Goal: Task Accomplishment & Management: Use online tool/utility

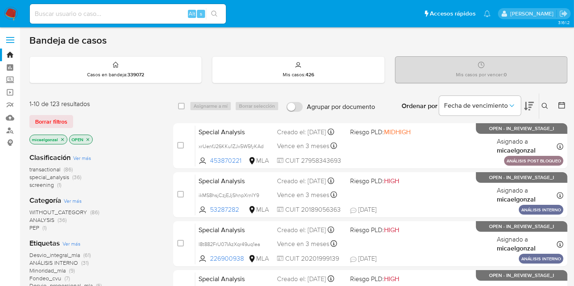
click at [9, 13] on img at bounding box center [11, 14] width 14 height 14
click at [159, 15] on input at bounding box center [128, 14] width 196 height 11
paste input "vvQ2aPSycpQUwD44DKlpXHWA"
type input "vvQ2aPSycpQUwD44DKlpXHWA"
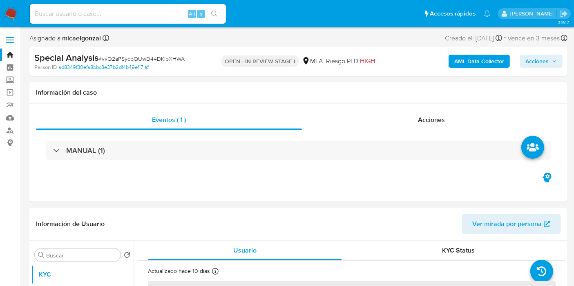
select select "10"
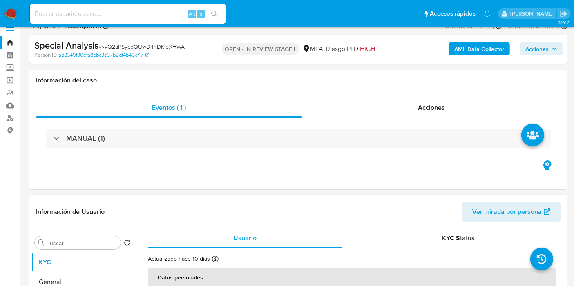
scroll to position [136, 0]
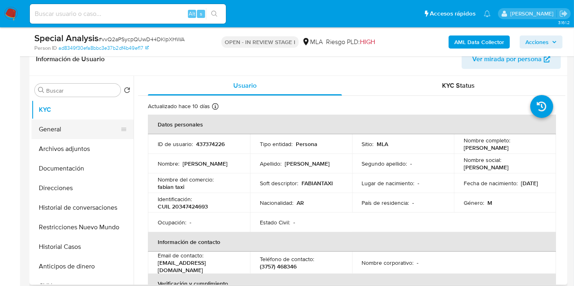
click at [54, 131] on button "General" at bounding box center [79, 130] width 96 height 20
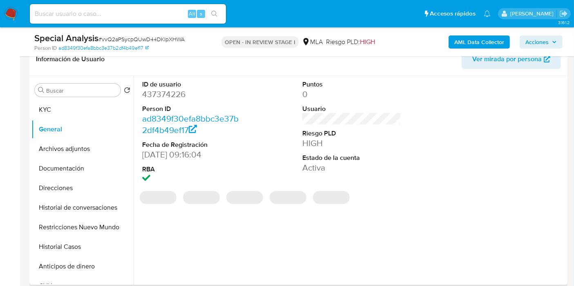
drag, startPoint x: 175, startPoint y: 88, endPoint x: 172, endPoint y: 94, distance: 6.8
click at [175, 89] on dd "437374226" at bounding box center [191, 94] width 99 height 11
click at [172, 94] on dd "437374226" at bounding box center [191, 94] width 99 height 11
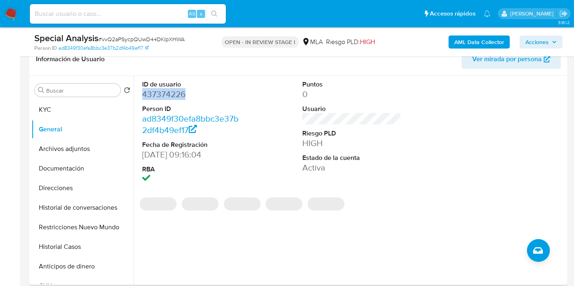
click at [172, 94] on dd "437374226" at bounding box center [191, 94] width 99 height 11
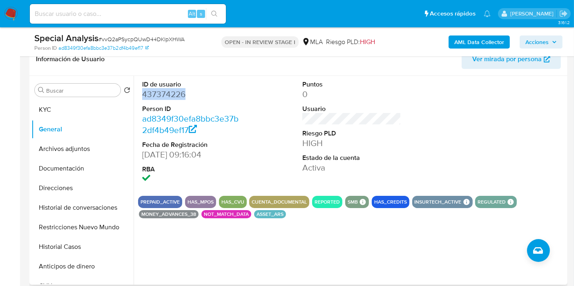
copy dd "437374226"
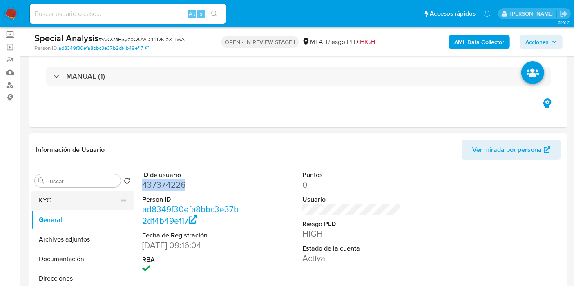
click at [63, 199] on button "KYC" at bounding box center [79, 201] width 96 height 20
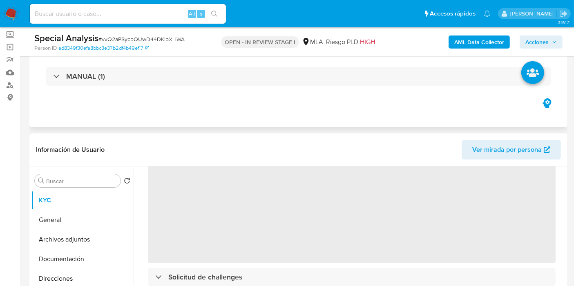
scroll to position [91, 0]
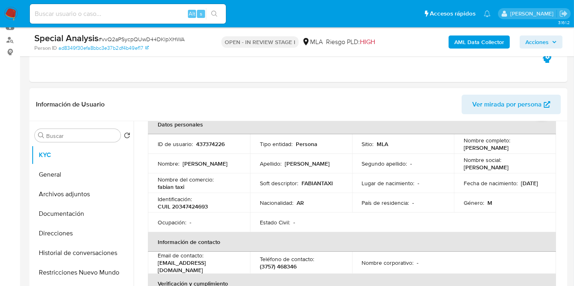
drag, startPoint x: 519, startPoint y: 148, endPoint x: 464, endPoint y: 149, distance: 55.6
click at [464, 149] on div "Nombre completo : Marcio Fabian Ferreira" at bounding box center [505, 144] width 83 height 15
copy p "Marcio Fabian Ferreira"
click at [237, 257] on th "Verificación y cumplimiento" at bounding box center [352, 284] width 408 height 20
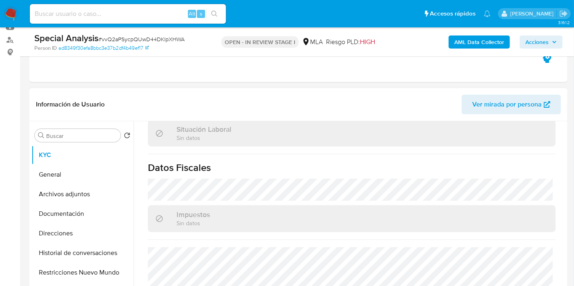
scroll to position [272, 0]
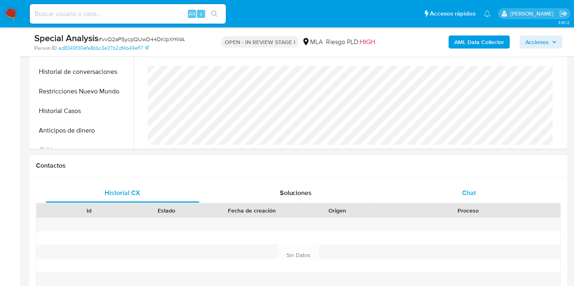
click at [475, 195] on span "Chat" at bounding box center [469, 192] width 14 height 9
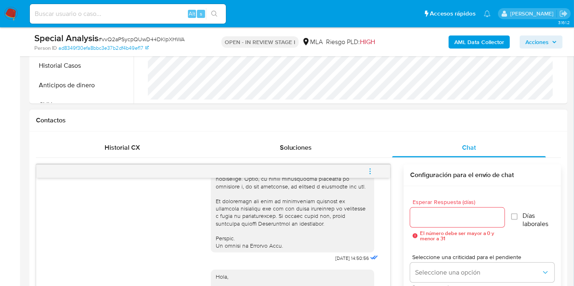
scroll to position [338, 0]
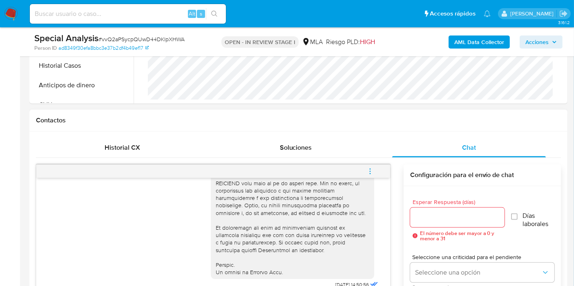
click at [365, 170] on button "menu-action" at bounding box center [370, 172] width 27 height 20
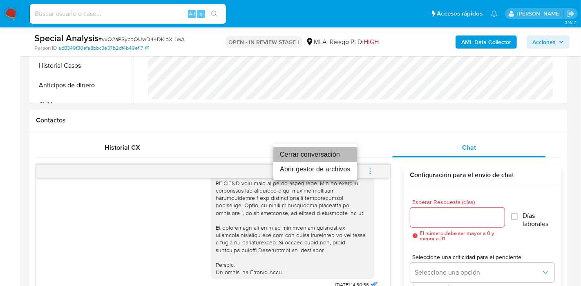
click at [311, 152] on li "Cerrar conversación" at bounding box center [315, 154] width 84 height 15
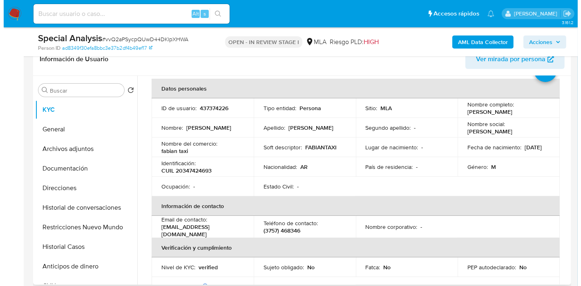
scroll to position [0, 0]
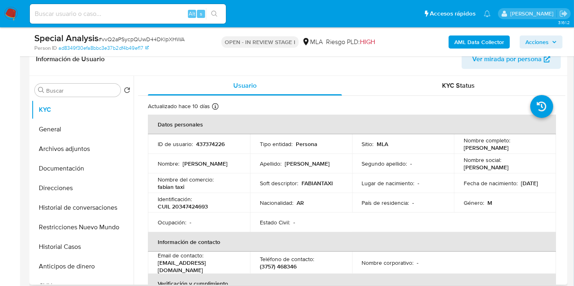
drag, startPoint x: 520, startPoint y: 147, endPoint x: 462, endPoint y: 146, distance: 57.6
click at [464, 146] on div "Nombre completo : Marcio Fabian Ferreira" at bounding box center [505, 144] width 83 height 15
copy p "Marcio Fabian Ferreira"
click at [104, 171] on button "Documentación" at bounding box center [79, 169] width 96 height 20
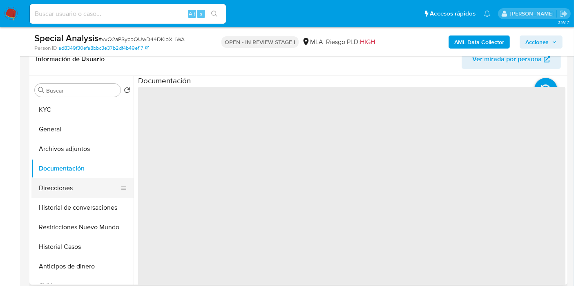
click at [79, 190] on button "Direcciones" at bounding box center [79, 189] width 96 height 20
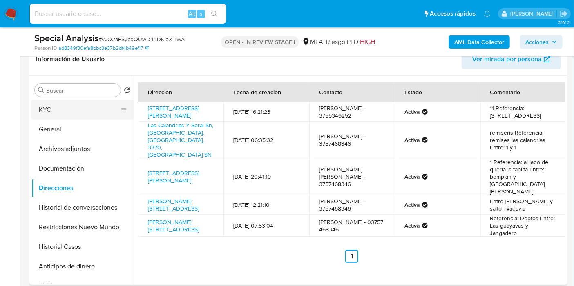
click at [71, 103] on button "KYC" at bounding box center [79, 110] width 96 height 20
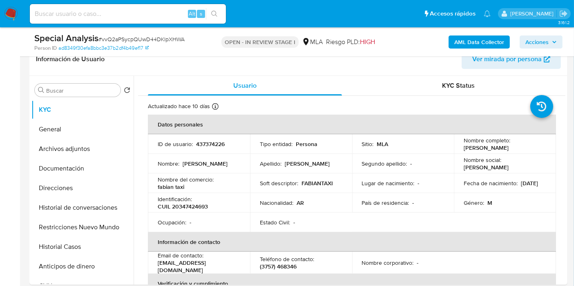
click at [481, 42] on b "AML Data Collector" at bounding box center [479, 42] width 50 height 13
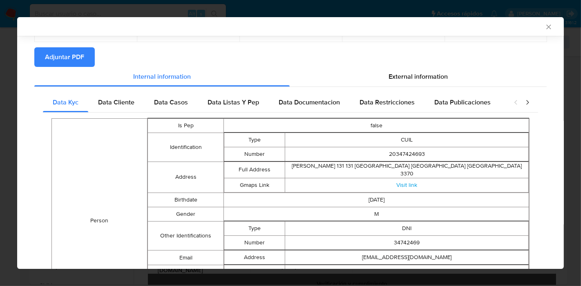
scroll to position [39, 0]
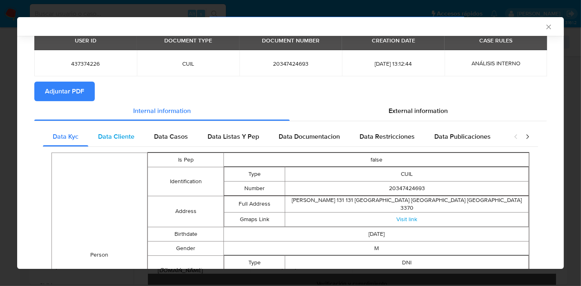
click at [119, 140] on span "Data Cliente" at bounding box center [116, 136] width 36 height 9
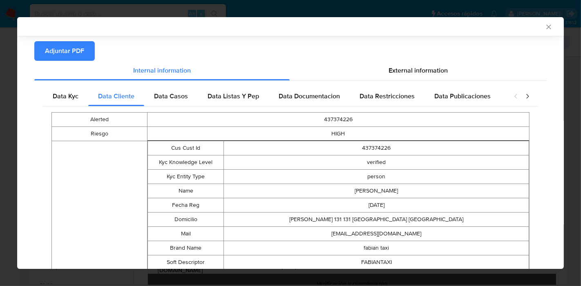
scroll to position [52, 0]
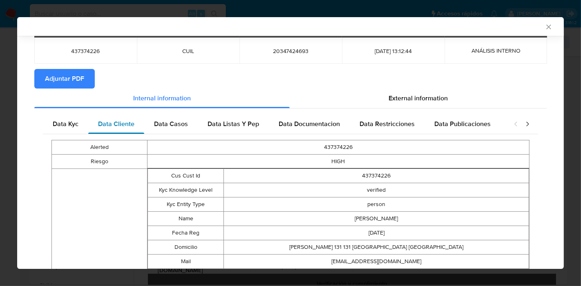
click at [141, 130] on div "Data Cliente" at bounding box center [116, 124] width 56 height 20
click at [145, 128] on div "Data Casos" at bounding box center [171, 124] width 54 height 20
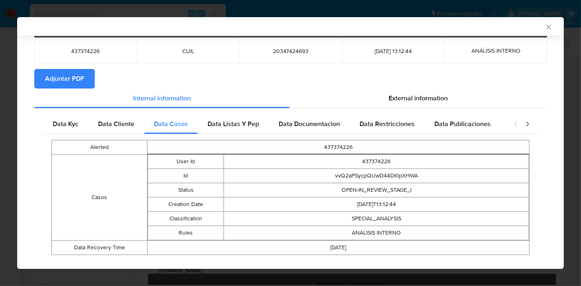
click at [212, 141] on td "437374226" at bounding box center [338, 147] width 382 height 14
click at [236, 127] on span "Data Listas Y Pep" at bounding box center [233, 123] width 51 height 9
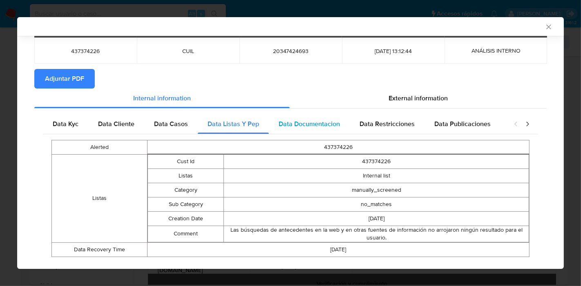
click at [297, 122] on span "Data Documentacion" at bounding box center [309, 123] width 61 height 9
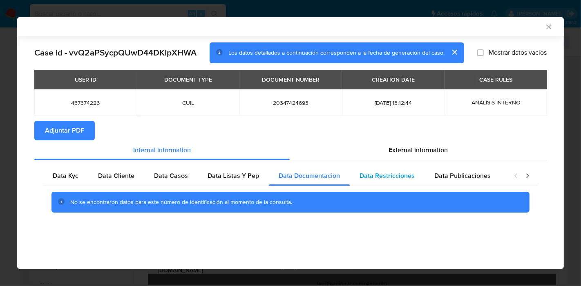
click at [387, 176] on span "Data Restricciones" at bounding box center [387, 175] width 55 height 9
drag, startPoint x: 453, startPoint y: 172, endPoint x: 522, endPoint y: 177, distance: 69.2
click at [469, 177] on span "Data Publicaciones" at bounding box center [462, 175] width 56 height 9
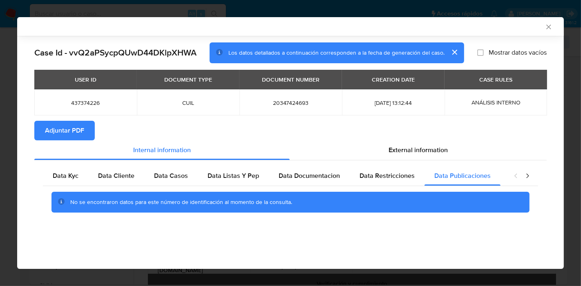
click at [523, 174] on icon "closure-recommendation-modal" at bounding box center [527, 176] width 8 height 8
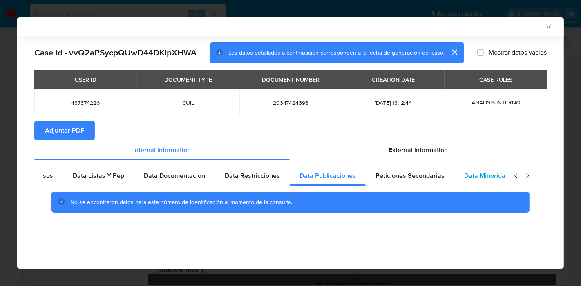
scroll to position [0, 143]
click at [456, 179] on span "Data Minoridad" at bounding box center [478, 175] width 45 height 9
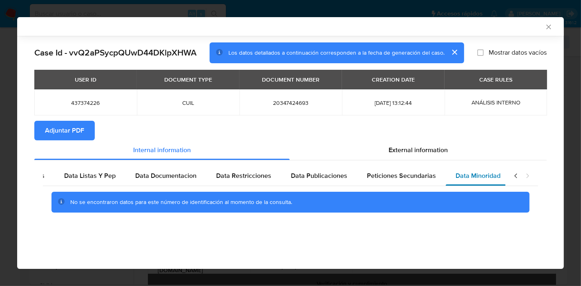
drag, startPoint x: 424, startPoint y: 178, endPoint x: 455, endPoint y: 177, distance: 31.5
click at [430, 179] on span "Peticiones Secundarias" at bounding box center [401, 175] width 69 height 9
click at [518, 179] on icon "closure-recommendation-modal" at bounding box center [516, 176] width 8 height 8
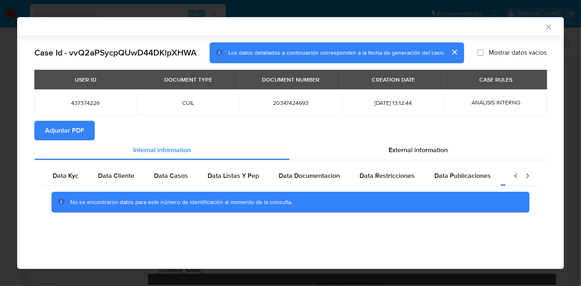
click at [518, 179] on icon "closure-recommendation-modal" at bounding box center [516, 176] width 8 height 8
click at [63, 177] on span "Data Kyc" at bounding box center [66, 175] width 26 height 9
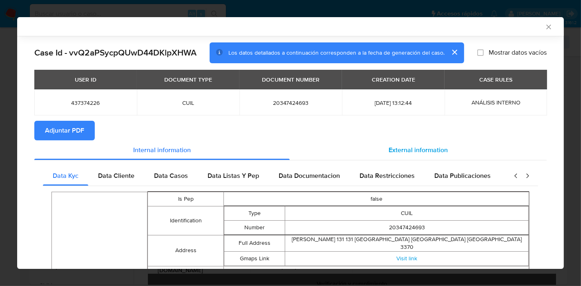
click at [488, 159] on div "External information" at bounding box center [418, 151] width 257 height 20
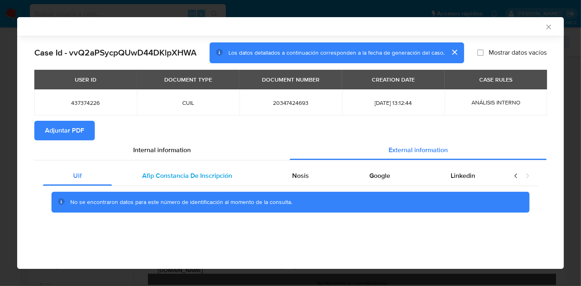
click at [219, 170] on div "Afip Constancia De Inscripción" at bounding box center [187, 176] width 150 height 20
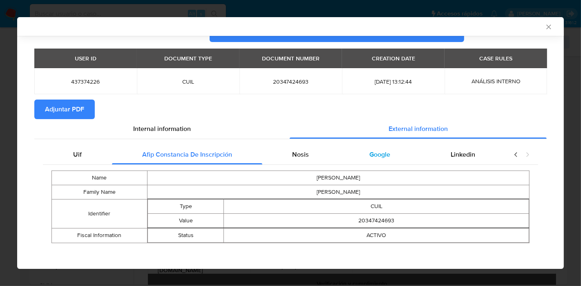
scroll to position [23, 0]
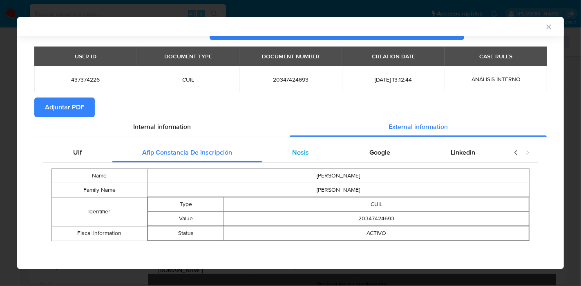
click at [316, 154] on div "Nosis" at bounding box center [300, 153] width 77 height 20
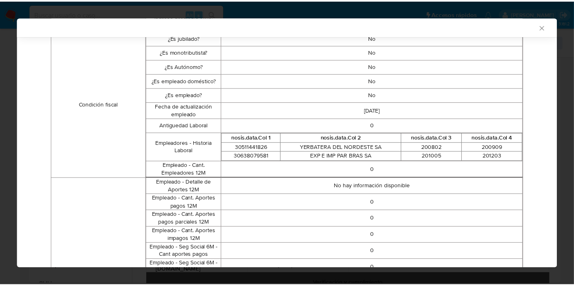
scroll to position [0, 0]
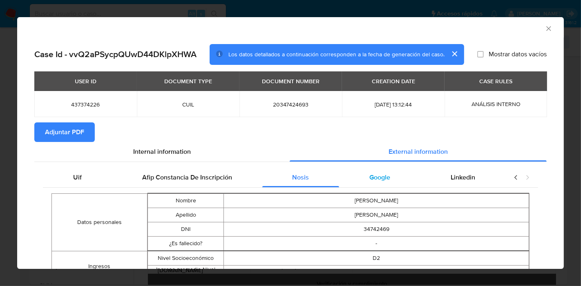
click at [367, 170] on div "Google" at bounding box center [379, 178] width 81 height 20
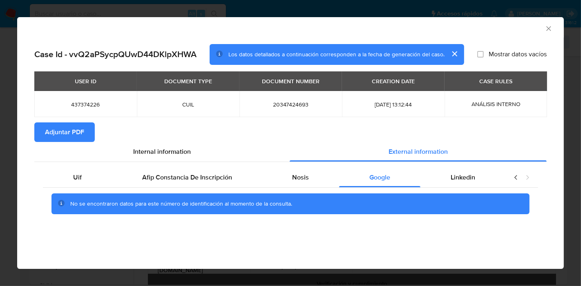
drag, startPoint x: 490, startPoint y: 179, endPoint x: 68, endPoint y: 187, distance: 422.1
click at [488, 180] on div "Linkedin" at bounding box center [462, 178] width 85 height 20
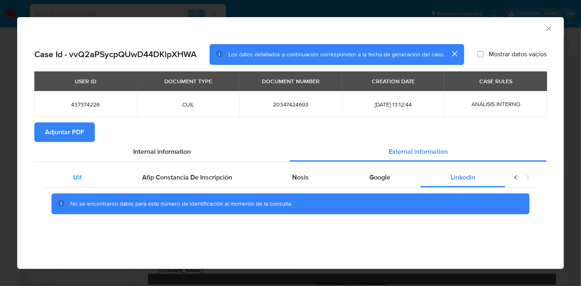
click at [70, 181] on div "Uif" at bounding box center [77, 178] width 69 height 20
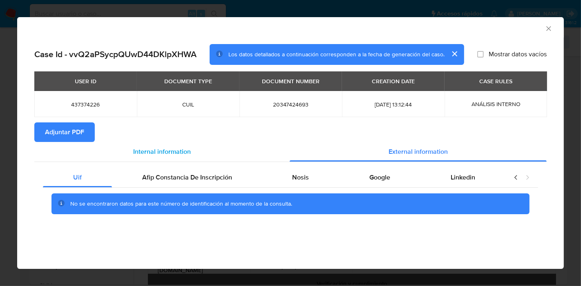
click at [144, 154] on span "Internal information" at bounding box center [162, 151] width 58 height 9
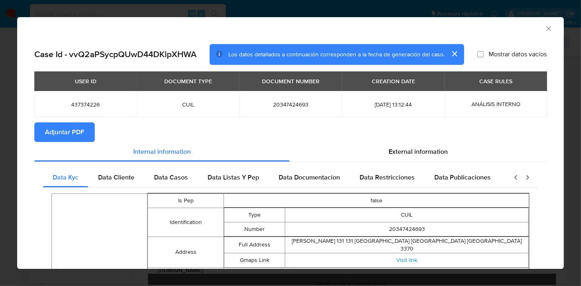
click at [65, 129] on span "Adjuntar PDF" at bounding box center [64, 132] width 39 height 18
click at [523, 22] on div "AML Data Collector" at bounding box center [290, 27] width 547 height 20
click at [523, 27] on icon "Cerrar ventana" at bounding box center [548, 28] width 4 height 4
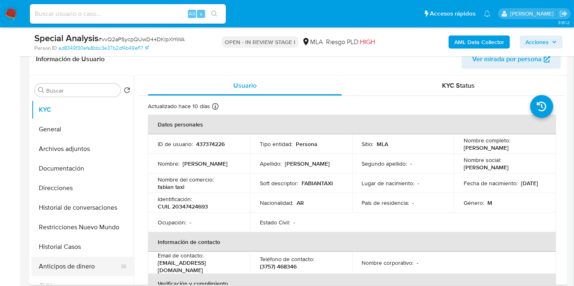
click at [67, 257] on button "Anticipos de dinero" at bounding box center [79, 267] width 96 height 20
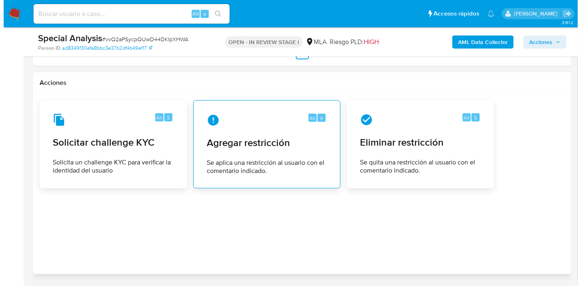
scroll to position [1316, 0]
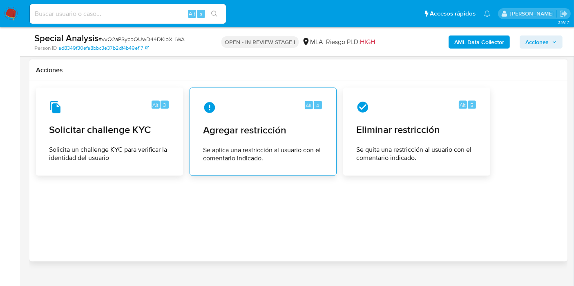
click at [284, 139] on div "Alt 4 Agregar restricción Se aplica una restricción al usuario con el comentari…" at bounding box center [263, 132] width 133 height 74
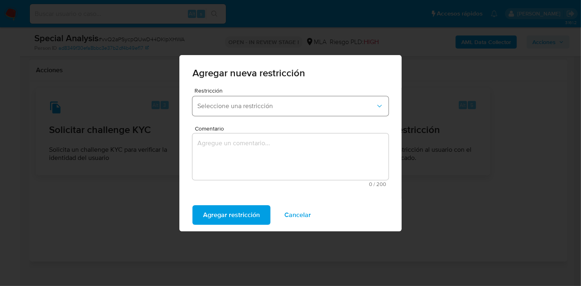
click at [279, 114] on button "Seleccione una restricción" at bounding box center [290, 106] width 196 height 20
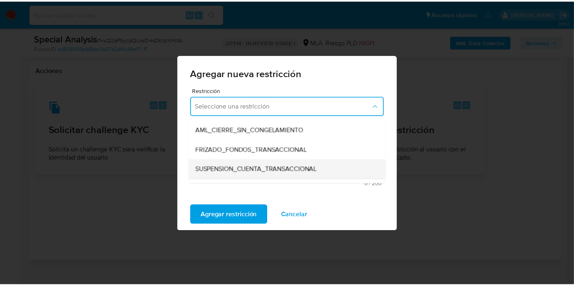
scroll to position [91, 0]
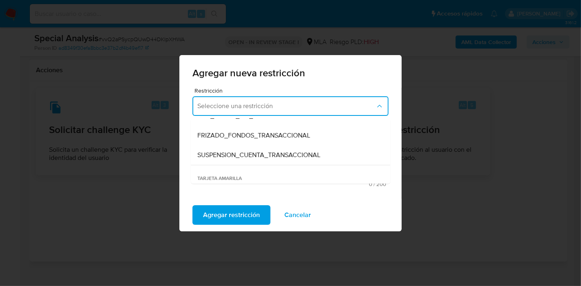
click at [294, 157] on span "SUSPENSION_CUENTA_TRANSACCIONAL" at bounding box center [258, 155] width 123 height 8
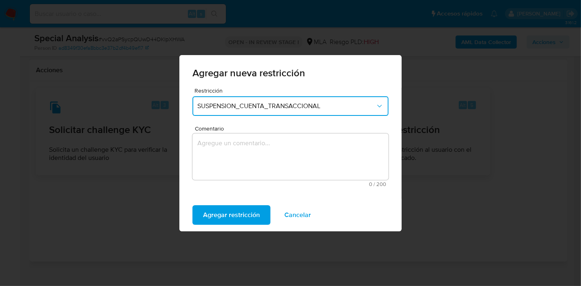
click at [297, 148] on textarea "Comentario" at bounding box center [290, 157] width 196 height 47
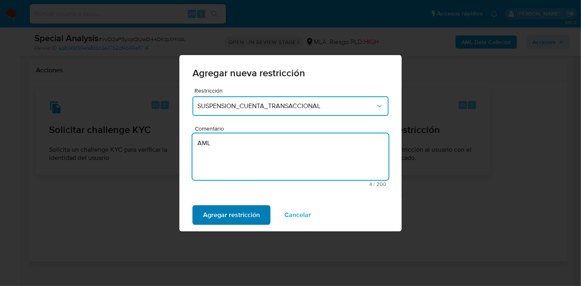
type textarea "AML"
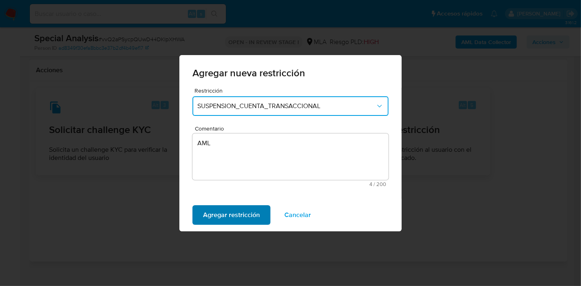
click at [240, 218] on span "Agregar restricción" at bounding box center [231, 215] width 57 height 18
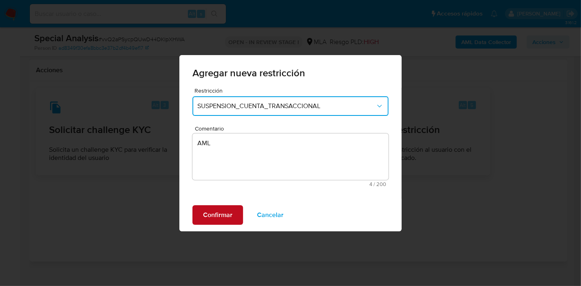
click at [207, 212] on span "Confirmar" at bounding box center [217, 215] width 29 height 18
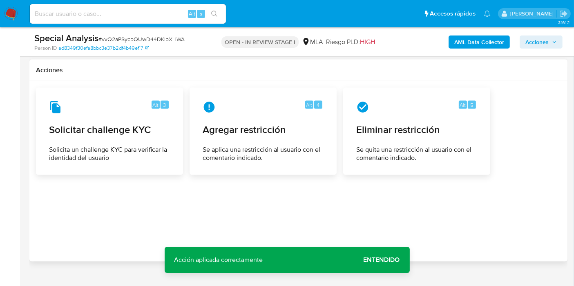
click at [371, 257] on span "Entendido" at bounding box center [382, 260] width 36 height 0
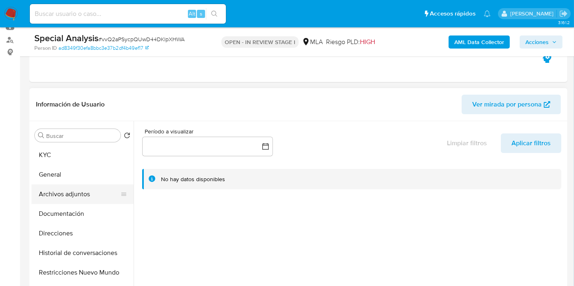
click at [87, 194] on button "Archivos adjuntos" at bounding box center [79, 195] width 96 height 20
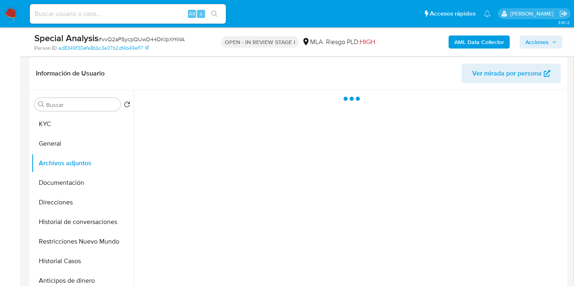
scroll to position [136, 0]
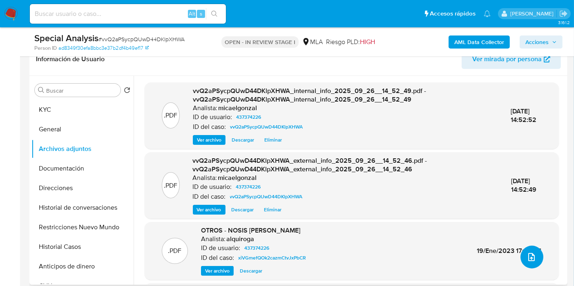
drag, startPoint x: 530, startPoint y: 257, endPoint x: 466, endPoint y: 230, distance: 69.1
click at [477, 233] on div ".PDF vvQ2aPSycpQUwD44DKlpXHWA_internal_info_2025_09_26__14_52_49.pdf - vvQ2aPSy…" at bounding box center [352, 225] width 414 height 285
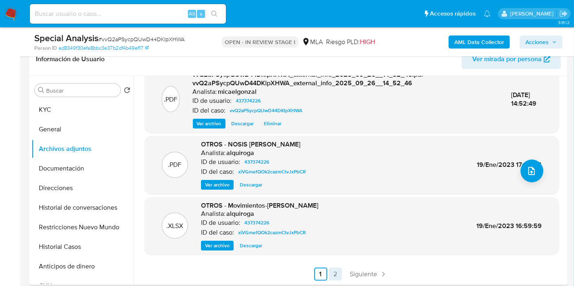
click at [336, 257] on link "2" at bounding box center [335, 274] width 13 height 13
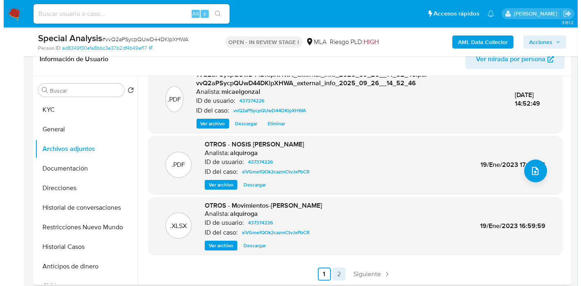
scroll to position [0, 0]
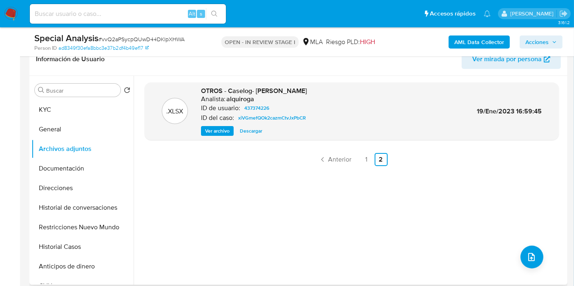
click at [219, 130] on span "Ver archivo" at bounding box center [217, 131] width 25 height 8
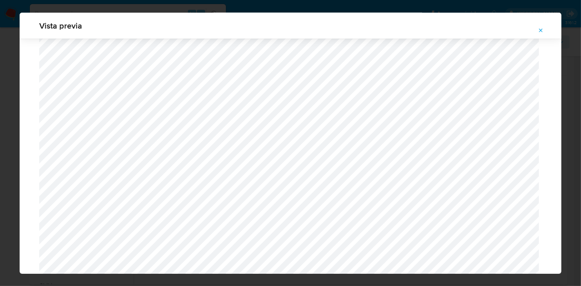
scroll to position [412, 0]
click at [523, 34] on icon "Attachment preview" at bounding box center [541, 30] width 7 height 7
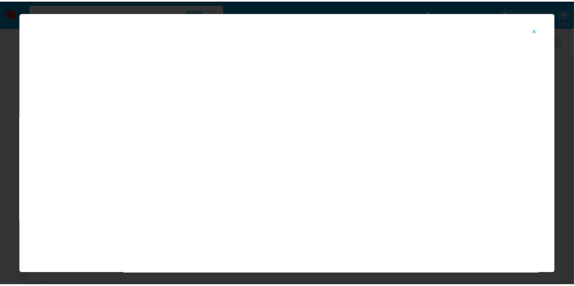
scroll to position [42, 0]
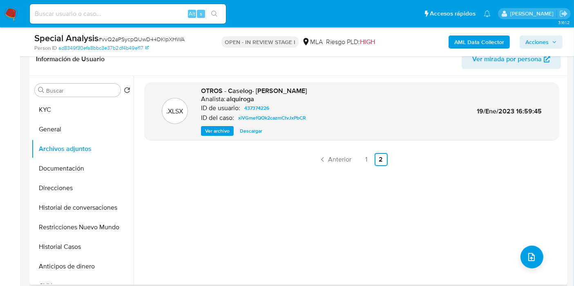
click at [358, 149] on div ".XLSX OTROS - Caselog- Marcio Fabian Ferreira Analista: alquiroga ID de usuario…" at bounding box center [352, 181] width 414 height 196
click at [362, 155] on link "1" at bounding box center [366, 159] width 13 height 13
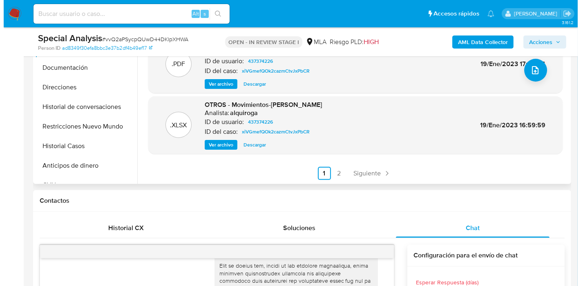
scroll to position [181, 0]
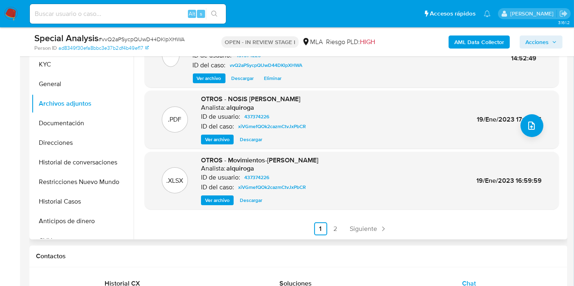
click at [523, 125] on div ".PDF OTROS - NOSIS Marcio Fabian Ferreira Analista: alquiroga ID de usuario: 43…" at bounding box center [352, 120] width 406 height 50
click at [523, 125] on button "upload-file" at bounding box center [532, 125] width 23 height 23
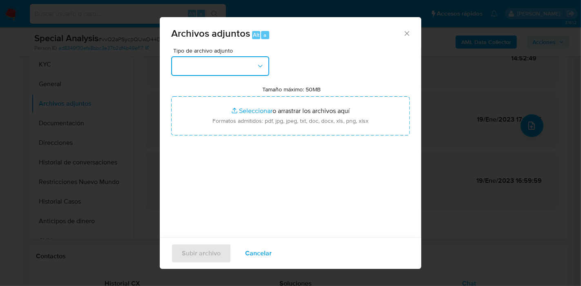
click at [229, 72] on button "button" at bounding box center [220, 66] width 98 height 20
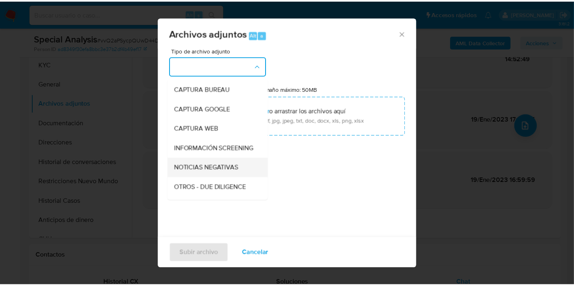
scroll to position [91, 0]
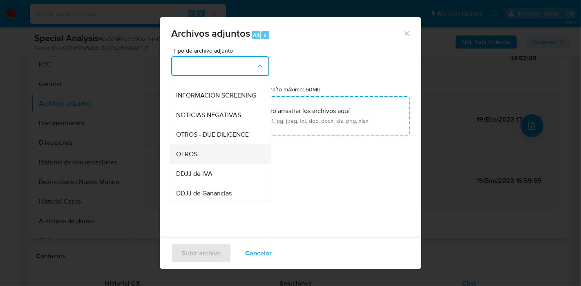
click at [218, 164] on div "OTROS" at bounding box center [217, 155] width 83 height 20
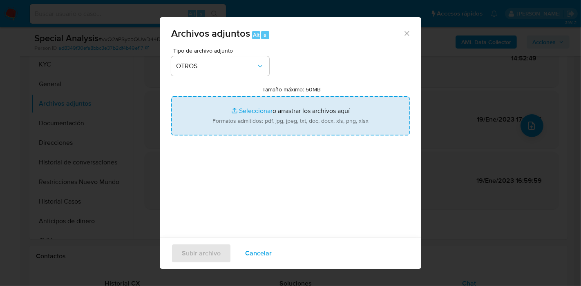
click at [257, 124] on input "Tamaño máximo: 50MB Seleccionar archivos" at bounding box center [290, 115] width 239 height 39
type input "C:\fakepath\Certificacion Negativa - Marcio Fabian Ferreira.pdf"
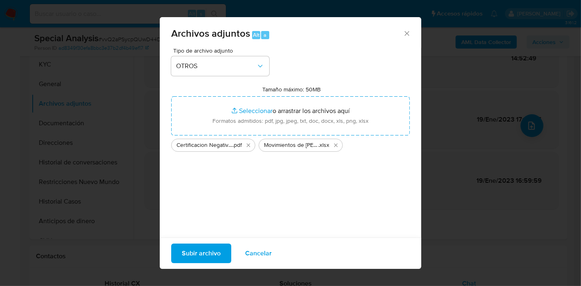
click at [208, 250] on span "Subir archivo" at bounding box center [201, 254] width 39 height 18
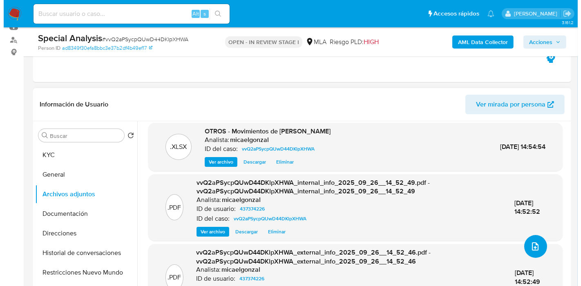
scroll to position [67, 0]
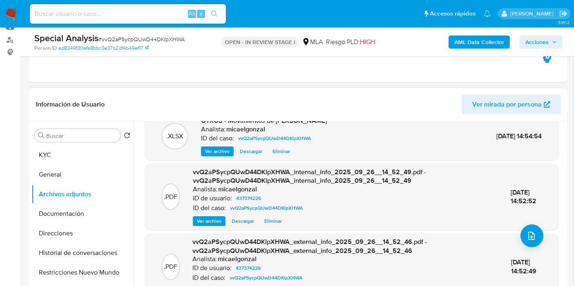
drag, startPoint x: 526, startPoint y: 262, endPoint x: 531, endPoint y: 256, distance: 7.9
click at [523, 257] on span "26/Sep/2025 14:52:49" at bounding box center [523, 267] width 25 height 18
click at [523, 241] on button "upload-file" at bounding box center [532, 236] width 23 height 23
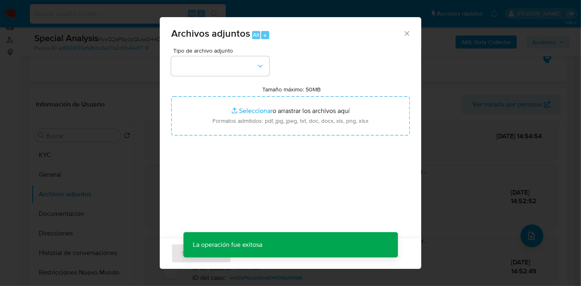
click at [309, 156] on div "Tipo de archivo adjunto Tamaño máximo: 50MB Seleccionar archivos Seleccionar o …" at bounding box center [290, 144] width 239 height 193
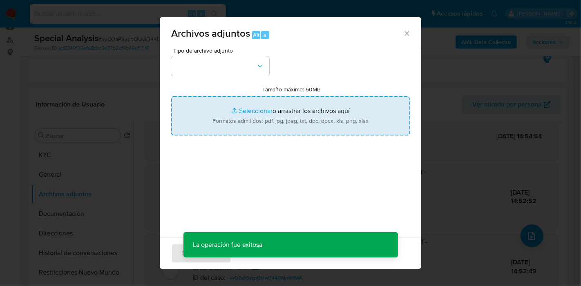
click at [319, 127] on input "Tamaño máximo: 50MB Seleccionar archivos" at bounding box center [290, 115] width 239 height 39
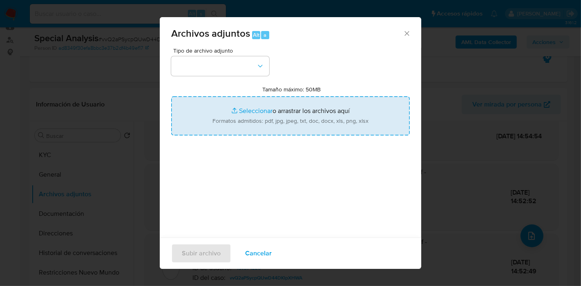
type input "C:\fakepath\Caselog vvQ2aPSycpQUwD44DKlpXHWA_2025_09_24_11_57_24.docx"
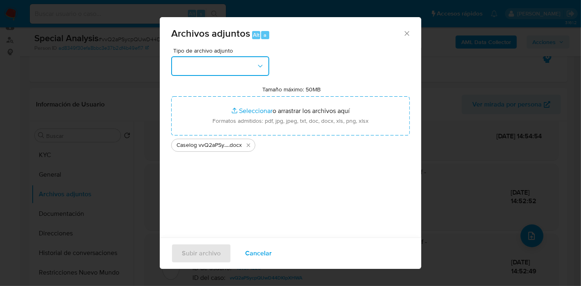
click at [185, 60] on button "button" at bounding box center [220, 66] width 98 height 20
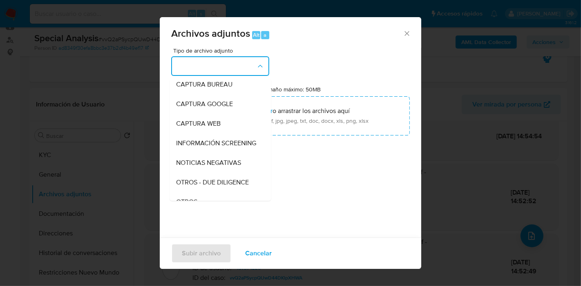
scroll to position [136, 0]
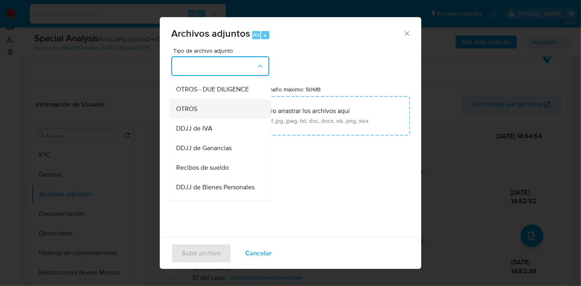
click at [227, 99] on div "OTROS - DUE DILIGENCE" at bounding box center [217, 90] width 83 height 20
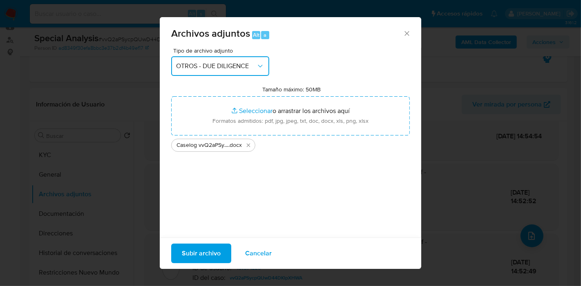
click at [235, 61] on button "OTROS - DUE DILIGENCE" at bounding box center [220, 66] width 98 height 20
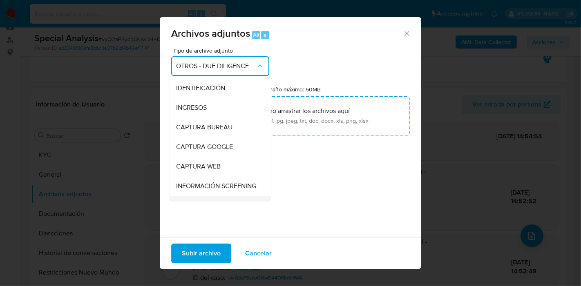
scroll to position [94, 0]
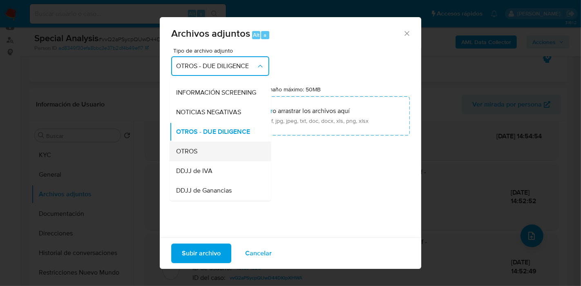
click at [204, 159] on div "OTROS" at bounding box center [217, 152] width 83 height 20
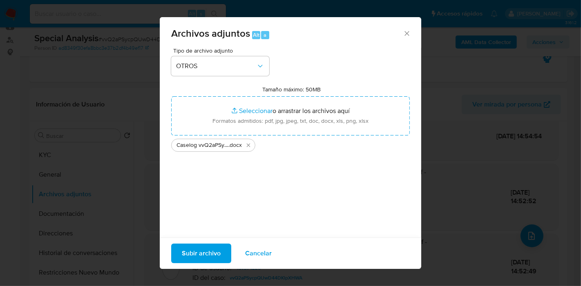
click at [192, 250] on span "Subir archivo" at bounding box center [201, 254] width 39 height 18
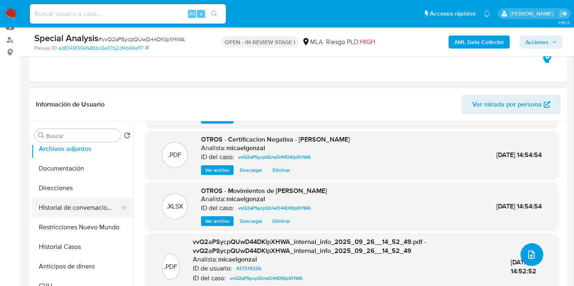
scroll to position [91, 0]
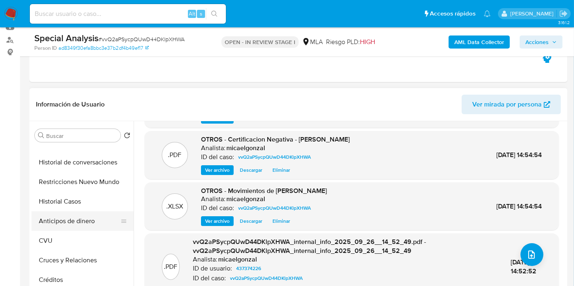
click at [79, 212] on button "Anticipos de dinero" at bounding box center [79, 222] width 96 height 20
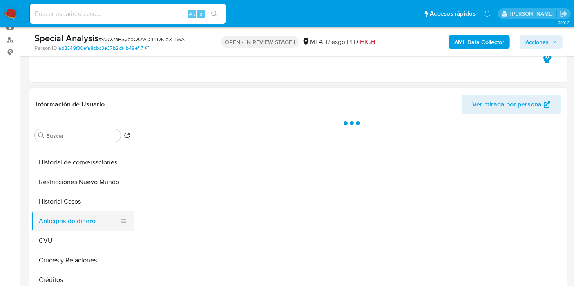
scroll to position [0, 0]
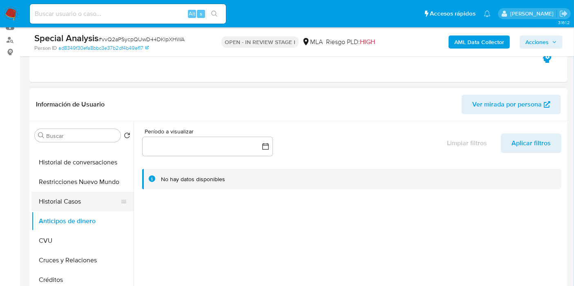
click at [91, 199] on button "Historial Casos" at bounding box center [79, 202] width 96 height 20
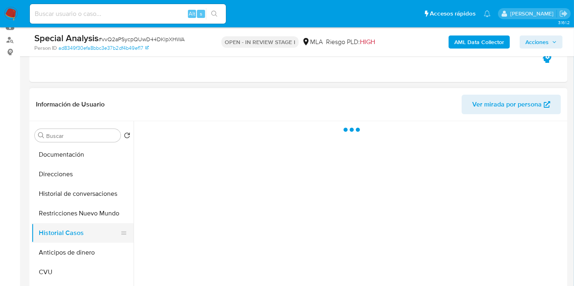
scroll to position [45, 0]
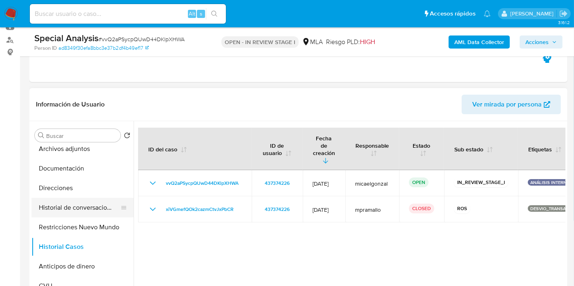
click at [94, 206] on button "Historial de conversaciones" at bounding box center [79, 208] width 96 height 20
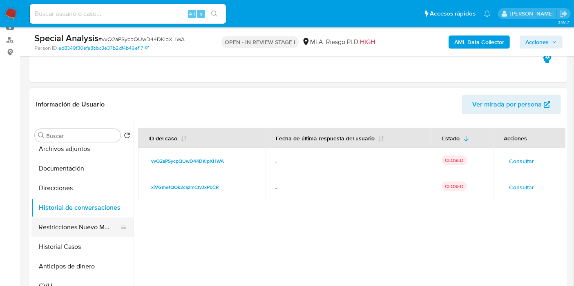
click at [89, 224] on button "Restricciones Nuevo Mundo" at bounding box center [79, 228] width 96 height 20
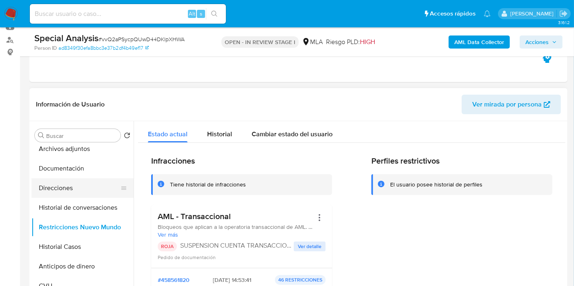
click at [75, 190] on button "Direcciones" at bounding box center [79, 189] width 96 height 20
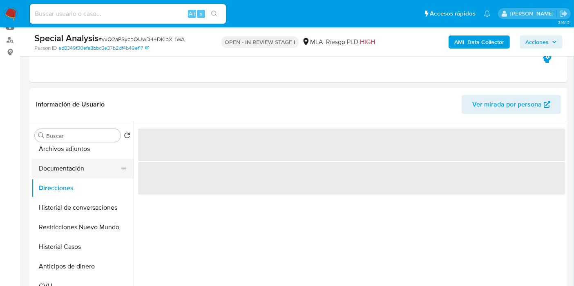
click at [93, 173] on button "Documentación" at bounding box center [79, 169] width 96 height 20
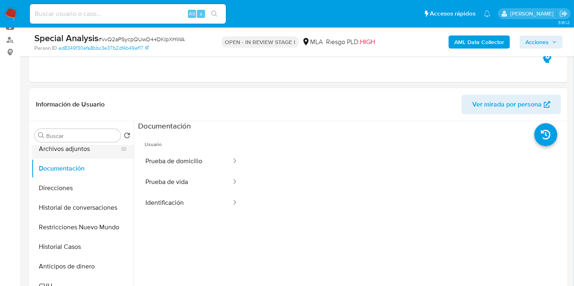
scroll to position [0, 0]
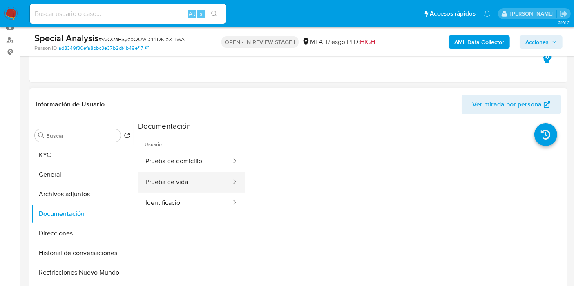
click at [162, 186] on button "Prueba de vida" at bounding box center [185, 182] width 94 height 21
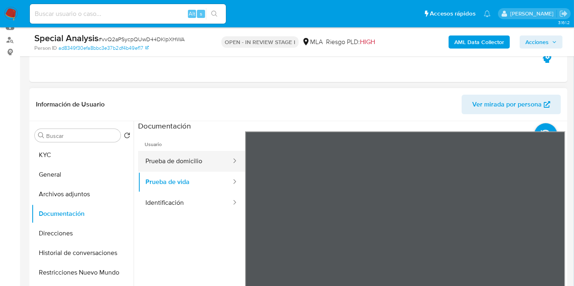
drag, startPoint x: 204, startPoint y: 179, endPoint x: 212, endPoint y: 166, distance: 15.2
click at [206, 177] on button "Prueba de vida" at bounding box center [185, 182] width 94 height 21
click at [212, 165] on button "Prueba de domicilio" at bounding box center [185, 161] width 94 height 21
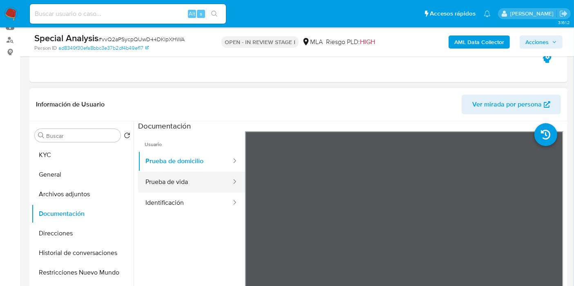
click at [209, 186] on button "Prueba de vida" at bounding box center [185, 182] width 94 height 21
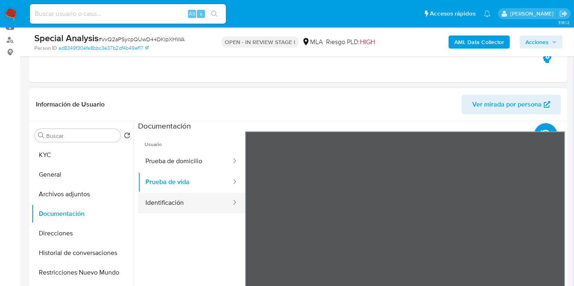
click at [194, 197] on button "Identificación" at bounding box center [185, 203] width 94 height 21
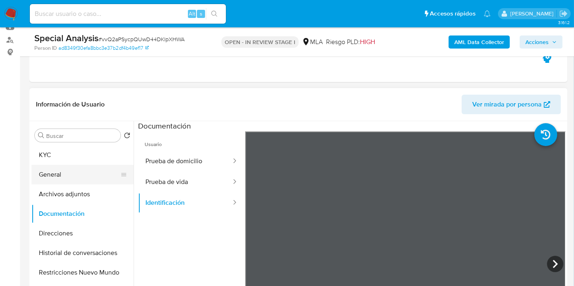
click at [74, 178] on button "General" at bounding box center [79, 175] width 96 height 20
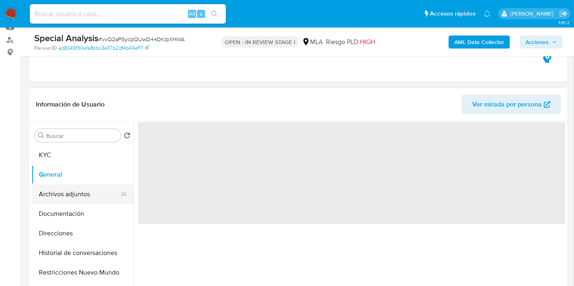
click at [75, 190] on button "Archivos adjuntos" at bounding box center [79, 195] width 96 height 20
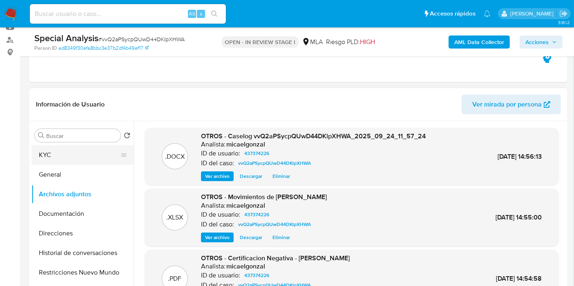
click at [79, 160] on button "KYC" at bounding box center [79, 155] width 96 height 20
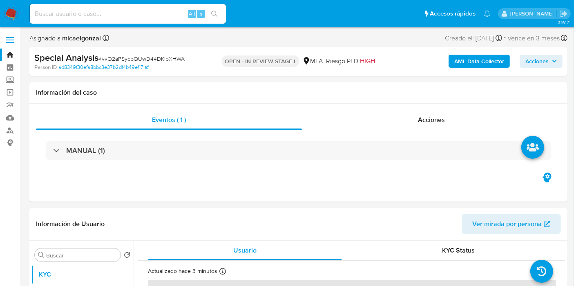
click at [523, 62] on span "Acciones" at bounding box center [536, 61] width 23 height 13
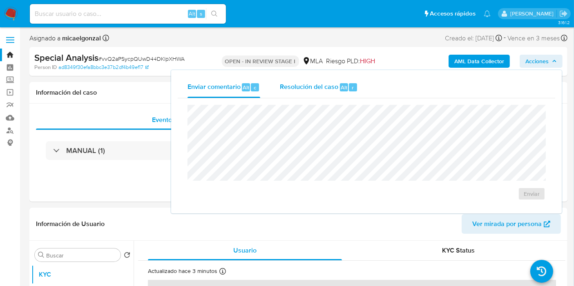
click at [294, 84] on span "Resolución del caso" at bounding box center [309, 87] width 58 height 9
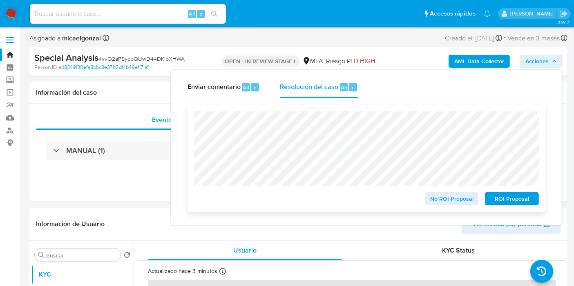
click at [523, 199] on span "ROI Proposal" at bounding box center [512, 198] width 42 height 11
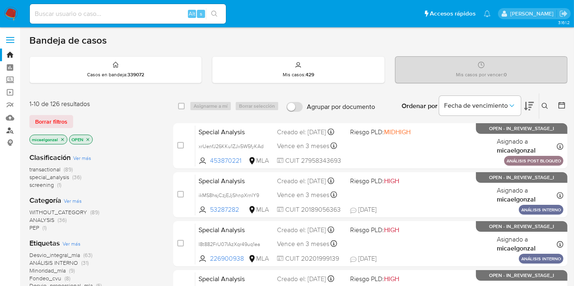
click at [5, 128] on link "Buscador de personas" at bounding box center [48, 130] width 97 height 13
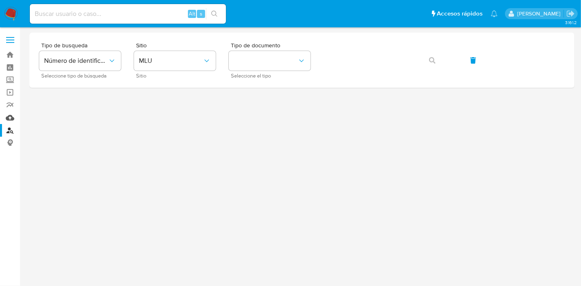
click at [9, 120] on link "Mulan" at bounding box center [48, 118] width 97 height 13
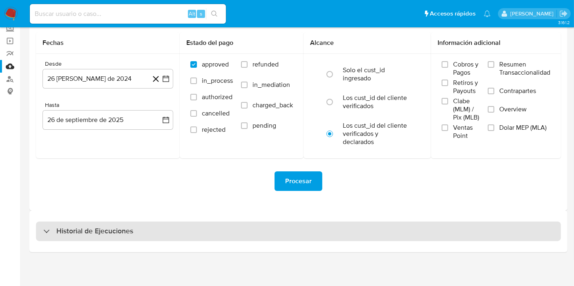
click at [88, 236] on h3 "Historial de Ejecuciones" at bounding box center [94, 232] width 77 height 10
select select "10"
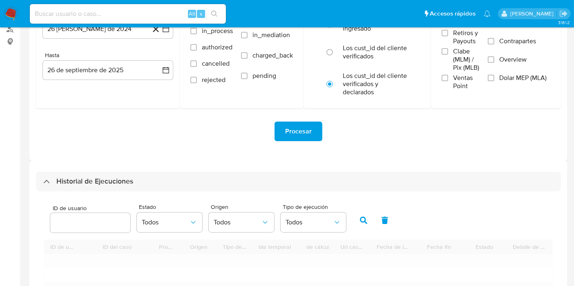
scroll to position [142, 0]
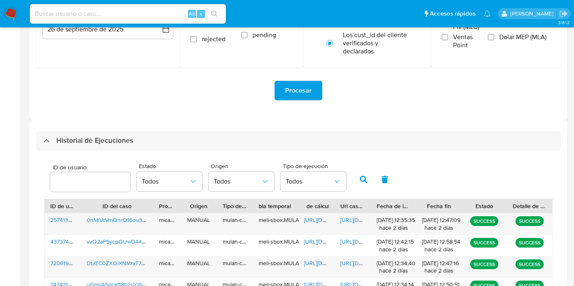
click at [79, 165] on span "ID de usuario" at bounding box center [93, 168] width 80 height 6
click at [79, 177] on input "number" at bounding box center [90, 182] width 80 height 11
click at [64, 177] on input "number" at bounding box center [90, 182] width 80 height 11
paste input "437374226"
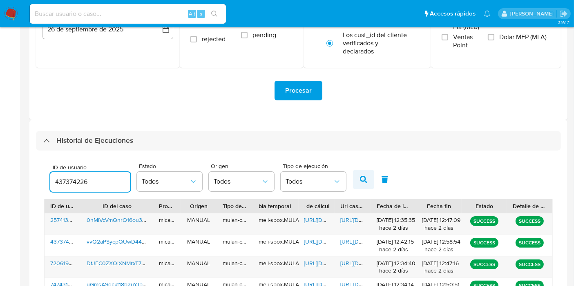
type input "437374226"
click at [364, 177] on icon "button" at bounding box center [363, 179] width 7 height 7
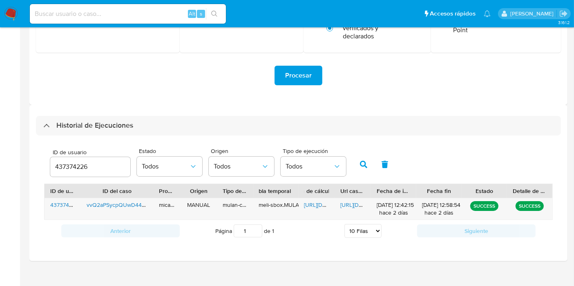
scroll to position [166, 0]
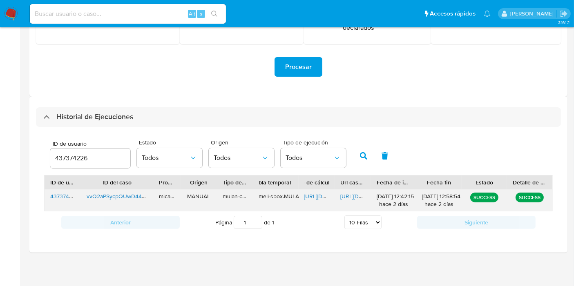
click at [317, 198] on span "[URL][DOMAIN_NAME]" at bounding box center [332, 196] width 56 height 8
click at [366, 197] on span "[URL][DOMAIN_NAME]" at bounding box center [368, 196] width 56 height 8
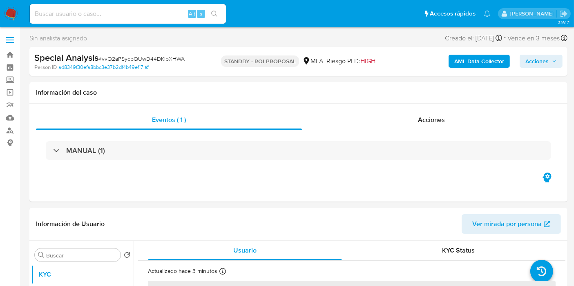
select select "10"
click at [80, 12] on input at bounding box center [128, 14] width 196 height 11
paste input "DtJEC0ZXOiXNMrxT7NQtiJet"
type input "DtJEC0ZXOiXNMrxT7NQtiJet"
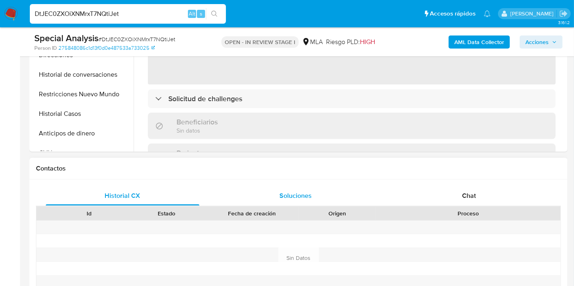
scroll to position [272, 0]
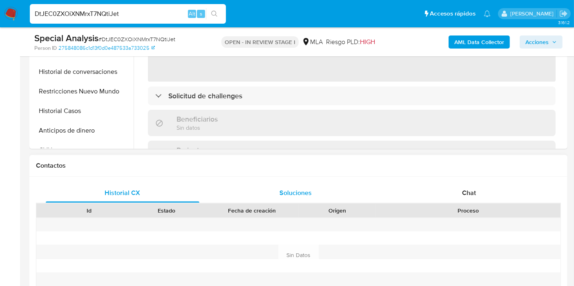
select select "10"
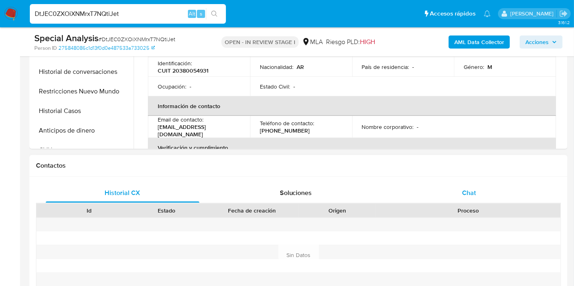
click at [513, 197] on div "Chat" at bounding box center [469, 193] width 154 height 20
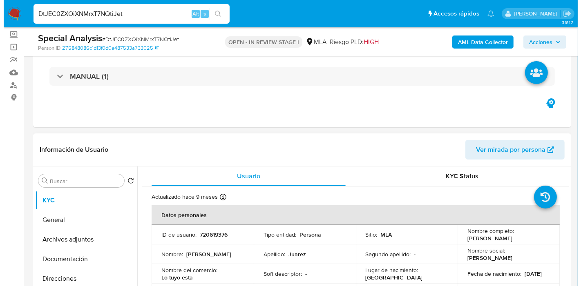
scroll to position [136, 0]
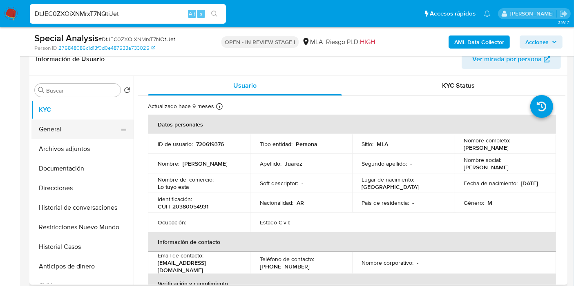
click at [97, 133] on button "General" at bounding box center [79, 130] width 96 height 20
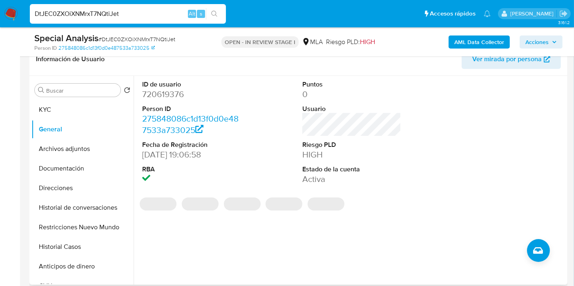
click at [165, 95] on dd "720619376" at bounding box center [191, 94] width 99 height 11
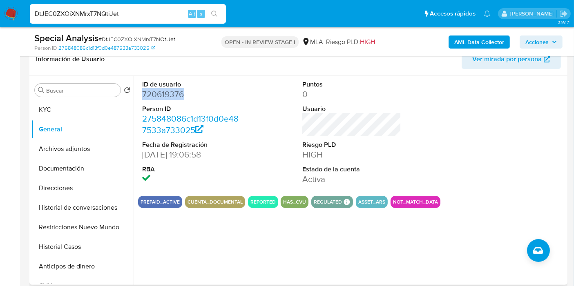
click at [165, 95] on dd "720619376" at bounding box center [191, 94] width 99 height 11
copy dd "720619376"
click at [94, 105] on button "KYC" at bounding box center [79, 110] width 96 height 20
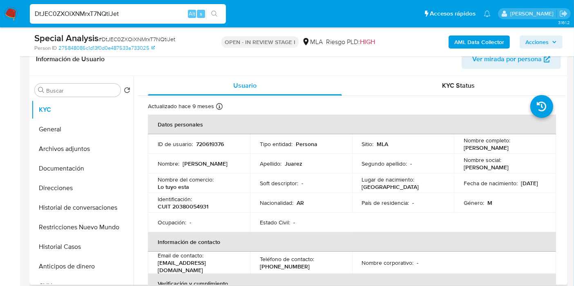
drag, startPoint x: 523, startPoint y: 147, endPoint x: 485, endPoint y: 146, distance: 37.6
click at [456, 145] on td "Nombre completo : Santiago Daniel Juarez" at bounding box center [505, 144] width 102 height 20
copy p "Santiago Daniel Juarez"
click at [170, 208] on p "CUIT 20380054931" at bounding box center [183, 206] width 51 height 7
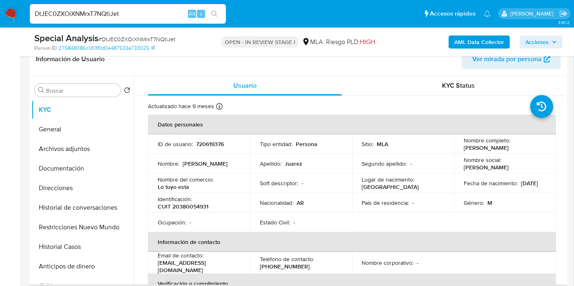
click at [189, 204] on p "CUIT 20380054931" at bounding box center [183, 206] width 51 height 7
copy p "20380054931"
drag, startPoint x: 524, startPoint y: 146, endPoint x: 462, endPoint y: 148, distance: 61.7
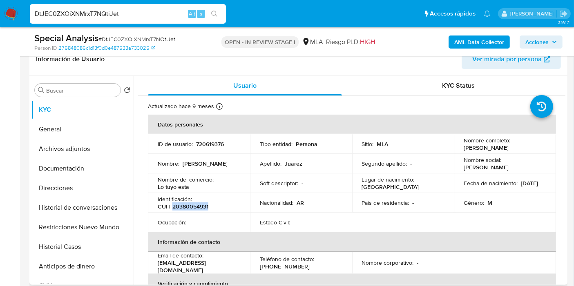
click at [464, 148] on div "Nombre completo : Santiago Daniel Juarez" at bounding box center [505, 144] width 83 height 15
copy p "Santiago Daniel Juarez"
click at [72, 243] on button "Historial Casos" at bounding box center [79, 247] width 96 height 20
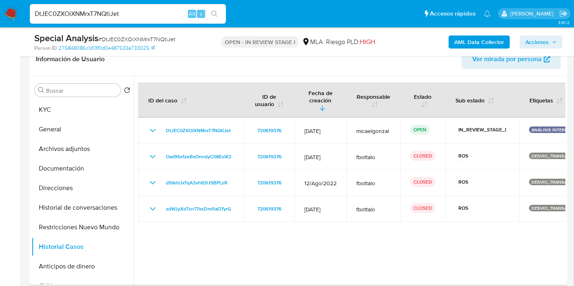
click at [493, 219] on div at bounding box center [350, 180] width 432 height 209
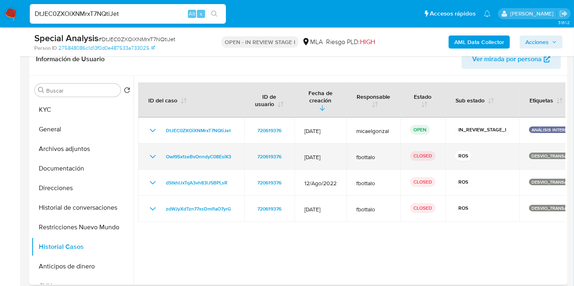
click at [152, 152] on icon "Mostrar/Ocultar" at bounding box center [153, 157] width 10 height 10
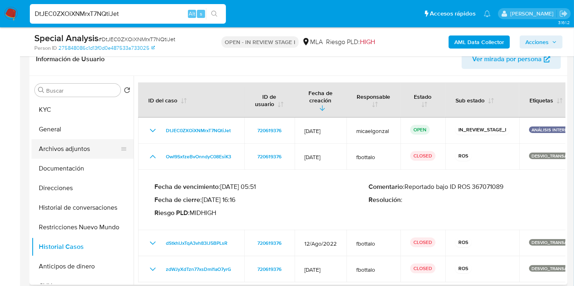
click at [81, 146] on button "Archivos adjuntos" at bounding box center [79, 149] width 96 height 20
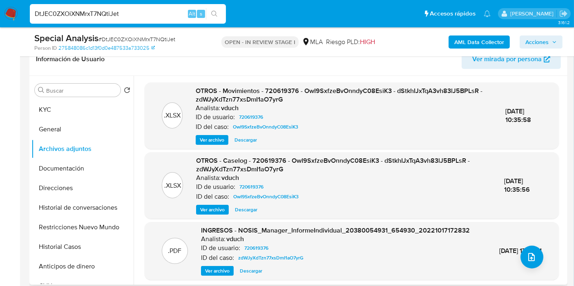
click at [215, 215] on div ".XLSX OTROS - Caselog - 720619376 - OwI9SxfzeBvOnndyC08EsiK3 - dStkhIJxTqA3vh83…" at bounding box center [352, 185] width 414 height 67
click at [218, 207] on span "Ver archivo" at bounding box center [212, 210] width 25 height 8
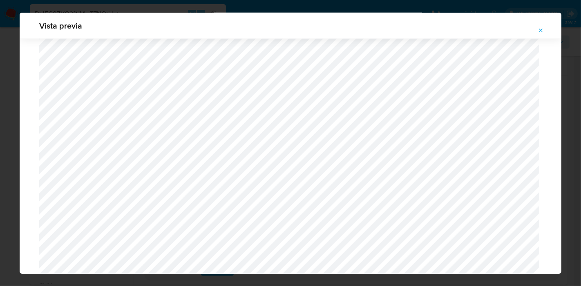
scroll to position [793, 0]
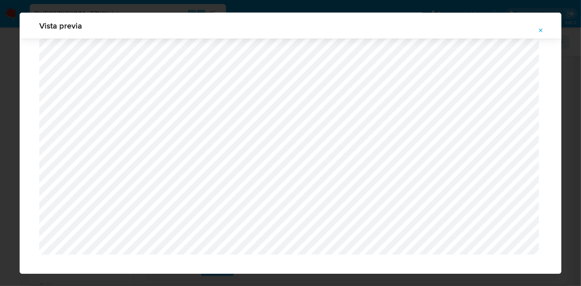
click at [11, 118] on div "Vista previa" at bounding box center [290, 143] width 581 height 286
click at [543, 27] on icon "Attachment preview" at bounding box center [541, 30] width 7 height 7
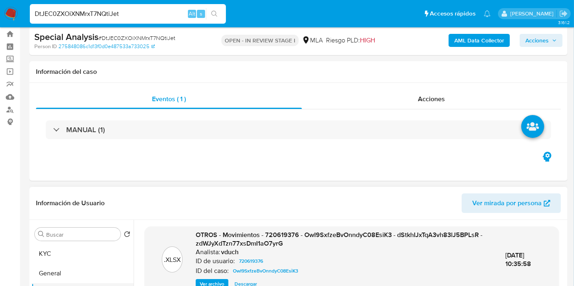
scroll to position [91, 0]
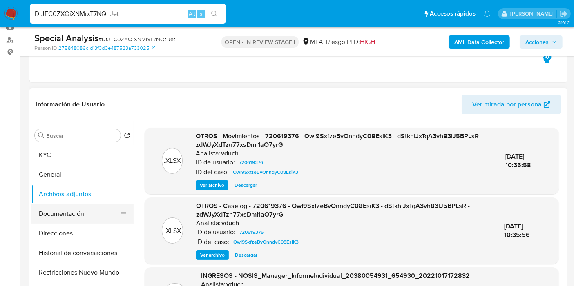
click at [69, 214] on button "Documentación" at bounding box center [79, 214] width 96 height 20
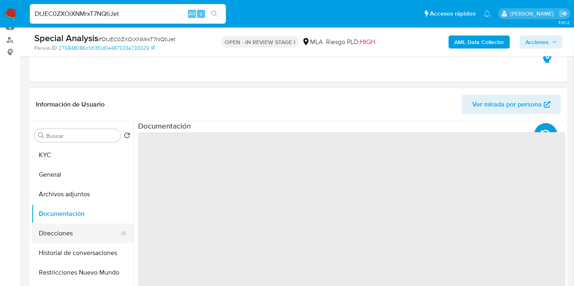
click at [71, 227] on button "Direcciones" at bounding box center [79, 234] width 96 height 20
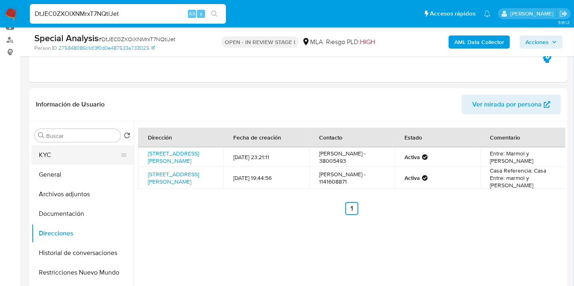
click at [75, 147] on button "KYC" at bounding box center [79, 155] width 96 height 20
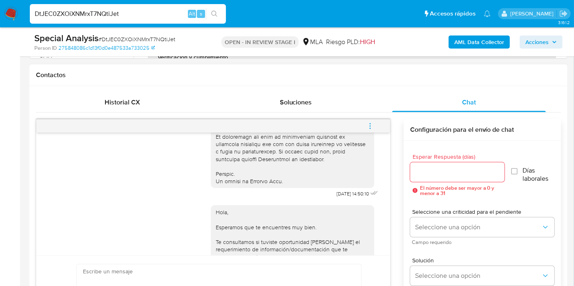
scroll to position [338, 0]
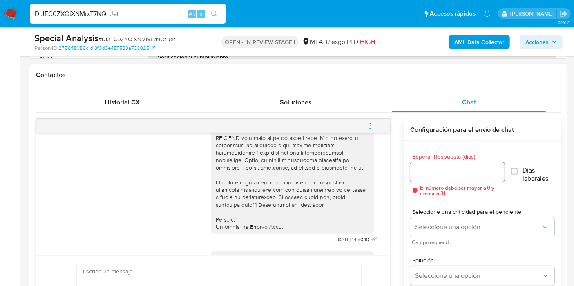
click at [366, 127] on button "menu-action" at bounding box center [370, 126] width 27 height 20
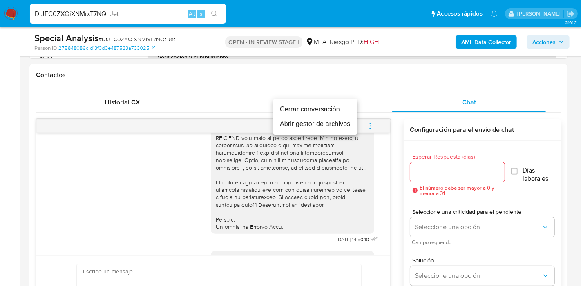
click at [332, 106] on li "Cerrar conversación" at bounding box center [315, 109] width 84 height 15
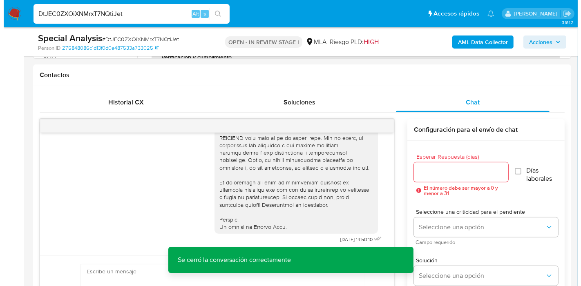
scroll to position [272, 0]
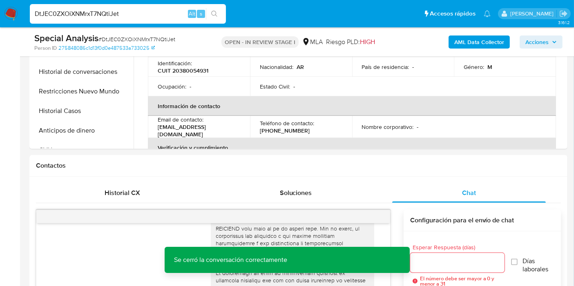
click at [485, 42] on b "AML Data Collector" at bounding box center [479, 42] width 50 height 13
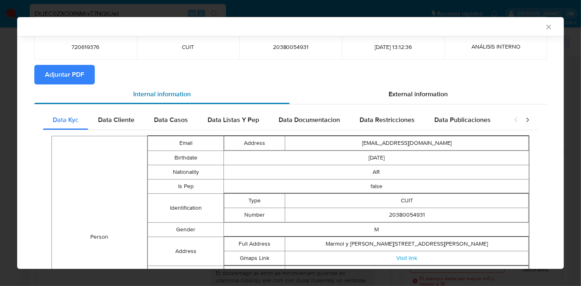
scroll to position [0, 0]
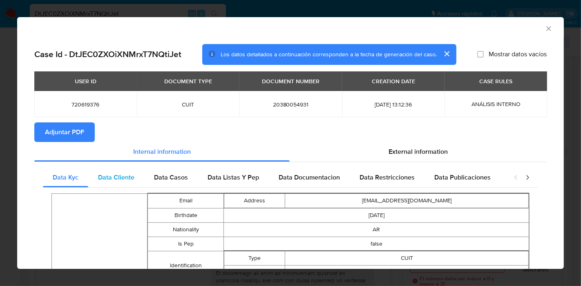
click at [117, 174] on span "Data Cliente" at bounding box center [116, 177] width 36 height 9
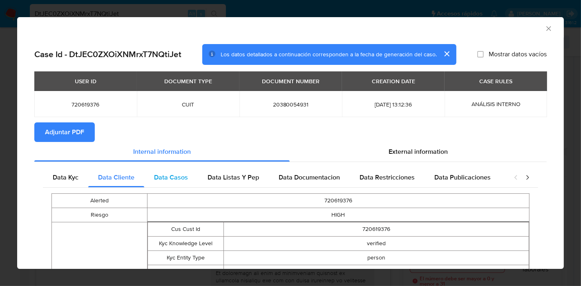
click at [176, 179] on span "Data Casos" at bounding box center [171, 177] width 34 height 9
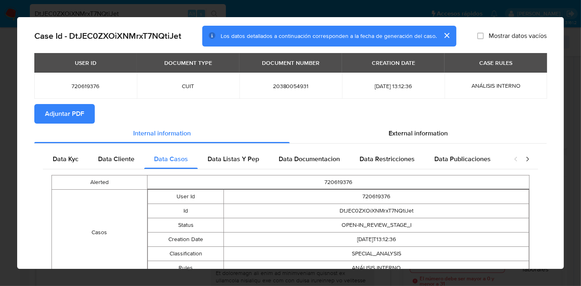
scroll to position [66, 0]
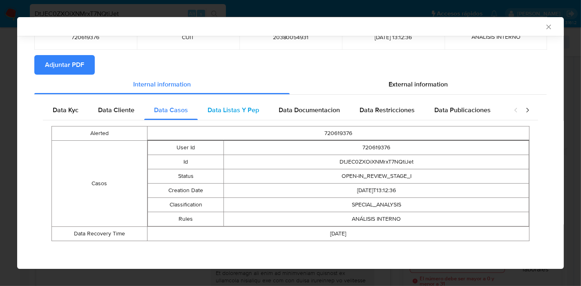
click at [230, 113] on span "Data Listas Y Pep" at bounding box center [233, 109] width 51 height 9
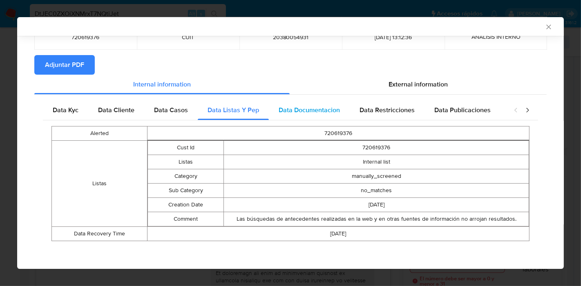
click at [288, 107] on span "Data Documentacion" at bounding box center [309, 109] width 61 height 9
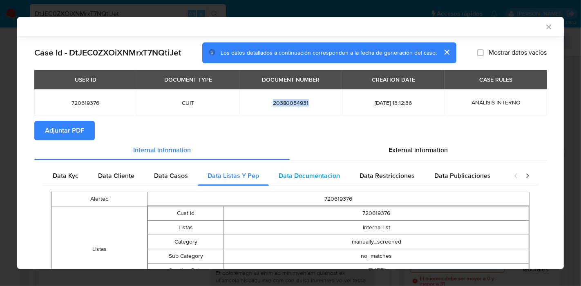
click at [288, 107] on td "20380054931" at bounding box center [290, 102] width 103 height 26
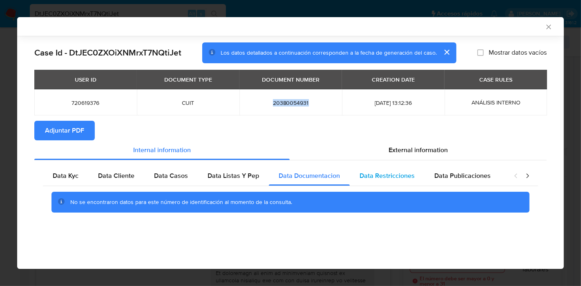
click at [360, 177] on span "Data Restricciones" at bounding box center [387, 175] width 55 height 9
drag, startPoint x: 483, startPoint y: 175, endPoint x: 516, endPoint y: 173, distance: 32.8
click at [492, 174] on div "Data Publicaciones" at bounding box center [463, 176] width 76 height 20
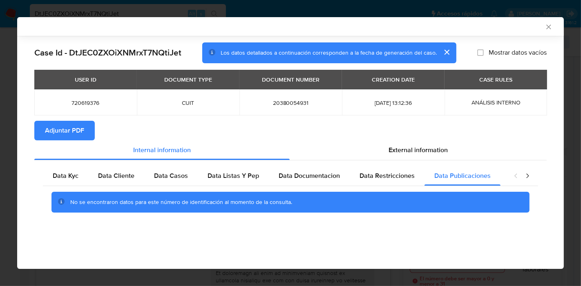
drag, startPoint x: 516, startPoint y: 173, endPoint x: 523, endPoint y: 174, distance: 7.9
click at [517, 173] on icon "closure-recommendation-modal" at bounding box center [516, 176] width 8 height 8
click at [523, 174] on icon "closure-recommendation-modal" at bounding box center [527, 176] width 8 height 8
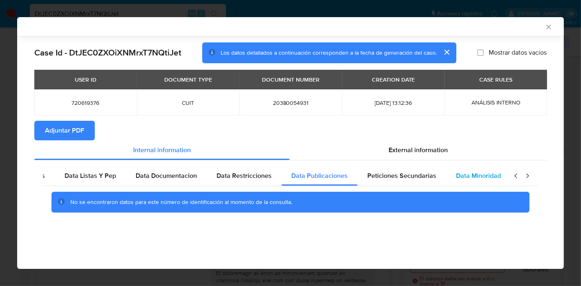
scroll to position [0, 143]
click at [446, 177] on div "Data Minoridad" at bounding box center [478, 176] width 65 height 20
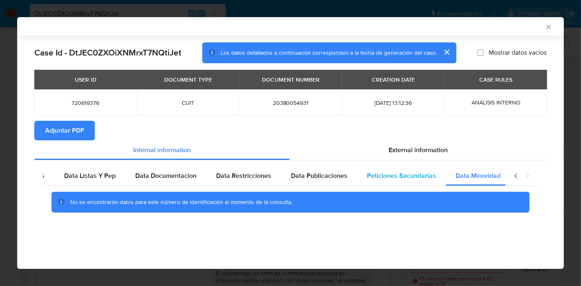
click at [402, 172] on span "Peticiones Secundarias" at bounding box center [401, 175] width 69 height 9
click at [418, 152] on span "External information" at bounding box center [418, 149] width 59 height 9
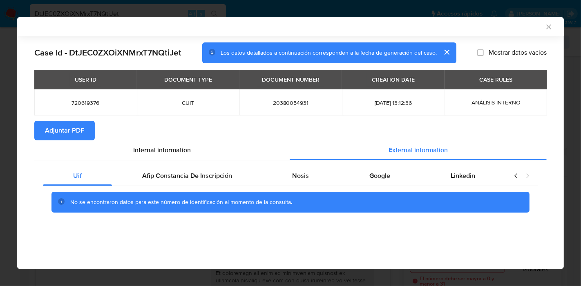
scroll to position [0, 0]
click at [82, 179] on div "Uif" at bounding box center [77, 176] width 69 height 20
drag, startPoint x: 182, startPoint y: 179, endPoint x: 281, endPoint y: 190, distance: 99.4
click at [185, 179] on span "Afip Constancia De Inscripción" at bounding box center [187, 175] width 90 height 9
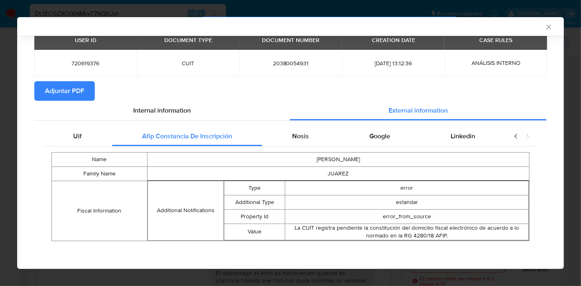
scroll to position [40, 0]
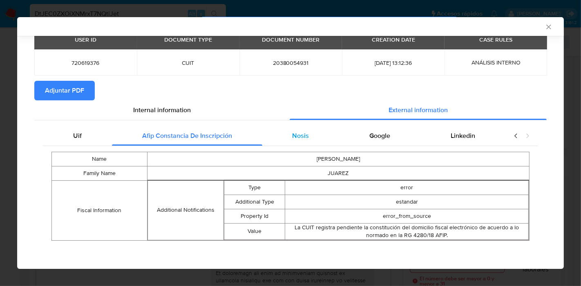
click at [292, 135] on span "Nosis" at bounding box center [300, 135] width 17 height 9
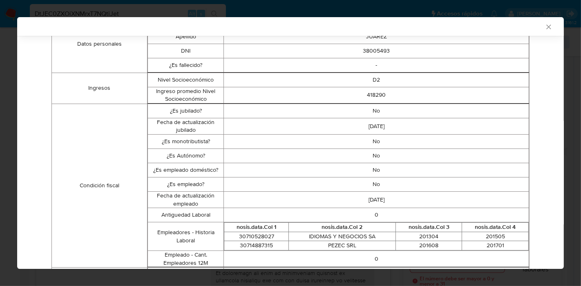
scroll to position [0, 0]
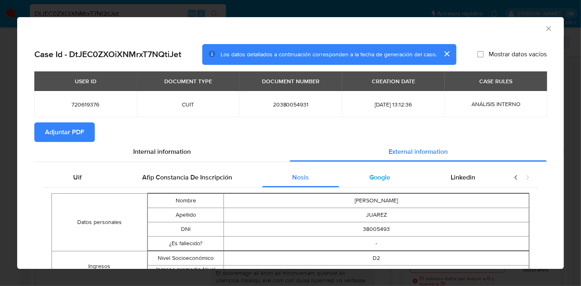
click at [343, 180] on div "Google" at bounding box center [379, 178] width 81 height 20
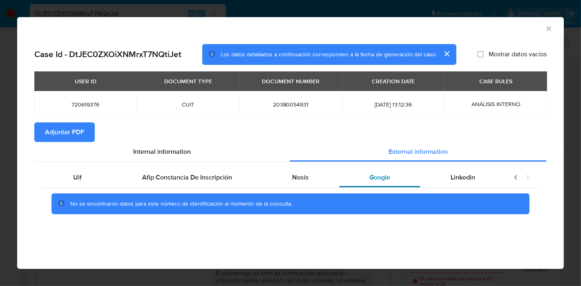
drag, startPoint x: 451, startPoint y: 175, endPoint x: 406, endPoint y: 175, distance: 44.9
click at [451, 176] on span "Linkedin" at bounding box center [463, 177] width 25 height 9
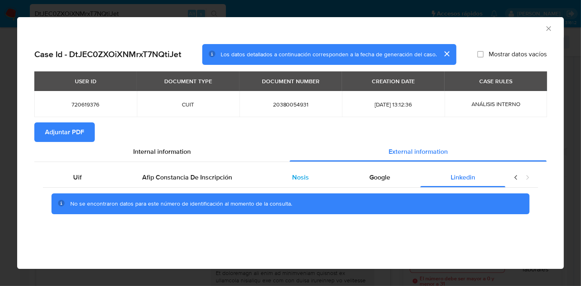
click at [317, 168] on div "Nosis" at bounding box center [300, 178] width 77 height 20
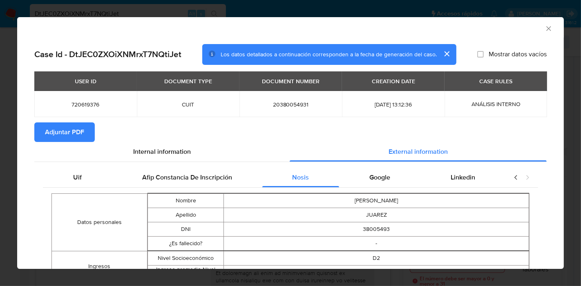
click at [54, 170] on div "Uif" at bounding box center [77, 178] width 69 height 20
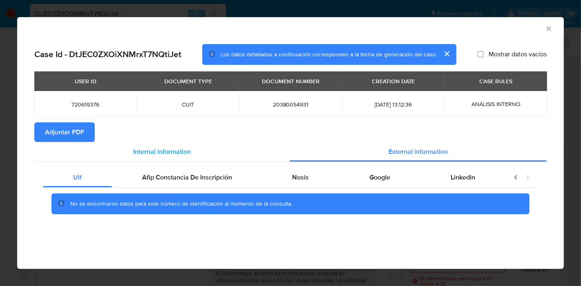
click at [203, 151] on div "Internal information" at bounding box center [161, 152] width 255 height 20
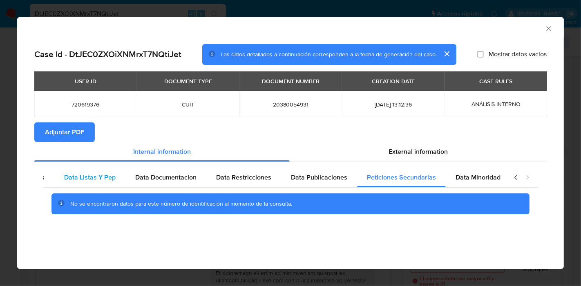
click at [72, 182] on div "Data Listas Y Pep" at bounding box center [89, 178] width 71 height 20
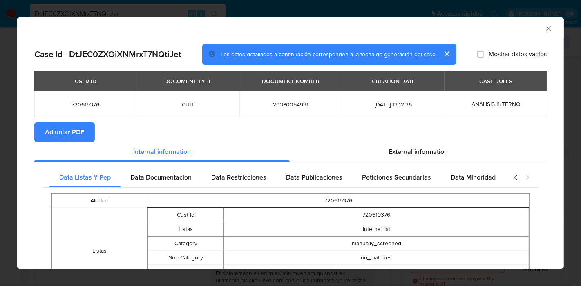
drag, startPoint x: 502, startPoint y: 178, endPoint x: 507, endPoint y: 178, distance: 5.3
click at [505, 178] on div "closure-recommendation-modal" at bounding box center [521, 178] width 33 height 20
click at [514, 178] on icon "closure-recommendation-modal" at bounding box center [515, 177] width 2 height 4
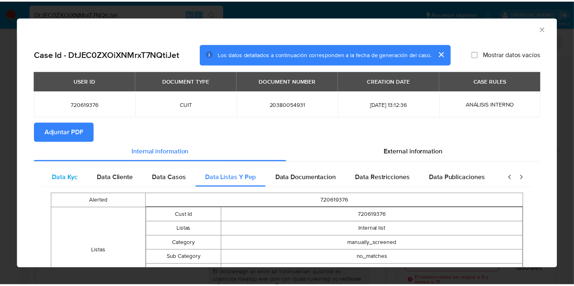
scroll to position [0, 0]
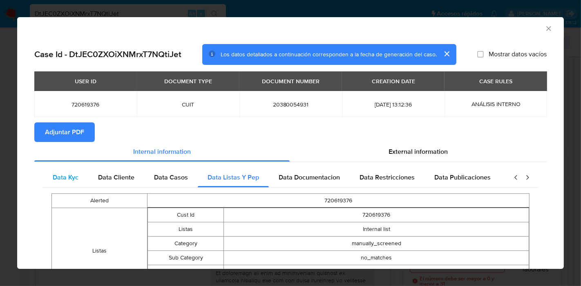
click at [58, 170] on div "Data Kyc" at bounding box center [65, 178] width 45 height 20
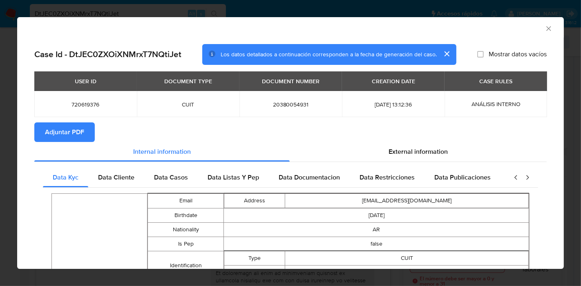
click at [63, 125] on span "Adjuntar PDF" at bounding box center [64, 132] width 39 height 18
click at [0, 108] on div "AML Data Collector Case Id - DtJEC0ZXOiXNMrxT7NQtiJet Los datos detallados a co…" at bounding box center [290, 143] width 581 height 286
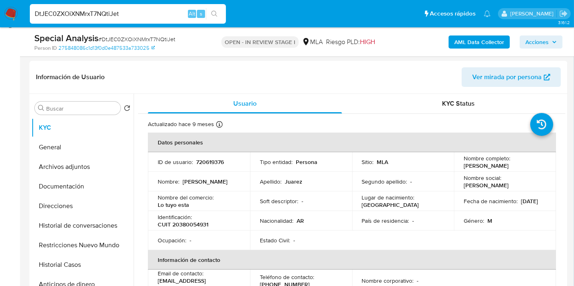
scroll to position [91, 0]
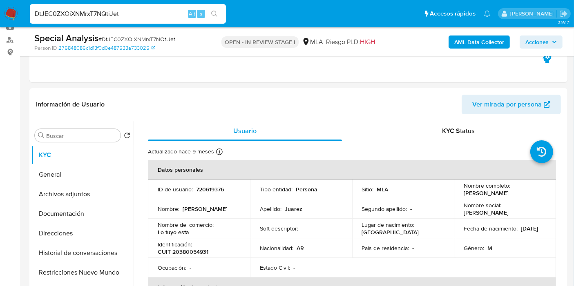
click at [92, 194] on button "Archivos adjuntos" at bounding box center [79, 195] width 96 height 20
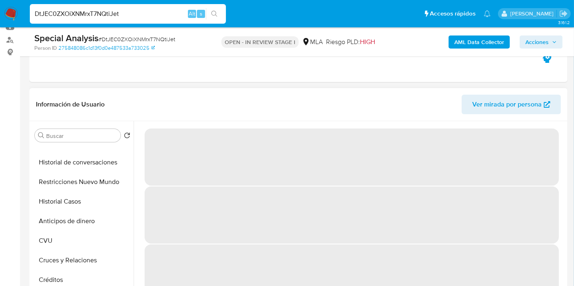
click at [92, 194] on button "Historial Casos" at bounding box center [82, 202] width 102 height 20
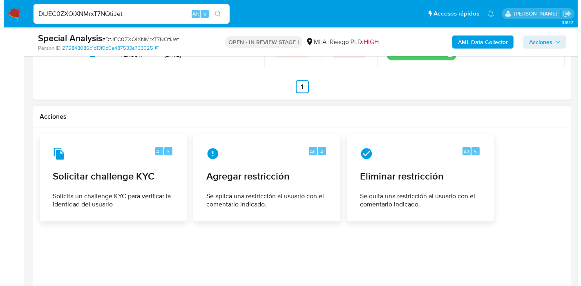
scroll to position [1150, 0]
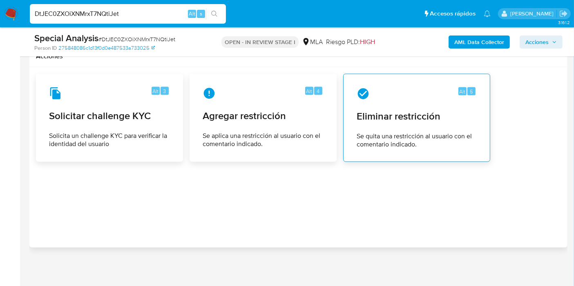
click at [375, 112] on span "Eliminar restricción" at bounding box center [417, 116] width 120 height 12
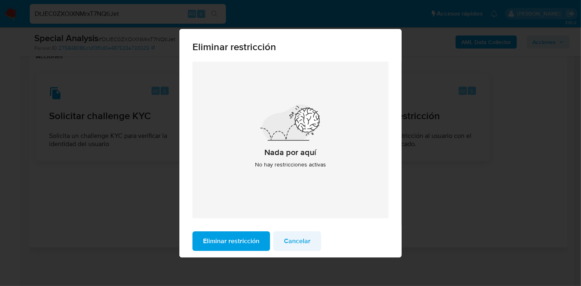
click at [294, 246] on span "Cancelar" at bounding box center [297, 241] width 27 height 18
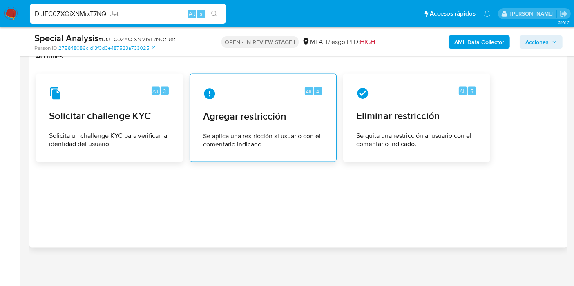
click at [254, 123] on div "Alt 4 Agregar restricción Se aplica una restricción al usuario con el comentari…" at bounding box center [263, 118] width 133 height 74
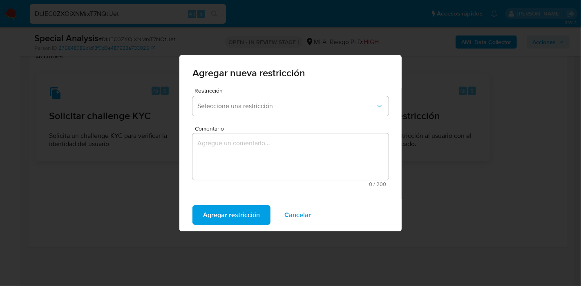
click at [264, 118] on div "Restricción Seleccione una restricción" at bounding box center [290, 103] width 196 height 31
click at [272, 112] on button "Seleccione una restricción" at bounding box center [290, 106] width 196 height 20
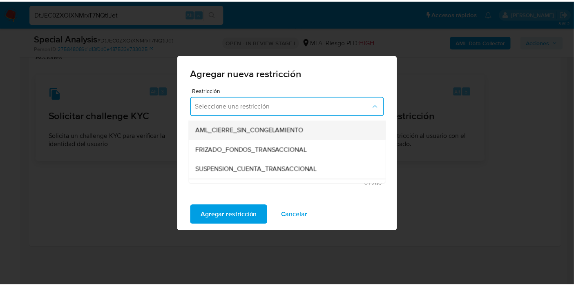
scroll to position [91, 0]
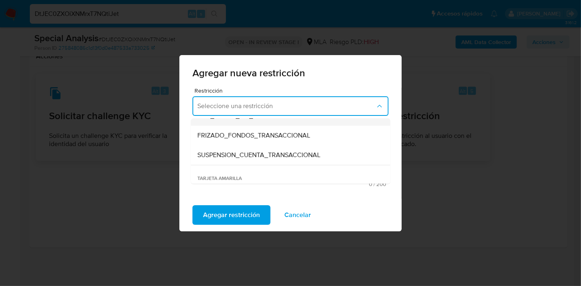
click at [270, 152] on span "SUSPENSION_CUENTA_TRANSACCIONAL" at bounding box center [258, 155] width 123 height 8
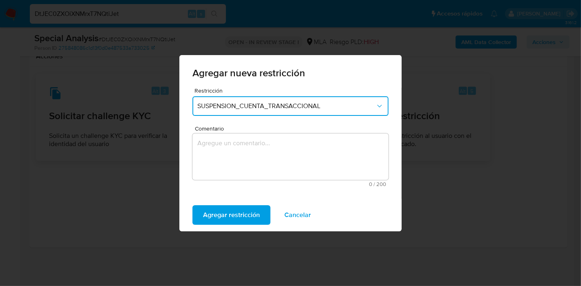
click at [270, 152] on textarea "Comentario" at bounding box center [290, 157] width 196 height 47
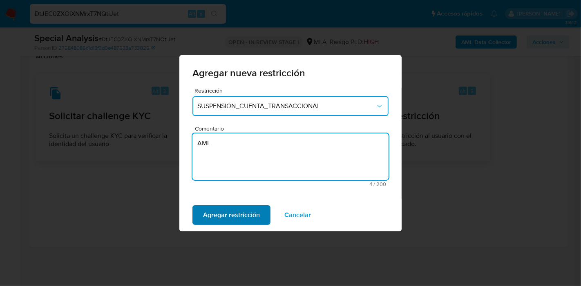
type textarea "AML"
click at [197, 223] on button "Agregar restricción" at bounding box center [231, 216] width 78 height 20
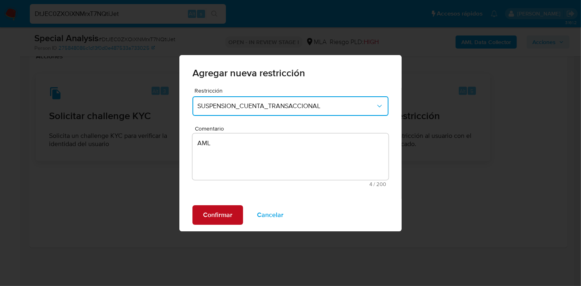
click at [197, 223] on button "Confirmar" at bounding box center [217, 216] width 51 height 20
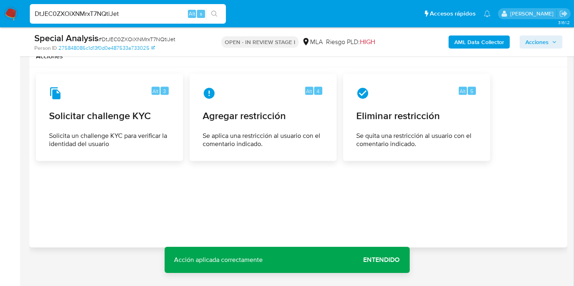
click at [346, 190] on div at bounding box center [298, 158] width 525 height 168
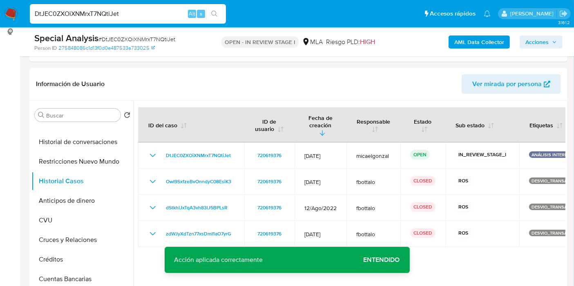
scroll to position [106, 0]
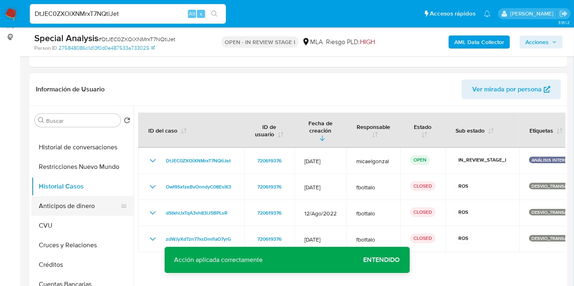
click at [60, 201] on button "Anticipos de dinero" at bounding box center [79, 207] width 96 height 20
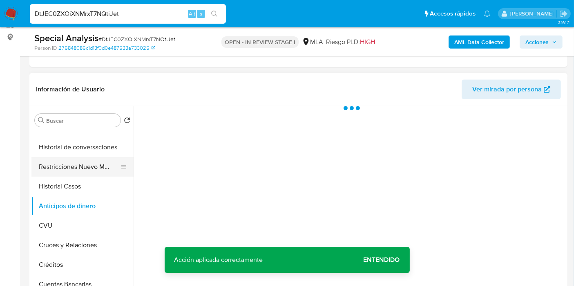
click at [95, 157] on button "Restricciones Nuevo Mundo" at bounding box center [79, 167] width 96 height 20
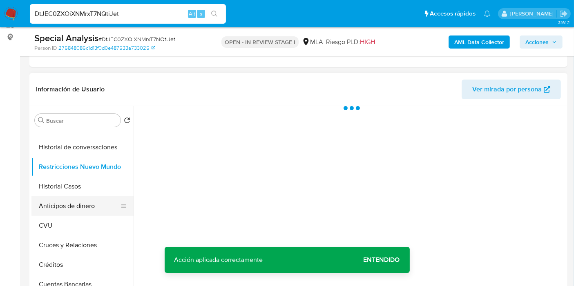
scroll to position [45, 0]
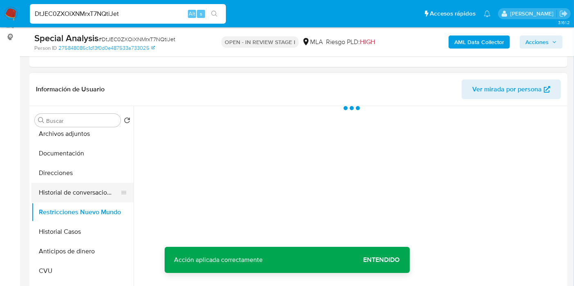
click at [82, 193] on button "Historial de conversaciones" at bounding box center [79, 193] width 96 height 20
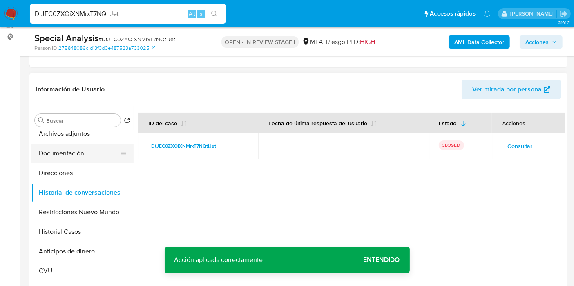
click at [92, 150] on button "Documentación" at bounding box center [79, 154] width 96 height 20
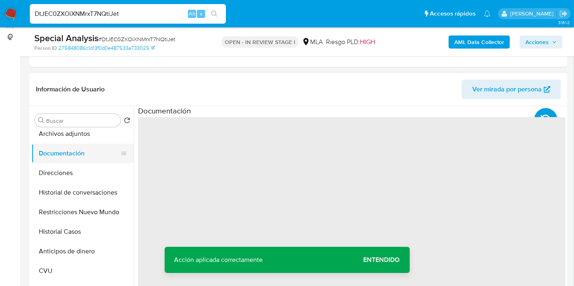
scroll to position [0, 0]
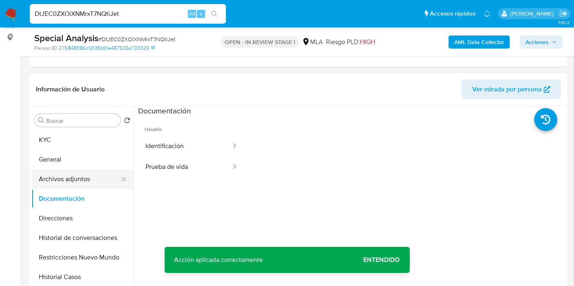
click at [84, 180] on button "Archivos adjuntos" at bounding box center [79, 180] width 96 height 20
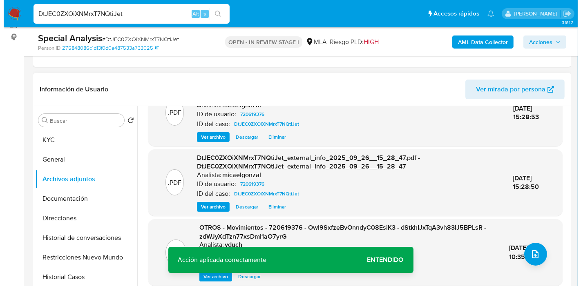
scroll to position [45, 0]
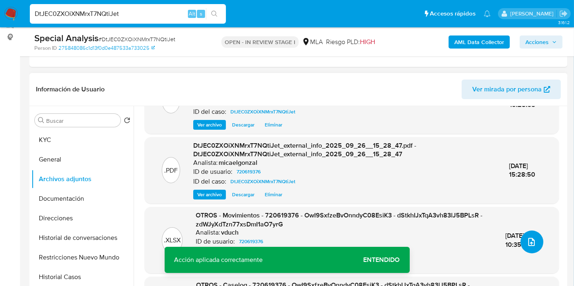
drag, startPoint x: 519, startPoint y: 237, endPoint x: 402, endPoint y: 161, distance: 139.8
click at [535, 230] on div ".PDF DtJEC0ZXOiXNMrxT7NQtiJet_internal_info_2025_09_26__15_28_50.pdf - DtJEC0ZX…" at bounding box center [352, 218] width 414 height 303
click at [522, 241] on button "upload-file" at bounding box center [532, 242] width 23 height 23
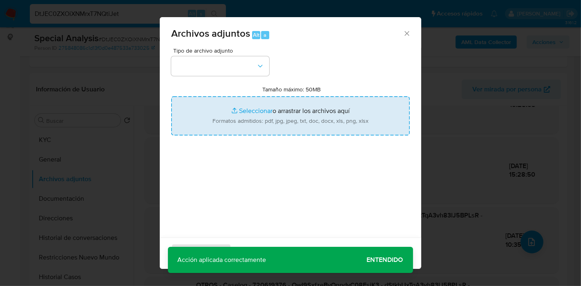
click at [230, 109] on input "Tamaño máximo: 50MB Seleccionar archivos" at bounding box center [290, 115] width 239 height 39
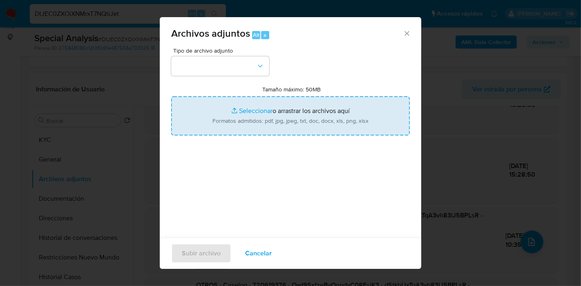
type input "C:\fakepath\Certificacion Negativa - Santiago Daniel Juarez.pdf"
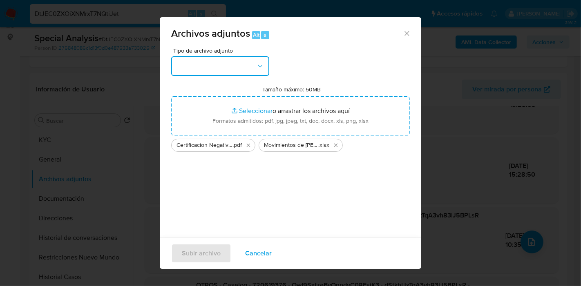
click at [190, 69] on button "button" at bounding box center [220, 66] width 98 height 20
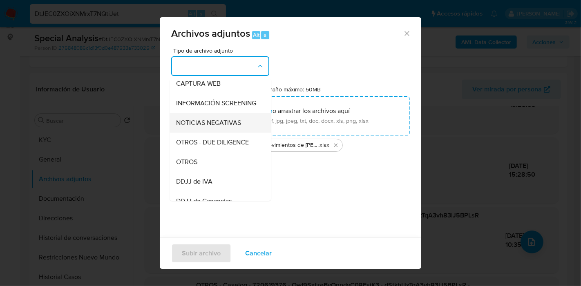
scroll to position [136, 0]
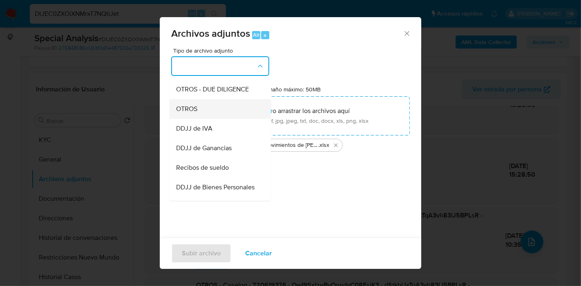
click at [230, 119] on div "OTROS" at bounding box center [217, 109] width 83 height 20
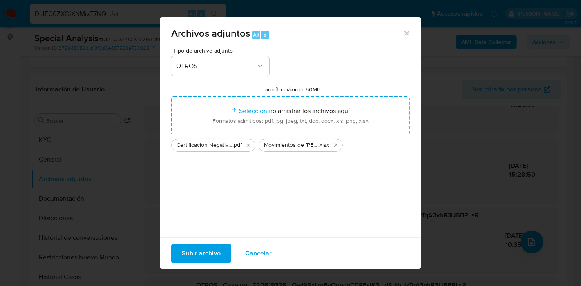
click at [201, 259] on span "Subir archivo" at bounding box center [201, 254] width 39 height 18
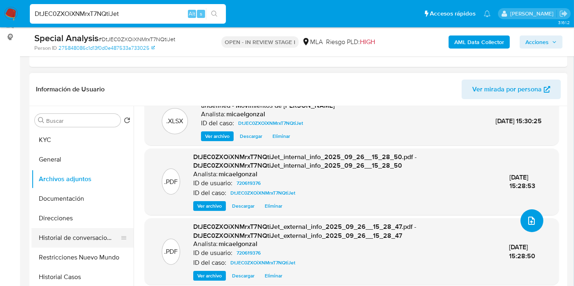
scroll to position [91, 0]
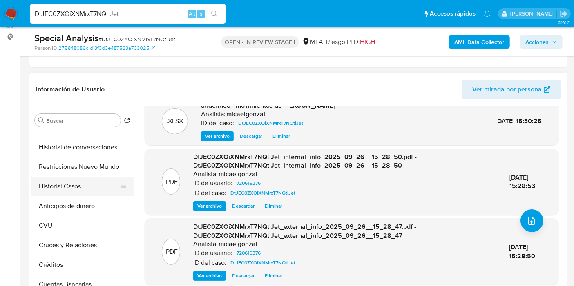
click at [87, 185] on button "Historial Casos" at bounding box center [79, 187] width 96 height 20
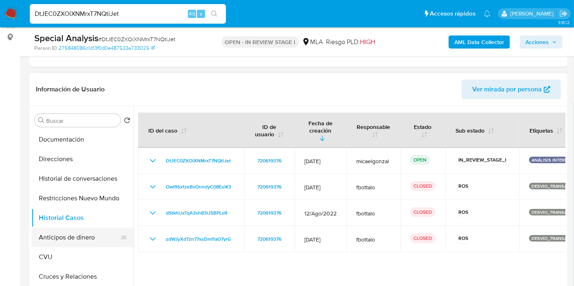
scroll to position [45, 0]
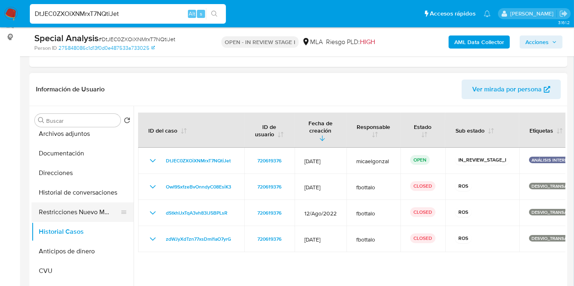
click at [75, 211] on button "Restricciones Nuevo Mundo" at bounding box center [79, 213] width 96 height 20
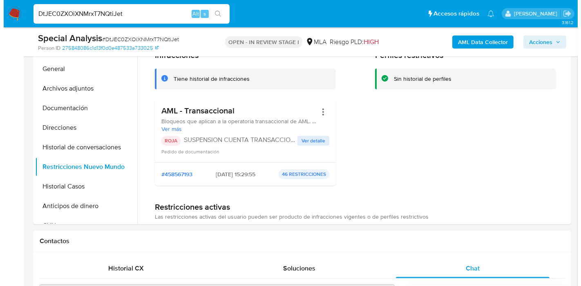
scroll to position [151, 0]
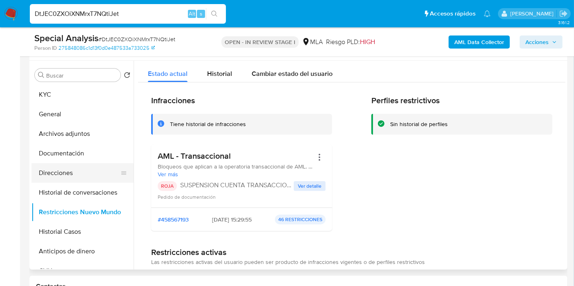
click at [93, 180] on button "Direcciones" at bounding box center [79, 173] width 96 height 20
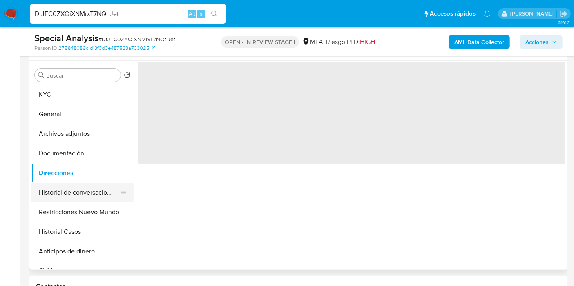
click at [83, 188] on button "Historial de conversaciones" at bounding box center [79, 193] width 96 height 20
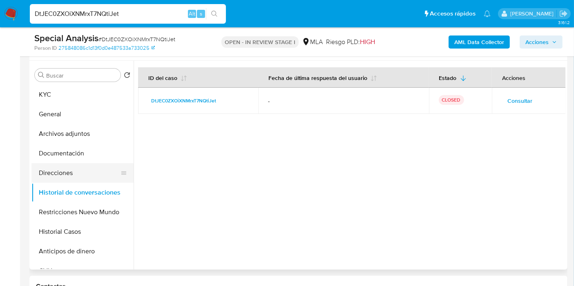
click at [53, 179] on button "Direcciones" at bounding box center [79, 173] width 96 height 20
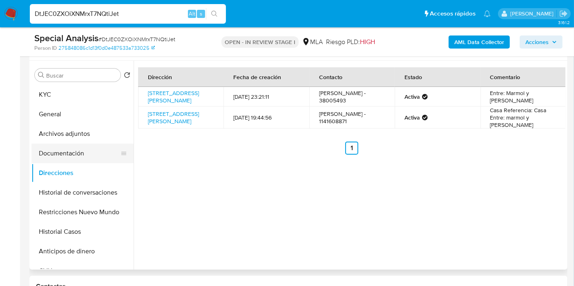
click at [76, 158] on button "Documentación" at bounding box center [79, 154] width 96 height 20
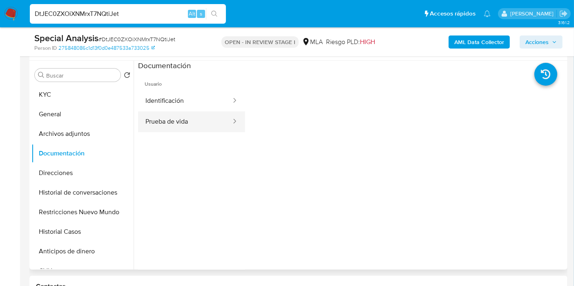
click at [167, 114] on button "Prueba de vida" at bounding box center [185, 122] width 94 height 21
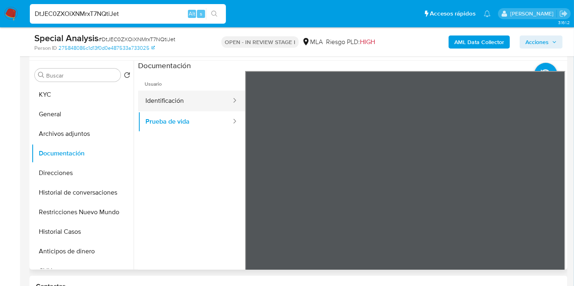
click at [174, 98] on button "Identificación" at bounding box center [185, 101] width 94 height 21
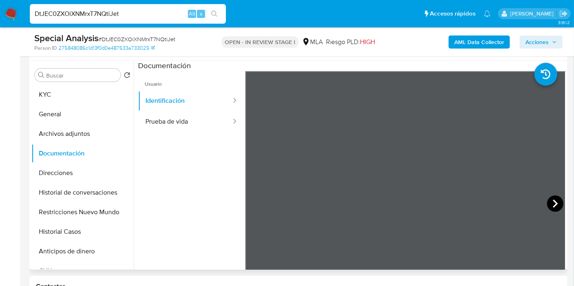
click at [551, 196] on icon at bounding box center [555, 204] width 16 height 16
click at [48, 130] on button "Archivos adjuntos" at bounding box center [79, 134] width 96 height 20
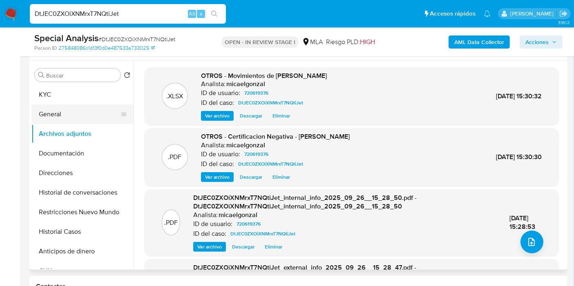
click at [79, 114] on button "General" at bounding box center [79, 115] width 96 height 20
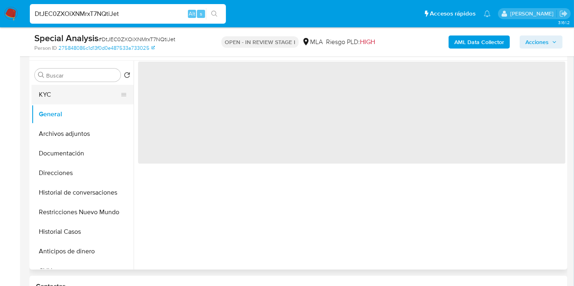
click at [94, 98] on button "KYC" at bounding box center [79, 95] width 96 height 20
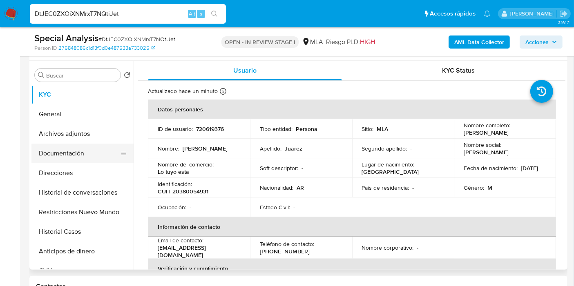
drag, startPoint x: 66, startPoint y: 154, endPoint x: 72, endPoint y: 134, distance: 21.1
click at [67, 153] on button "Documentación" at bounding box center [82, 154] width 102 height 20
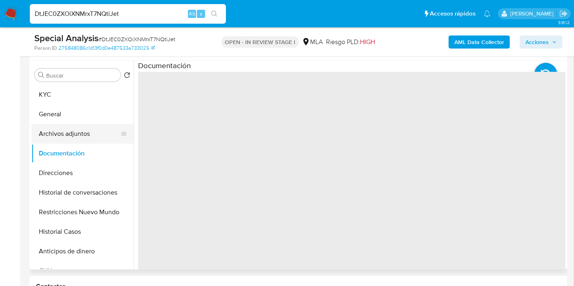
click at [72, 134] on button "Archivos adjuntos" at bounding box center [79, 134] width 96 height 20
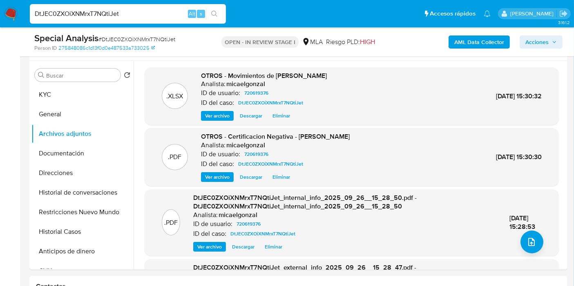
click at [278, 114] on span "Eliminar" at bounding box center [282, 116] width 18 height 8
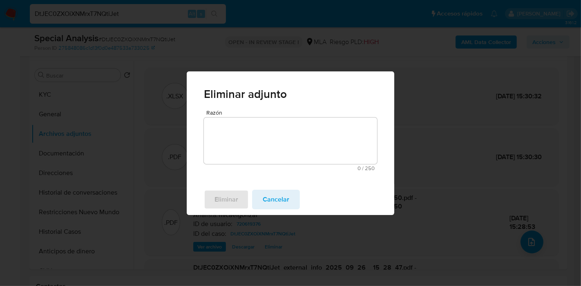
click at [261, 156] on textarea "Razón" at bounding box center [290, 141] width 173 height 47
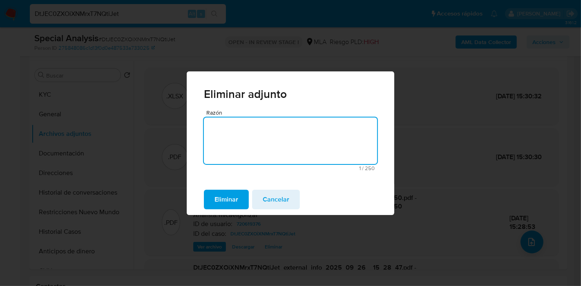
click at [233, 194] on span "Eliminar" at bounding box center [227, 200] width 24 height 18
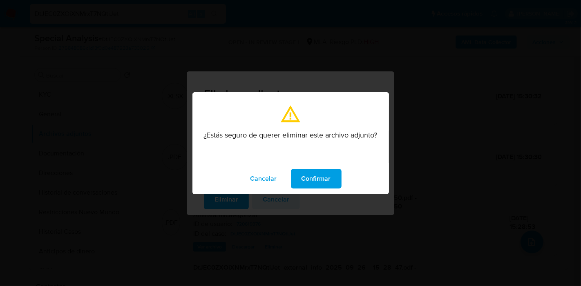
click at [320, 183] on span "Confirmar" at bounding box center [316, 179] width 29 height 18
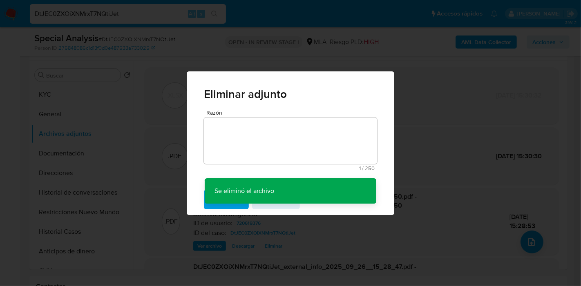
click at [532, 241] on div "Eliminar adjunto Razón 1 / 250 249 caracteres restantes Se eliminó el archivo S…" at bounding box center [290, 143] width 581 height 286
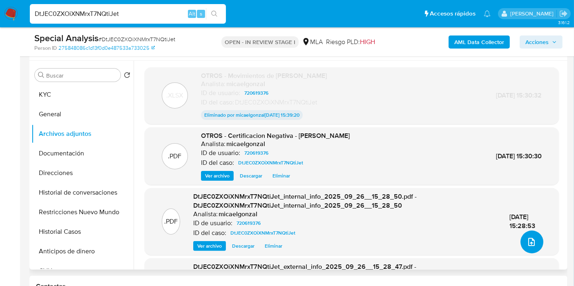
click at [527, 245] on icon "upload-file" at bounding box center [532, 242] width 10 height 10
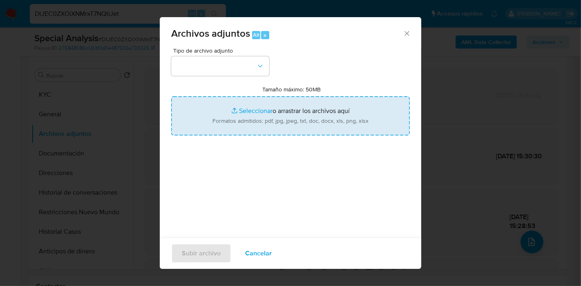
click at [201, 107] on input "Tamaño máximo: 50MB Seleccionar archivos" at bounding box center [290, 115] width 239 height 39
type input "C:\fakepath\Caselog DtJEC0ZXOiXNMrxT7NQtiJet_2025_09_24_11_45_40.docx"
click at [170, 67] on div "Tipo de archivo adjunto Tamaño máximo: 50MB Seleccionar archivos Seleccionar o …" at bounding box center [290, 147] width 261 height 199
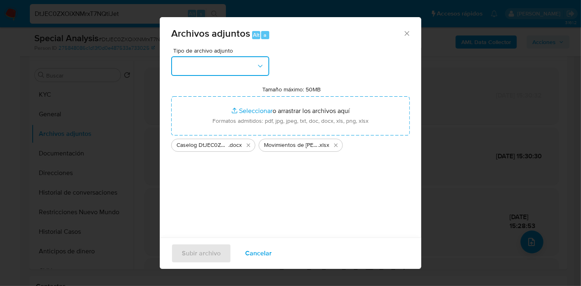
click at [180, 67] on button "button" at bounding box center [220, 66] width 98 height 20
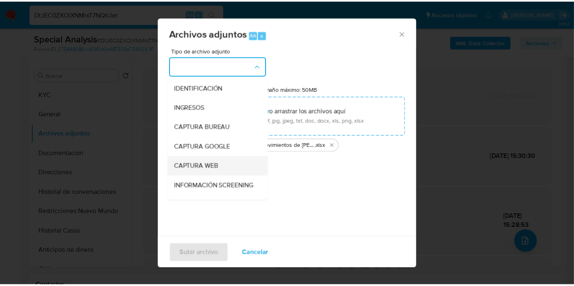
scroll to position [91, 0]
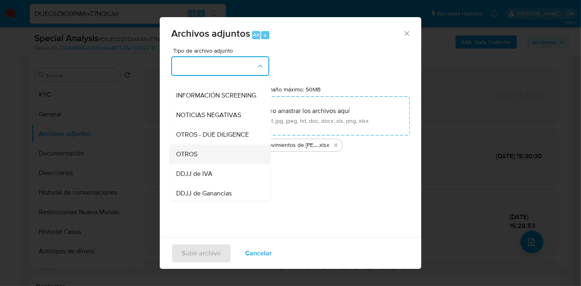
click at [198, 161] on div "OTROS" at bounding box center [217, 155] width 83 height 20
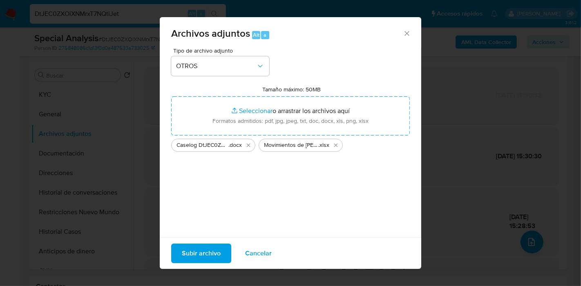
click at [192, 252] on span "Subir archivo" at bounding box center [201, 254] width 39 height 18
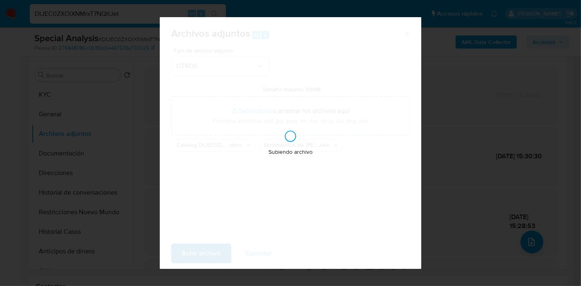
click at [192, 253] on div "Subiendo archivo" at bounding box center [290, 143] width 261 height 252
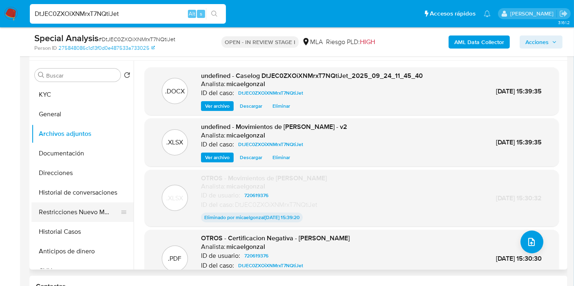
click at [97, 216] on button "Restricciones Nuevo Mundo" at bounding box center [79, 213] width 96 height 20
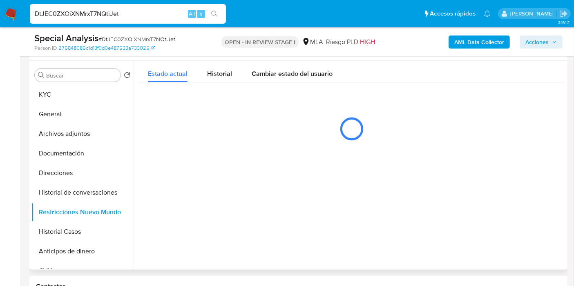
click at [30, 234] on div "Buscar Volver al orden por defecto KYC General Archivos adjuntos Documentación …" at bounding box center [298, 165] width 538 height 209
click at [45, 232] on button "Historial Casos" at bounding box center [79, 232] width 96 height 20
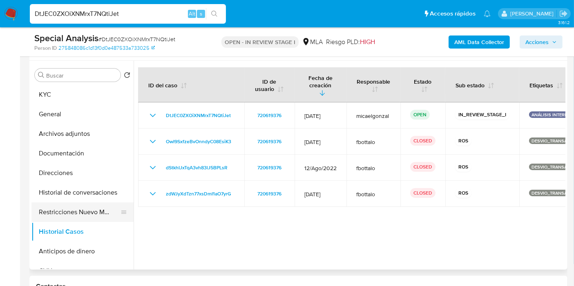
click at [48, 217] on button "Restricciones Nuevo Mundo" at bounding box center [79, 213] width 96 height 20
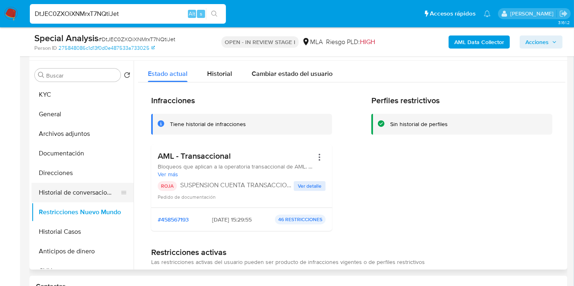
click at [50, 187] on button "Historial de conversaciones" at bounding box center [79, 193] width 96 height 20
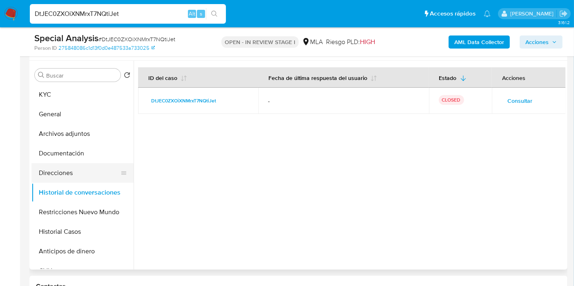
click at [58, 174] on button "Direcciones" at bounding box center [79, 173] width 96 height 20
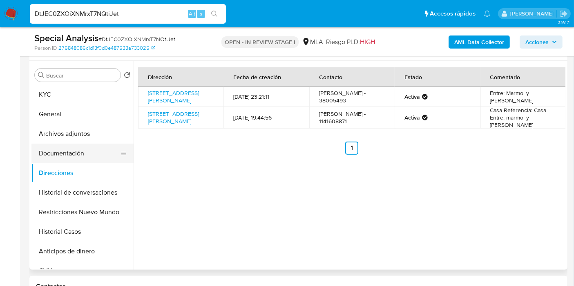
click at [80, 157] on button "Documentación" at bounding box center [79, 154] width 96 height 20
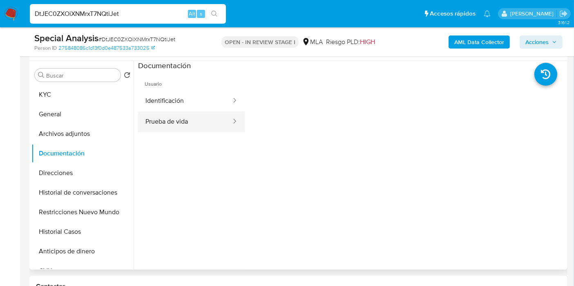
click at [177, 112] on button "Prueba de vida" at bounding box center [185, 122] width 94 height 21
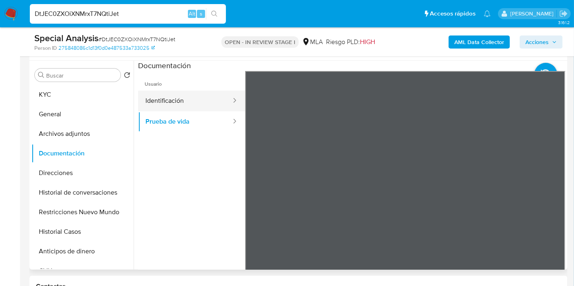
click at [183, 107] on button "Identificación" at bounding box center [185, 101] width 94 height 21
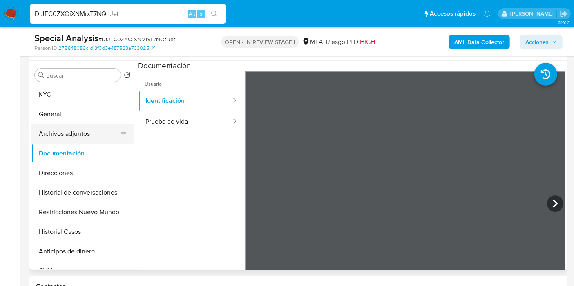
click at [106, 140] on button "Archivos adjuntos" at bounding box center [79, 134] width 96 height 20
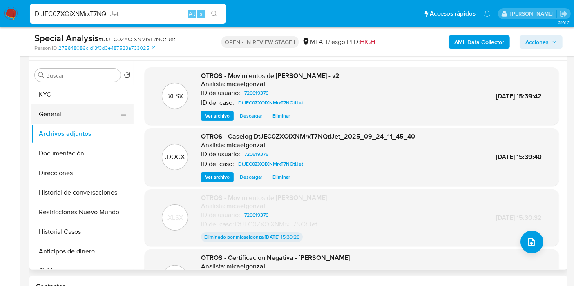
click at [102, 118] on button "General" at bounding box center [79, 115] width 96 height 20
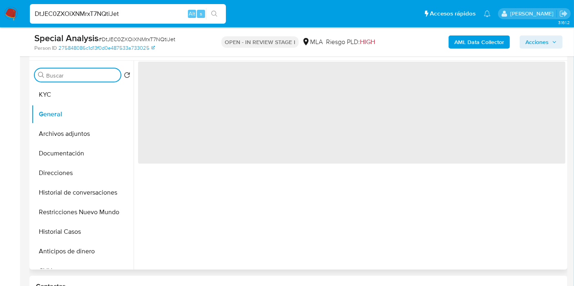
click at [90, 76] on input "Buscar" at bounding box center [81, 75] width 71 height 7
click at [72, 89] on button "KYC" at bounding box center [79, 95] width 96 height 20
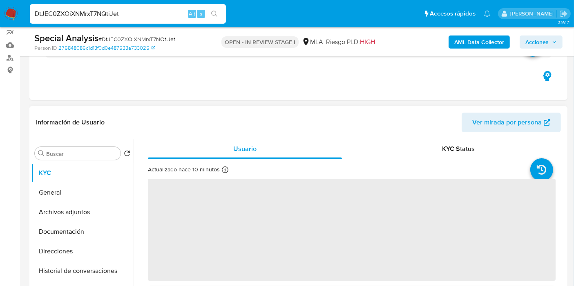
scroll to position [106, 0]
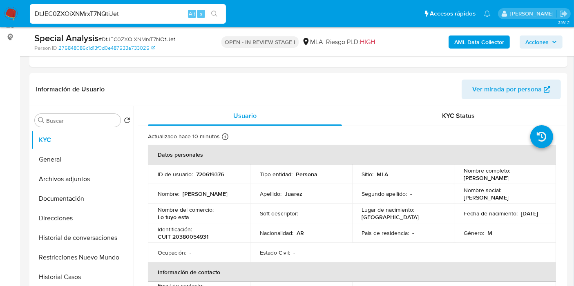
click at [525, 36] on button "Acciones" at bounding box center [541, 42] width 43 height 13
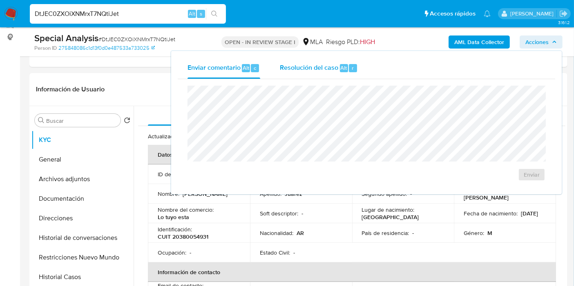
click at [320, 64] on span "Resolución del caso" at bounding box center [309, 67] width 58 height 9
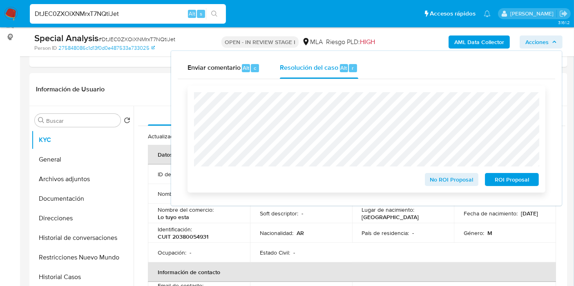
click at [488, 181] on button "ROI Proposal" at bounding box center [512, 179] width 54 height 13
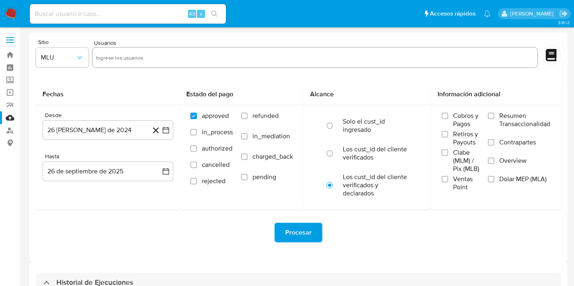
select select "10"
click at [12, 82] on label "Screening" at bounding box center [48, 80] width 97 height 13
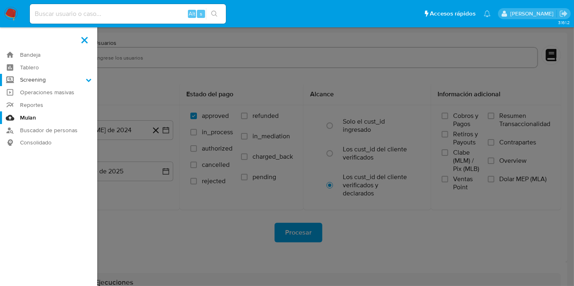
click at [0, 0] on input "Screening" at bounding box center [0, 0] width 0 height 0
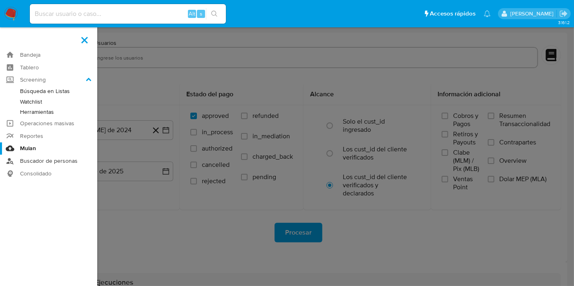
click at [41, 162] on link "Buscador de personas" at bounding box center [48, 161] width 97 height 13
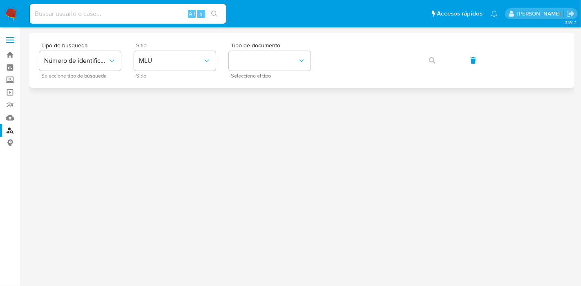
click at [183, 47] on span "Sitio" at bounding box center [177, 45] width 82 height 6
click at [190, 67] on button "MLU" at bounding box center [175, 61] width 82 height 20
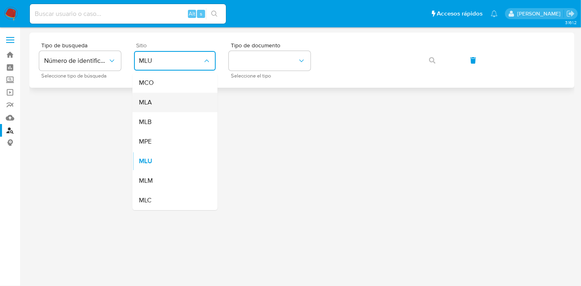
click at [191, 93] on div "MLA" at bounding box center [172, 103] width 67 height 20
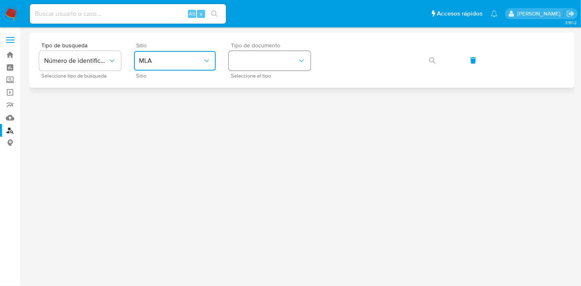
click at [279, 60] on button "identificationType" at bounding box center [270, 61] width 82 height 20
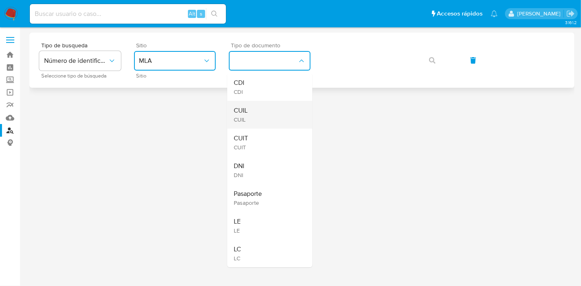
click at [266, 107] on div "CUIL CUIL" at bounding box center [267, 115] width 67 height 28
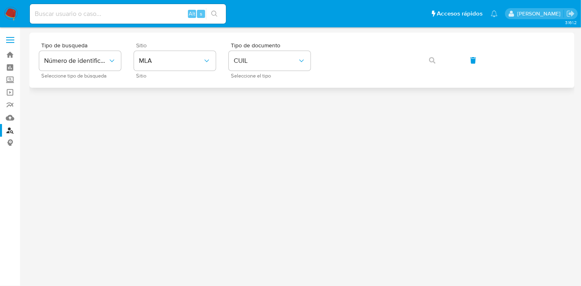
click at [340, 72] on div "Tipo de busqueda Número de identificación Seleccione tipo de búsqueda Sitio MLA…" at bounding box center [301, 60] width 525 height 36
click at [434, 59] on icon "button" at bounding box center [432, 60] width 7 height 7
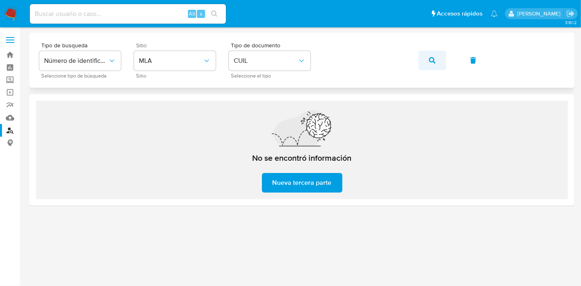
click at [436, 64] on button "button" at bounding box center [432, 61] width 28 height 20
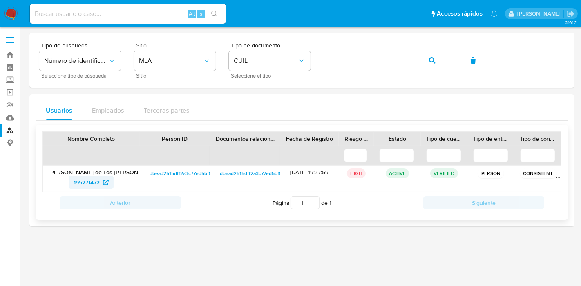
click at [86, 188] on span "195271472" at bounding box center [87, 182] width 26 height 13
click at [80, 13] on input at bounding box center [128, 14] width 196 height 11
paste input "7Ncl2EHCw9l5ld1Ab39C45nQ"
type input "7Ncl2EHCw9l5ld1Ab39C45nQ"
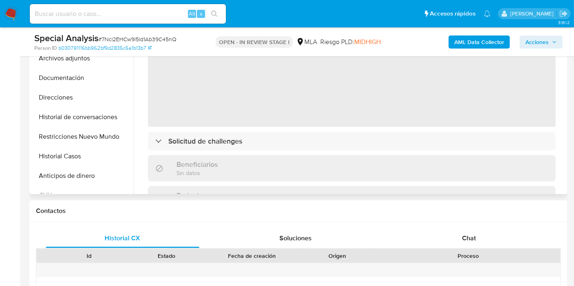
select select "10"
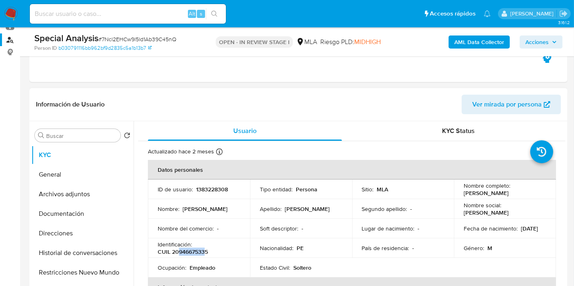
drag, startPoint x: 179, startPoint y: 254, endPoint x: 204, endPoint y: 254, distance: 24.9
click at [204, 254] on p "CUIL 20946675335" at bounding box center [183, 251] width 50 height 7
copy p "94667533"
click at [198, 256] on p "CUIL 20946675335" at bounding box center [183, 251] width 50 height 7
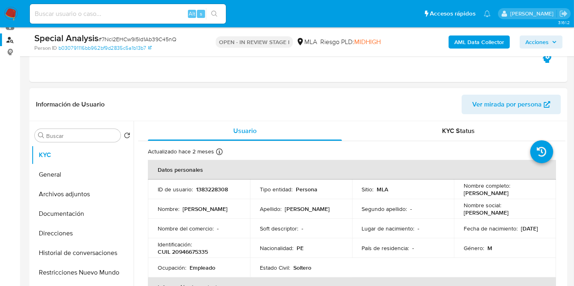
click at [512, 207] on td "Nombre social : Wilfredo Lincol" at bounding box center [505, 209] width 102 height 20
click at [73, 220] on button "Documentación" at bounding box center [79, 214] width 96 height 20
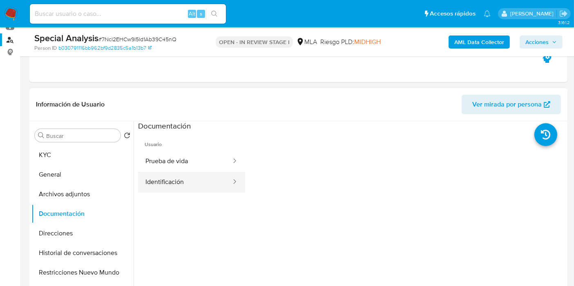
click at [172, 186] on button "Identificación" at bounding box center [185, 182] width 94 height 21
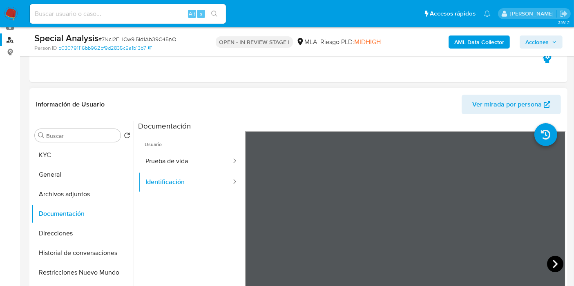
click at [547, 263] on icon at bounding box center [555, 264] width 16 height 16
click at [41, 159] on button "KYC" at bounding box center [79, 155] width 96 height 20
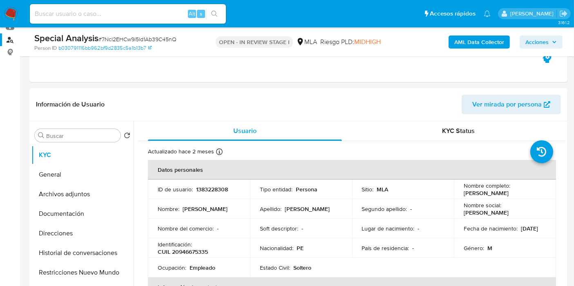
drag, startPoint x: 492, startPoint y: 199, endPoint x: 460, endPoint y: 195, distance: 32.4
click at [460, 195] on td "Nombre completo : Wilfredo Lincol Garcilazo Fretel" at bounding box center [505, 190] width 102 height 20
copy p "[PERSON_NAME] Lincol [PERSON_NAME] Fretel"
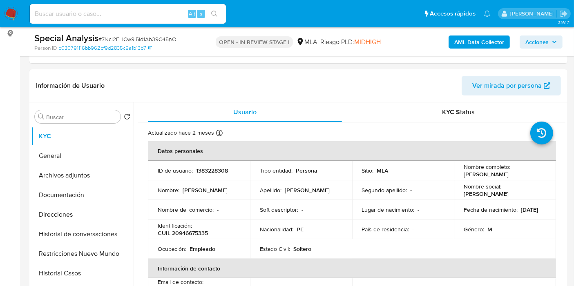
scroll to position [96, 0]
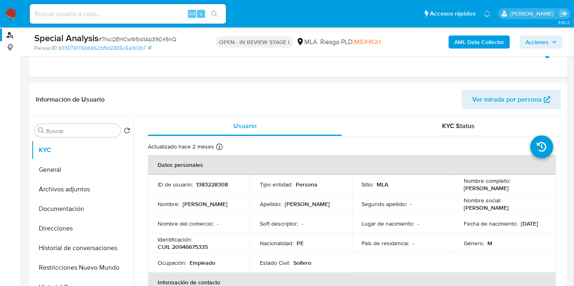
click at [202, 180] on td "ID de usuario : 1383228308" at bounding box center [199, 185] width 102 height 20
click at [189, 248] on p "CUIL 20946675335" at bounding box center [183, 247] width 50 height 7
copy p "20946675335"
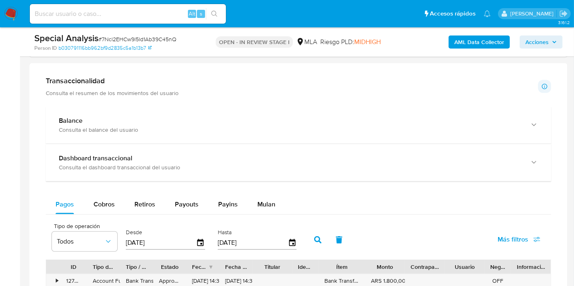
scroll to position [640, 0]
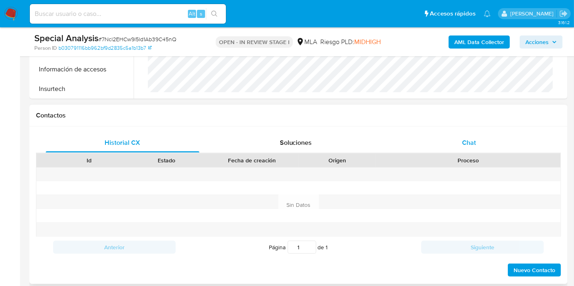
click at [476, 150] on div "Chat" at bounding box center [469, 143] width 154 height 20
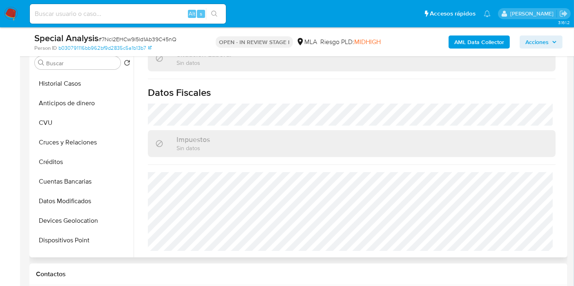
scroll to position [96, 0]
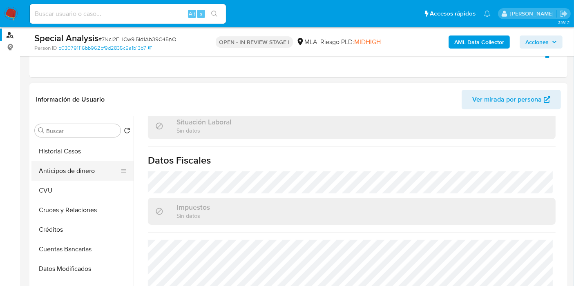
click at [89, 163] on button "Anticipos de dinero" at bounding box center [79, 171] width 96 height 20
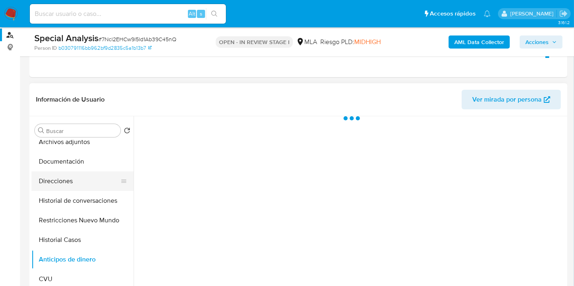
scroll to position [45, 0]
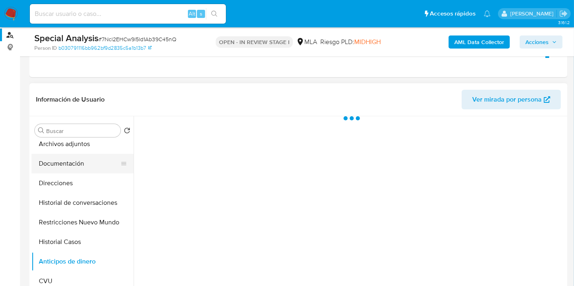
click at [90, 157] on button "Documentación" at bounding box center [79, 164] width 96 height 20
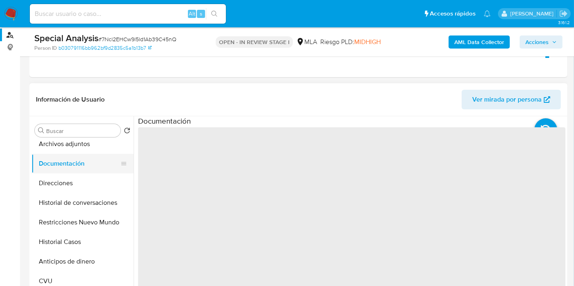
scroll to position [0, 0]
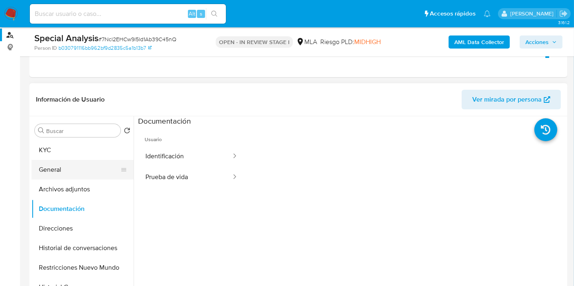
click at [92, 170] on button "General" at bounding box center [79, 170] width 96 height 20
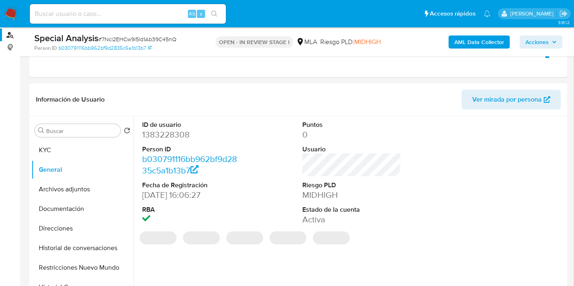
click at [170, 134] on dd "1383228308" at bounding box center [191, 134] width 99 height 11
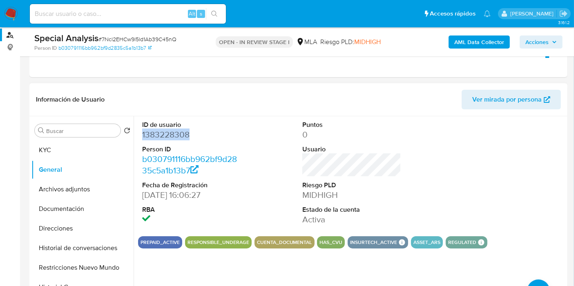
copy dd "1383228308"
drag, startPoint x: 14, startPoint y: 16, endPoint x: 33, endPoint y: 20, distance: 19.4
click at [33, 20] on div "Alt s" at bounding box center [128, 14] width 196 height 20
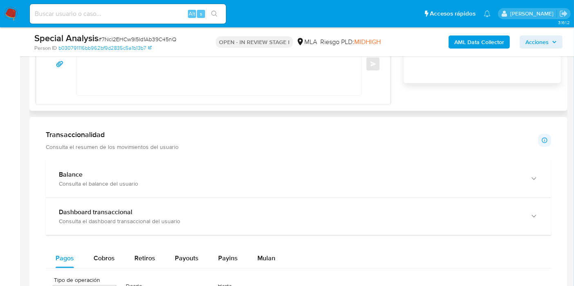
scroll to position [368, 0]
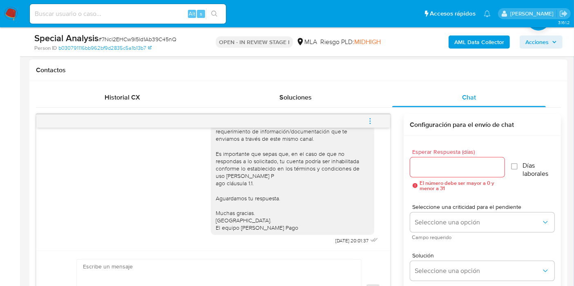
click at [372, 115] on span "menu-action" at bounding box center [370, 122] width 7 height 20
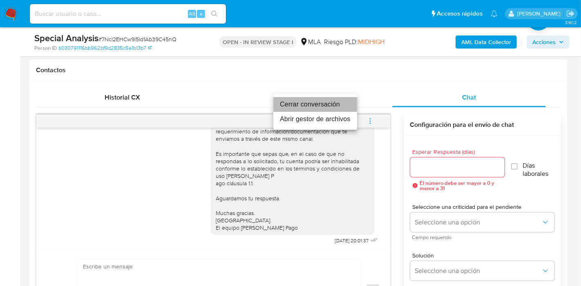
click at [339, 107] on li "Cerrar conversación" at bounding box center [315, 104] width 84 height 15
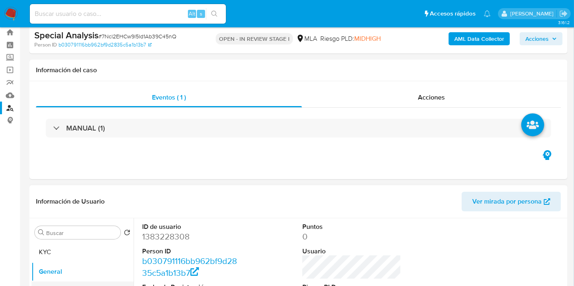
scroll to position [50, 0]
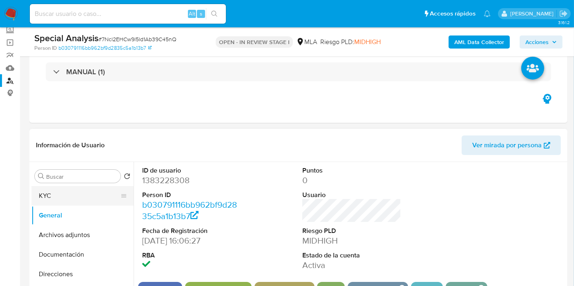
click at [67, 202] on button "KYC" at bounding box center [79, 196] width 96 height 20
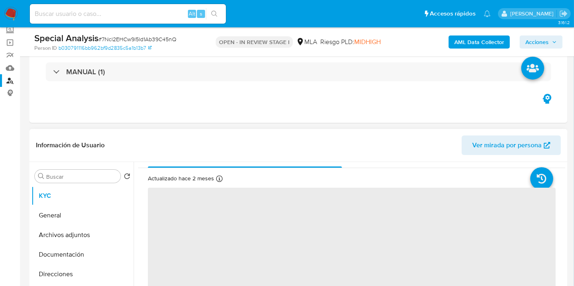
scroll to position [0, 0]
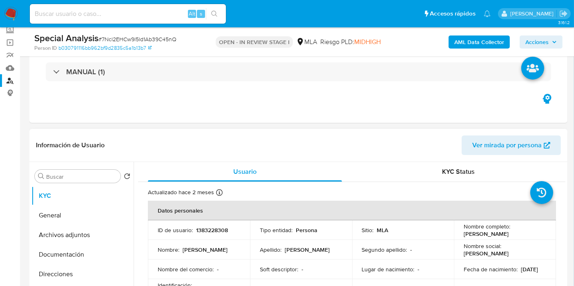
drag, startPoint x: 475, startPoint y: 236, endPoint x: 460, endPoint y: 233, distance: 14.7
click at [460, 234] on td "Nombre completo : Wilfredo Lincol Garcilazo Fretel" at bounding box center [505, 231] width 102 height 20
click at [460, 232] on td "Nombre completo : Wilfredo Lincol Garcilazo Fretel" at bounding box center [505, 231] width 102 height 20
drag, startPoint x: 460, startPoint y: 232, endPoint x: 485, endPoint y: 236, distance: 24.7
click at [485, 236] on td "Nombre completo : Wilfredo Lincol Garcilazo Fretel" at bounding box center [505, 231] width 102 height 20
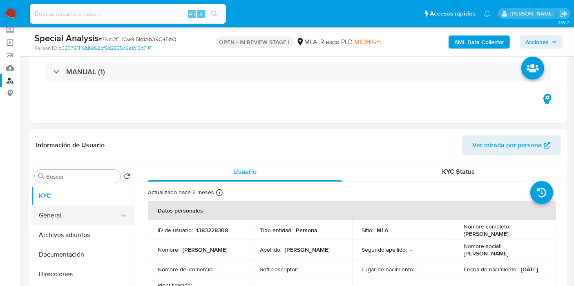
click at [106, 215] on button "General" at bounding box center [79, 216] width 96 height 20
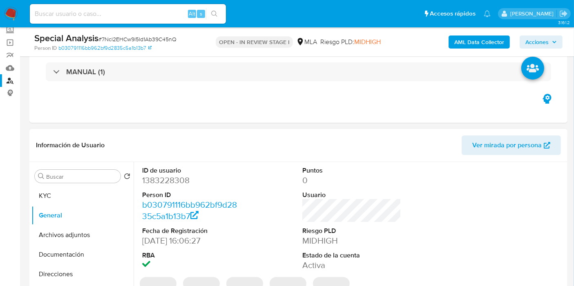
click at [171, 181] on dd "1383228308" at bounding box center [191, 180] width 99 height 11
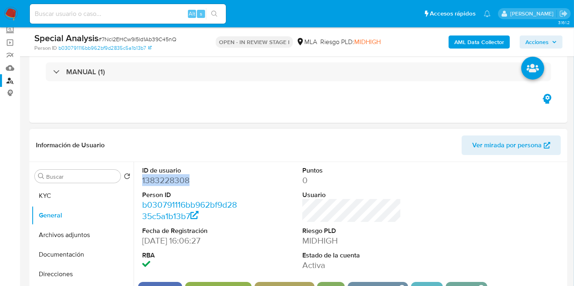
copy dd "1383228308"
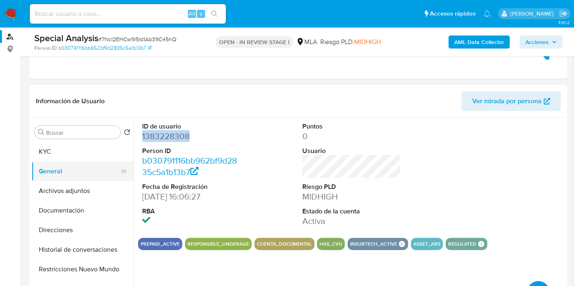
scroll to position [96, 0]
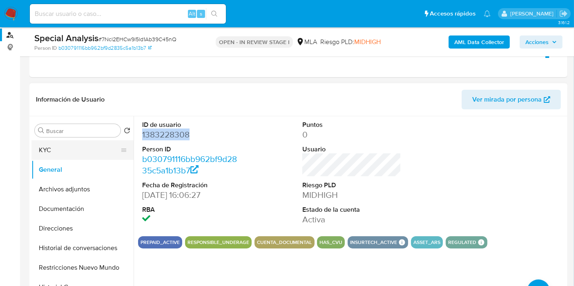
click at [78, 157] on button "KYC" at bounding box center [79, 151] width 96 height 20
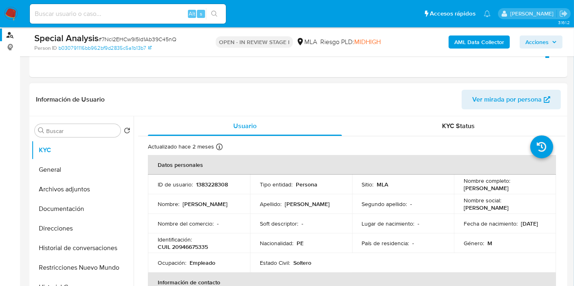
click at [533, 220] on div "Fecha de nacimiento : 16/08/1985" at bounding box center [505, 223] width 83 height 7
click at [532, 221] on div "Fecha de nacimiento : 16/08/1985" at bounding box center [505, 223] width 83 height 7
click at [519, 223] on div "Fecha de nacimiento : 16/08/1985" at bounding box center [505, 223] width 83 height 7
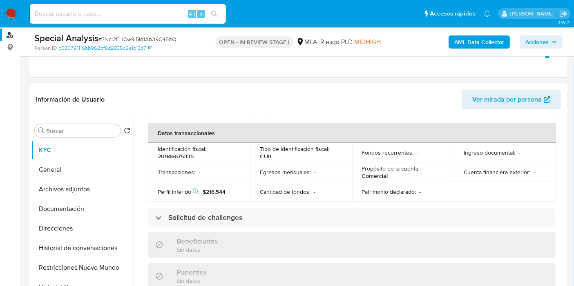
scroll to position [114, 0]
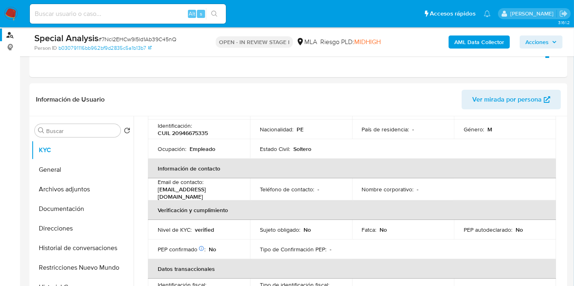
click at [137, 43] on span "# 7Ncl2EHCw9l5ld1Ab39C45nQ" at bounding box center [137, 39] width 78 height 8
click at [140, 45] on link "b030791116bb962bf9d2835c5a1b13b7" at bounding box center [104, 48] width 93 height 7
click at [42, 204] on button "Documentación" at bounding box center [79, 209] width 96 height 20
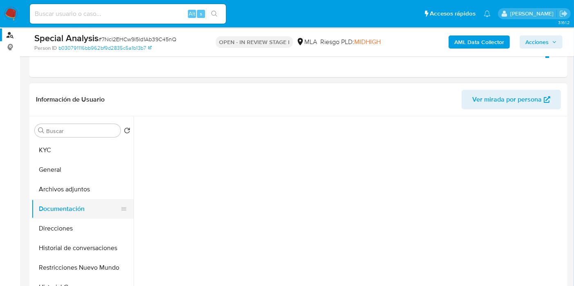
scroll to position [0, 0]
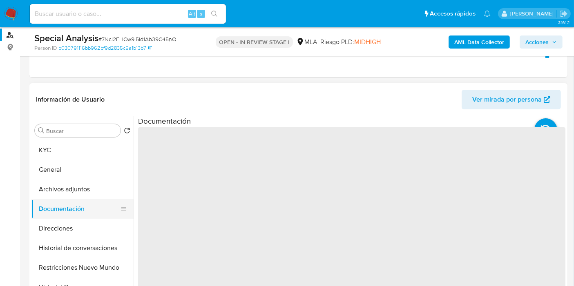
click at [45, 212] on button "Documentación" at bounding box center [79, 209] width 96 height 20
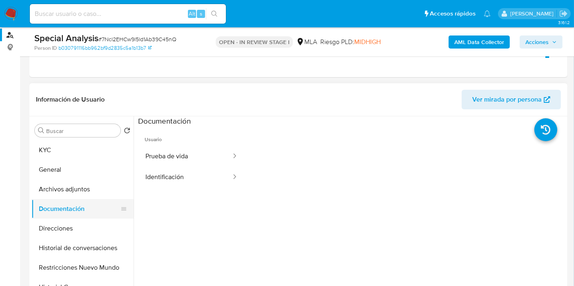
click at [49, 218] on button "Documentación" at bounding box center [79, 209] width 96 height 20
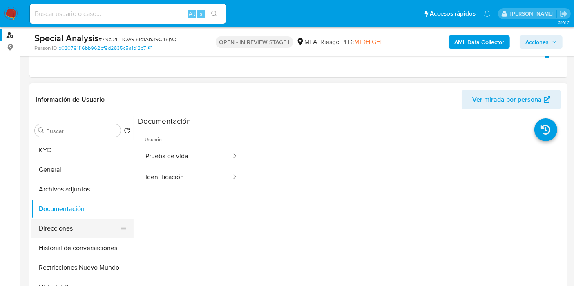
click at [49, 221] on button "Direcciones" at bounding box center [79, 229] width 96 height 20
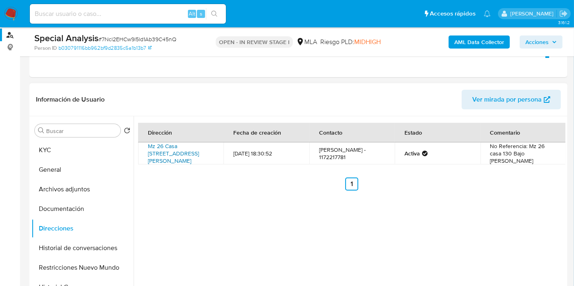
click at [152, 161] on link "Mz 26 Casa 130 Padre Rricheldeli Sn, Flores, Capital Federal, 1406, Argentina SN" at bounding box center [173, 153] width 51 height 23
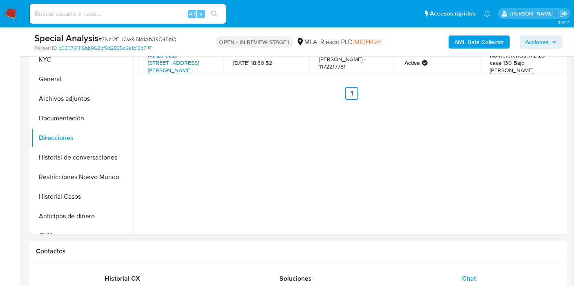
scroll to position [368, 0]
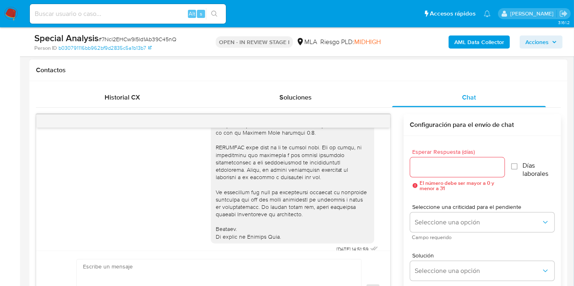
drag, startPoint x: 372, startPoint y: 125, endPoint x: 363, endPoint y: 127, distance: 9.1
click at [371, 125] on div at bounding box center [213, 121] width 354 height 13
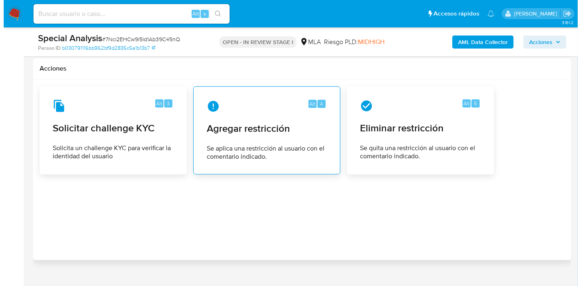
scroll to position [1517, 0]
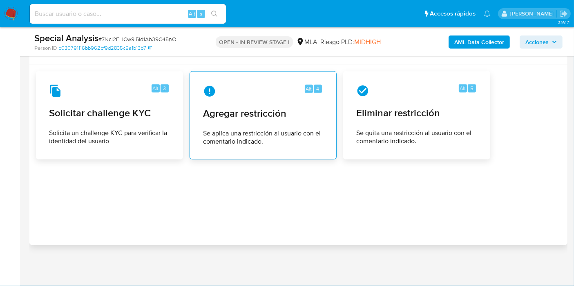
click at [263, 116] on span "Agregar restricción" at bounding box center [263, 114] width 120 height 12
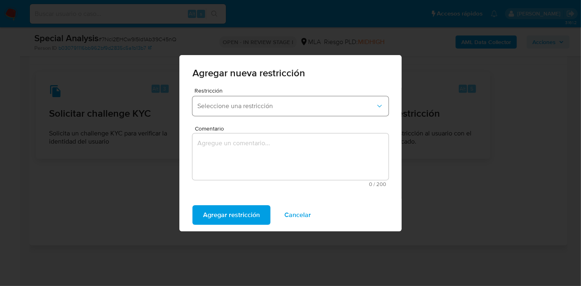
click at [284, 110] on span "Seleccione una restricción" at bounding box center [286, 106] width 178 height 8
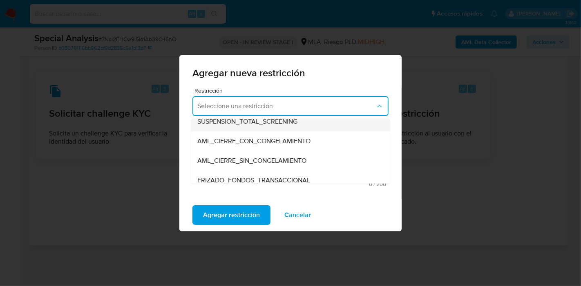
scroll to position [91, 0]
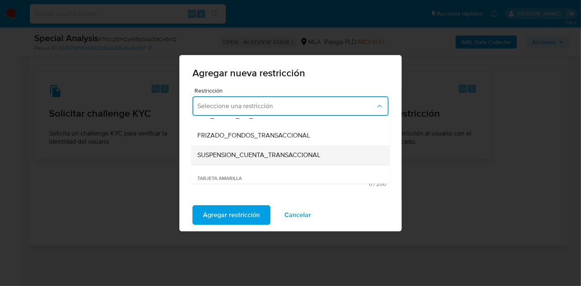
click at [252, 153] on span "SUSPENSION_CUENTA_TRANSACCIONAL" at bounding box center [258, 155] width 123 height 8
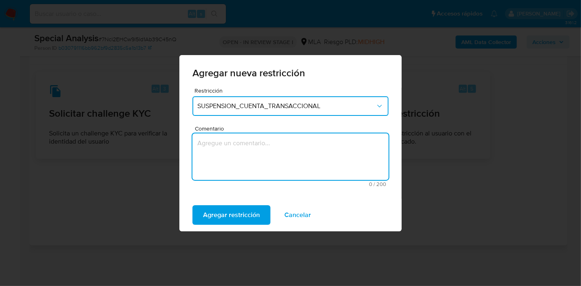
click at [252, 153] on textarea "Comentario" at bounding box center [290, 157] width 196 height 47
type textarea "AML"
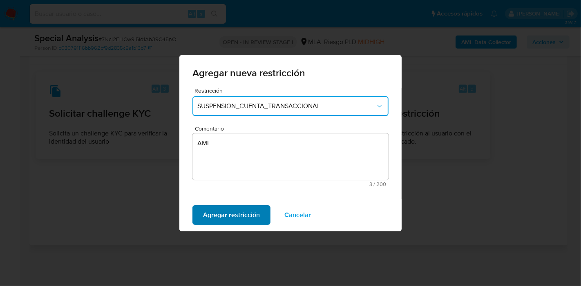
click at [239, 212] on span "Agregar restricción" at bounding box center [231, 215] width 57 height 18
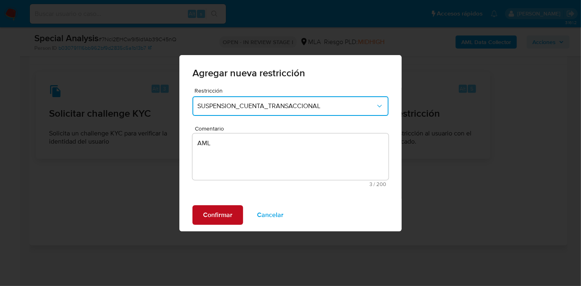
click at [219, 213] on span "Confirmar" at bounding box center [217, 215] width 29 height 18
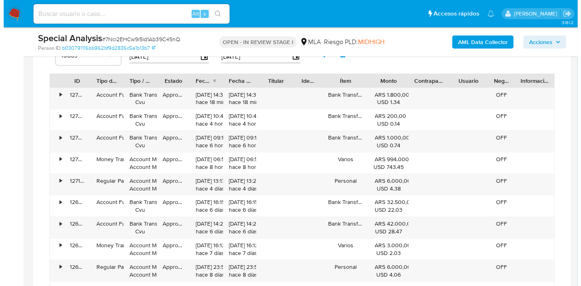
scroll to position [786, 0]
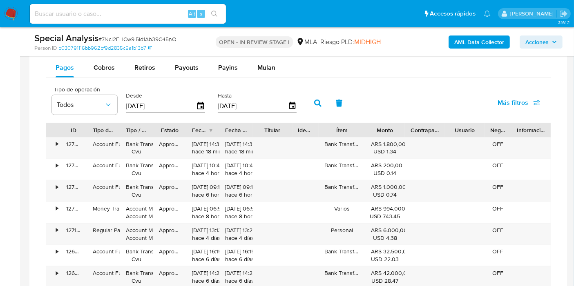
click at [465, 50] on div "AML Data Collector Acciones" at bounding box center [476, 41] width 174 height 19
click at [484, 40] on b "AML Data Collector" at bounding box center [479, 42] width 50 height 13
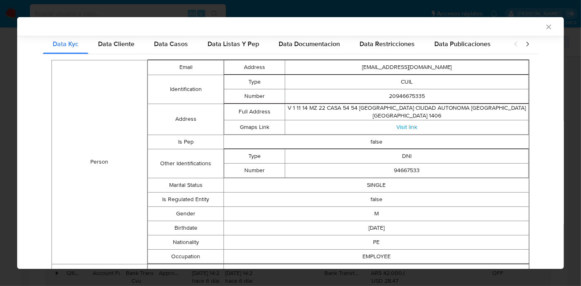
scroll to position [89, 0]
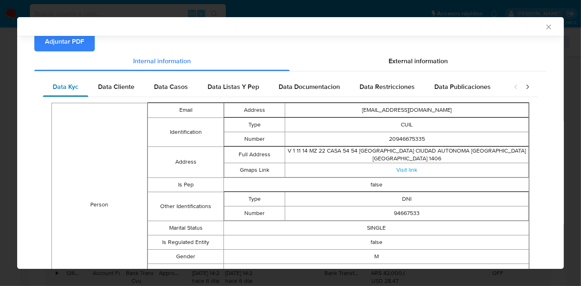
click at [87, 82] on div "Data Kyc" at bounding box center [65, 87] width 45 height 20
click at [115, 88] on span "Data Cliente" at bounding box center [116, 86] width 36 height 9
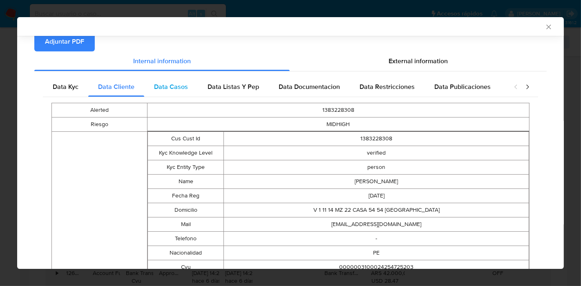
click at [175, 91] on div "Data Casos" at bounding box center [171, 87] width 54 height 20
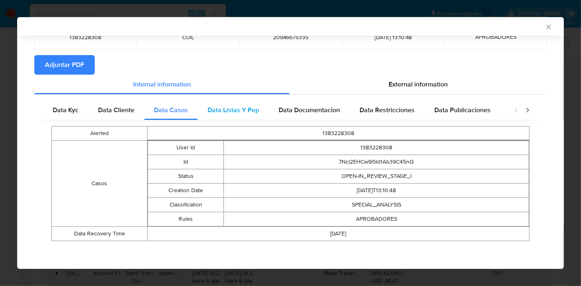
click at [222, 107] on span "Data Listas Y Pep" at bounding box center [233, 109] width 51 height 9
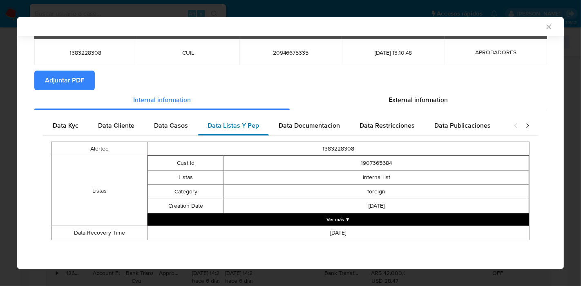
scroll to position [49, 0]
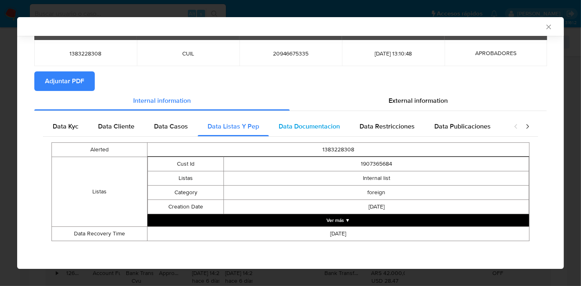
click at [343, 125] on div "Data Documentacion" at bounding box center [309, 127] width 81 height 20
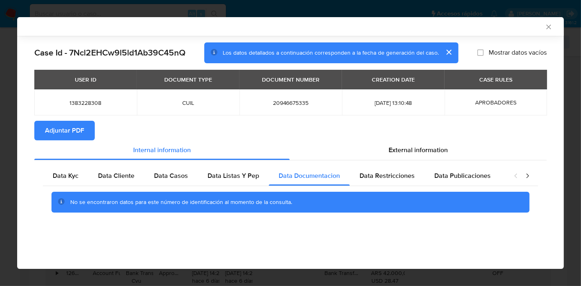
click at [392, 125] on section "Adjuntar PDF" at bounding box center [290, 131] width 512 height 20
drag, startPoint x: 384, startPoint y: 175, endPoint x: 492, endPoint y: 187, distance: 109.4
click at [393, 174] on span "Data Restricciones" at bounding box center [387, 175] width 55 height 9
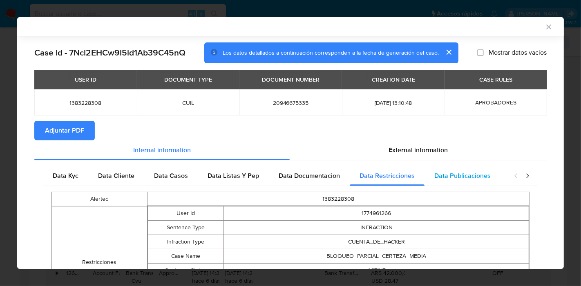
click at [488, 183] on div "Data Publicaciones" at bounding box center [463, 176] width 76 height 20
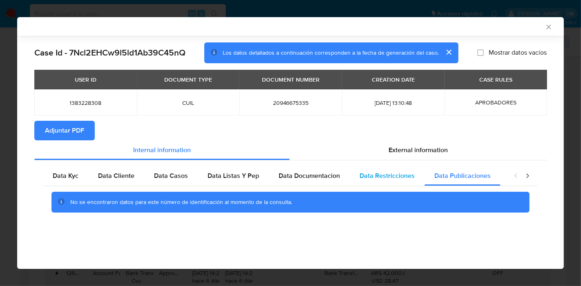
click at [415, 174] on div "Data Restricciones" at bounding box center [387, 176] width 75 height 20
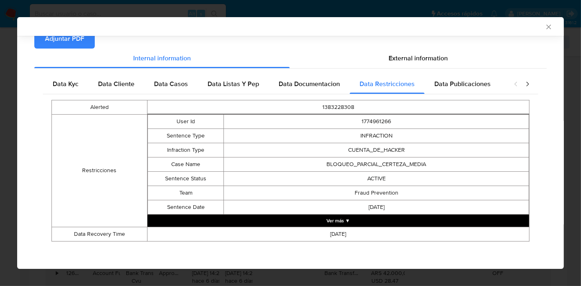
scroll to position [92, 0]
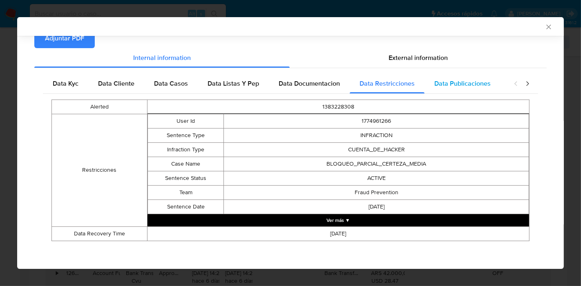
click at [465, 84] on span "Data Publicaciones" at bounding box center [462, 83] width 56 height 9
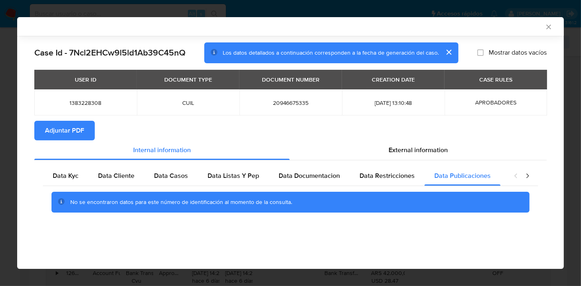
click at [528, 177] on icon "closure-recommendation-modal" at bounding box center [527, 176] width 8 height 8
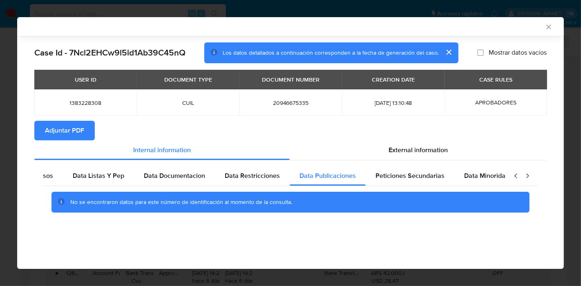
scroll to position [0, 143]
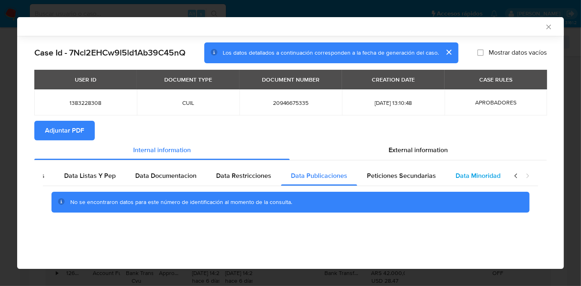
drag, startPoint x: 422, startPoint y: 177, endPoint x: 456, endPoint y: 178, distance: 33.9
click at [425, 177] on span "Peticiones Secundarias" at bounding box center [401, 175] width 69 height 9
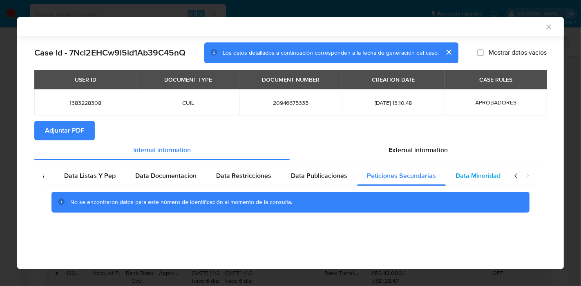
click at [480, 176] on span "Data Minoridad" at bounding box center [478, 175] width 45 height 9
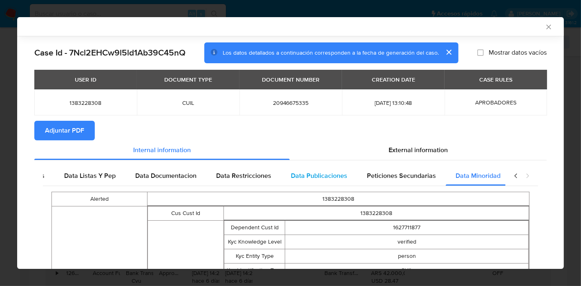
scroll to position [0, 150]
drag, startPoint x: 60, startPoint y: 185, endPoint x: 67, endPoint y: 184, distance: 7.5
drag, startPoint x: 76, startPoint y: 183, endPoint x: 82, endPoint y: 181, distance: 6.7
click at [79, 181] on div "Data Listas Y Pep" at bounding box center [84, 176] width 71 height 20
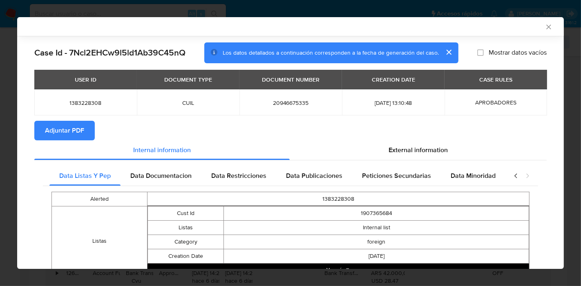
click at [507, 180] on div "closure-recommendation-modal" at bounding box center [521, 176] width 33 height 20
click at [514, 177] on icon "closure-recommendation-modal" at bounding box center [515, 176] width 2 height 4
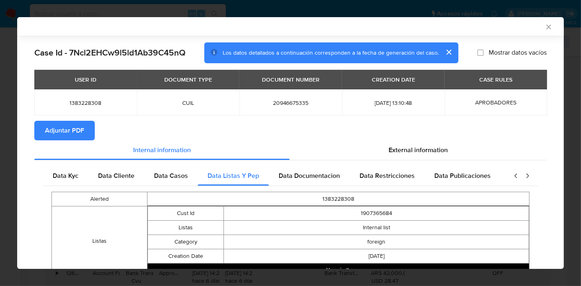
scroll to position [0, 0]
click at [82, 176] on div "Data Kyc" at bounding box center [65, 176] width 45 height 20
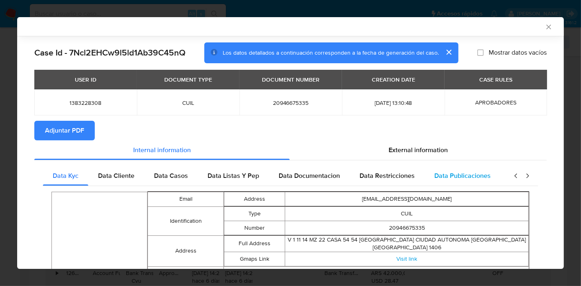
drag, startPoint x: 422, startPoint y: 176, endPoint x: 428, endPoint y: 169, distance: 9.0
click at [425, 175] on div "Data Publicaciones" at bounding box center [463, 176] width 76 height 20
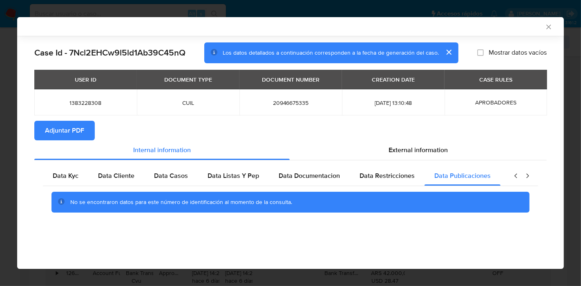
click at [39, 176] on div "Data Kyc Data Cliente Data Casos Data Listas Y Pep Data Documentacion Data Rest…" at bounding box center [290, 193] width 512 height 64
click at [57, 176] on span "Data Kyc" at bounding box center [66, 175] width 26 height 9
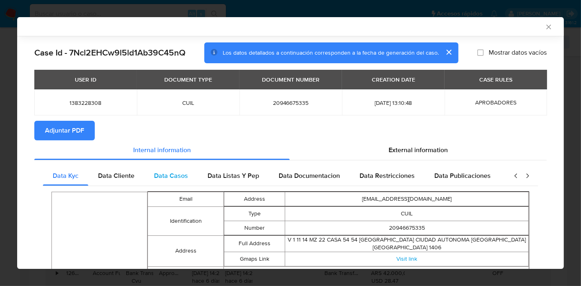
drag, startPoint x: 401, startPoint y: 147, endPoint x: 292, endPoint y: 177, distance: 113.0
click at [399, 147] on span "External information" at bounding box center [418, 149] width 59 height 9
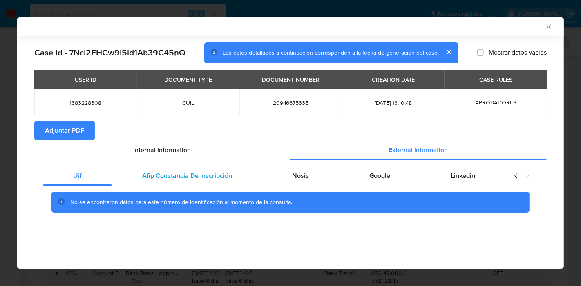
click at [197, 178] on span "Afip Constancia De Inscripción" at bounding box center [187, 175] width 90 height 9
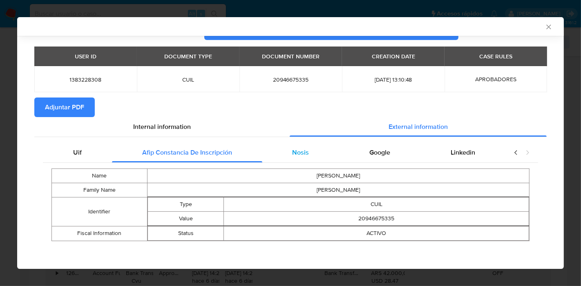
click at [286, 145] on div "Nosis" at bounding box center [300, 153] width 77 height 20
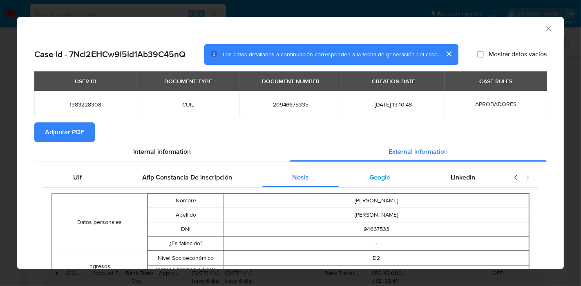
click at [373, 180] on span "Google" at bounding box center [379, 177] width 21 height 9
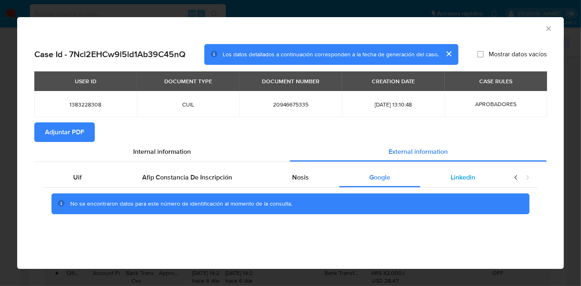
click at [463, 181] on span "Linkedin" at bounding box center [463, 177] width 25 height 9
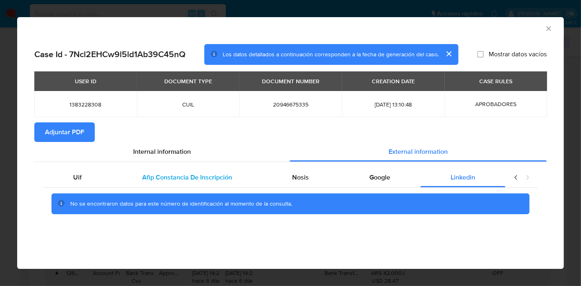
drag, startPoint x: 94, startPoint y: 182, endPoint x: 124, endPoint y: 181, distance: 30.7
click at [93, 183] on div "Uif" at bounding box center [77, 178] width 69 height 20
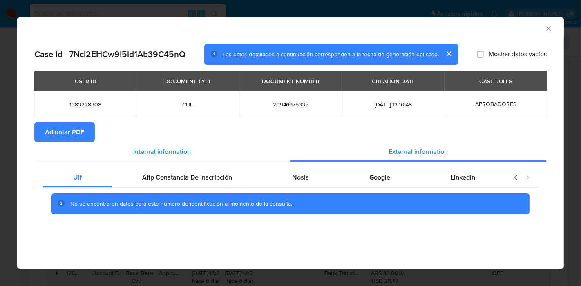
click at [173, 157] on div "Internal information" at bounding box center [161, 152] width 255 height 20
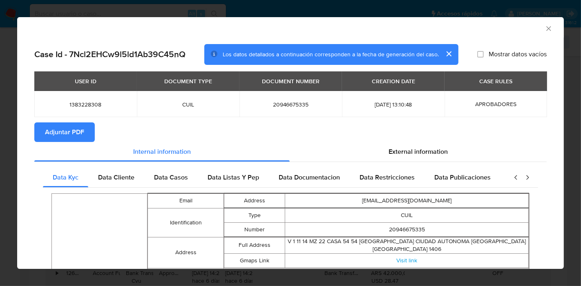
click at [62, 127] on span "Adjuntar PDF" at bounding box center [64, 132] width 39 height 18
click at [545, 23] on div "AML Data Collector" at bounding box center [290, 27] width 547 height 20
click at [546, 29] on div "AML Data Collector" at bounding box center [290, 27] width 547 height 20
click at [545, 30] on icon "Cerrar ventana" at bounding box center [549, 29] width 8 height 8
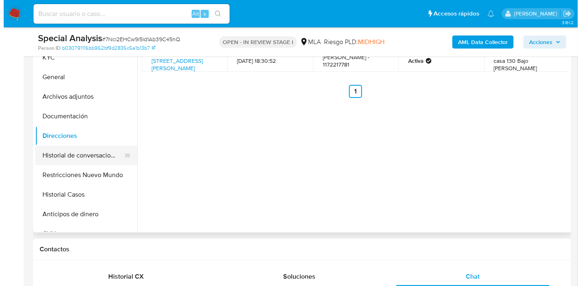
scroll to position [150, 0]
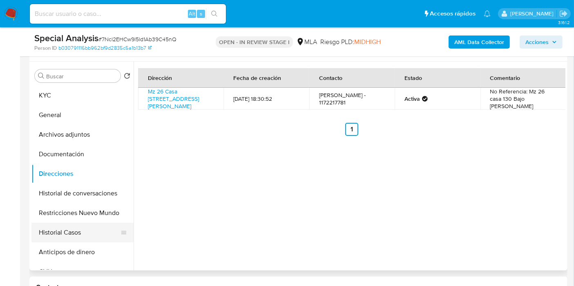
click at [68, 234] on button "Historial Casos" at bounding box center [79, 233] width 96 height 20
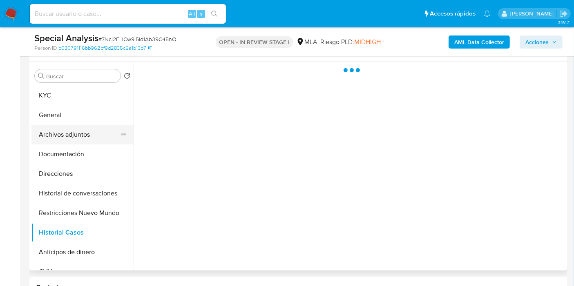
click at [80, 135] on button "Archivos adjuntos" at bounding box center [79, 135] width 96 height 20
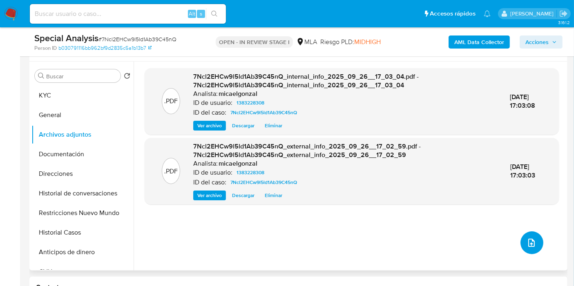
click at [530, 243] on icon "upload-file" at bounding box center [532, 243] width 10 height 10
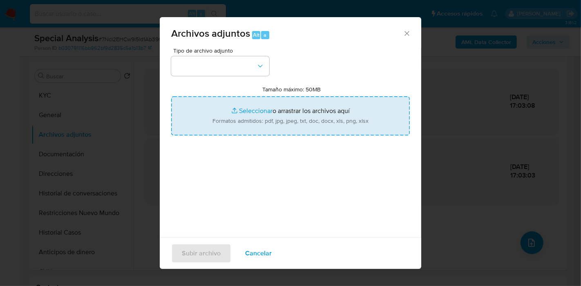
click at [238, 99] on input "Tamaño máximo: 50MB Seleccionar archivos" at bounding box center [290, 115] width 239 height 39
type input "C:\fakepath\Certificacion Negativa - Wilfredo Lincol Garcilazo Fretel.pdf"
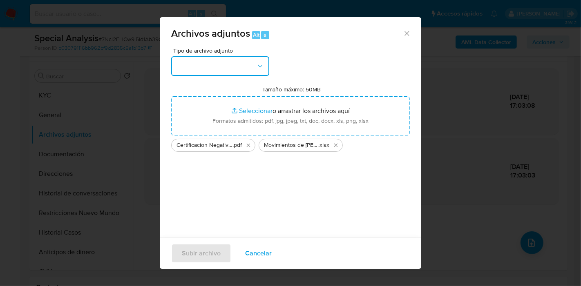
click at [187, 69] on button "button" at bounding box center [220, 66] width 98 height 20
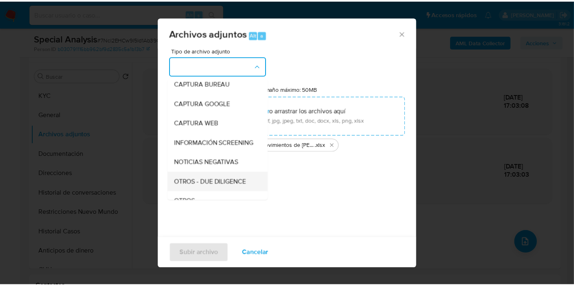
scroll to position [91, 0]
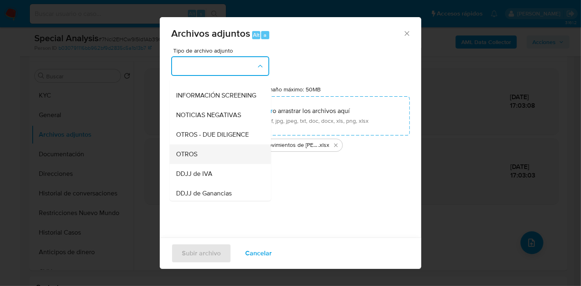
click at [215, 161] on div "OTROS" at bounding box center [217, 155] width 83 height 20
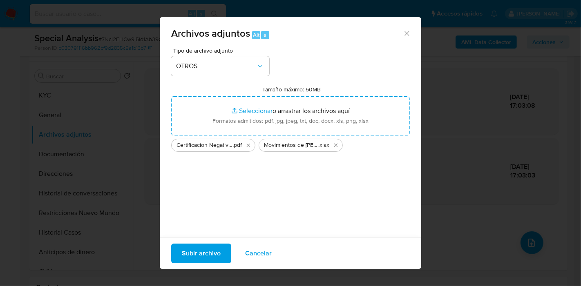
click at [202, 248] on span "Subir archivo" at bounding box center [201, 254] width 39 height 18
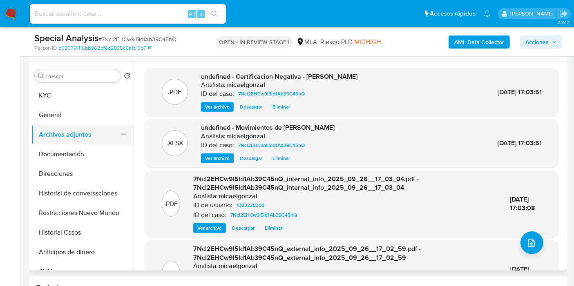
click at [102, 131] on button "Archivos adjuntos" at bounding box center [79, 135] width 96 height 20
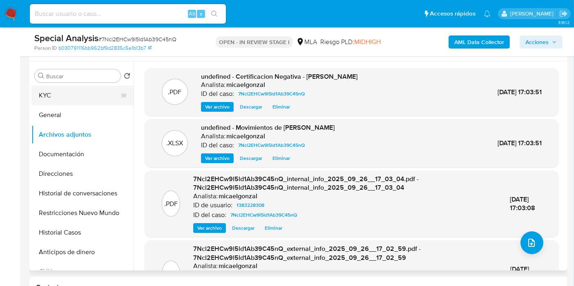
click at [89, 96] on button "KYC" at bounding box center [79, 96] width 96 height 20
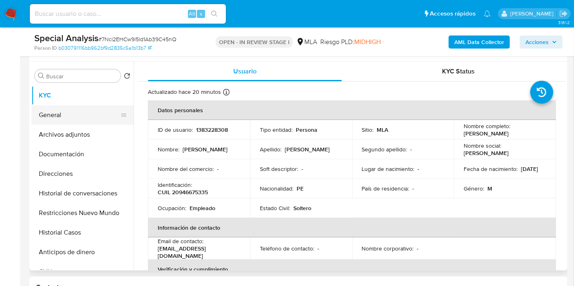
click at [93, 115] on button "General" at bounding box center [79, 115] width 96 height 20
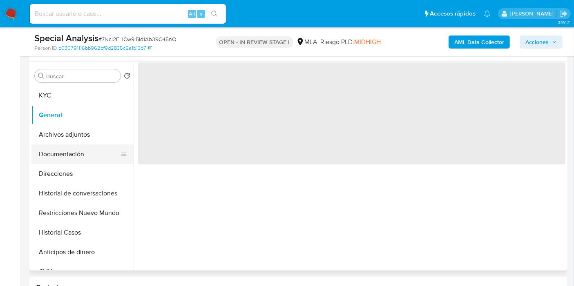
click at [89, 156] on button "Documentación" at bounding box center [79, 155] width 96 height 20
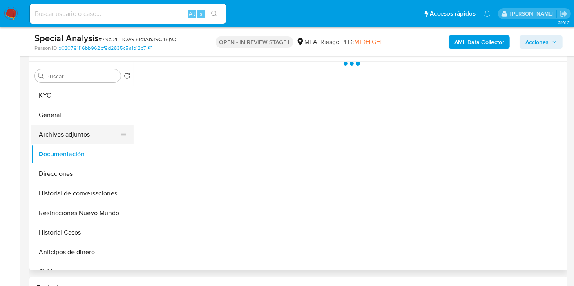
click at [98, 136] on button "Archivos adjuntos" at bounding box center [79, 135] width 96 height 20
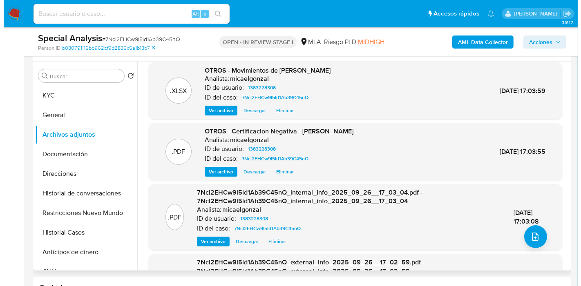
scroll to position [0, 0]
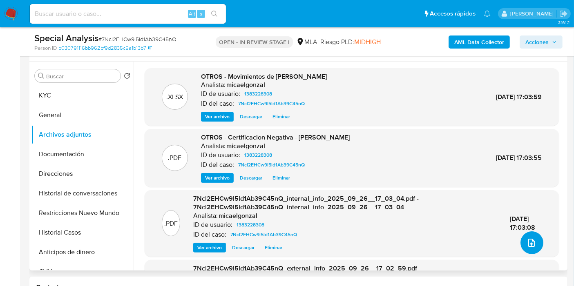
click at [525, 237] on button "upload-file" at bounding box center [532, 243] width 23 height 23
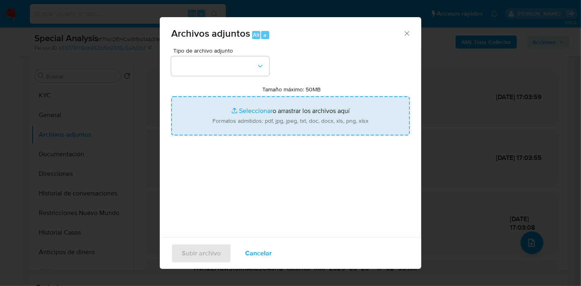
click at [232, 116] on input "Tamaño máximo: 50MB Seleccionar archivos" at bounding box center [290, 115] width 239 height 39
type input "C:\fakepath\Caselog 7Ncl2EHCw9l5ld1Ab39C45nQ_2025_09_19_13_33_27 (1).docx"
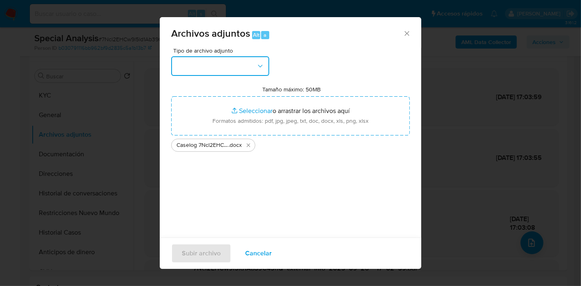
click at [174, 72] on button "button" at bounding box center [220, 66] width 98 height 20
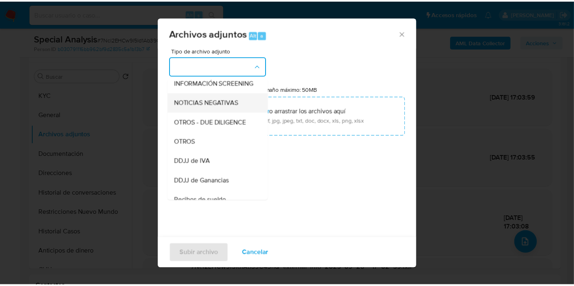
scroll to position [136, 0]
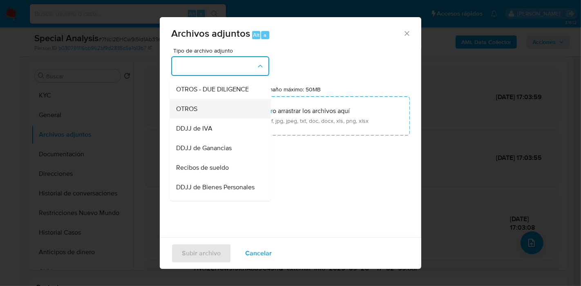
click at [215, 114] on div "OTROS" at bounding box center [217, 109] width 83 height 20
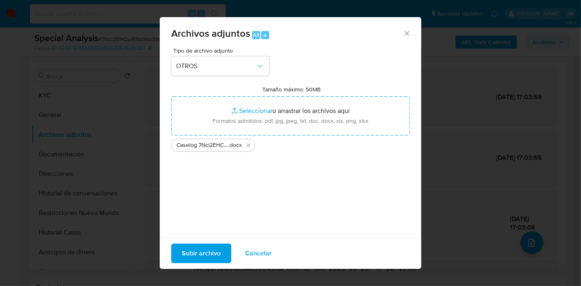
click at [210, 245] on span "Subir archivo" at bounding box center [201, 254] width 39 height 18
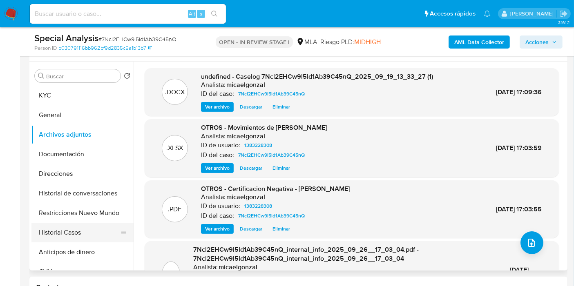
click at [60, 232] on button "Historial Casos" at bounding box center [79, 233] width 96 height 20
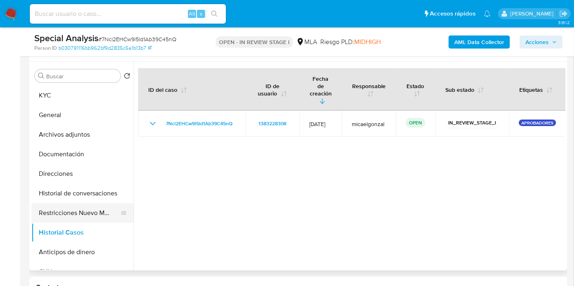
click at [72, 216] on button "Restricciones Nuevo Mundo" at bounding box center [79, 213] width 96 height 20
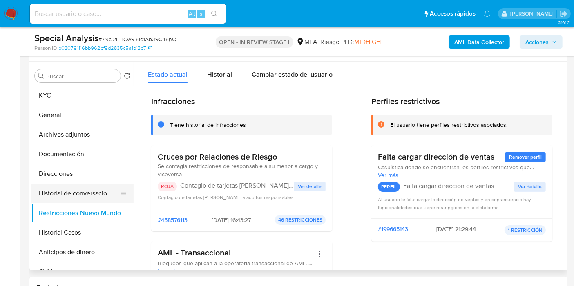
click at [47, 191] on button "Historial de conversaciones" at bounding box center [79, 194] width 96 height 20
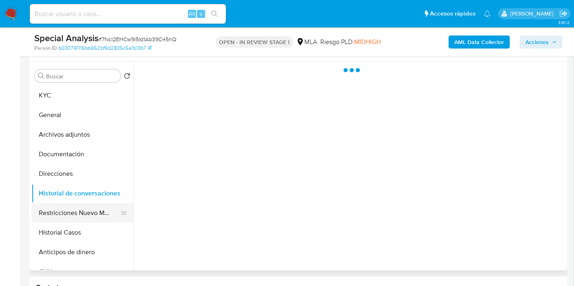
click at [56, 213] on button "Restricciones Nuevo Mundo" at bounding box center [79, 213] width 96 height 20
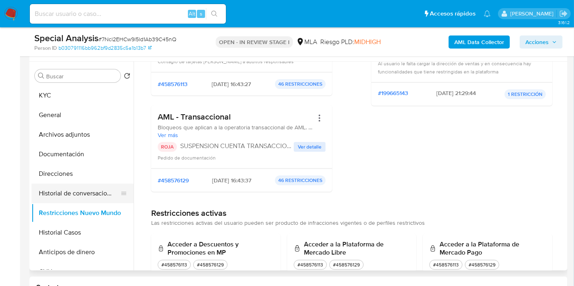
click at [64, 191] on button "Historial de conversaciones" at bounding box center [79, 194] width 96 height 20
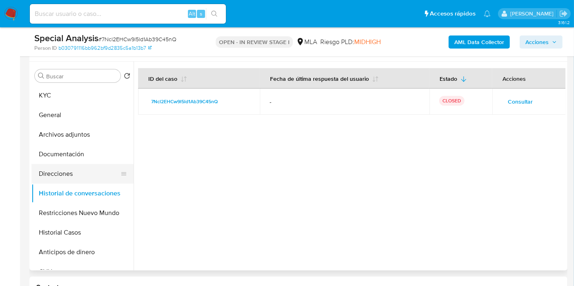
click at [76, 166] on button "Direcciones" at bounding box center [79, 174] width 96 height 20
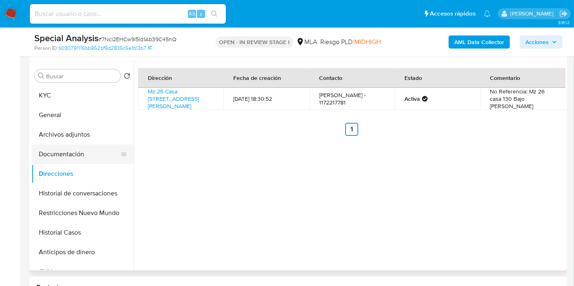
click at [79, 160] on button "Documentación" at bounding box center [79, 155] width 96 height 20
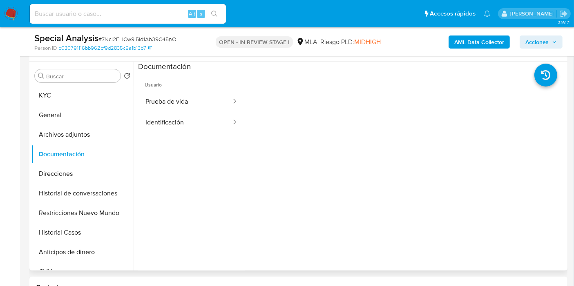
click at [179, 134] on ul "Usuario Prueba de vida Identificación" at bounding box center [191, 189] width 107 height 235
click at [206, 111] on button "Prueba de vida" at bounding box center [185, 102] width 94 height 21
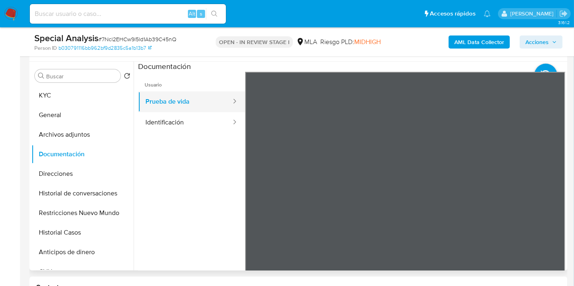
click at [206, 106] on button "Prueba de vida" at bounding box center [185, 102] width 94 height 21
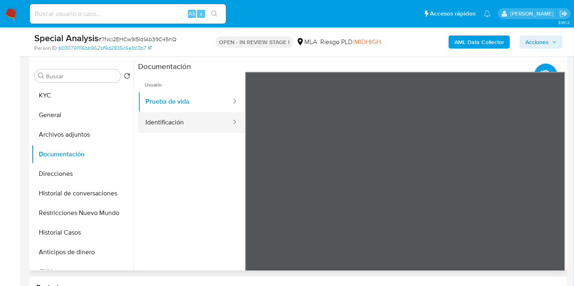
click at [203, 116] on button "Identificación" at bounding box center [185, 122] width 94 height 21
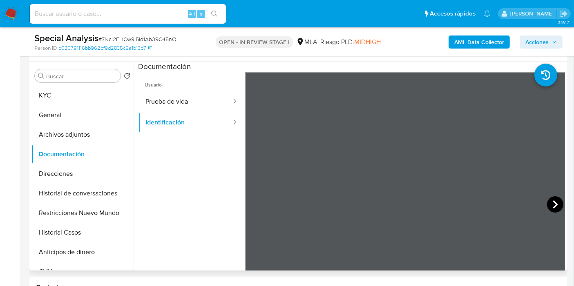
click at [552, 197] on icon at bounding box center [555, 205] width 16 height 16
drag, startPoint x: 105, startPoint y: 134, endPoint x: 101, endPoint y: 121, distance: 14.7
click at [106, 135] on button "Archivos adjuntos" at bounding box center [82, 135] width 102 height 20
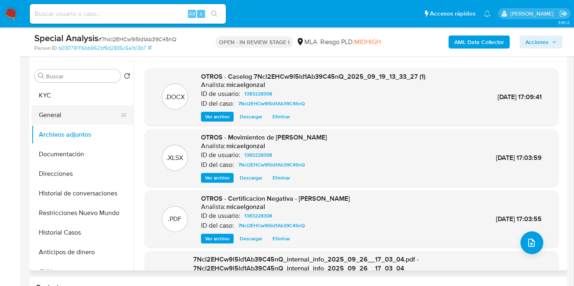
click at [93, 111] on button "General" at bounding box center [79, 115] width 96 height 20
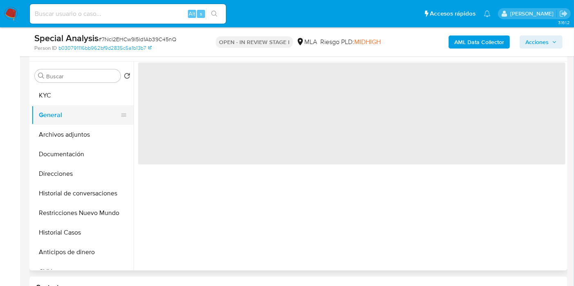
click at [89, 105] on button "General" at bounding box center [79, 115] width 96 height 20
click at [96, 97] on button "KYC" at bounding box center [79, 96] width 96 height 20
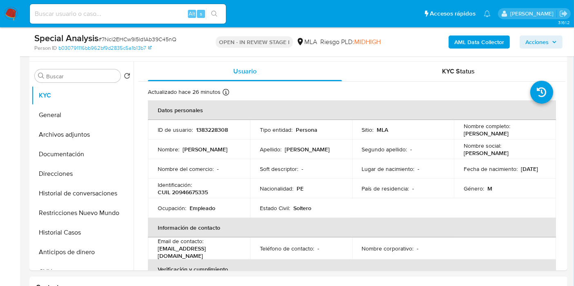
click at [542, 48] on span "Acciones" at bounding box center [536, 42] width 23 height 13
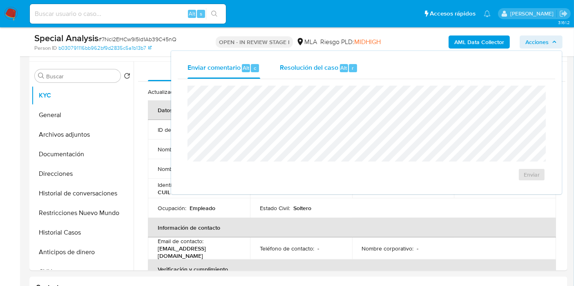
click at [284, 70] on span "Resolución del caso" at bounding box center [309, 67] width 58 height 9
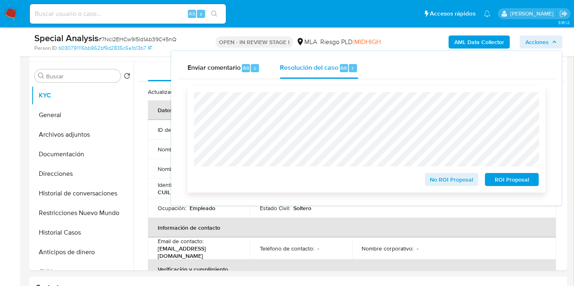
click at [525, 178] on span "ROI Proposal" at bounding box center [512, 179] width 42 height 11
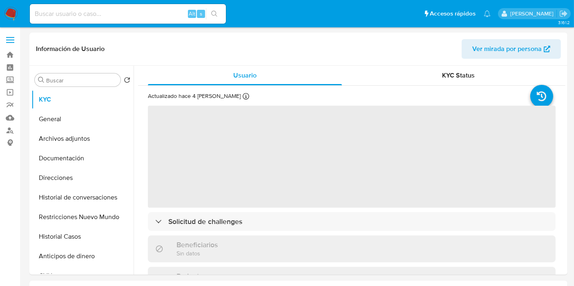
select select "10"
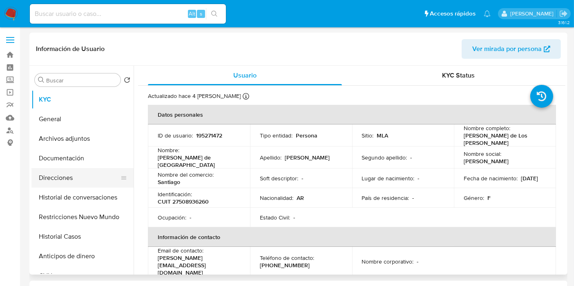
scroll to position [91, 0]
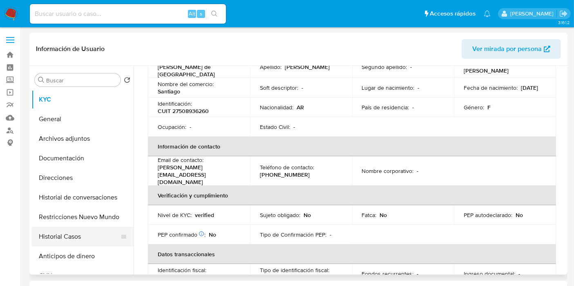
click at [53, 234] on button "Historial Casos" at bounding box center [79, 237] width 96 height 20
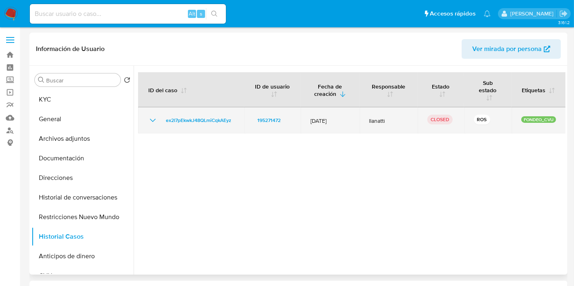
click at [156, 117] on icon "Mostrar/Ocultar" at bounding box center [153, 121] width 10 height 10
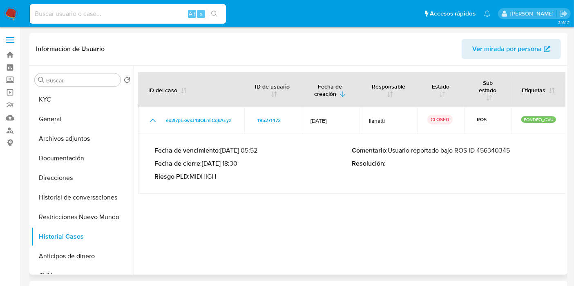
click at [462, 150] on p "Comentario : Usuario reportado bajo ROS ID 456340345" at bounding box center [451, 151] width 198 height 8
click at [485, 150] on p "Comentario : Usuario reportado bajo ROS ID 456340345" at bounding box center [451, 151] width 198 height 8
click at [74, 102] on button "KYC" at bounding box center [79, 100] width 96 height 20
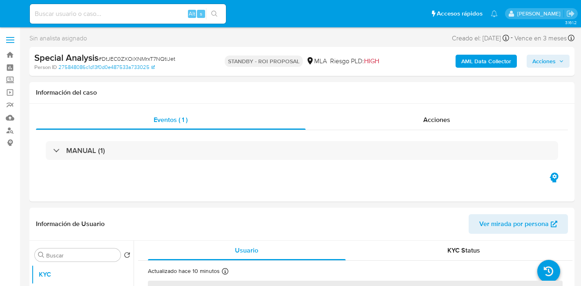
select select "10"
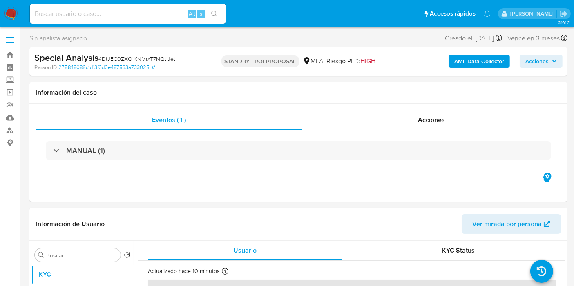
click at [11, 16] on img at bounding box center [11, 14] width 14 height 14
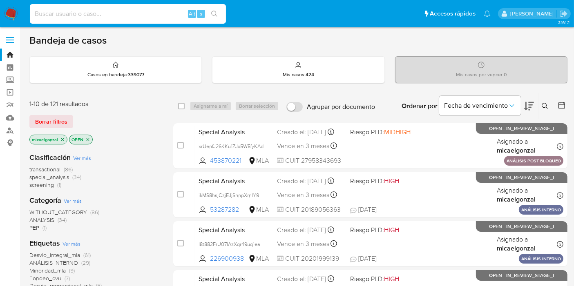
click at [98, 16] on input at bounding box center [128, 14] width 196 height 11
paste input "mwNYB1k9vKkX9x8VUX8M5GSn"
type input "mwNYB1k9vKkX9x8VUX8M5GSn"
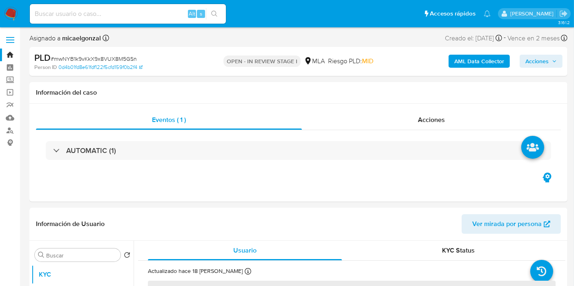
select select "10"
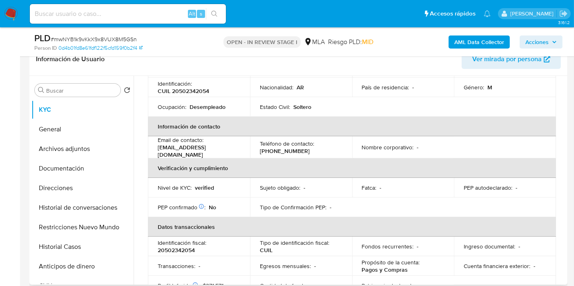
scroll to position [45, 0]
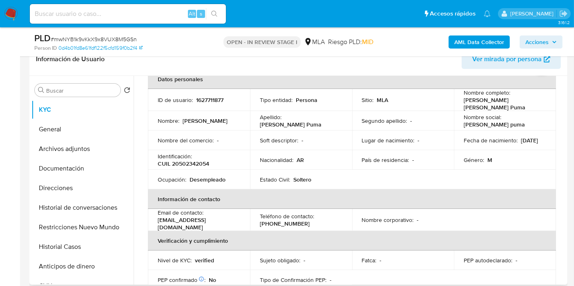
drag, startPoint x: 163, startPoint y: 135, endPoint x: 171, endPoint y: 146, distance: 13.5
click at [163, 137] on p "Nombre del comercio :" at bounding box center [186, 140] width 56 height 7
click at [186, 161] on p "CUIL 20502342054" at bounding box center [183, 163] width 51 height 7
click at [167, 154] on p "Identificación :" at bounding box center [175, 156] width 34 height 7
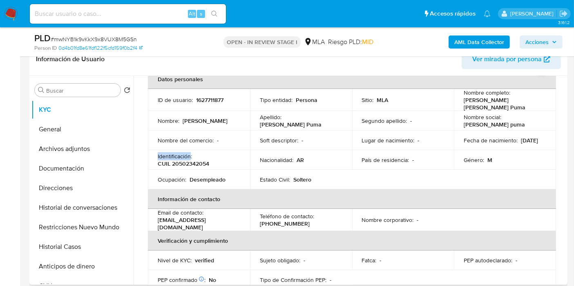
click at [167, 154] on p "Identificación :" at bounding box center [175, 156] width 34 height 7
click at [184, 160] on p "CUIL 20502342054" at bounding box center [183, 163] width 51 height 7
click at [180, 163] on p "CUIL 20502342054" at bounding box center [183, 163] width 51 height 7
drag, startPoint x: 177, startPoint y: 163, endPoint x: 204, endPoint y: 162, distance: 26.6
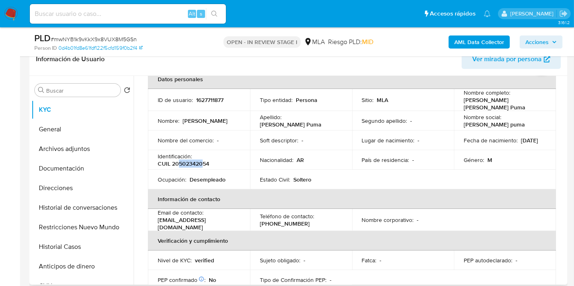
click at [204, 162] on p "CUIL 20502342054" at bounding box center [183, 163] width 51 height 7
drag, startPoint x: 204, startPoint y: 159, endPoint x: 179, endPoint y: 158, distance: 25.4
click at [179, 160] on p "CUIL 20502342054" at bounding box center [183, 163] width 51 height 7
copy p "50234205"
click at [172, 153] on p "Identificación :" at bounding box center [175, 156] width 34 height 7
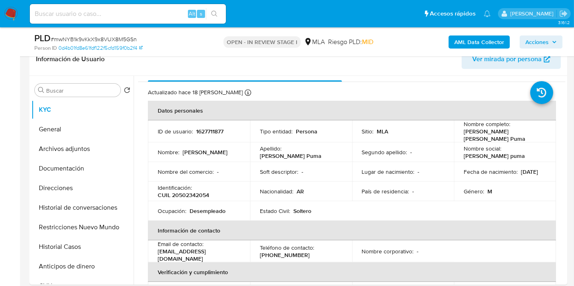
scroll to position [0, 0]
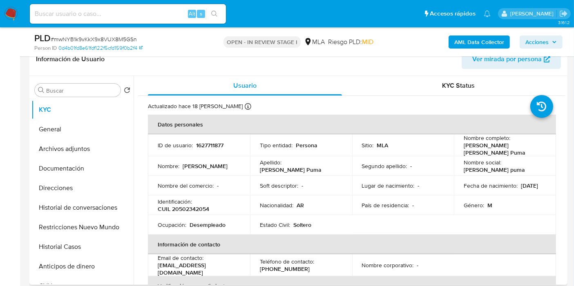
click at [176, 198] on p "Identificación :" at bounding box center [175, 201] width 34 height 7
click at [74, 134] on button "General" at bounding box center [79, 130] width 96 height 20
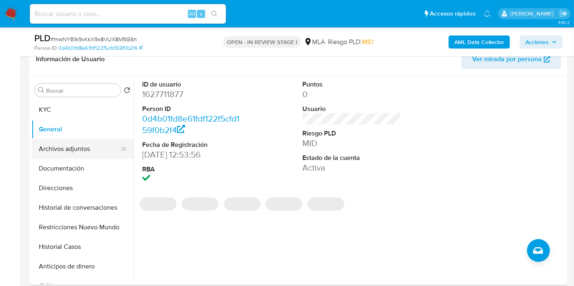
click at [69, 146] on button "Archivos adjuntos" at bounding box center [79, 149] width 96 height 20
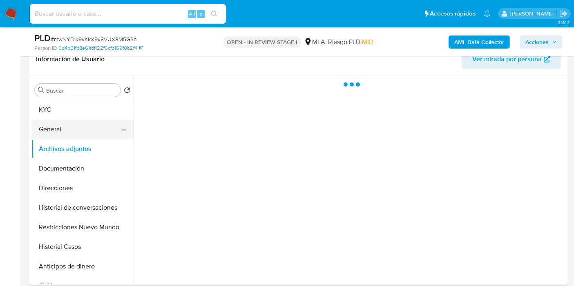
click at [74, 132] on button "General" at bounding box center [79, 130] width 96 height 20
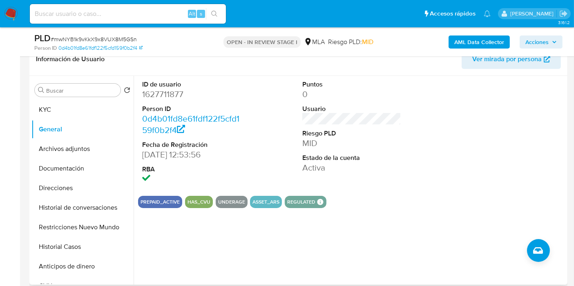
drag, startPoint x: 175, startPoint y: 89, endPoint x: 170, endPoint y: 94, distance: 7.0
click at [175, 89] on dd "1627711877" at bounding box center [191, 94] width 99 height 11
click at [170, 94] on dd "1627711877" at bounding box center [191, 94] width 99 height 11
copy dd "1627711877"
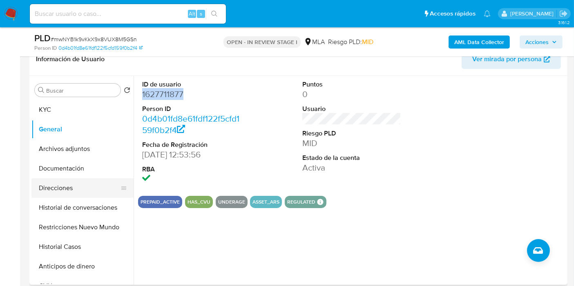
click at [90, 181] on button "Direcciones" at bounding box center [79, 189] width 96 height 20
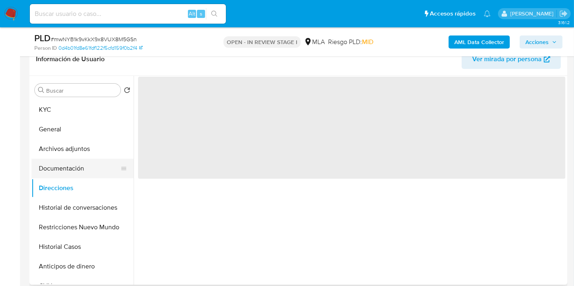
click at [100, 166] on button "Documentación" at bounding box center [79, 169] width 96 height 20
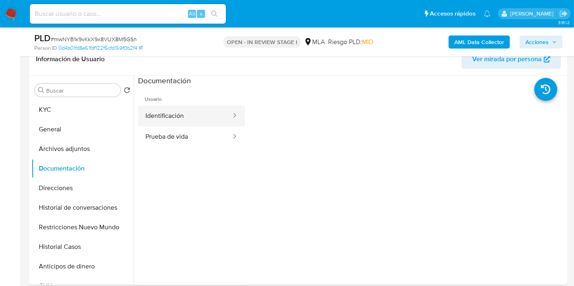
drag, startPoint x: 162, startPoint y: 141, endPoint x: 172, endPoint y: 121, distance: 22.7
click at [162, 141] on button "Prueba de vida" at bounding box center [185, 137] width 94 height 21
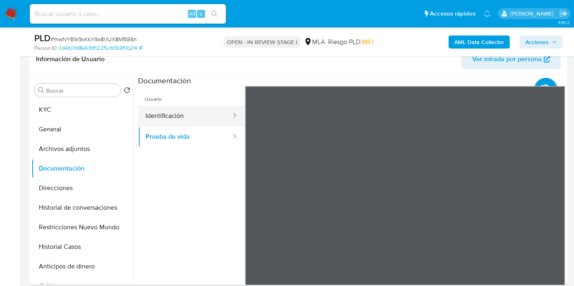
click at [175, 118] on button "Identificación" at bounding box center [185, 116] width 94 height 21
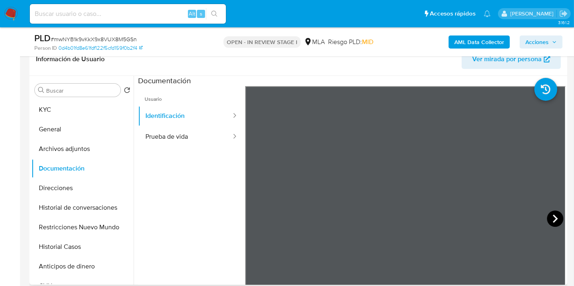
click at [552, 219] on icon at bounding box center [555, 219] width 16 height 16
click at [251, 217] on icon at bounding box center [255, 219] width 16 height 16
click at [54, 193] on button "Direcciones" at bounding box center [79, 189] width 96 height 20
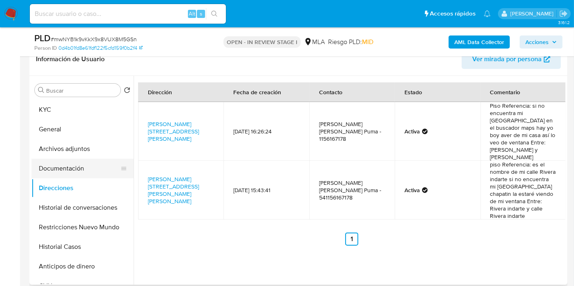
click at [87, 168] on button "Documentación" at bounding box center [79, 169] width 96 height 20
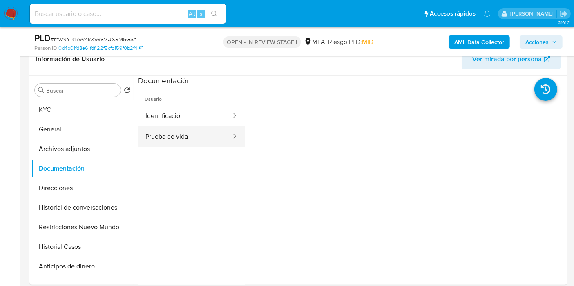
click at [170, 130] on button "Prueba de vida" at bounding box center [185, 137] width 94 height 21
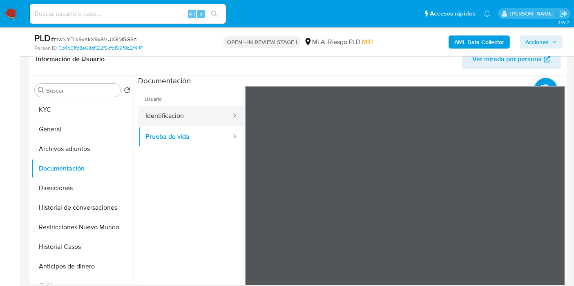
drag, startPoint x: 190, startPoint y: 129, endPoint x: 204, endPoint y: 117, distance: 18.0
click at [192, 127] on button "Prueba de vida" at bounding box center [185, 137] width 94 height 21
click at [204, 117] on button "Identificación" at bounding box center [185, 116] width 94 height 21
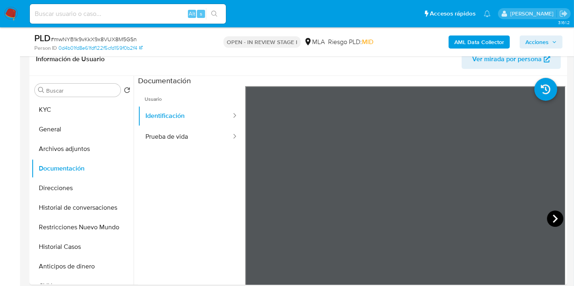
click at [554, 221] on icon at bounding box center [555, 219] width 16 height 16
click at [92, 110] on button "KYC" at bounding box center [79, 110] width 96 height 20
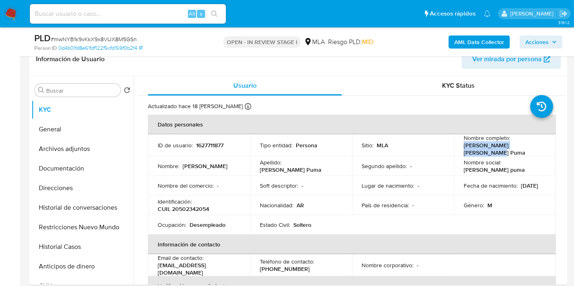
drag, startPoint x: 534, startPoint y: 144, endPoint x: 460, endPoint y: 145, distance: 74.0
click at [460, 145] on td "Nombre completo : [PERSON_NAME] [PERSON_NAME] Puma" at bounding box center [505, 145] width 102 height 22
copy p "[PERSON_NAME] [PERSON_NAME] Puma"
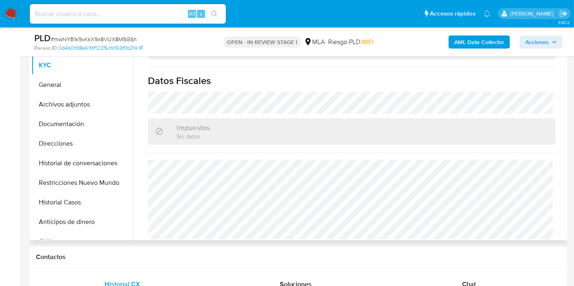
scroll to position [317, 0]
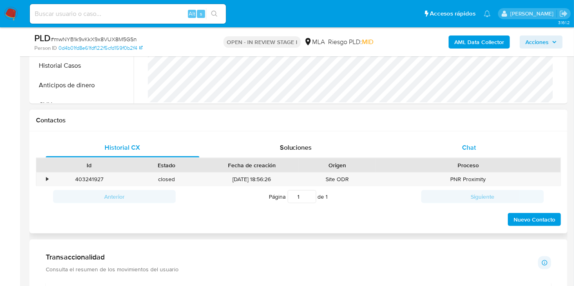
click at [441, 156] on div "Chat" at bounding box center [469, 148] width 154 height 20
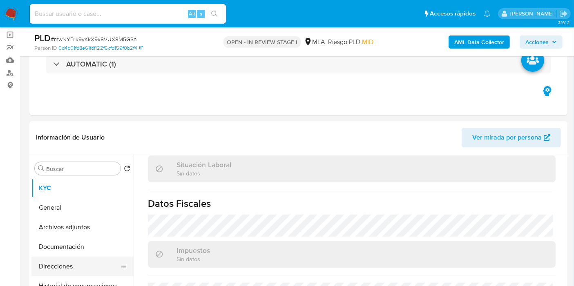
scroll to position [91, 0]
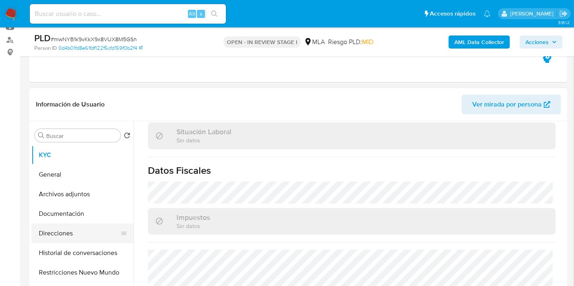
click at [70, 234] on button "Direcciones" at bounding box center [79, 234] width 96 height 20
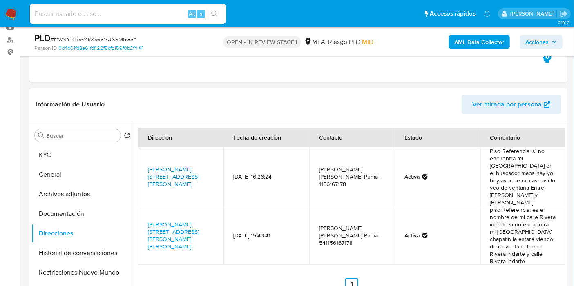
click at [172, 170] on link "Calle Rivera Indarte Villa 1 11 14 Sn, Bajo Flores, Capital Federal, 1406, Arge…" at bounding box center [173, 176] width 51 height 23
click at [52, 156] on button "KYC" at bounding box center [79, 155] width 96 height 20
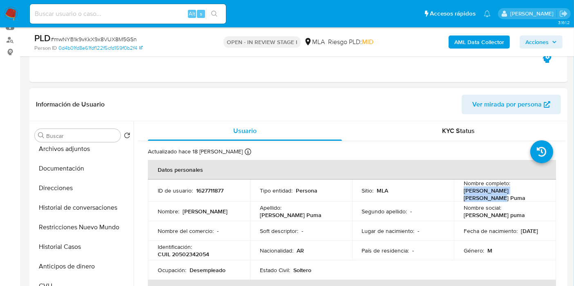
drag, startPoint x: 537, startPoint y: 194, endPoint x: 458, endPoint y: 195, distance: 79.7
click at [458, 195] on td "Nombre completo : Johnny Linc Garcilazo Puma" at bounding box center [505, 191] width 102 height 22
copy p "Johnny Linc Garcilazo Puma"
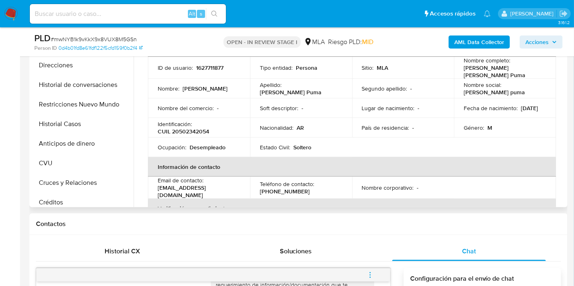
scroll to position [200, 0]
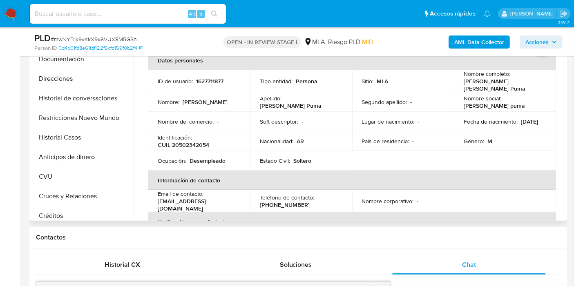
drag, startPoint x: 191, startPoint y: 130, endPoint x: 176, endPoint y: 141, distance: 18.5
click at [190, 132] on td "Identificación : CUIL 20502342054" at bounding box center [199, 142] width 102 height 20
click at [174, 143] on p "CUIL 20502342054" at bounding box center [183, 144] width 51 height 7
copy p "20502342054"
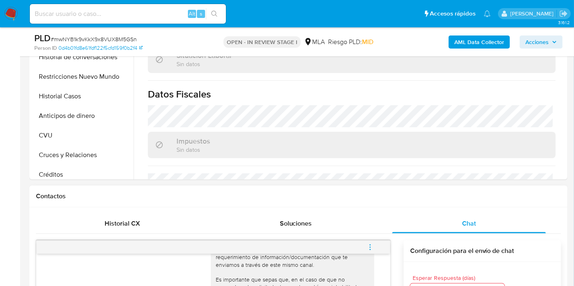
scroll to position [336, 0]
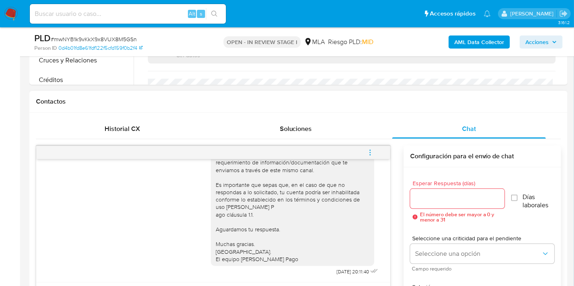
click at [367, 150] on icon "menu-action" at bounding box center [370, 152] width 7 height 7
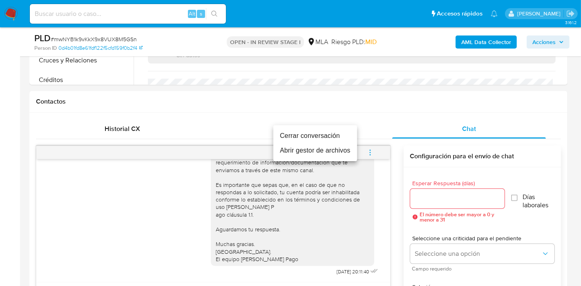
click at [329, 138] on li "Cerrar conversación" at bounding box center [315, 136] width 84 height 15
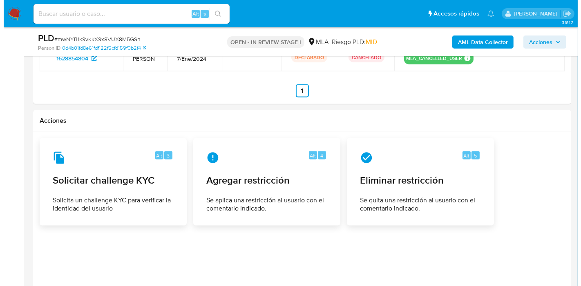
scroll to position [1325, 0]
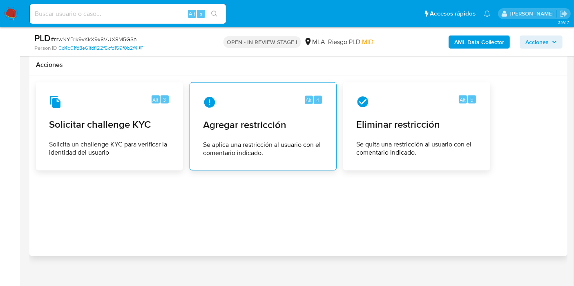
click at [300, 124] on div "Alt 4 Agregar restricción Se aplica una restricción al usuario con el comentari…" at bounding box center [263, 126] width 133 height 74
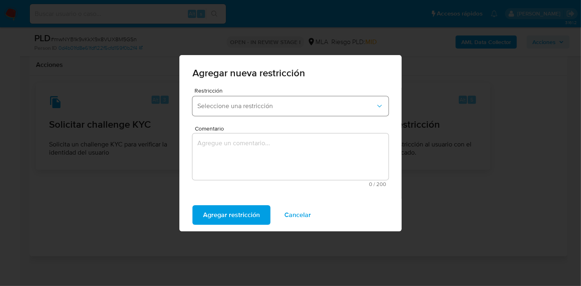
click at [297, 112] on button "Seleccione una restricción" at bounding box center [290, 106] width 196 height 20
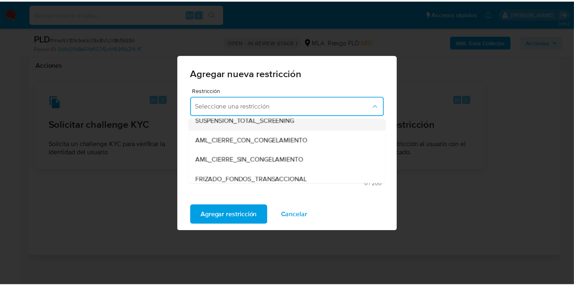
scroll to position [91, 0]
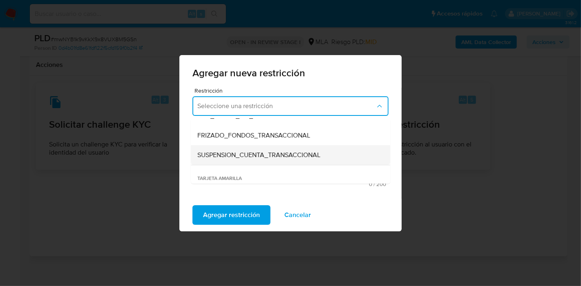
click at [270, 148] on div "SUSPENSION_CUENTA_TRANSACCIONAL" at bounding box center [287, 155] width 181 height 20
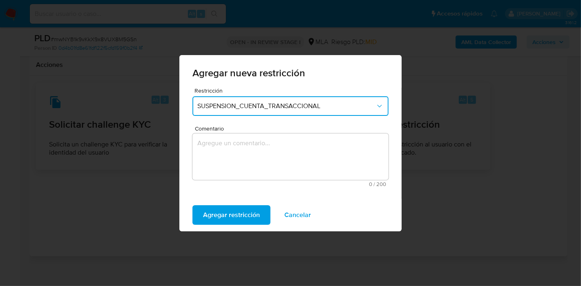
click at [270, 160] on textarea "Comentario" at bounding box center [290, 157] width 196 height 47
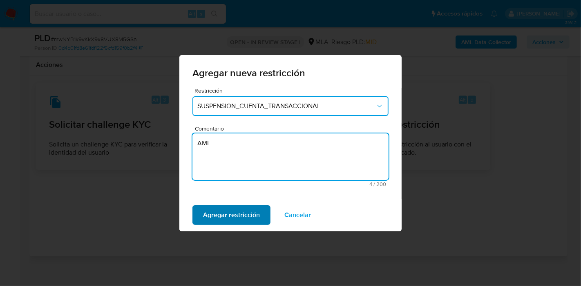
type textarea "AML"
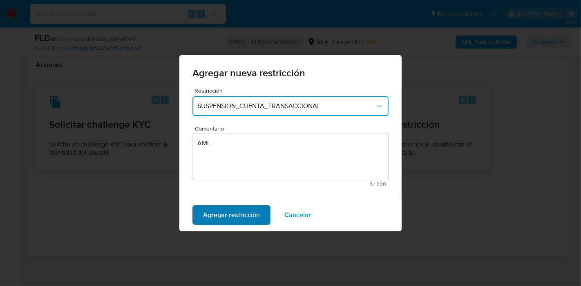
click at [250, 214] on span "Agregar restricción" at bounding box center [231, 215] width 57 height 18
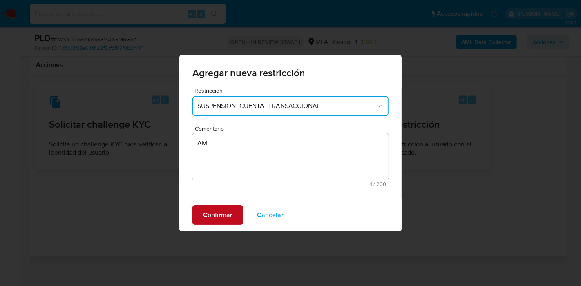
click at [237, 218] on button "Confirmar" at bounding box center [217, 216] width 51 height 20
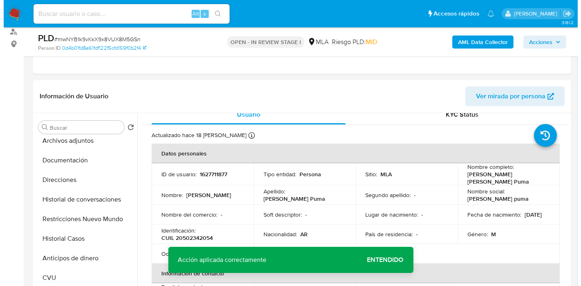
scroll to position [0, 0]
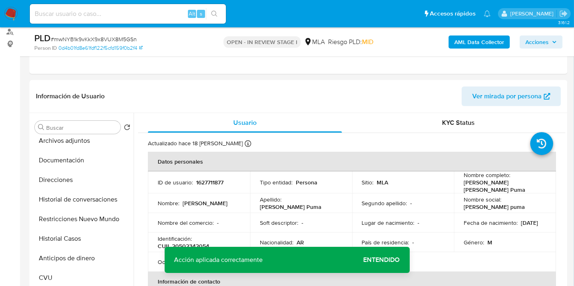
click at [478, 44] on b "AML Data Collector" at bounding box center [479, 42] width 50 height 13
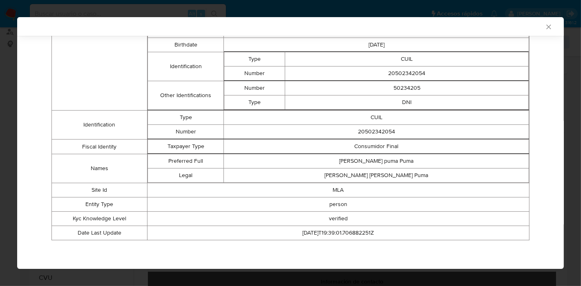
scroll to position [15, 0]
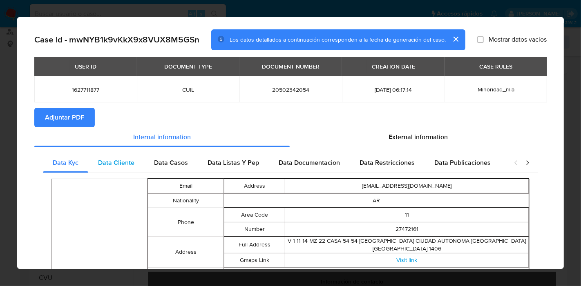
click at [120, 156] on div "Data Cliente" at bounding box center [116, 163] width 56 height 20
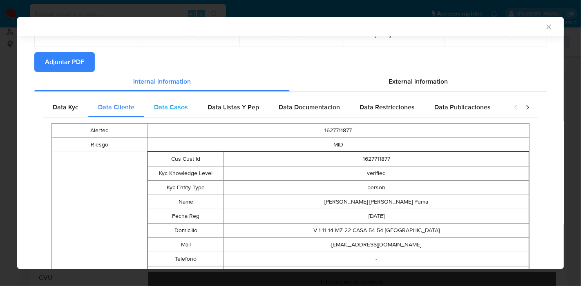
click at [190, 109] on div "Data Casos" at bounding box center [171, 108] width 54 height 20
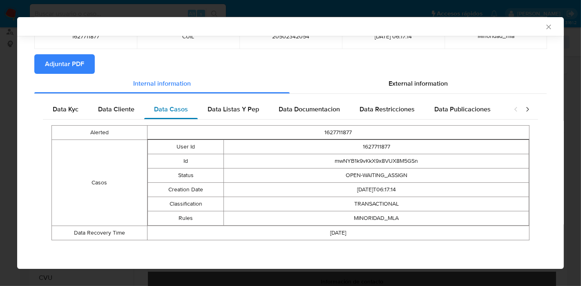
scroll to position [66, 0]
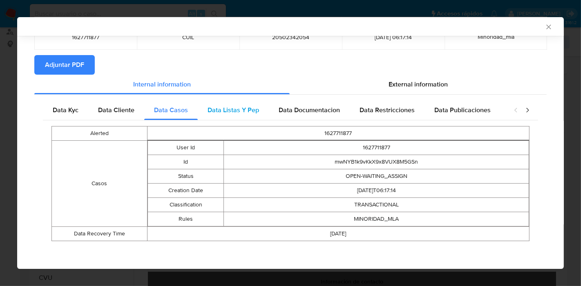
click at [261, 108] on div "Data Listas Y Pep" at bounding box center [233, 111] width 71 height 20
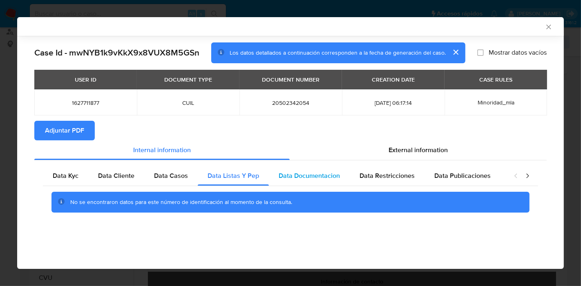
drag, startPoint x: 307, startPoint y: 178, endPoint x: 323, endPoint y: 184, distance: 17.5
click at [308, 178] on span "Data Documentacion" at bounding box center [309, 175] width 61 height 9
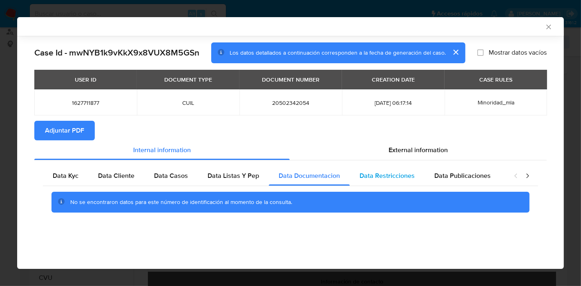
click at [369, 177] on span "Data Restricciones" at bounding box center [387, 175] width 55 height 9
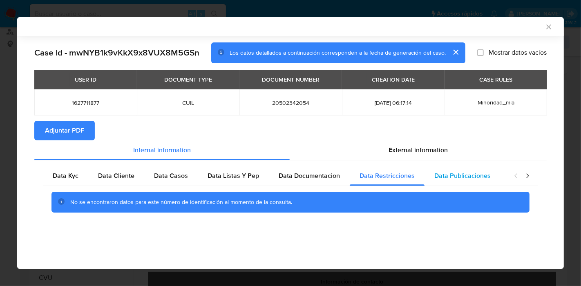
click at [456, 167] on div "Data Publicaciones" at bounding box center [463, 176] width 76 height 20
click at [526, 176] on icon "closure-recommendation-modal" at bounding box center [527, 176] width 8 height 8
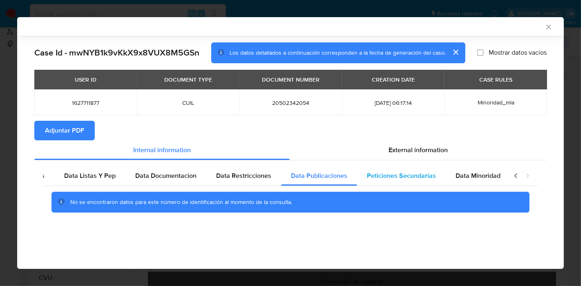
click at [383, 170] on div "Peticiones Secundarias" at bounding box center [401, 176] width 89 height 20
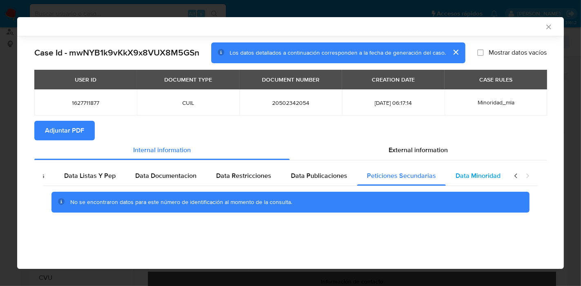
click at [467, 179] on span "Data Minoridad" at bounding box center [478, 175] width 45 height 9
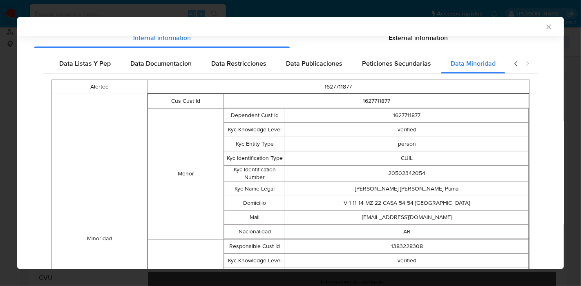
scroll to position [47, 0]
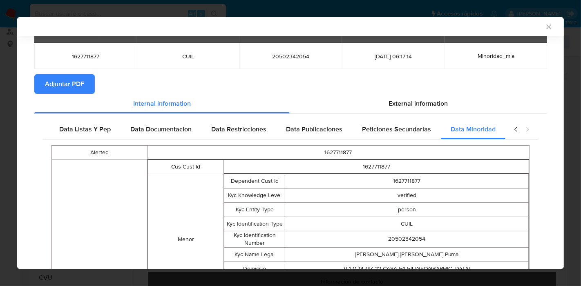
click at [512, 132] on icon "closure-recommendation-modal" at bounding box center [516, 129] width 8 height 8
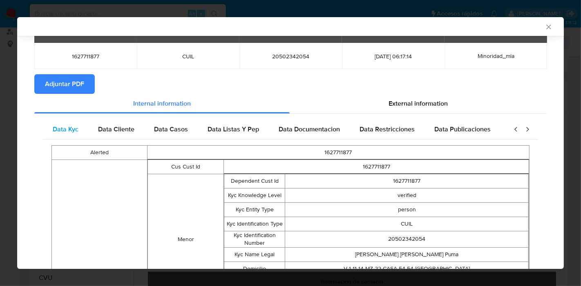
scroll to position [0, 0]
click at [56, 124] on div "Data Kyc" at bounding box center [65, 130] width 45 height 20
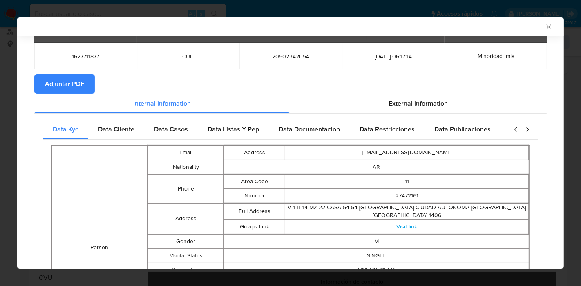
click at [406, 103] on span "External information" at bounding box center [418, 103] width 59 height 9
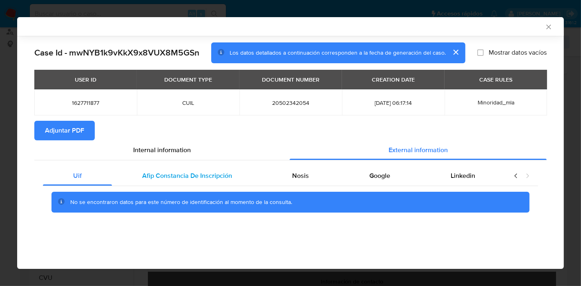
click at [170, 172] on span "Afip Constancia De Inscripción" at bounding box center [187, 175] width 90 height 9
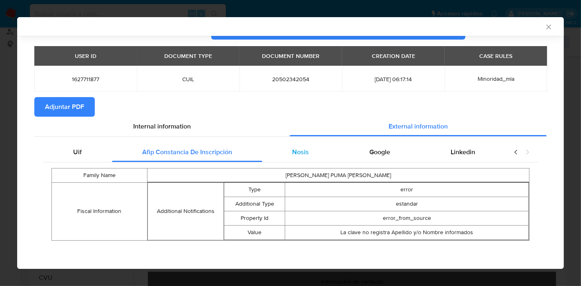
click at [282, 147] on div "Nosis" at bounding box center [300, 153] width 77 height 20
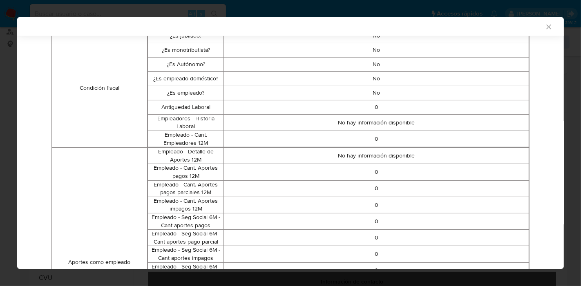
scroll to position [25, 0]
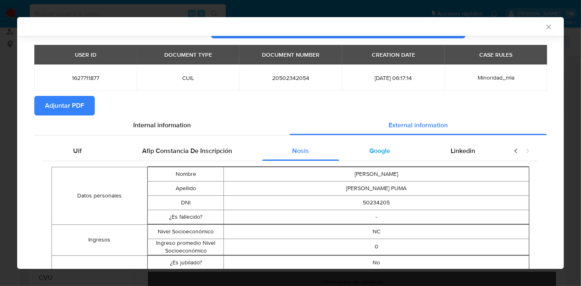
click at [361, 143] on div "Google" at bounding box center [379, 151] width 81 height 20
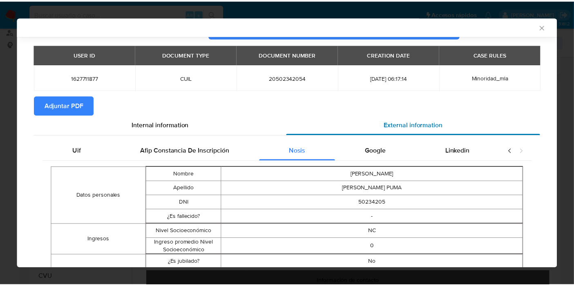
scroll to position [0, 0]
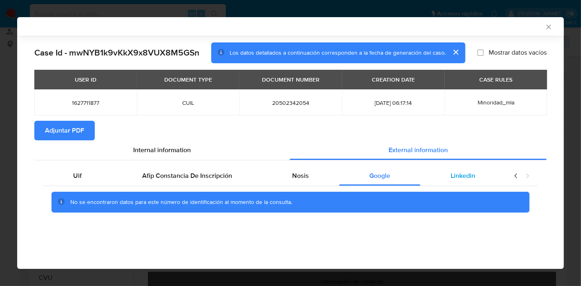
click at [463, 169] on div "Linkedin" at bounding box center [462, 176] width 85 height 20
click at [97, 186] on div "No se encontraron datos para este número de identificación al momento de la con…" at bounding box center [290, 202] width 495 height 33
click at [93, 183] on div "Uif" at bounding box center [77, 176] width 69 height 20
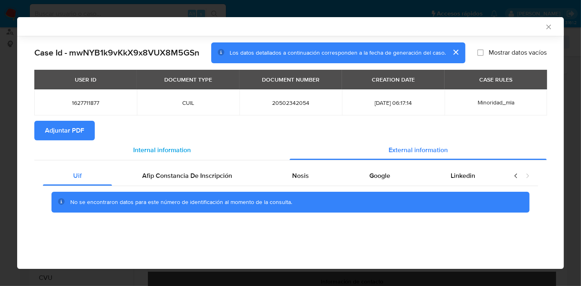
click at [128, 154] on div "Internal information" at bounding box center [161, 151] width 255 height 20
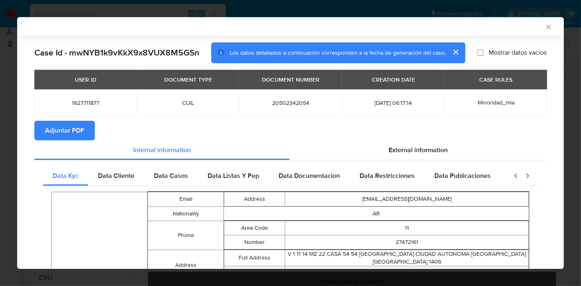
click at [74, 130] on span "Adjuntar PDF" at bounding box center [64, 131] width 39 height 18
drag, startPoint x: 550, startPoint y: 20, endPoint x: 548, endPoint y: 24, distance: 4.2
click at [550, 21] on div "AML Data Collector" at bounding box center [290, 26] width 547 height 19
click at [548, 24] on div "AML Data Collector" at bounding box center [290, 26] width 547 height 19
click at [546, 25] on div "AML Data Collector" at bounding box center [290, 26] width 547 height 19
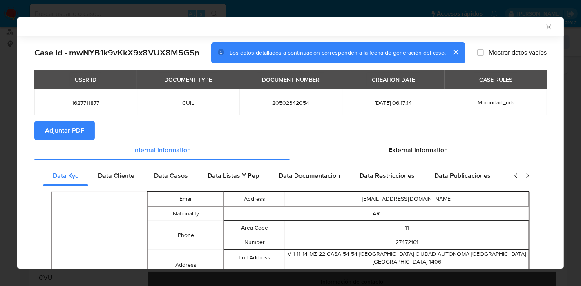
click at [546, 26] on icon "Cerrar ventana" at bounding box center [548, 27] width 4 height 4
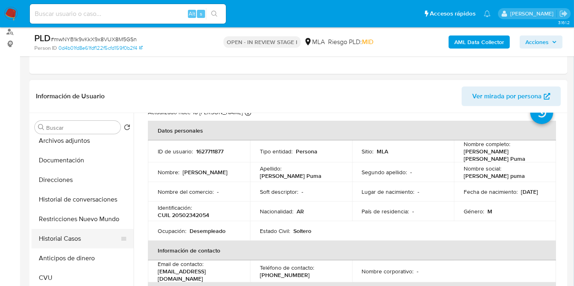
scroll to position [45, 0]
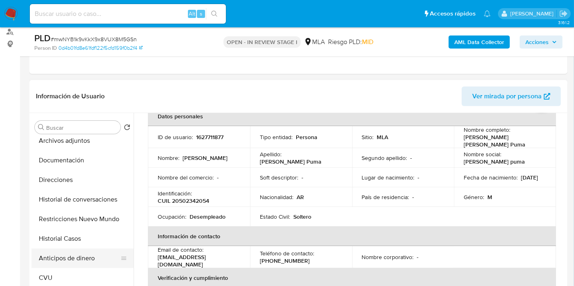
click at [51, 261] on button "Anticipos de dinero" at bounding box center [79, 259] width 96 height 20
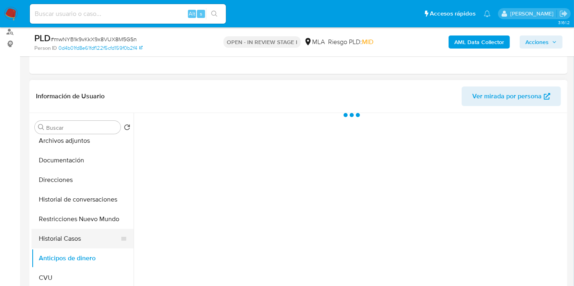
click at [82, 237] on button "Historial Casos" at bounding box center [79, 239] width 96 height 20
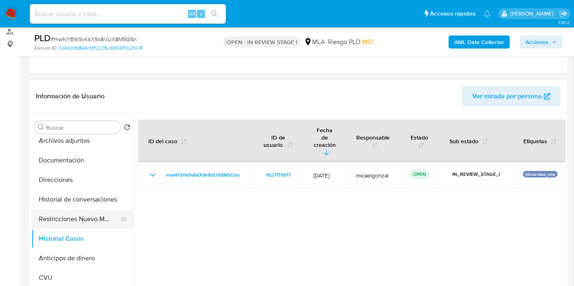
click at [41, 227] on button "Restricciones Nuevo Mundo" at bounding box center [79, 220] width 96 height 20
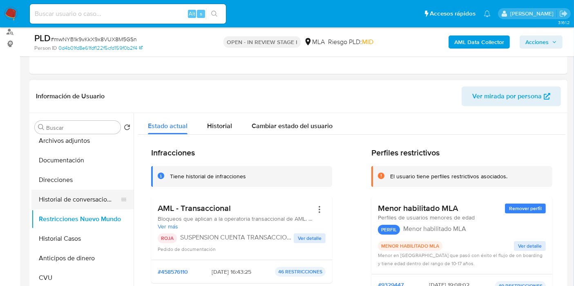
click at [68, 190] on button "Historial de conversaciones" at bounding box center [79, 200] width 96 height 20
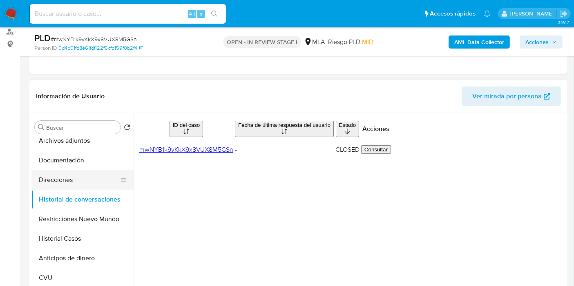
click at [68, 186] on button "Direcciones" at bounding box center [79, 180] width 96 height 20
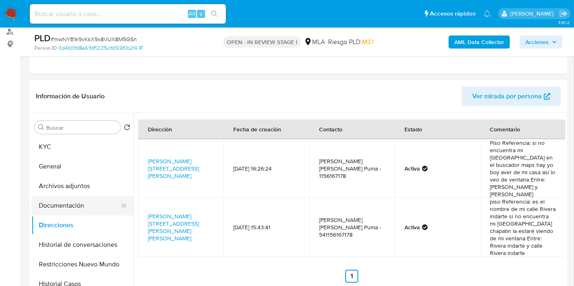
click at [68, 202] on button "Documentación" at bounding box center [79, 206] width 96 height 20
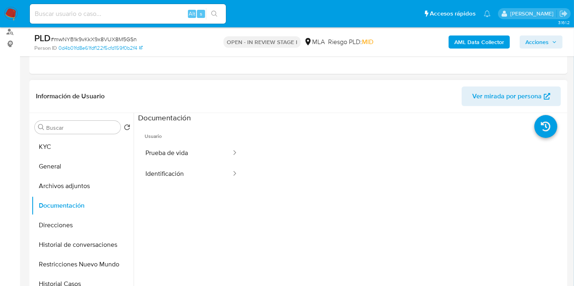
click at [167, 187] on ul "Usuario Prueba de vida Identificación" at bounding box center [191, 240] width 107 height 235
click at [191, 171] on button "Identificación" at bounding box center [185, 174] width 94 height 21
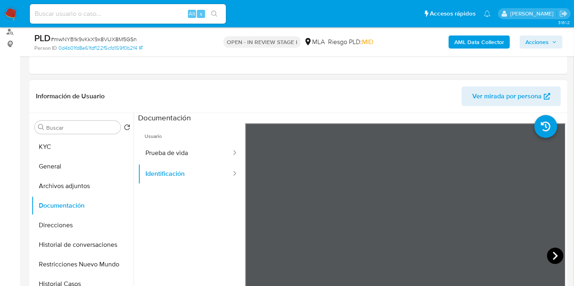
click at [550, 253] on icon at bounding box center [555, 256] width 16 height 16
drag, startPoint x: 174, startPoint y: 158, endPoint x: 135, endPoint y: 162, distance: 39.8
click at [174, 158] on button "Prueba de vida" at bounding box center [185, 153] width 94 height 21
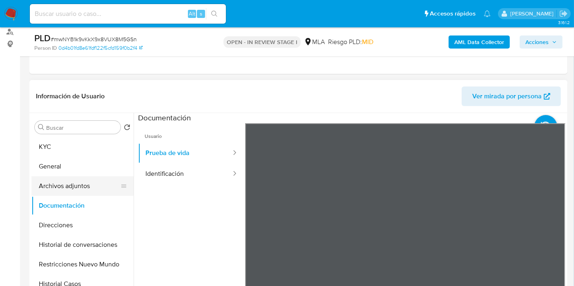
click at [76, 179] on button "Archivos adjuntos" at bounding box center [79, 187] width 96 height 20
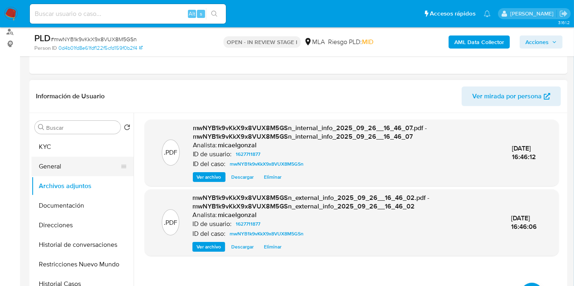
click at [77, 157] on button "General" at bounding box center [79, 167] width 96 height 20
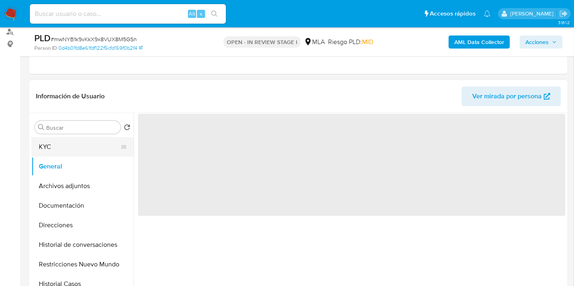
click at [81, 143] on button "KYC" at bounding box center [79, 147] width 96 height 20
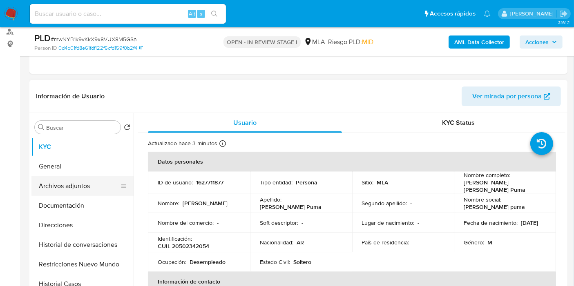
click at [74, 180] on button "Archivos adjuntos" at bounding box center [79, 187] width 96 height 20
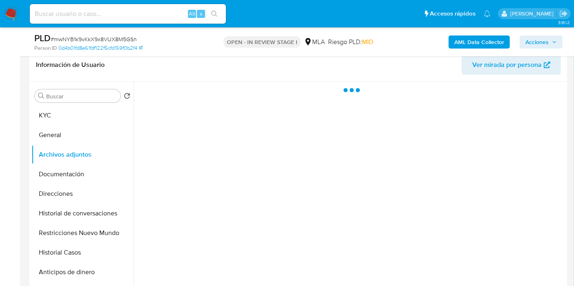
scroll to position [145, 0]
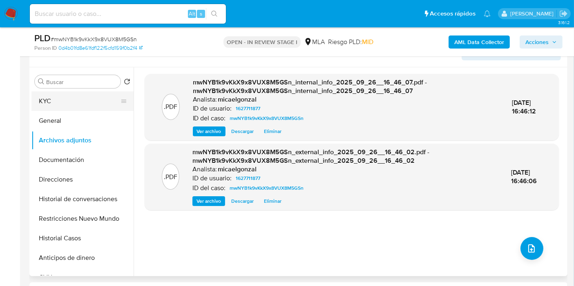
click at [96, 100] on button "KYC" at bounding box center [79, 102] width 96 height 20
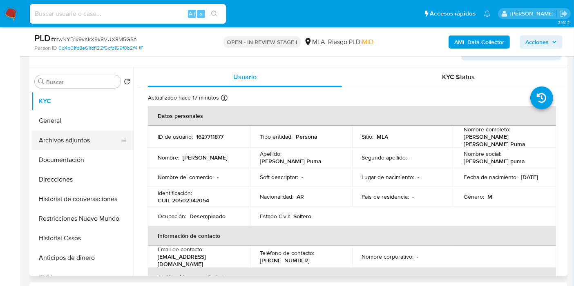
click at [81, 135] on button "Archivos adjuntos" at bounding box center [79, 141] width 96 height 20
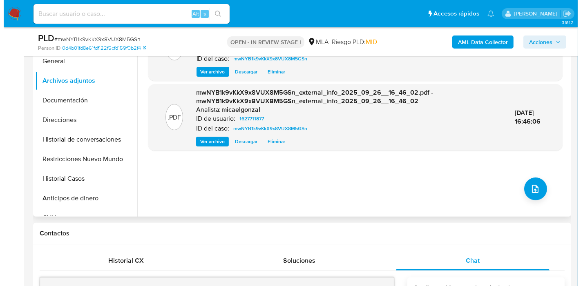
scroll to position [190, 0]
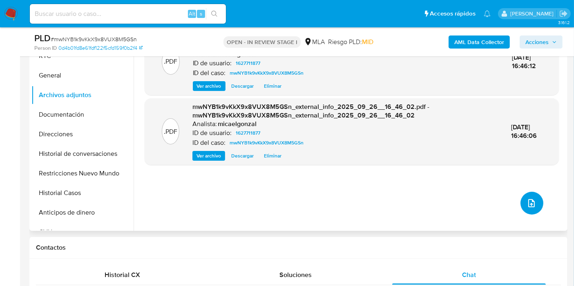
click at [529, 201] on icon "upload-file" at bounding box center [532, 204] width 10 height 10
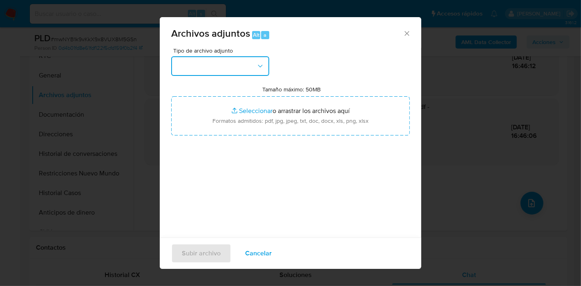
click at [251, 71] on button "button" at bounding box center [220, 66] width 98 height 20
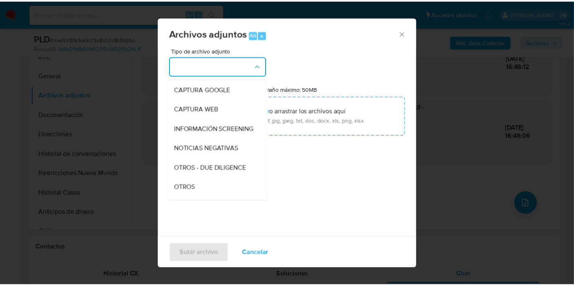
scroll to position [136, 0]
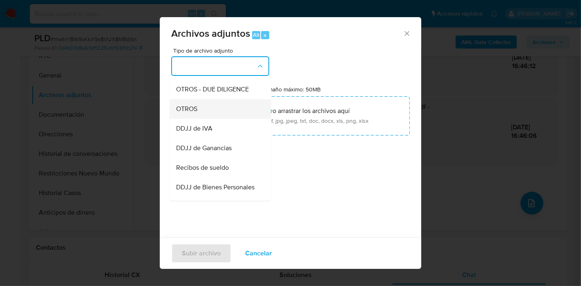
click at [211, 119] on div "OTROS" at bounding box center [217, 109] width 83 height 20
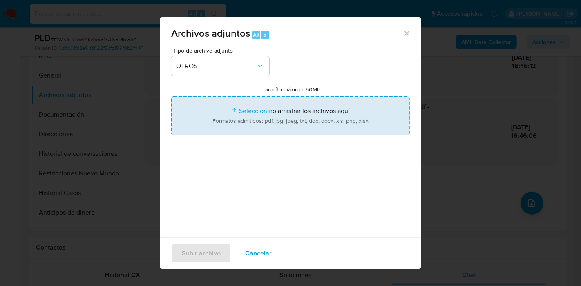
click at [223, 120] on input "Tamaño máximo: 50MB Seleccionar archivos" at bounding box center [290, 115] width 239 height 39
type input "C:\fakepath\Caselog mwNYB1k9vKkX9x8VUX8M5GSn_2025_09_17_21_39_45.docx"
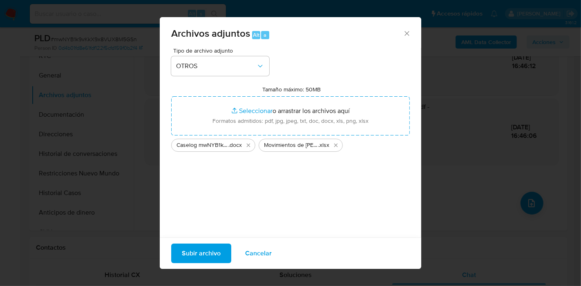
click at [176, 250] on button "Subir archivo" at bounding box center [201, 254] width 60 height 20
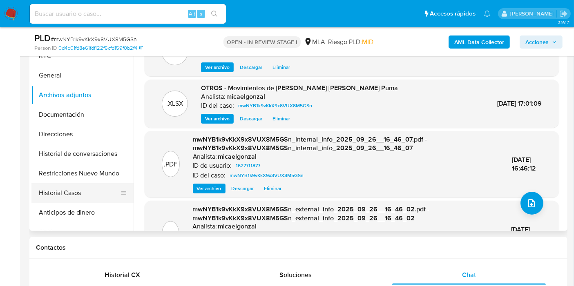
click at [72, 193] on button "Historial Casos" at bounding box center [79, 193] width 96 height 20
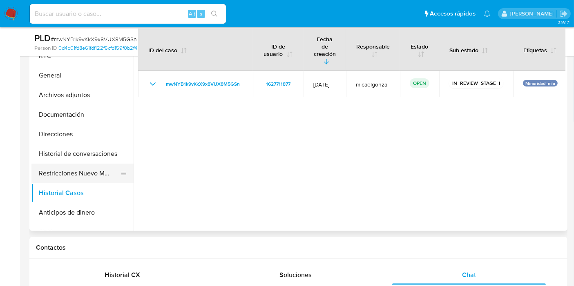
click at [87, 167] on button "Restricciones Nuevo Mundo" at bounding box center [79, 174] width 96 height 20
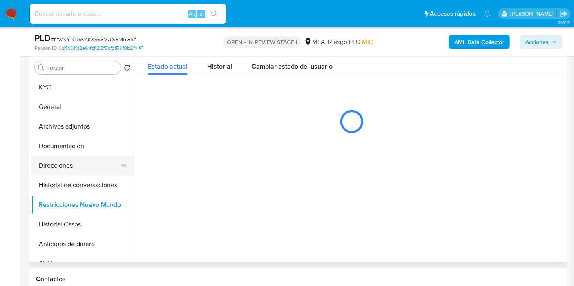
scroll to position [145, 0]
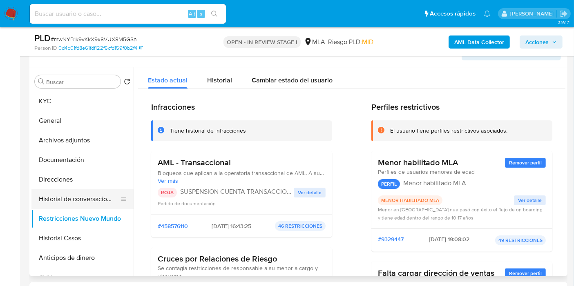
click at [91, 199] on button "Historial de conversaciones" at bounding box center [79, 200] width 96 height 20
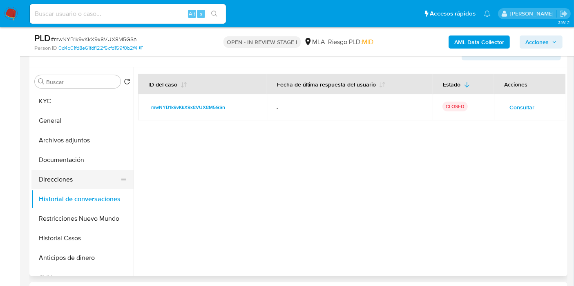
click at [86, 178] on button "Direcciones" at bounding box center [79, 180] width 96 height 20
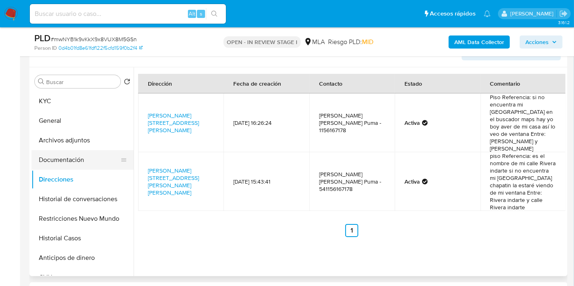
click at [92, 160] on button "Documentación" at bounding box center [79, 160] width 96 height 20
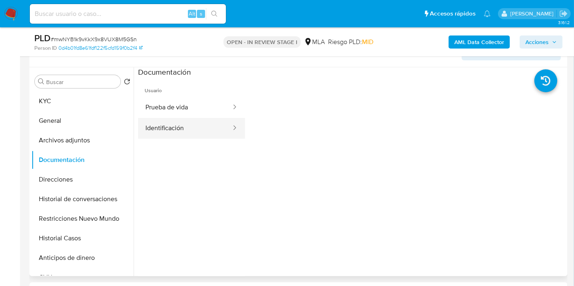
click at [161, 123] on button "Identificación" at bounding box center [185, 128] width 94 height 21
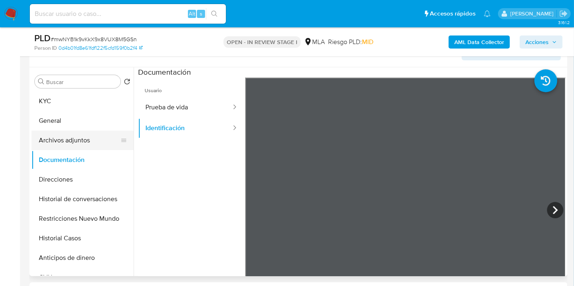
click at [91, 134] on button "Archivos adjuntos" at bounding box center [79, 141] width 96 height 20
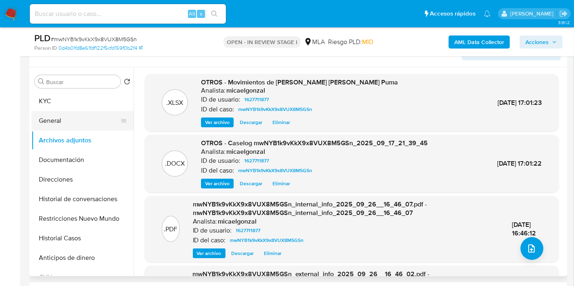
click at [89, 121] on button "General" at bounding box center [79, 121] width 96 height 20
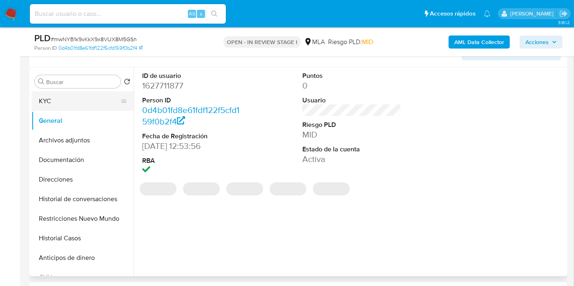
click at [90, 110] on button "KYC" at bounding box center [79, 102] width 96 height 20
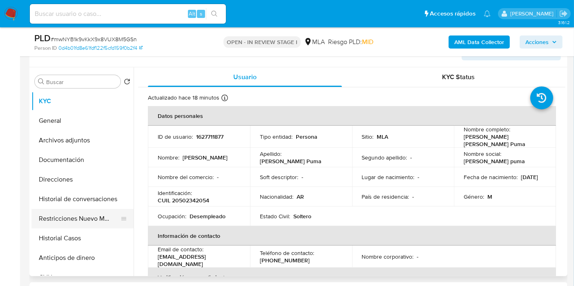
click at [82, 214] on button "Restricciones Nuevo Mundo" at bounding box center [79, 219] width 96 height 20
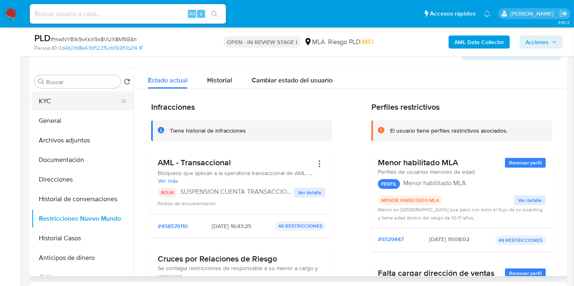
click at [76, 104] on button "KYC" at bounding box center [79, 102] width 96 height 20
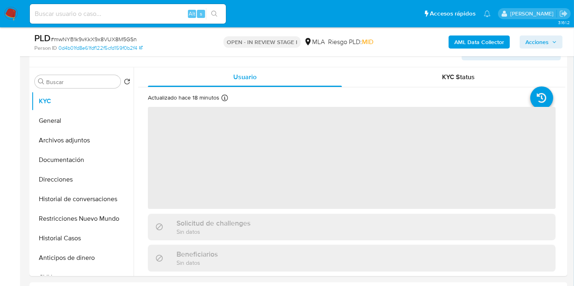
click at [548, 45] on span "Acciones" at bounding box center [536, 42] width 23 height 13
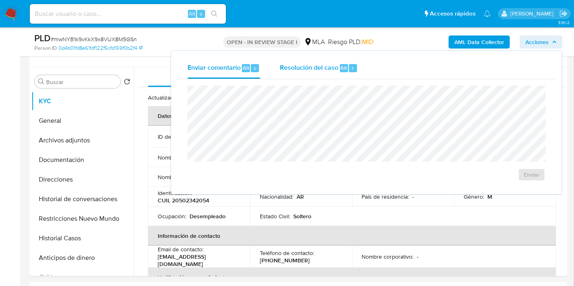
click at [329, 72] on span "Resolución del caso" at bounding box center [309, 67] width 58 height 9
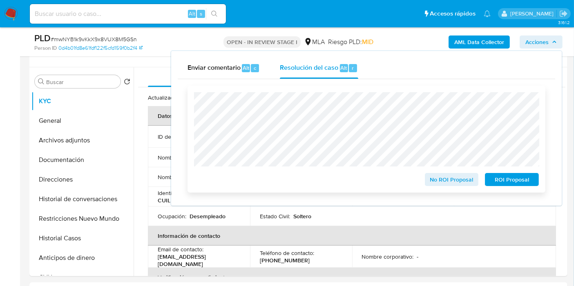
click at [499, 181] on span "ROI Proposal" at bounding box center [512, 179] width 42 height 11
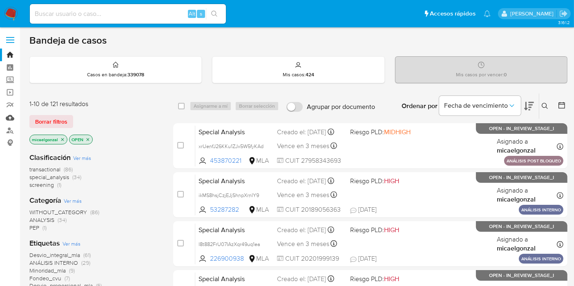
click at [13, 118] on link "Mulan" at bounding box center [48, 118] width 97 height 13
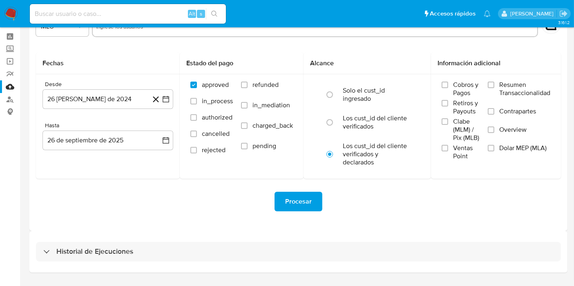
scroll to position [45, 0]
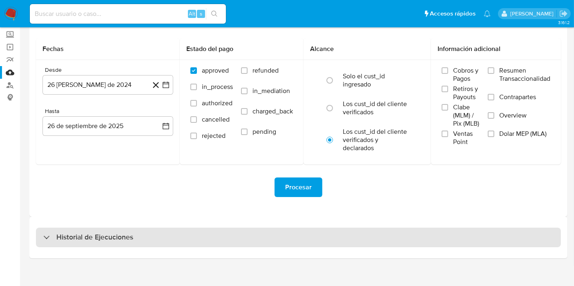
click at [123, 234] on h3 "Historial de Ejecuciones" at bounding box center [94, 238] width 77 height 10
select select "10"
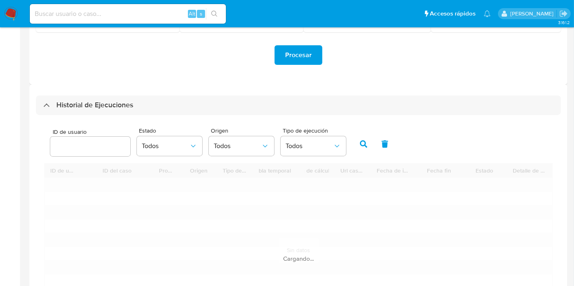
scroll to position [181, 0]
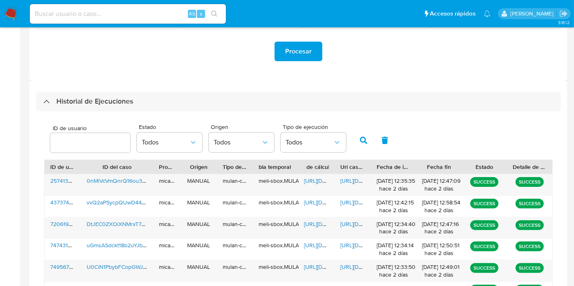
click at [96, 150] on div at bounding box center [90, 143] width 80 height 20
click at [97, 146] on input "number" at bounding box center [90, 143] width 80 height 11
paste input "1383228308"
type input "1383228308"
click at [360, 143] on icon "button" at bounding box center [363, 140] width 7 height 7
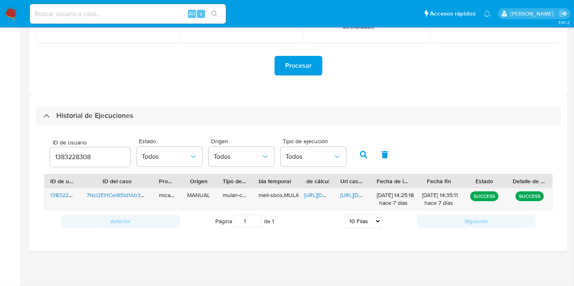
scroll to position [166, 0]
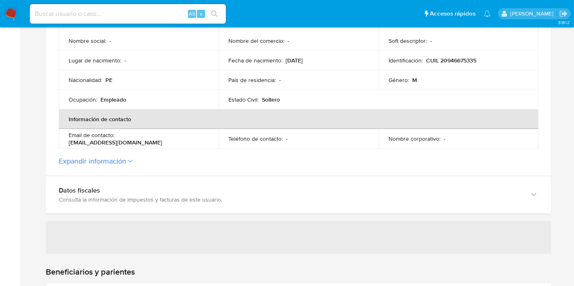
scroll to position [272, 0]
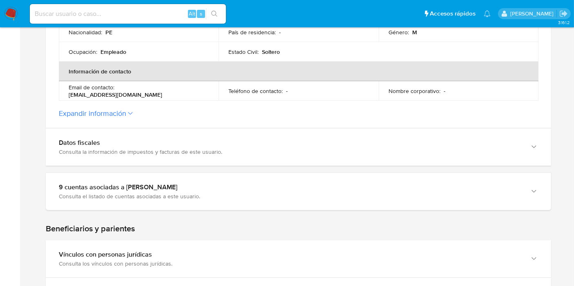
click at [116, 114] on button "Expandir información" at bounding box center [92, 113] width 67 height 9
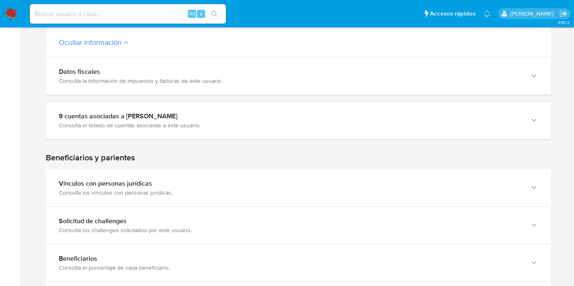
scroll to position [499, 0]
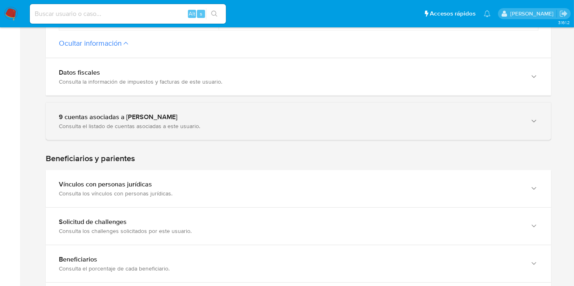
click at [165, 131] on div "9 cuentas asociadas a [PERSON_NAME] Consulta el listado de cuentas asociadas a …" at bounding box center [298, 121] width 505 height 37
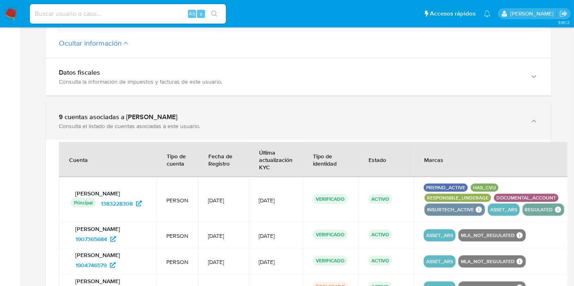
click at [169, 128] on div "Consulta el listado de cuentas asociadas a este usuario." at bounding box center [290, 126] width 463 height 7
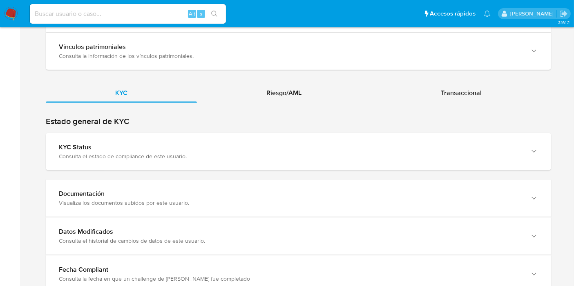
scroll to position [953, 0]
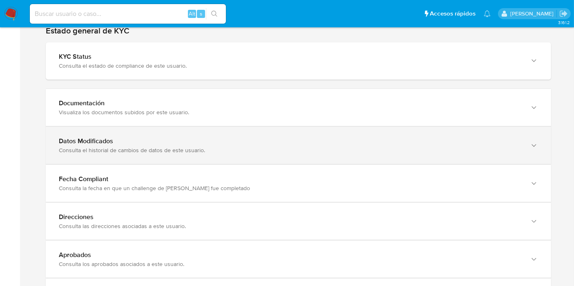
click at [150, 143] on div "Datos Modificados" at bounding box center [290, 141] width 463 height 8
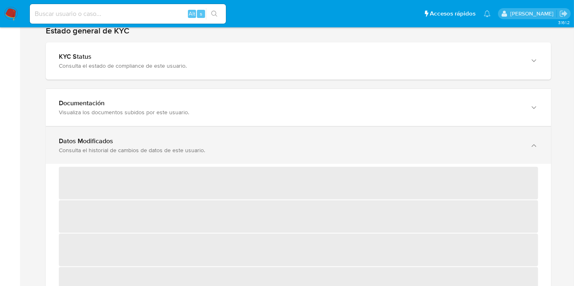
click at [150, 143] on div "Datos Modificados" at bounding box center [290, 141] width 463 height 8
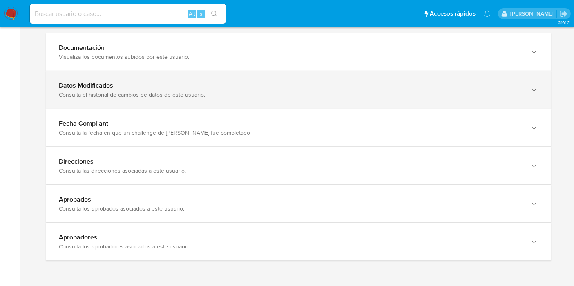
scroll to position [1035, 0]
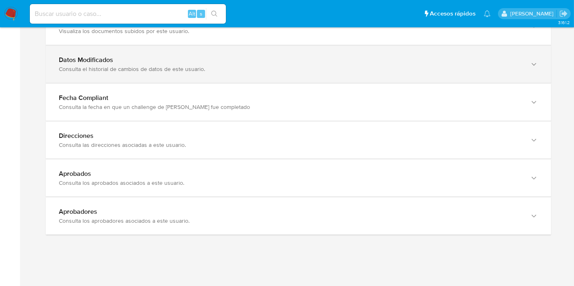
click at [150, 143] on div "Consulta las direcciones asociadas a este usuario." at bounding box center [290, 144] width 463 height 7
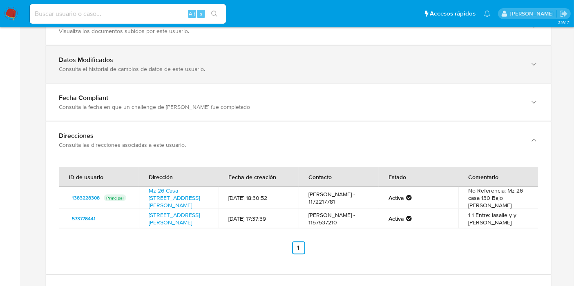
click at [150, 143] on div "Consulta las direcciones asociadas a este usuario." at bounding box center [290, 144] width 463 height 7
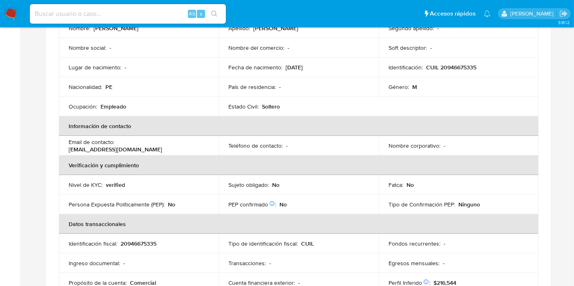
scroll to position [127, 0]
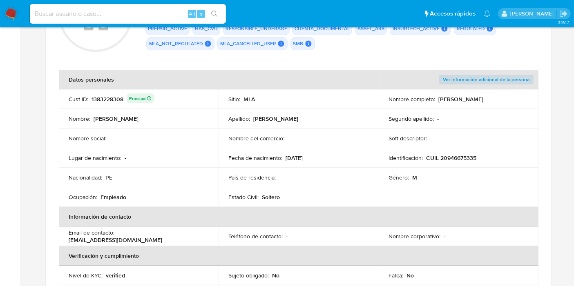
click at [150, 143] on td "Nombre social : -" at bounding box center [139, 139] width 160 height 20
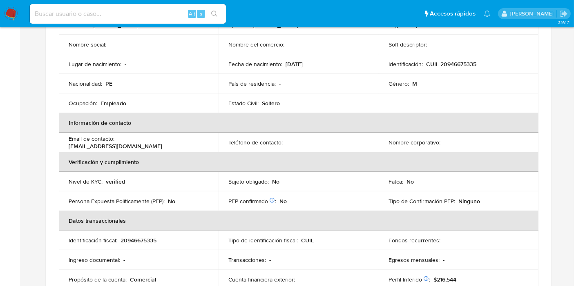
scroll to position [308, 0]
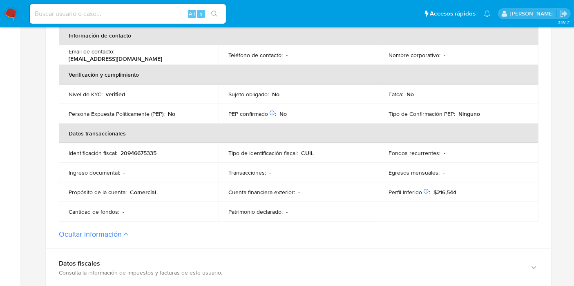
click at [81, 238] on button "Ocultar información" at bounding box center [90, 234] width 63 height 9
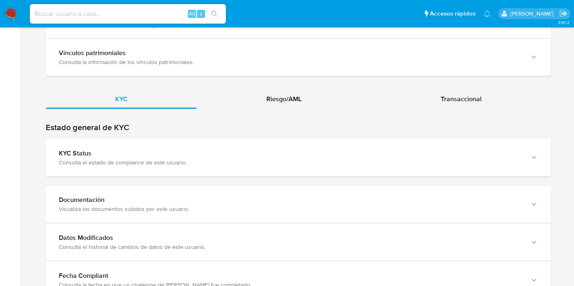
scroll to position [762, 0]
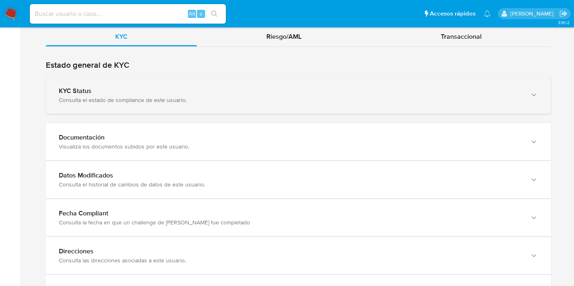
click at [245, 96] on div "Consulta el estado de compliance de este usuario." at bounding box center [290, 99] width 463 height 7
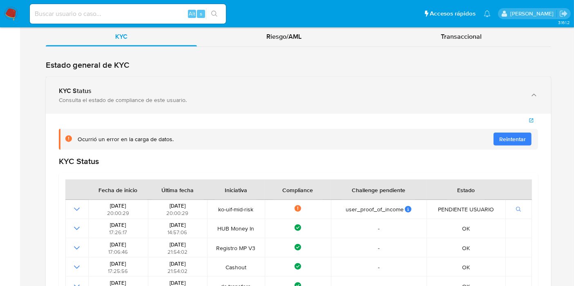
click at [245, 96] on div "Consulta el estado de compliance de este usuario." at bounding box center [290, 99] width 463 height 7
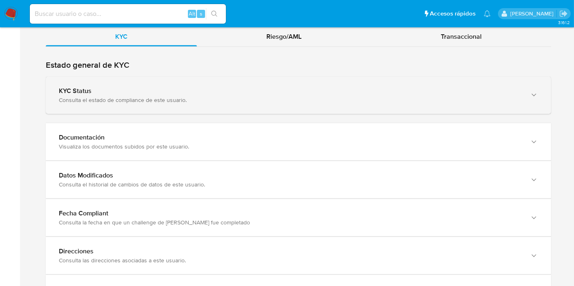
scroll to position [808, 0]
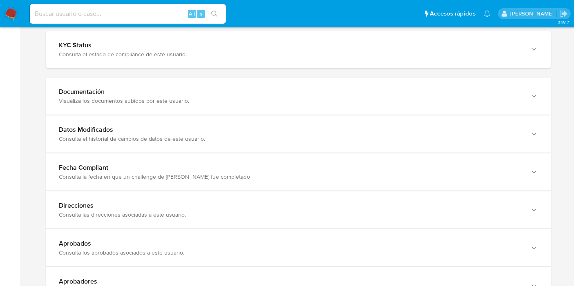
click at [215, 115] on div "Datos Modificados Consulta el historial de cambios de datos de este usuario." at bounding box center [298, 134] width 505 height 38
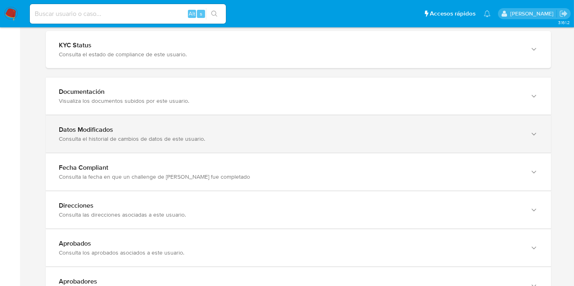
click at [194, 130] on div "Datos Modificados" at bounding box center [290, 130] width 463 height 8
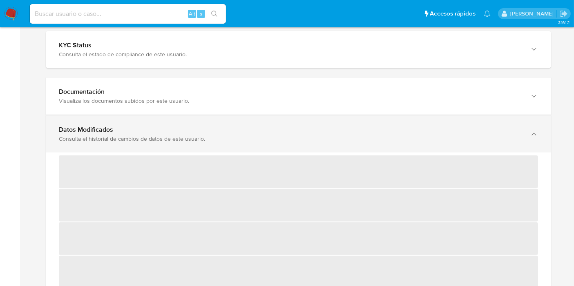
click at [194, 130] on div "Datos Modificados" at bounding box center [290, 130] width 463 height 8
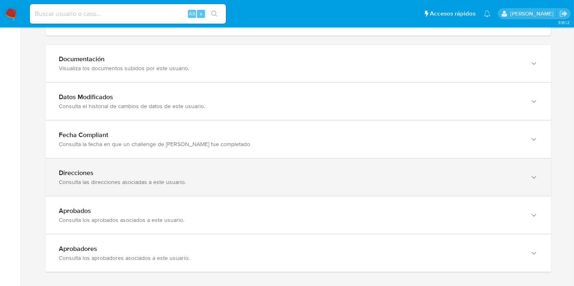
scroll to position [878, 0]
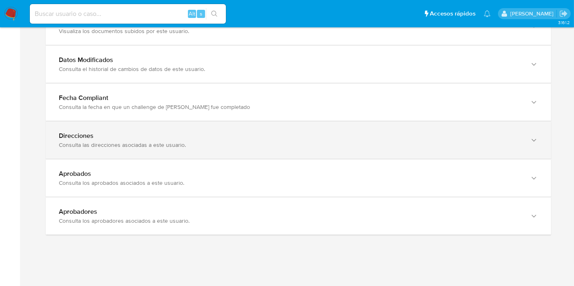
click at [206, 144] on div "Consulta las direcciones asociadas a este usuario." at bounding box center [290, 144] width 463 height 7
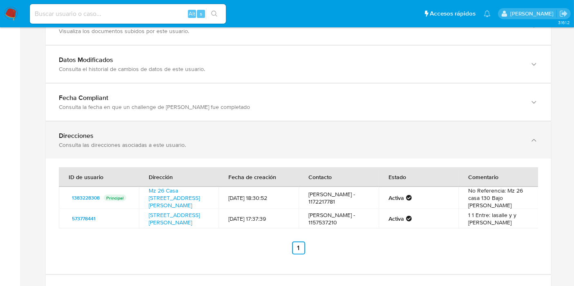
click at [206, 144] on div "Consulta las direcciones asociadas a este usuario." at bounding box center [290, 144] width 463 height 7
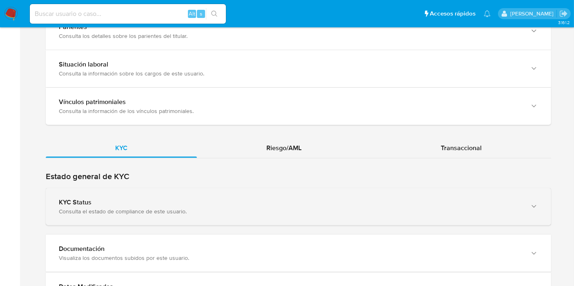
scroll to position [651, 0]
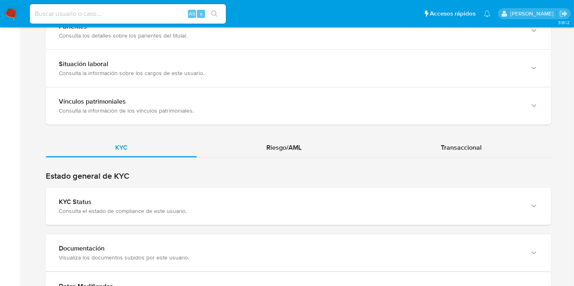
click at [261, 148] on div "Riesgo/AML" at bounding box center [284, 148] width 174 height 20
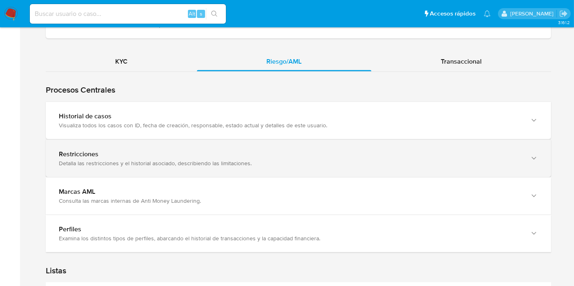
scroll to position [696, 0]
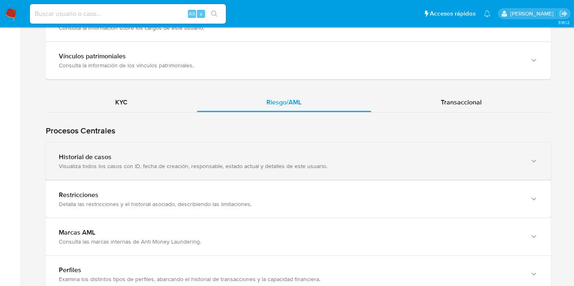
click at [254, 166] on div "Visualiza todos los casos con ID, fecha de creación, responsable, estado actual…" at bounding box center [290, 166] width 463 height 7
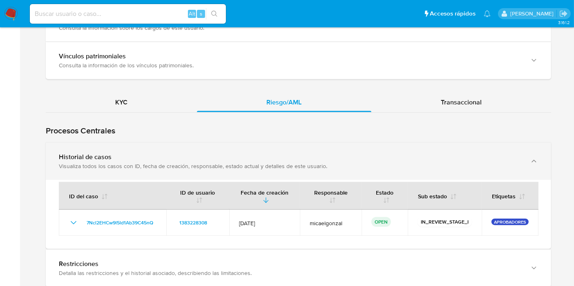
click at [254, 166] on div "Visualiza todos los casos con ID, fecha de creación, responsable, estado actual…" at bounding box center [290, 166] width 463 height 7
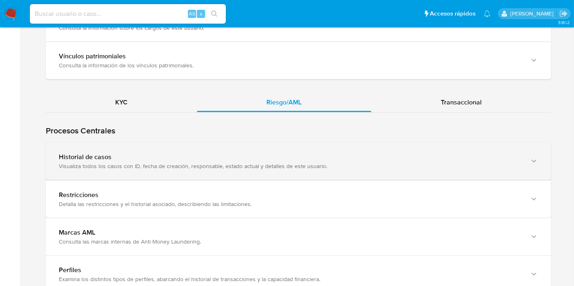
scroll to position [787, 0]
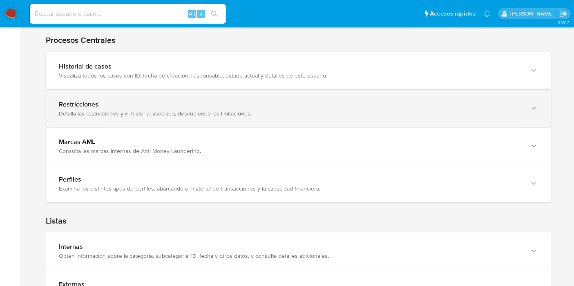
click at [293, 105] on div "Restricciones" at bounding box center [290, 105] width 463 height 8
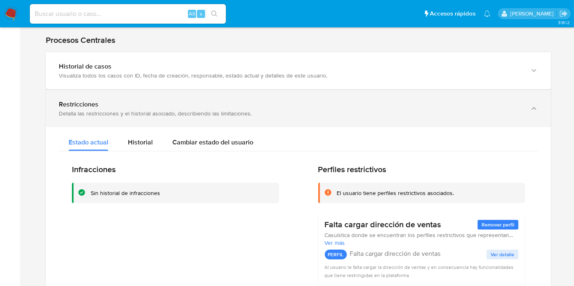
click at [293, 105] on div "Restricciones" at bounding box center [290, 105] width 463 height 8
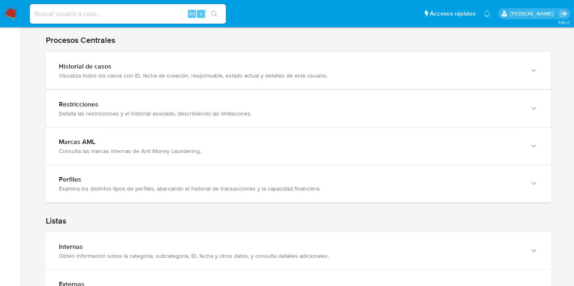
click at [220, 179] on div "Perfiles" at bounding box center [290, 180] width 463 height 8
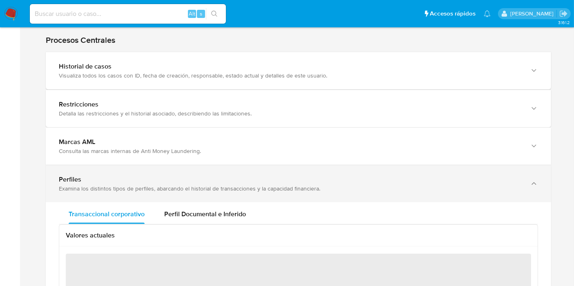
click at [226, 178] on div "Perfiles" at bounding box center [290, 180] width 463 height 8
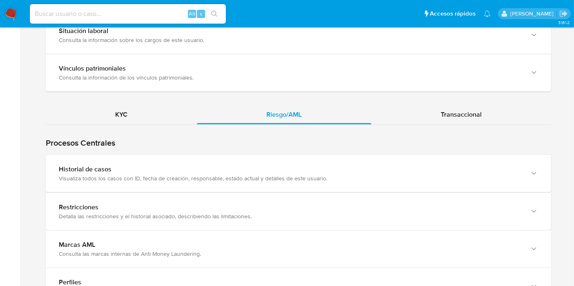
scroll to position [639, 0]
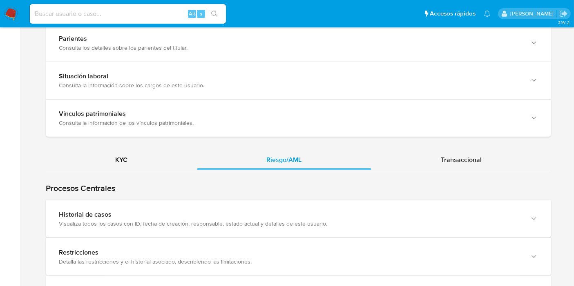
click at [432, 144] on div "KYC Riesgo/AML Transaccional Procesos Centrales Restricciones Detalla las restr…" at bounding box center [298, 96] width 505 height 1279
click at [432, 152] on div "Transaccional" at bounding box center [461, 160] width 180 height 20
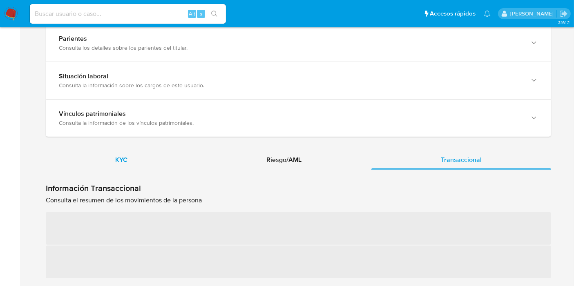
click at [190, 150] on div "KYC" at bounding box center [121, 160] width 151 height 20
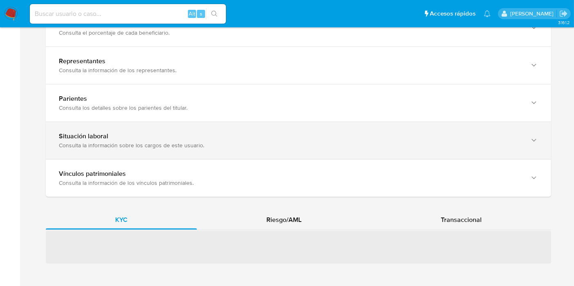
scroll to position [558, 0]
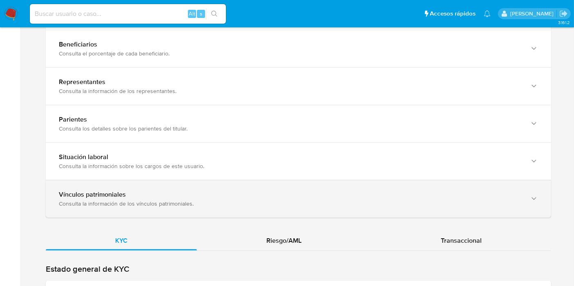
click at [95, 195] on div "Vínculos patrimoniales" at bounding box center [290, 195] width 463 height 8
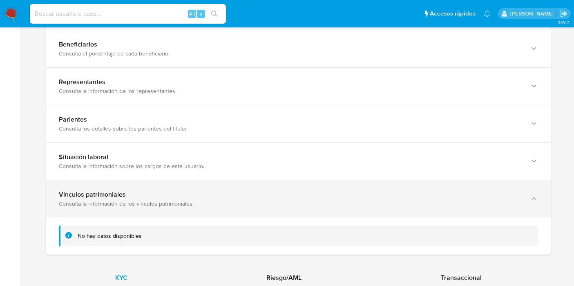
click at [95, 195] on div "Vínculos patrimoniales" at bounding box center [290, 195] width 463 height 8
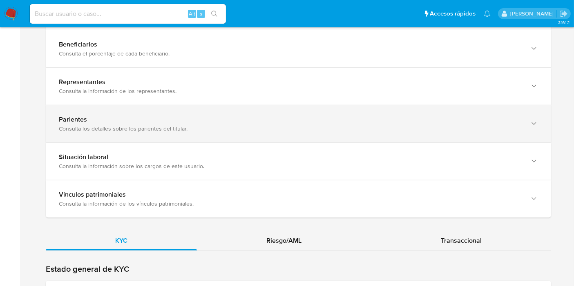
click at [118, 125] on div "Consulta los detalles sobre los parientes del titular." at bounding box center [290, 128] width 463 height 7
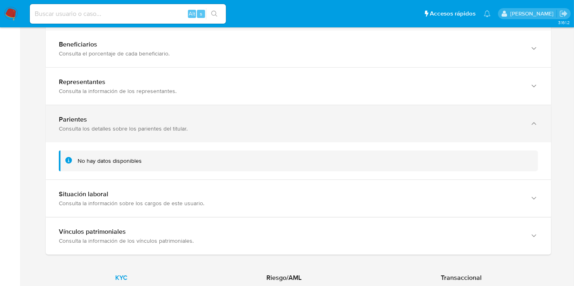
click at [118, 125] on div "Consulta los detalles sobre los parientes del titular." at bounding box center [290, 128] width 463 height 7
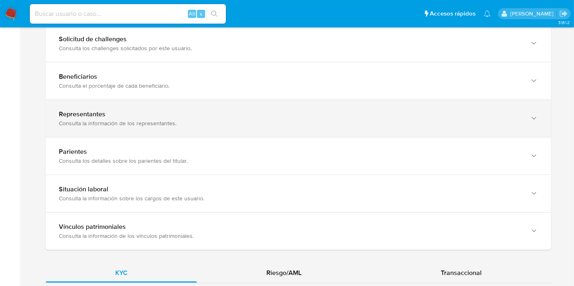
scroll to position [467, 0]
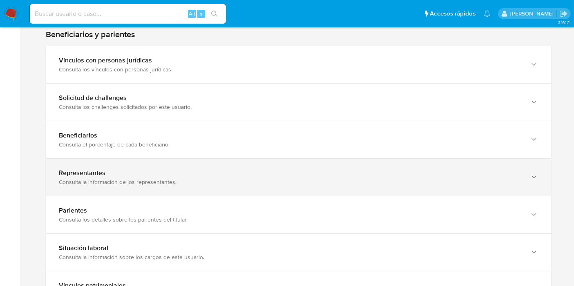
click at [118, 127] on div "Beneficiarios Consulta el porcentaje de cada beneficiario." at bounding box center [298, 139] width 505 height 37
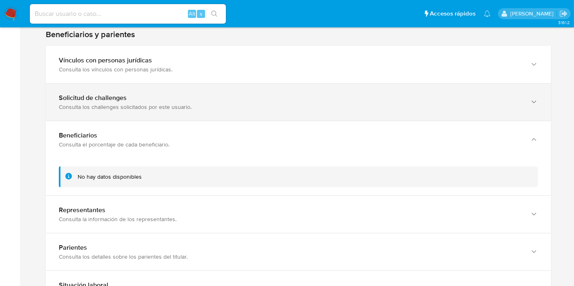
click at [132, 101] on div "Solicitud de challenges" at bounding box center [290, 98] width 463 height 8
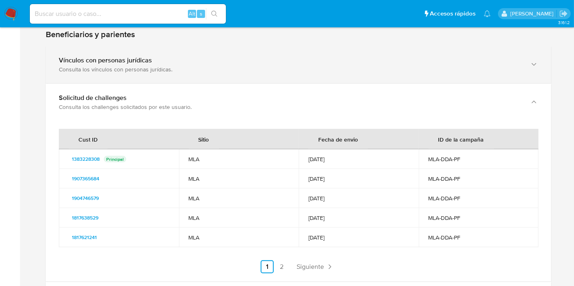
click at [169, 80] on div "Vínculos con personas jurídicas Consulta los vínculos con personas jurídicas." at bounding box center [298, 64] width 505 height 37
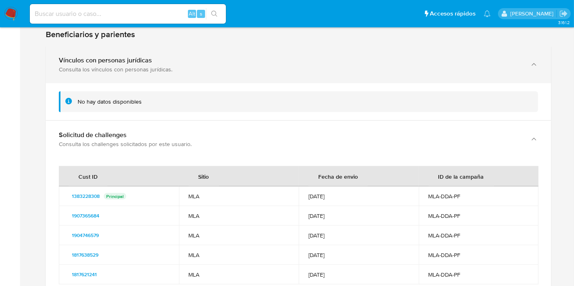
click at [169, 80] on div "Vínculos con personas jurídicas Consulta los vínculos con personas jurídicas." at bounding box center [298, 64] width 505 height 37
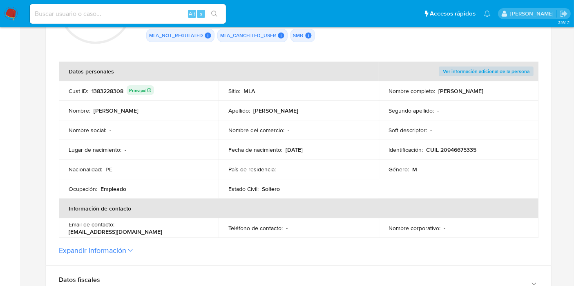
scroll to position [149, 0]
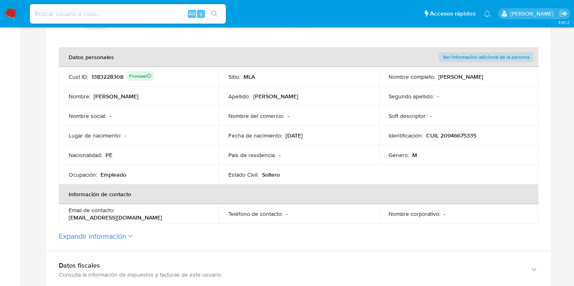
drag, startPoint x: 122, startPoint y: 225, endPoint x: 123, endPoint y: 236, distance: 10.7
click at [122, 226] on section "ID de la persona : b030791116bb962bf9d2835c5a1b13b7 Datos generales de [PERSON_…" at bounding box center [298, 98] width 505 height 305
click at [123, 236] on button "Expandir información" at bounding box center [92, 236] width 67 height 9
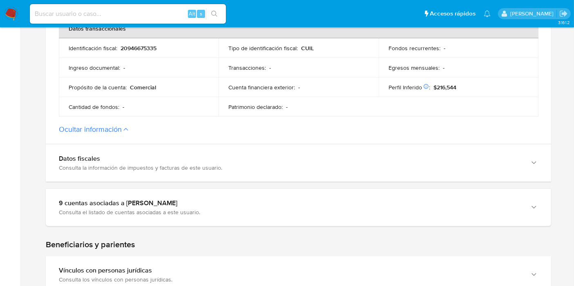
scroll to position [421, 0]
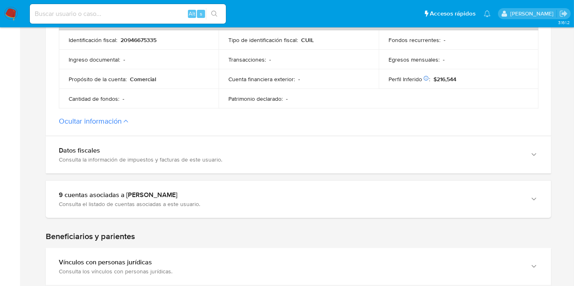
click at [208, 217] on div "9 cuentas asociadas a [PERSON_NAME] Consulta el listado de cuentas asociadas a …" at bounding box center [298, 199] width 505 height 37
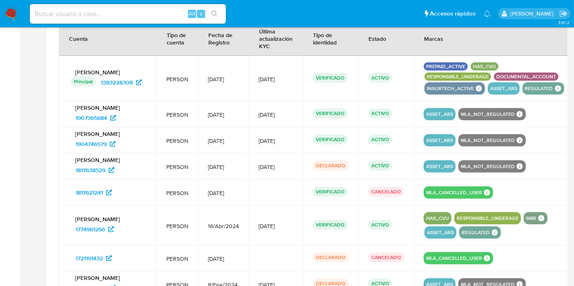
scroll to position [558, 0]
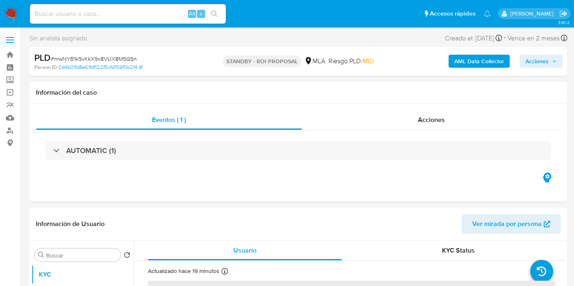
select select "10"
click at [11, 15] on img at bounding box center [11, 14] width 14 height 14
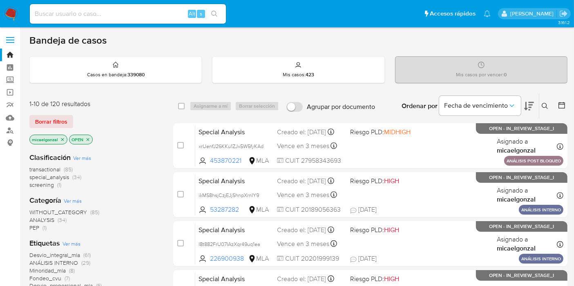
click at [82, 16] on input at bounding box center [128, 14] width 196 height 11
paste input "yxBbuhbPZ2gw1gHZwin3VtMK"
type input "yxBbuhbPZ2gw1gHZwin3VtMK"
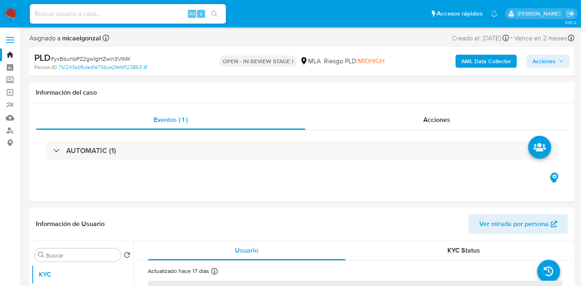
select select "10"
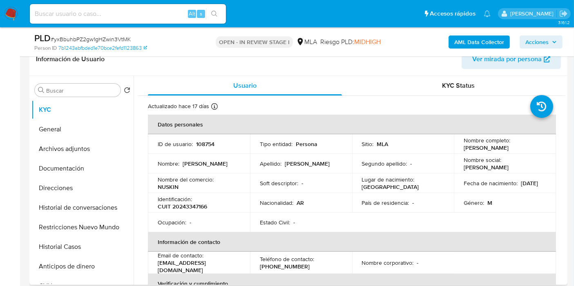
drag, startPoint x: 516, startPoint y: 151, endPoint x: 456, endPoint y: 148, distance: 60.5
click at [456, 148] on td "Nombre completo : [PERSON_NAME]" at bounding box center [505, 144] width 102 height 20
copy p "[PERSON_NAME]"
click at [82, 136] on button "General" at bounding box center [79, 130] width 96 height 20
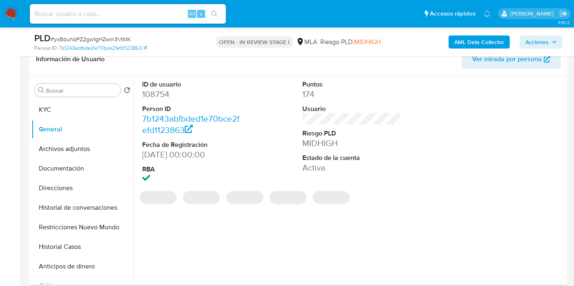
click at [165, 105] on dt "Person ID" at bounding box center [191, 109] width 99 height 9
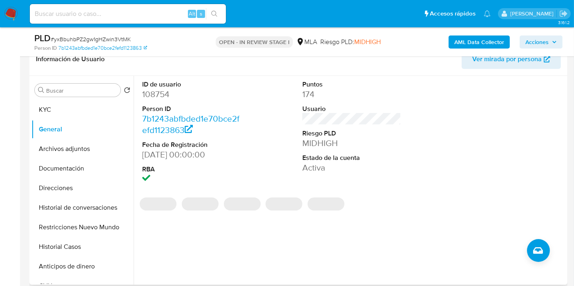
drag, startPoint x: 176, startPoint y: 97, endPoint x: 159, endPoint y: 96, distance: 17.6
click at [159, 96] on dd "108754" at bounding box center [191, 94] width 99 height 11
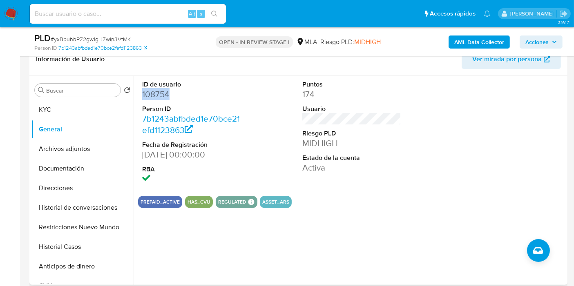
copy dd "108754"
click at [77, 114] on button "KYC" at bounding box center [79, 110] width 96 height 20
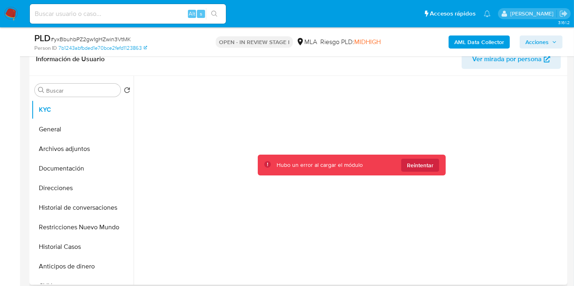
click at [437, 173] on div "Hubo un error al cargar el módulo Reintentar" at bounding box center [352, 165] width 188 height 21
click at [414, 159] on button "Reintentar" at bounding box center [420, 165] width 38 height 13
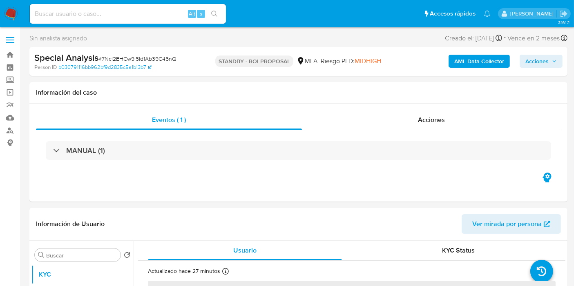
select select "10"
click at [10, 14] on img at bounding box center [11, 14] width 14 height 14
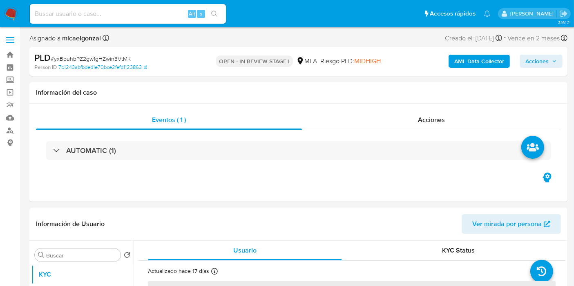
select select "10"
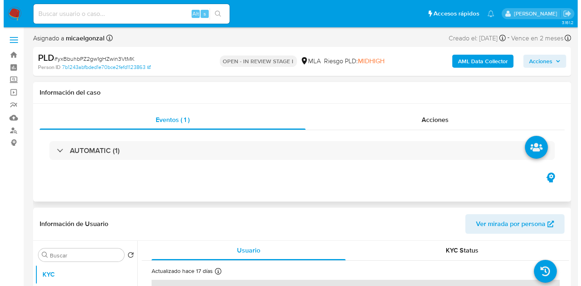
scroll to position [136, 0]
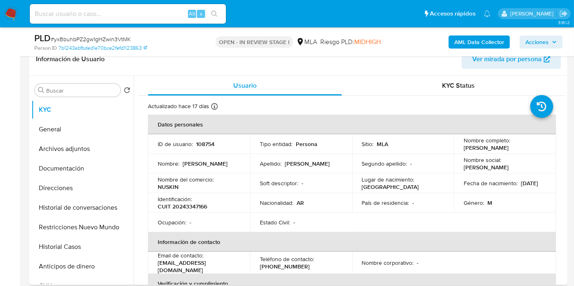
click at [179, 205] on p "CUIT 20243347166" at bounding box center [182, 206] width 49 height 7
copy p "20243347166"
drag, startPoint x: 195, startPoint y: 210, endPoint x: 178, endPoint y: 204, distance: 18.4
click at [178, 204] on p "CUIT 20243347166" at bounding box center [182, 206] width 49 height 7
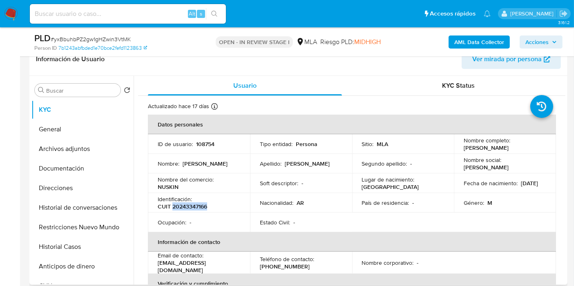
click at [178, 204] on p "CUIT 20243347166" at bounding box center [182, 206] width 49 height 7
copy p "20243347166"
click at [499, 40] on b "AML Data Collector" at bounding box center [479, 42] width 50 height 13
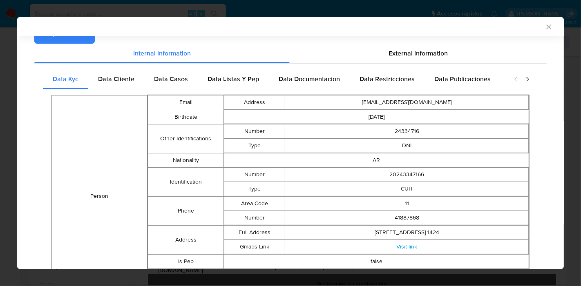
scroll to position [6, 0]
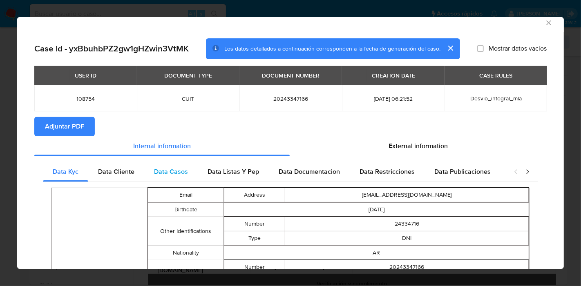
click at [148, 171] on div "Data Casos" at bounding box center [171, 172] width 54 height 20
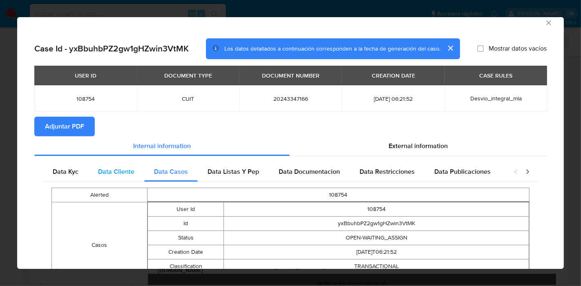
click at [134, 173] on div "Data Cliente" at bounding box center [116, 172] width 56 height 20
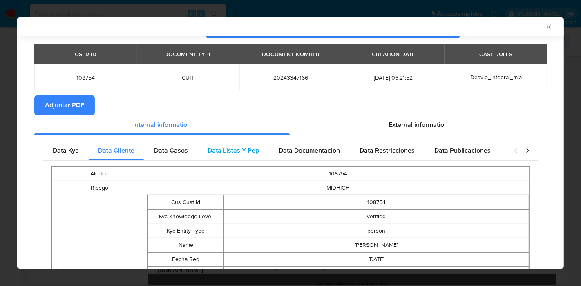
drag, startPoint x: 161, startPoint y: 157, endPoint x: 251, endPoint y: 155, distance: 90.7
click at [161, 156] on div "Data Casos" at bounding box center [171, 151] width 54 height 20
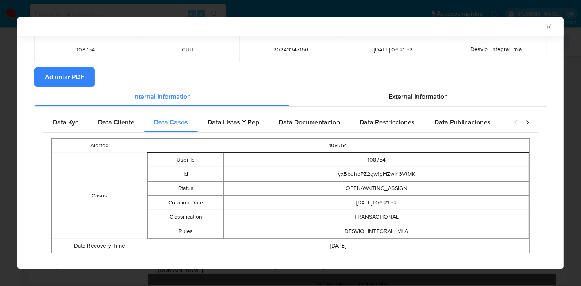
scroll to position [66, 0]
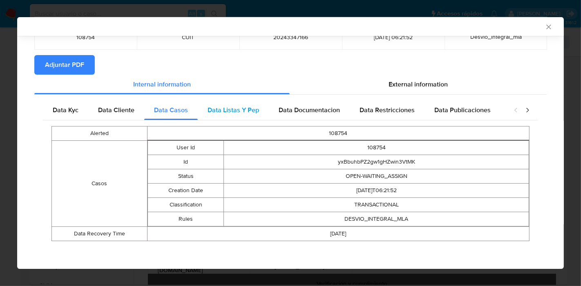
click at [250, 115] on div "Data Listas Y Pep" at bounding box center [233, 111] width 71 height 20
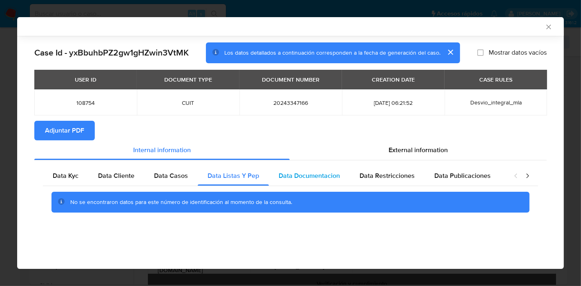
scroll to position [0, 0]
click at [298, 176] on span "Data Documentacion" at bounding box center [309, 175] width 61 height 9
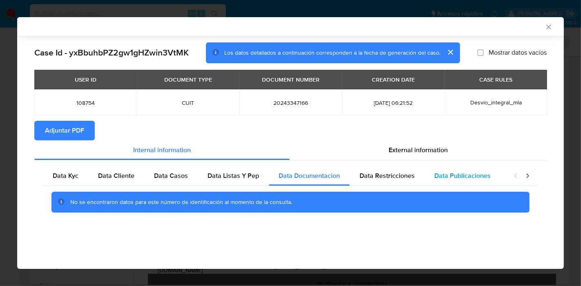
drag, startPoint x: 382, startPoint y: 179, endPoint x: 452, endPoint y: 178, distance: 70.7
click at [385, 179] on span "Data Restricciones" at bounding box center [387, 175] width 55 height 9
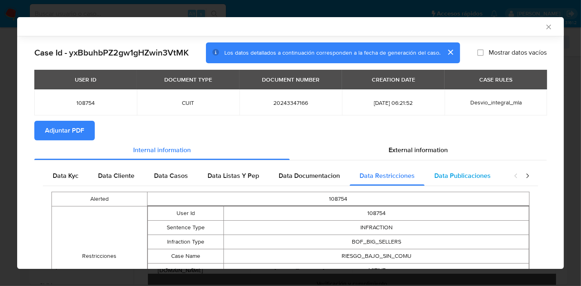
click at [452, 178] on span "Data Publicaciones" at bounding box center [462, 175] width 56 height 9
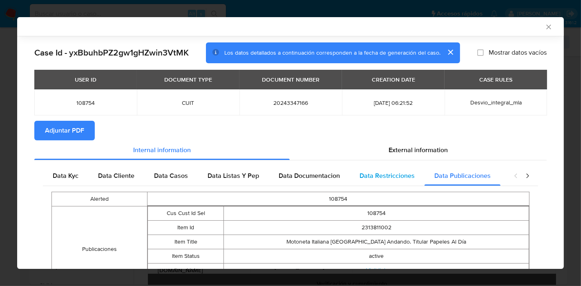
click at [385, 177] on span "Data Restricciones" at bounding box center [387, 175] width 55 height 9
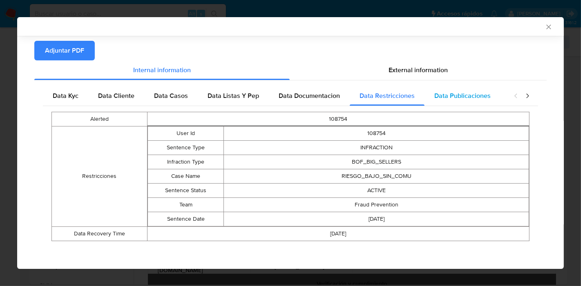
click at [449, 101] on div "Data Publicaciones" at bounding box center [463, 96] width 76 height 20
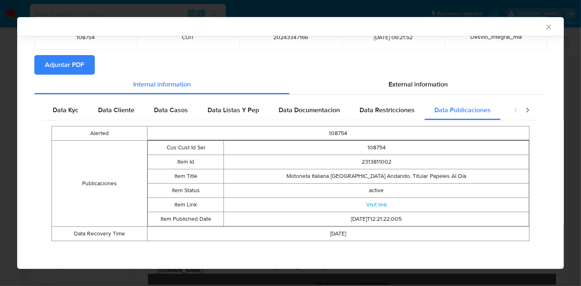
click at [523, 110] on icon "closure-recommendation-modal" at bounding box center [527, 110] width 8 height 8
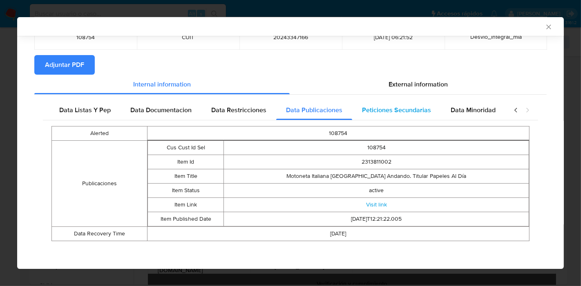
click at [358, 101] on div "Peticiones Secundarias" at bounding box center [396, 111] width 89 height 20
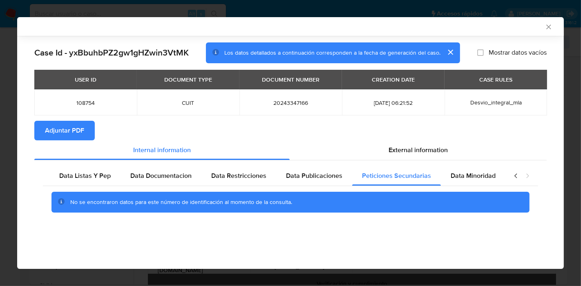
scroll to position [0, 0]
click at [446, 172] on div "Data Minoridad" at bounding box center [478, 176] width 65 height 20
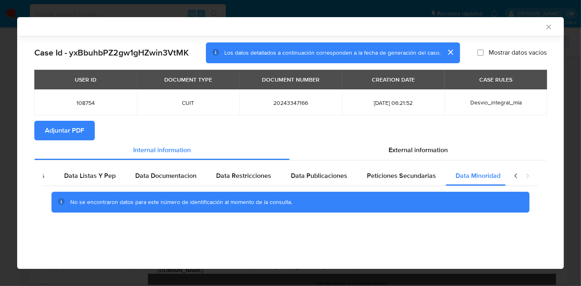
drag, startPoint x: 508, startPoint y: 177, endPoint x: 514, endPoint y: 178, distance: 5.4
click at [510, 177] on div "closure-recommendation-modal" at bounding box center [521, 176] width 33 height 20
click at [518, 178] on icon "closure-recommendation-modal" at bounding box center [516, 176] width 8 height 8
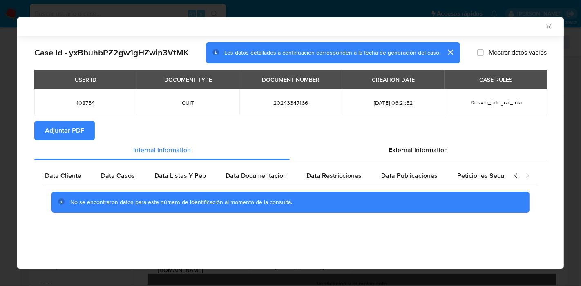
click at [518, 178] on icon "closure-recommendation-modal" at bounding box center [516, 176] width 8 height 8
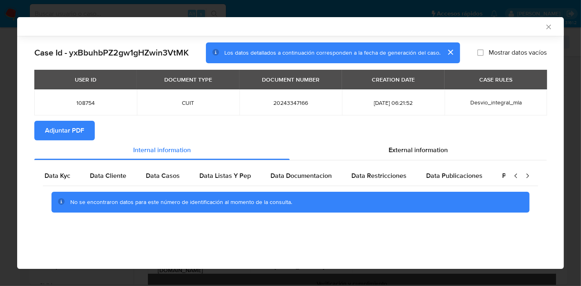
scroll to position [0, 1]
click at [518, 178] on icon "closure-recommendation-modal" at bounding box center [516, 176] width 8 height 8
click at [67, 174] on span "Data Kyc" at bounding box center [66, 175] width 26 height 9
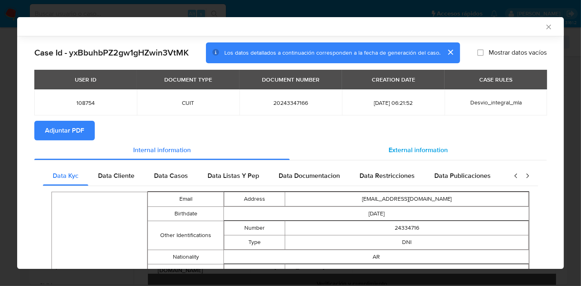
click at [409, 143] on div "External information" at bounding box center [418, 151] width 257 height 20
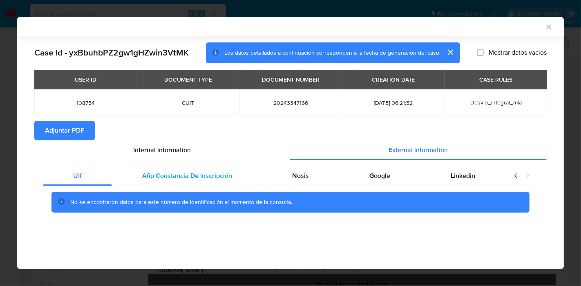
click at [122, 174] on div "Afip Constancia De Inscripción" at bounding box center [187, 176] width 150 height 20
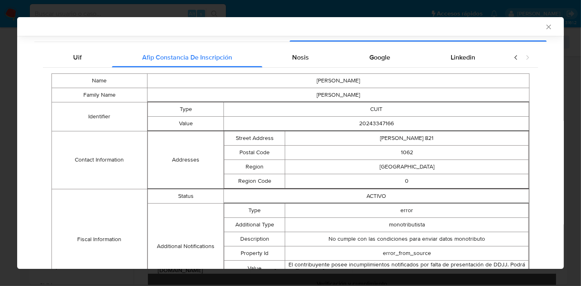
scroll to position [78, 0]
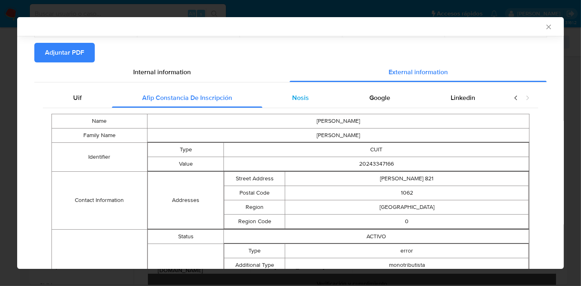
click at [315, 105] on div "Nosis" at bounding box center [300, 98] width 77 height 20
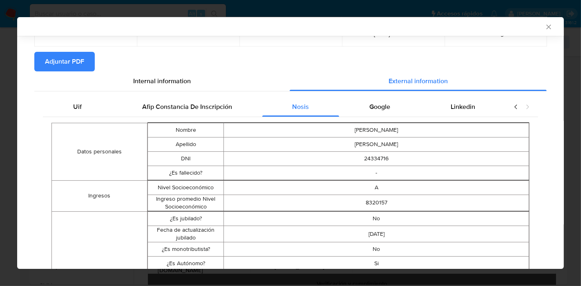
scroll to position [63, 0]
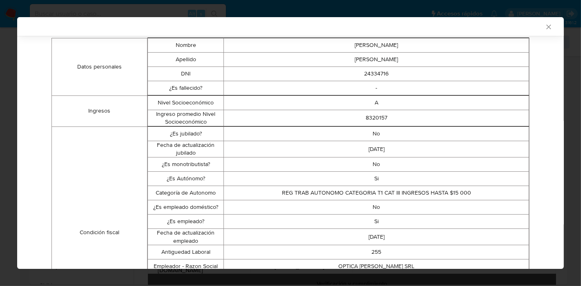
drag, startPoint x: 168, startPoint y: 155, endPoint x: 371, endPoint y: 177, distance: 204.7
click at [172, 156] on td "Fecha de actualización jubilado" at bounding box center [185, 149] width 76 height 16
click at [368, 186] on td "REG TRAB AUTONOMO CATEGORIA T1 CAT III INGRESOS HASTA $15 000" at bounding box center [376, 193] width 305 height 14
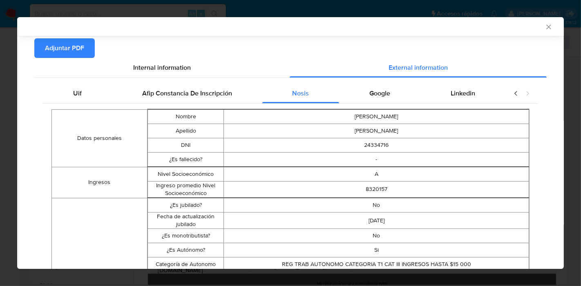
scroll to position [18, 0]
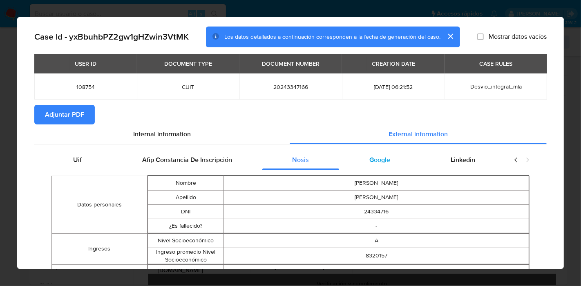
click at [370, 165] on div "Google" at bounding box center [379, 160] width 81 height 20
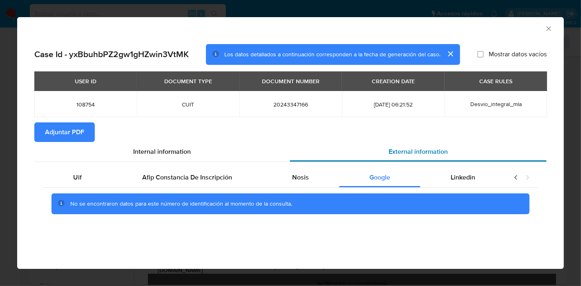
scroll to position [0, 0]
click at [454, 181] on span "Linkedin" at bounding box center [463, 177] width 25 height 9
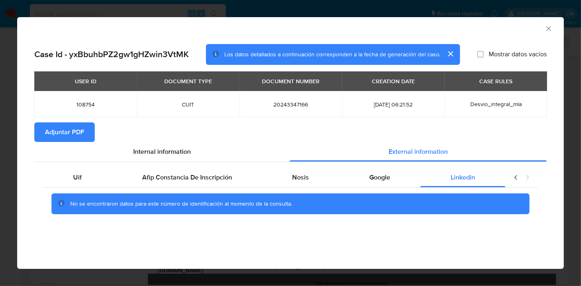
click at [32, 173] on div "Case Id - yxBbuhbPZ2gw1gHZwin3VtMK Los datos detallados a continuación correspo…" at bounding box center [290, 141] width 547 height 206
click at [96, 182] on div "Uif" at bounding box center [77, 178] width 69 height 20
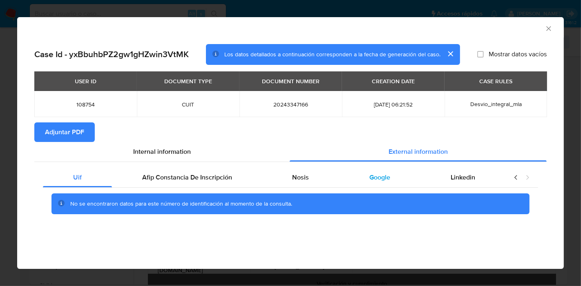
click at [365, 179] on div "Google" at bounding box center [379, 178] width 81 height 20
click at [313, 182] on div "Nosis" at bounding box center [300, 178] width 77 height 20
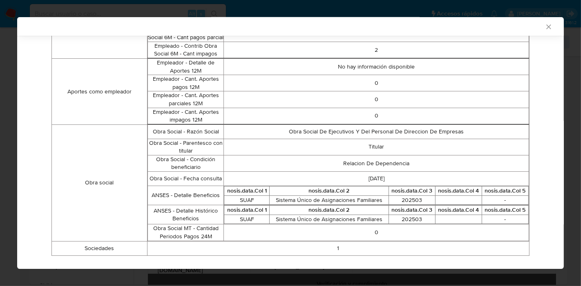
scroll to position [789, 0]
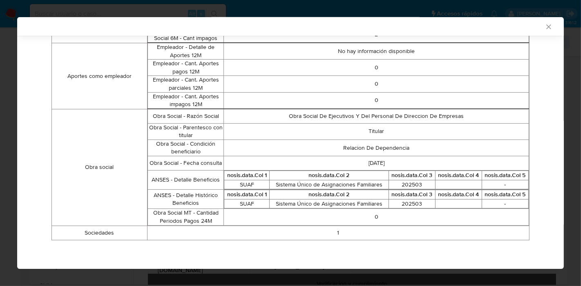
click at [332, 232] on td "1" at bounding box center [338, 233] width 382 height 14
click at [382, 232] on td "1" at bounding box center [338, 233] width 382 height 14
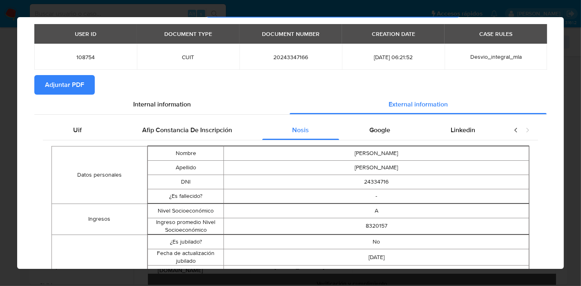
scroll to position [0, 0]
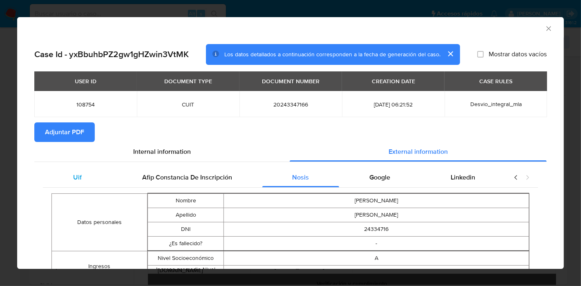
click at [90, 174] on div "Uif" at bounding box center [77, 178] width 69 height 20
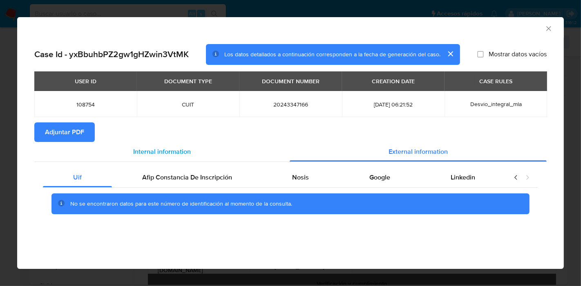
click at [125, 159] on div "Internal information" at bounding box center [161, 152] width 255 height 20
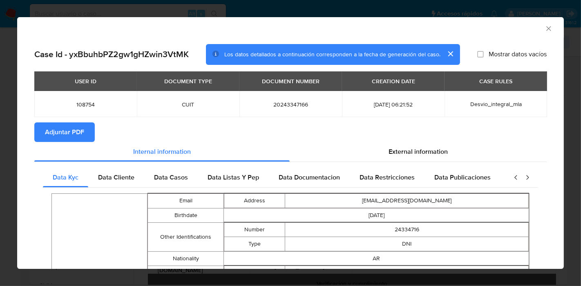
click at [58, 129] on span "Adjuntar PDF" at bounding box center [64, 132] width 39 height 18
click at [541, 34] on div "AML Data Collector" at bounding box center [290, 27] width 547 height 20
click at [545, 29] on icon "Cerrar ventana" at bounding box center [549, 29] width 8 height 8
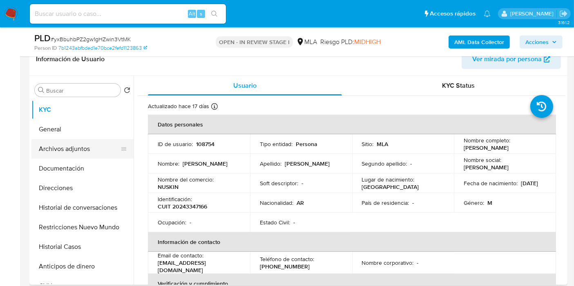
drag, startPoint x: 23, startPoint y: 178, endPoint x: 47, endPoint y: 149, distance: 38.0
click at [47, 149] on button "Archivos adjuntos" at bounding box center [79, 149] width 96 height 20
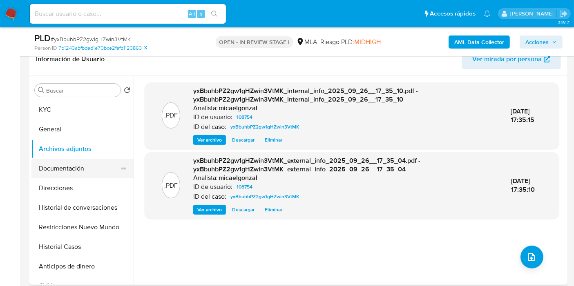
click at [83, 169] on button "Documentación" at bounding box center [79, 169] width 96 height 20
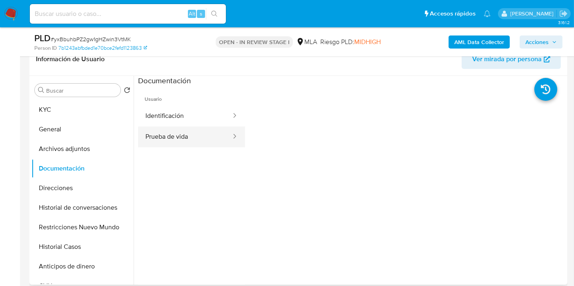
click at [155, 146] on button "Prueba de vida" at bounding box center [185, 137] width 94 height 21
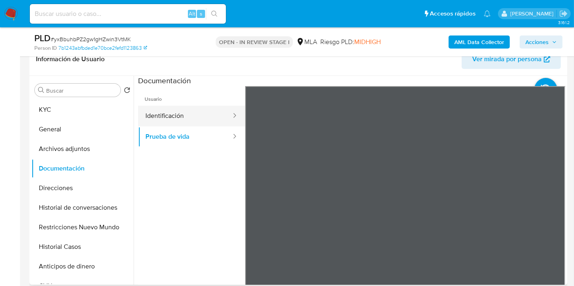
click at [157, 113] on button "Identificación" at bounding box center [185, 116] width 94 height 21
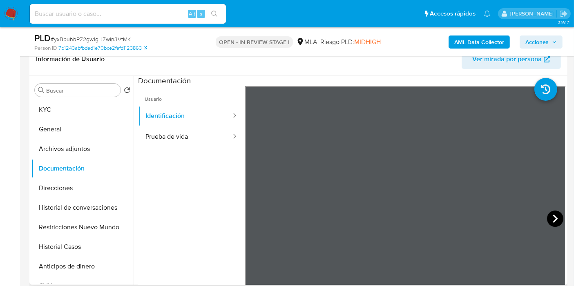
click at [552, 219] on icon at bounding box center [555, 219] width 16 height 16
click at [98, 274] on button "Anticipos de dinero" at bounding box center [79, 267] width 96 height 20
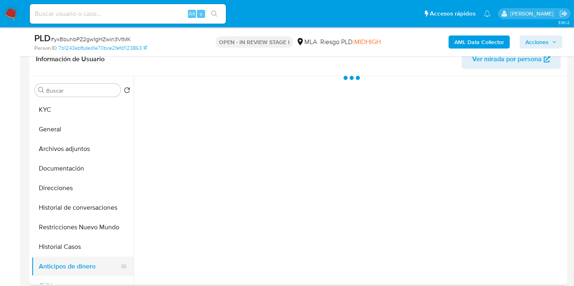
scroll to position [45, 0]
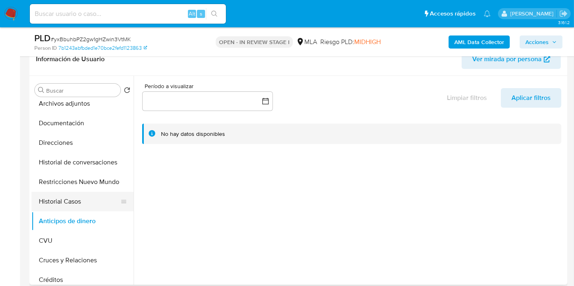
click at [83, 204] on button "Historial Casos" at bounding box center [79, 202] width 96 height 20
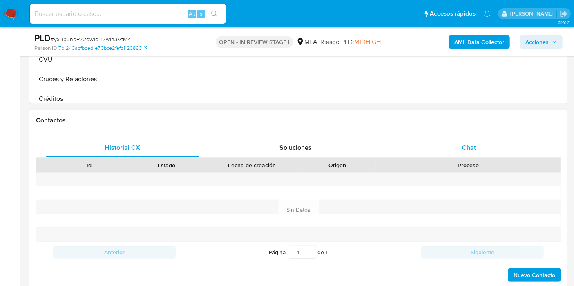
drag, startPoint x: 474, startPoint y: 132, endPoint x: 469, endPoint y: 142, distance: 10.6
click at [472, 136] on div "Historial CX Soluciones Chat Id Estado Fecha de creación Origen Proceso Anterio…" at bounding box center [298, 211] width 538 height 158
click at [469, 143] on span "Chat" at bounding box center [469, 147] width 14 height 9
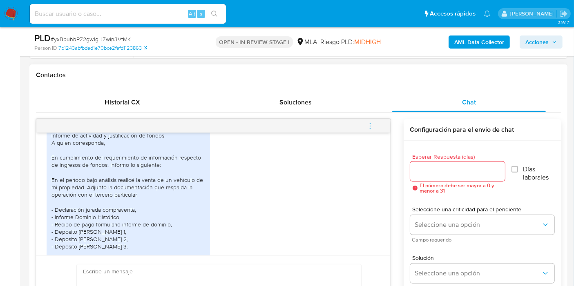
scroll to position [511, 0]
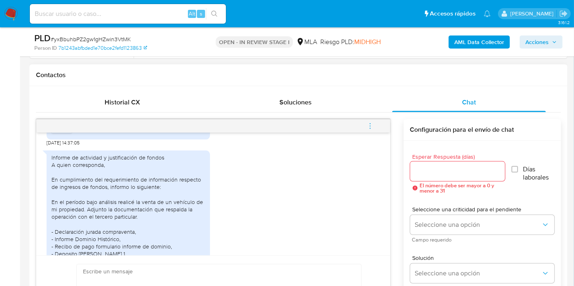
click at [120, 204] on div "Informe de actividad y justificación de fondos A quien corresponda, En cumplimi…" at bounding box center [128, 235] width 154 height 163
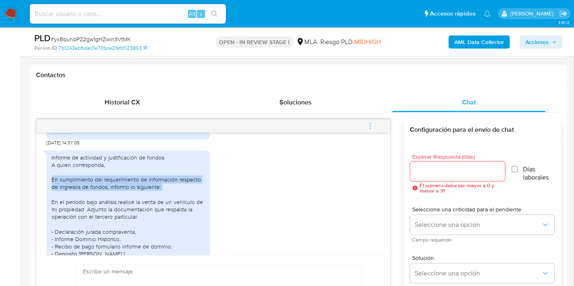
click at [120, 204] on div "Informe de actividad y justificación de fondos A quien corresponda, En cumplimi…" at bounding box center [128, 235] width 154 height 163
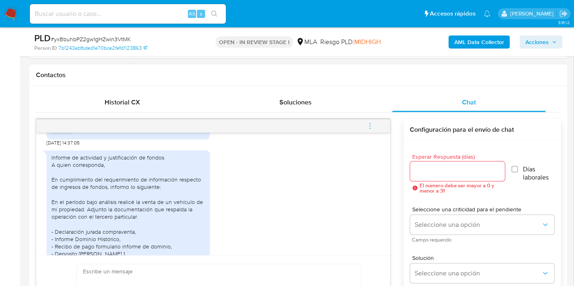
click at [104, 222] on div "Informe de actividad y justificación de fondos A quien corresponda, En cumplimi…" at bounding box center [128, 235] width 154 height 163
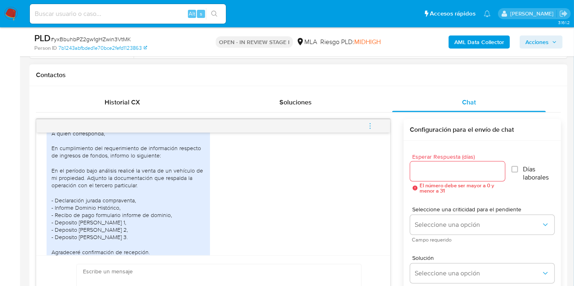
scroll to position [556, 0]
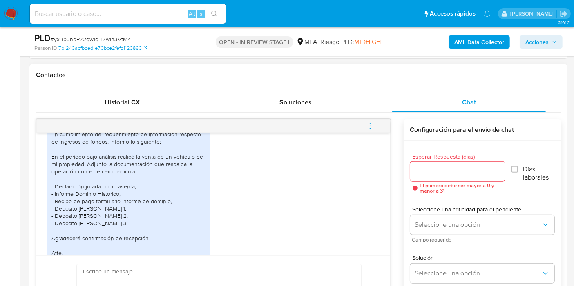
click at [92, 175] on div "Informe de actividad y justificación de fondos A quien corresponda, En cumplimi…" at bounding box center [128, 190] width 154 height 163
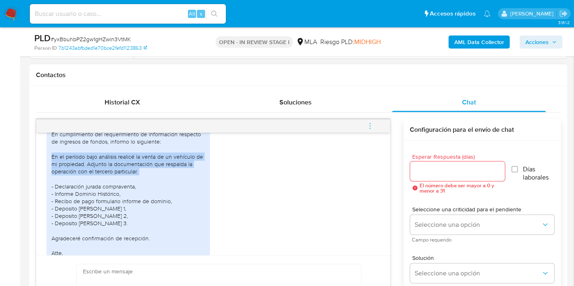
click at [92, 175] on div "Informe de actividad y justificación de fondos A quien corresponda, En cumplimi…" at bounding box center [128, 190] width 154 height 163
click at [100, 196] on div "Informe de actividad y justificación de fondos A quien corresponda, En cumplimi…" at bounding box center [128, 190] width 154 height 163
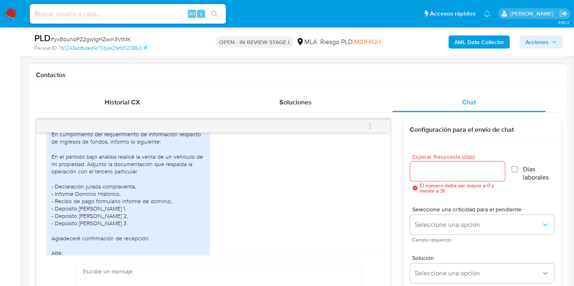
click at [115, 185] on div "Informe de actividad y justificación de fondos A quien corresponda, En cumplimi…" at bounding box center [128, 190] width 154 height 163
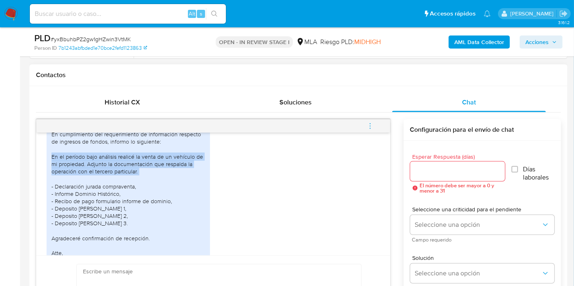
click at [115, 185] on div "Informe de actividad y justificación de fondos A quien corresponda, En cumplimi…" at bounding box center [128, 190] width 154 height 163
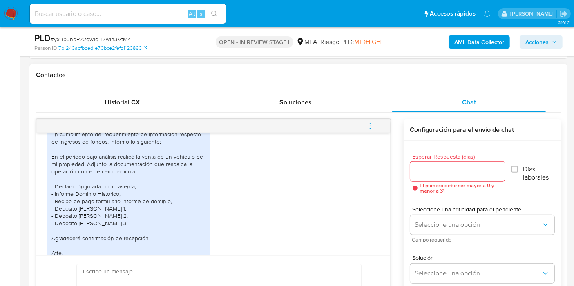
click at [96, 207] on div "Informe de actividad y justificación de fondos A quien corresponda, En cumplimi…" at bounding box center [128, 190] width 154 height 163
click at [89, 228] on div "Informe de actividad y justificación de fondos A quien corresponda, En cumplimi…" at bounding box center [128, 190] width 154 height 163
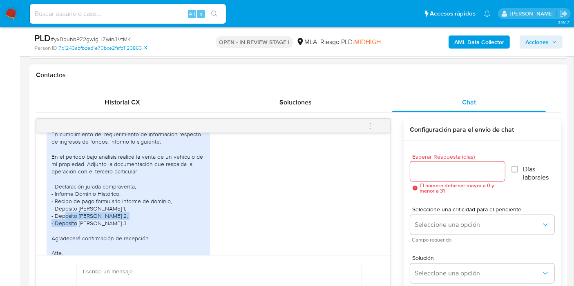
click at [89, 228] on div "Informe de actividad y justificación de fondos A quien corresponda, En cumplimi…" at bounding box center [128, 190] width 154 height 163
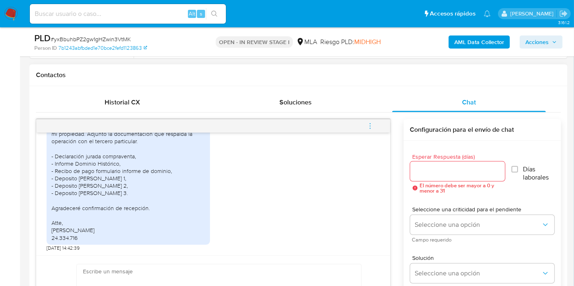
click at [110, 213] on div "Informe de actividad y justificación de fondos A quien corresponda, En cumplimi…" at bounding box center [128, 159] width 154 height 163
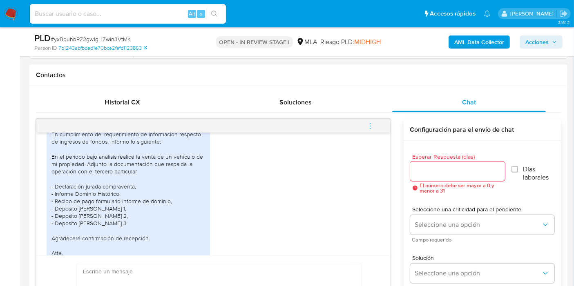
scroll to position [602, 0]
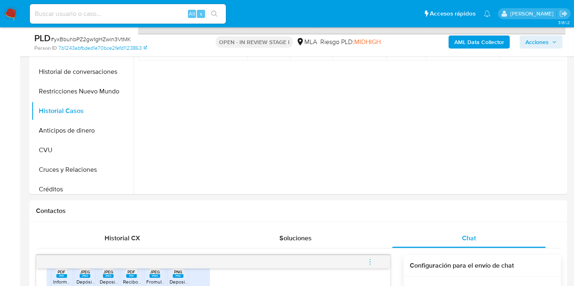
scroll to position [45, 0]
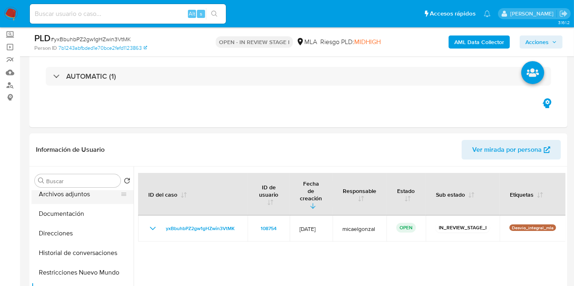
click at [44, 200] on button "Archivos adjuntos" at bounding box center [79, 195] width 96 height 20
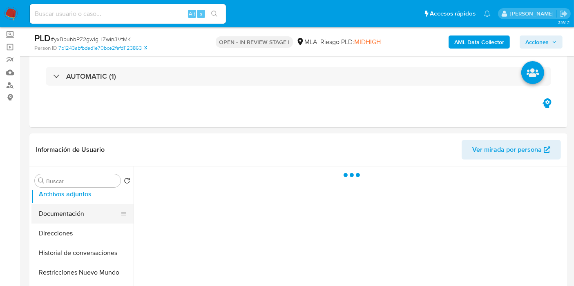
scroll to position [0, 0]
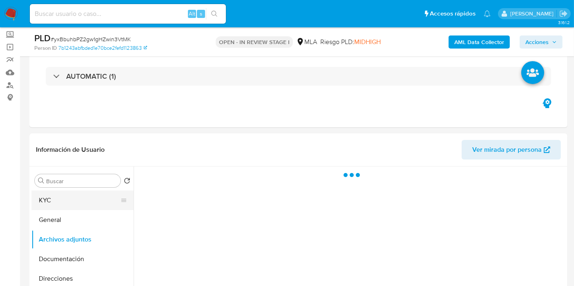
click at [57, 205] on button "KYC" at bounding box center [79, 201] width 96 height 20
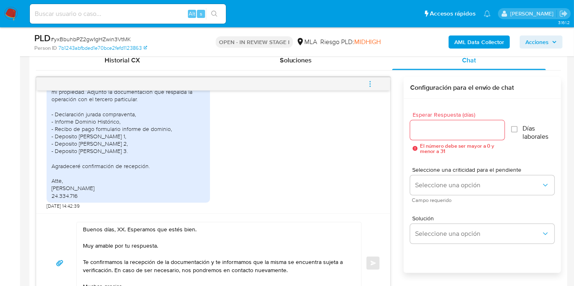
scroll to position [454, 0]
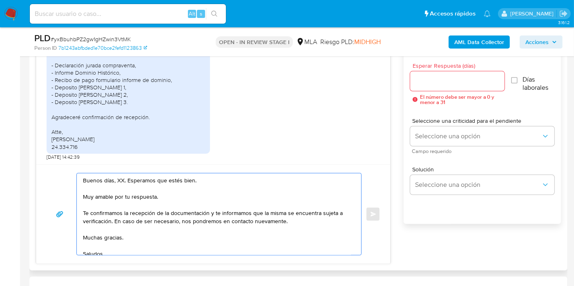
click at [125, 174] on textarea "Buenos días, XX. Esperamos que estés bien. Muy amable por tu respuesta. Te conf…" at bounding box center [217, 215] width 268 height 82
click at [123, 177] on textarea "Buenos días, XX. Esperamos que estés bien. Muy amable por tu respuesta. Te conf…" at bounding box center [217, 215] width 268 height 82
click at [122, 178] on textarea "Buenos días, XX. Esperamos que estés bien. Muy amable por tu respuesta. Te conf…" at bounding box center [217, 215] width 268 height 82
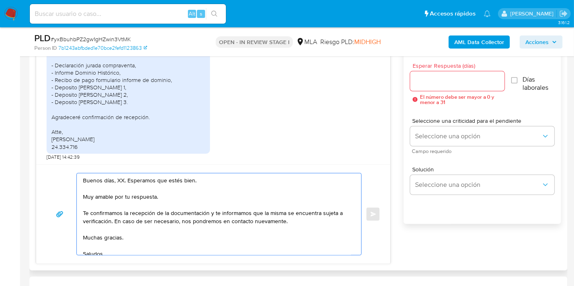
drag, startPoint x: 122, startPoint y: 178, endPoint x: 116, endPoint y: 180, distance: 6.2
click at [116, 180] on textarea "Buenos días, XX. Esperamos que estés bien. Muy amable por tu respuesta. Te conf…" at bounding box center [217, 215] width 268 height 82
click at [127, 196] on textarea "Buenos días, Matías. Esperamos que estés bien. Muy amable por tu respuesta. Te …" at bounding box center [217, 215] width 268 height 82
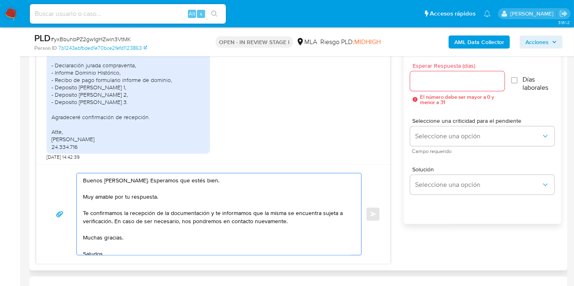
click at [127, 196] on textarea "Buenos días, Matías. Esperamos que estés bien. Muy amable por tu respuesta. Te …" at bounding box center [217, 215] width 268 height 82
drag, startPoint x: 211, startPoint y: 212, endPoint x: 110, endPoint y: 223, distance: 102.0
click at [110, 223] on textarea "Buenos días, Matías. Esperamos que estés bien. Muchas gracias por tu respuesta.…" at bounding box center [217, 215] width 268 height 82
click at [92, 232] on textarea "Buenos días, Matías. Esperamos que estés bien. Muchas gracias por tu respuesta.…" at bounding box center [217, 215] width 268 height 82
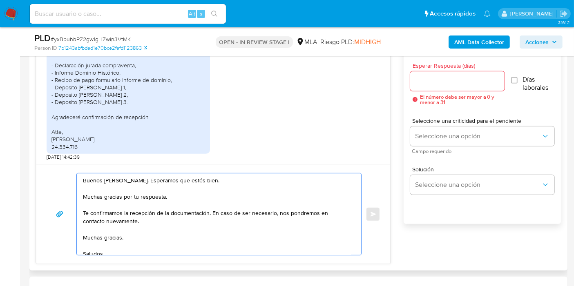
click at [92, 232] on textarea "Buenos días, Matías. Esperamos que estés bien. Muchas gracias por tu respuesta.…" at bounding box center [217, 215] width 268 height 82
click at [95, 239] on textarea "Buenos días, Matías. Esperamos que estés bien. Muchas gracias por tu respuesta.…" at bounding box center [217, 215] width 268 height 82
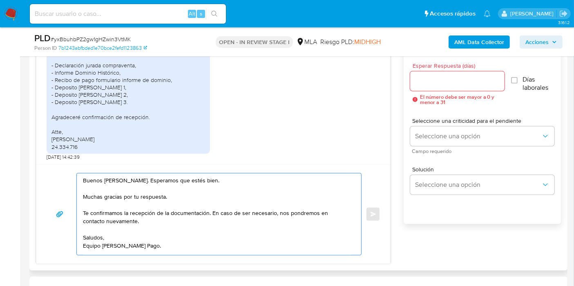
click at [96, 240] on textarea "Buenos días, Matías. Esperamos que estés bien. Muchas gracias por tu respuesta.…" at bounding box center [217, 215] width 268 height 82
click at [85, 254] on textarea "Buenos días, Matías. Esperamos que estés bien. Muchas gracias por tu respuesta.…" at bounding box center [217, 215] width 268 height 82
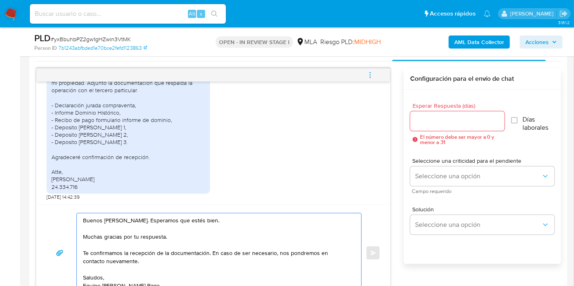
scroll to position [363, 0]
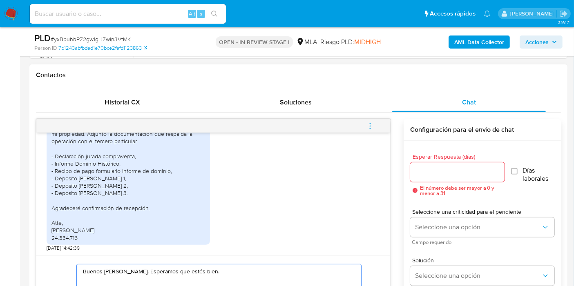
type textarea "Buenos días, Matías. Esperamos que estés bien. Muchas gracias por tu respuesta.…"
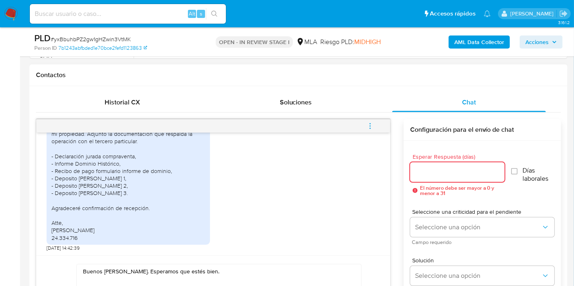
click at [451, 168] on input "Esperar Respuesta (días)" at bounding box center [457, 172] width 94 height 11
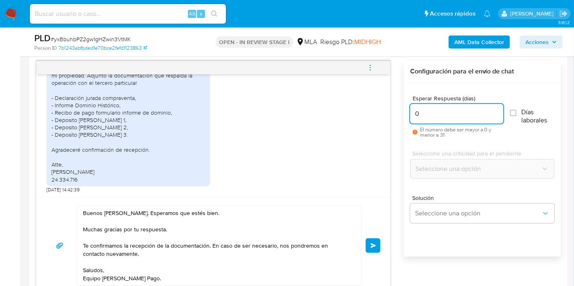
scroll to position [454, 0]
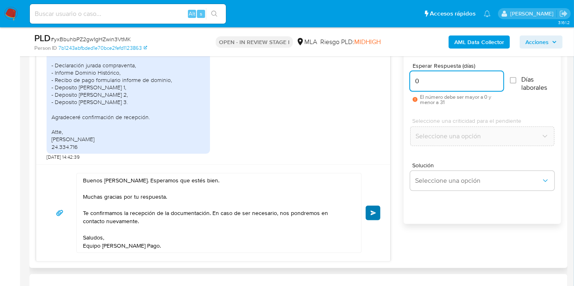
type input "0"
click at [371, 212] on span "Enviar" at bounding box center [374, 213] width 6 height 5
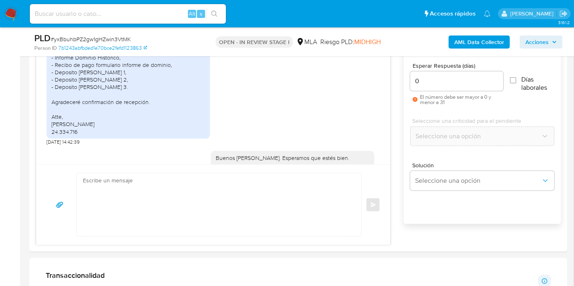
scroll to position [693, 0]
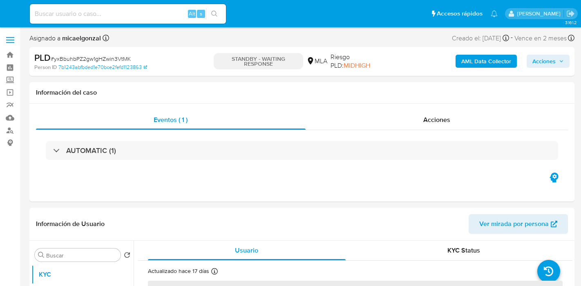
select select "10"
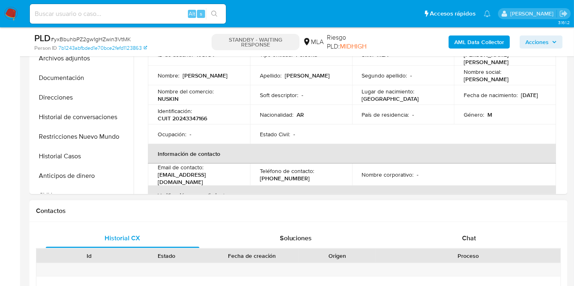
scroll to position [363, 0]
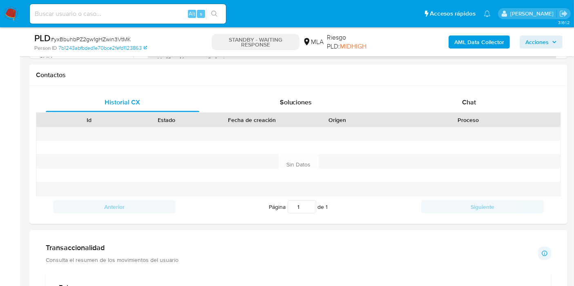
click at [101, 37] on span "# yxBbuhbPZ2gw1gHZwin3VtMK" at bounding box center [91, 39] width 80 height 8
copy span "yxBbuhbPZ2gw1gHZwin3VtMK"
click at [13, 13] on img at bounding box center [11, 14] width 14 height 14
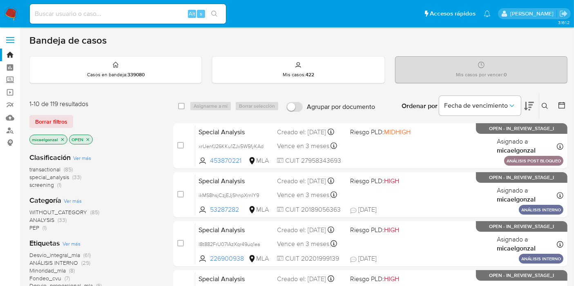
click at [52, 133] on div "1-10 de 119 resultados Borrar filtros micaelgonzal OPEN" at bounding box center [94, 123] width 131 height 47
click at [58, 128] on div "1-10 de 119 resultados Borrar filtros micaelgonzal OPEN" at bounding box center [94, 123] width 131 height 47
click at [79, 122] on div "Borrar filtros" at bounding box center [94, 121] width 131 height 13
click at [63, 118] on span "Borrar filtros" at bounding box center [51, 121] width 32 height 11
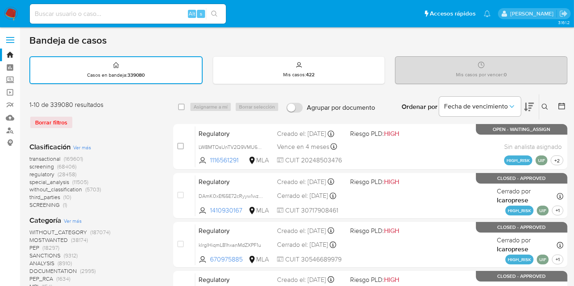
click at [547, 102] on button at bounding box center [545, 107] width 13 height 10
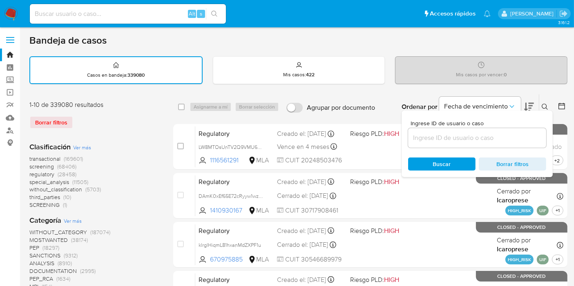
click at [483, 131] on div at bounding box center [477, 138] width 138 height 20
drag, startPoint x: 483, startPoint y: 131, endPoint x: 480, endPoint y: 135, distance: 4.7
click at [480, 135] on div at bounding box center [477, 138] width 138 height 20
click at [472, 142] on input at bounding box center [477, 138] width 138 height 11
paste input "yxBbuhbPZ2gw1gHZwin3VtMK"
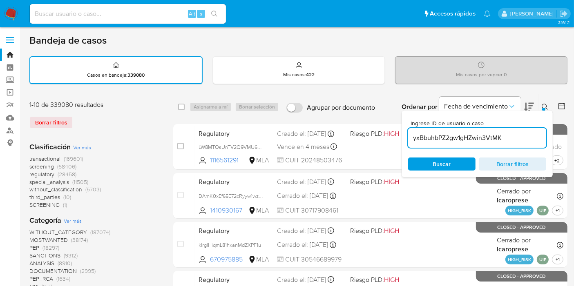
type input "yxBbuhbPZ2gw1gHZwin3VtMK"
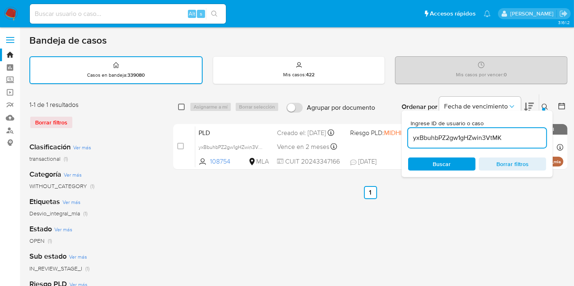
click at [181, 104] on input "checkbox" at bounding box center [181, 107] width 7 height 7
checkbox input "true"
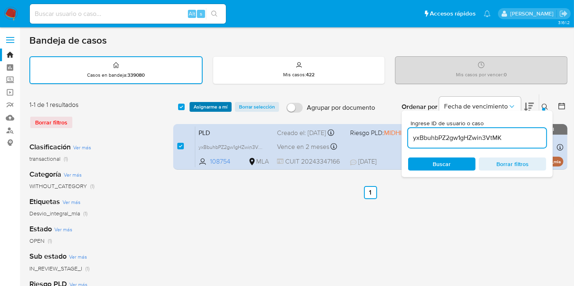
click at [199, 110] on span "Asignarme a mí" at bounding box center [211, 107] width 34 height 8
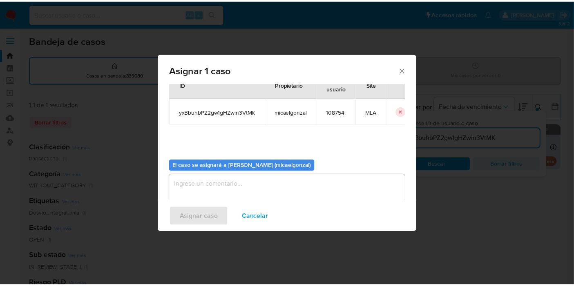
scroll to position [42, 0]
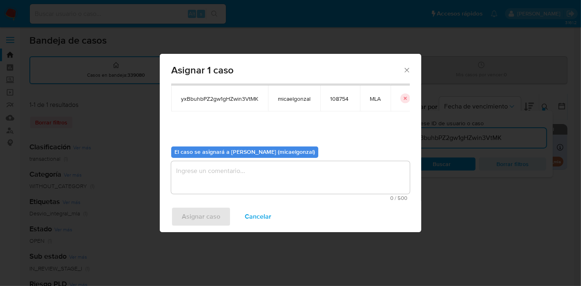
click at [223, 179] on textarea "assign-modal" at bounding box center [290, 177] width 239 height 33
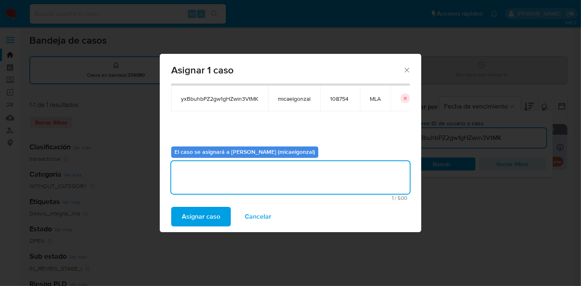
click at [193, 215] on span "Asignar caso" at bounding box center [201, 217] width 38 height 18
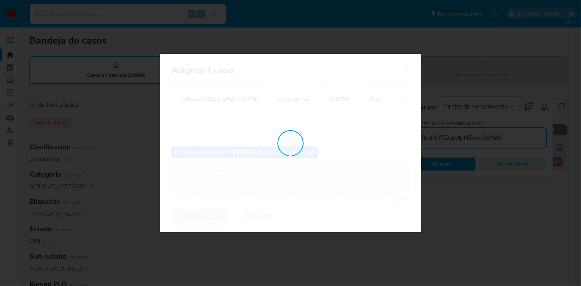
checkbox input "false"
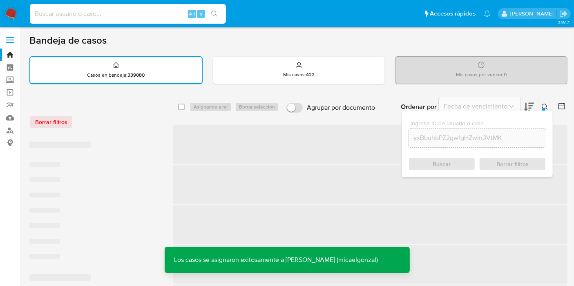
click at [118, 18] on input at bounding box center [128, 14] width 196 height 11
paste input "yxBbuhbPZ2gw1gHZwin3VtMK"
type input "yxBbuhbPZ2gw1gHZwin3VtMK"
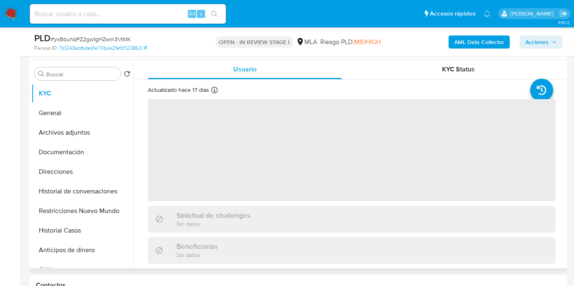
scroll to position [181, 0]
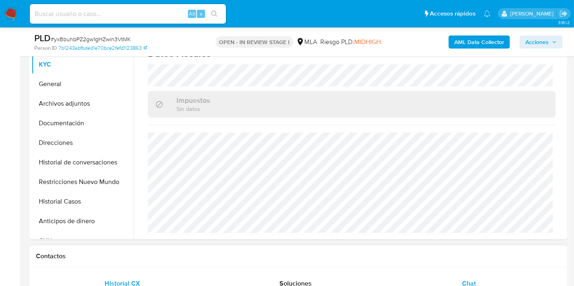
select select "10"
click at [473, 282] on span "Chat" at bounding box center [469, 283] width 14 height 9
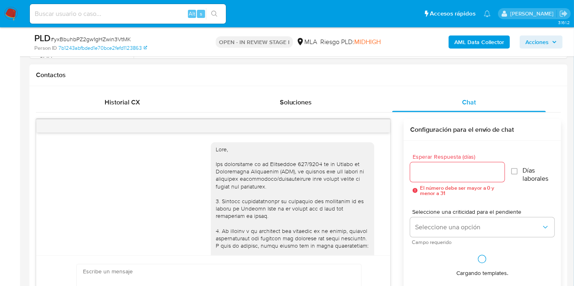
scroll to position [693, 0]
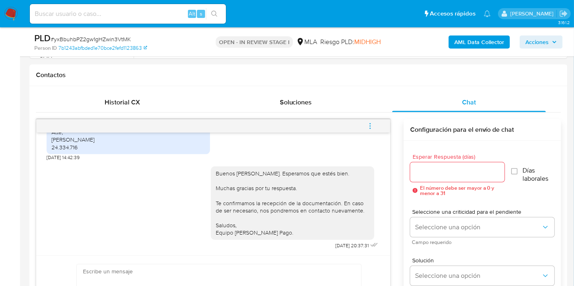
drag, startPoint x: 360, startPoint y: 124, endPoint x: 367, endPoint y: 124, distance: 6.9
click at [362, 124] on button "menu-action" at bounding box center [370, 126] width 27 height 20
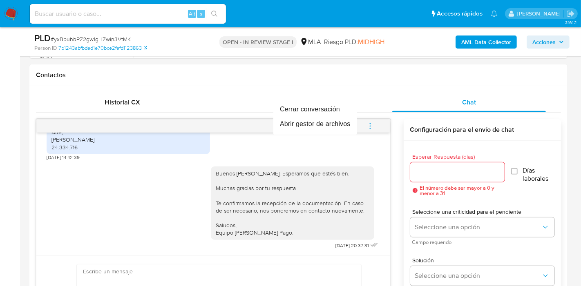
click at [367, 124] on div at bounding box center [290, 143] width 581 height 286
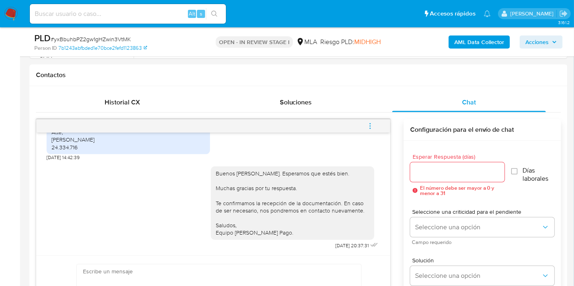
click at [365, 122] on button "menu-action" at bounding box center [370, 126] width 27 height 20
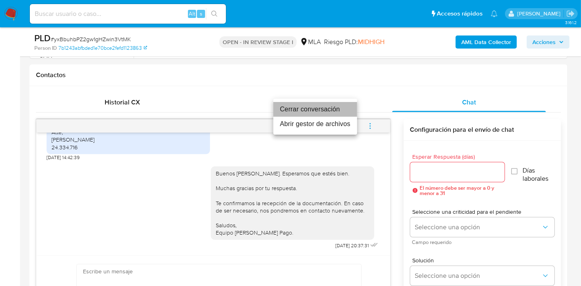
click at [300, 102] on li "Cerrar conversación" at bounding box center [315, 109] width 84 height 15
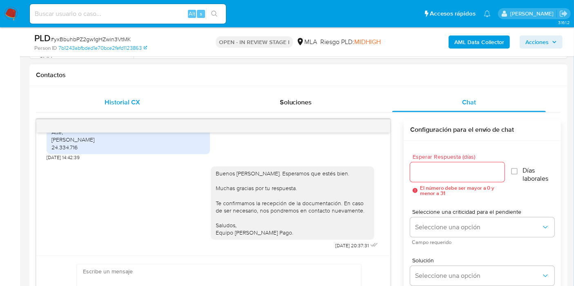
click at [146, 110] on div "Historial CX" at bounding box center [123, 103] width 154 height 20
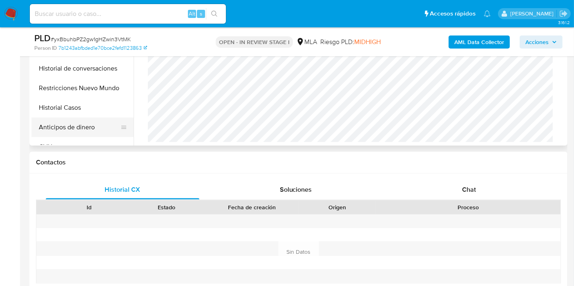
scroll to position [227, 0]
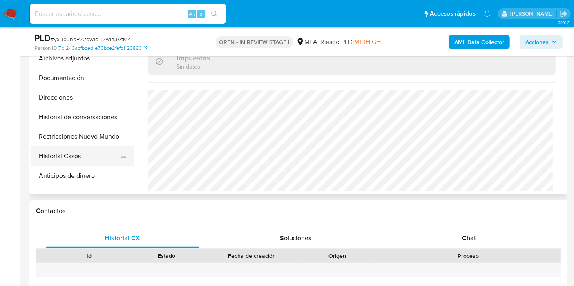
click at [55, 159] on button "Historial Casos" at bounding box center [79, 157] width 96 height 20
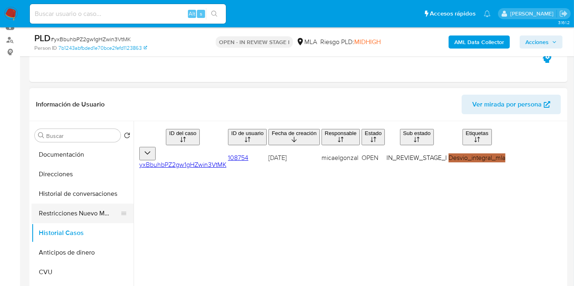
scroll to position [45, 0]
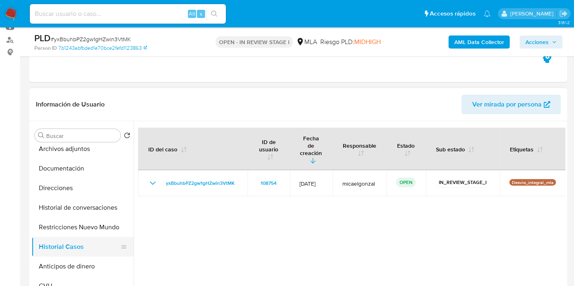
click at [92, 237] on button "Historial Casos" at bounding box center [79, 247] width 96 height 20
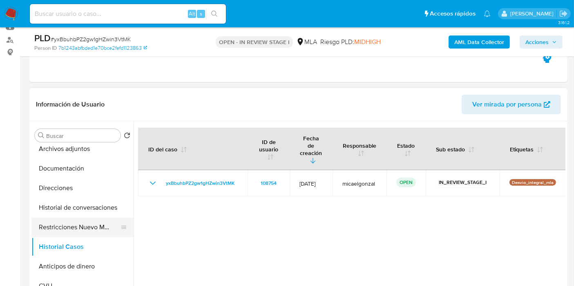
click at [99, 226] on button "Restricciones Nuevo Mundo" at bounding box center [79, 228] width 96 height 20
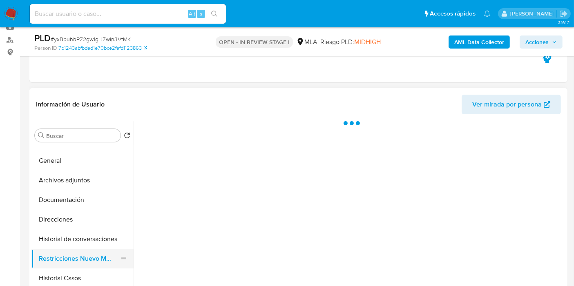
scroll to position [0, 0]
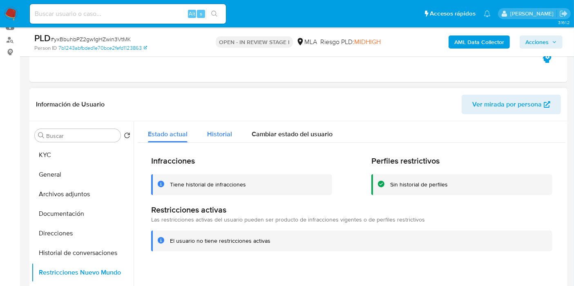
click at [212, 130] on span "Historial" at bounding box center [219, 134] width 25 height 9
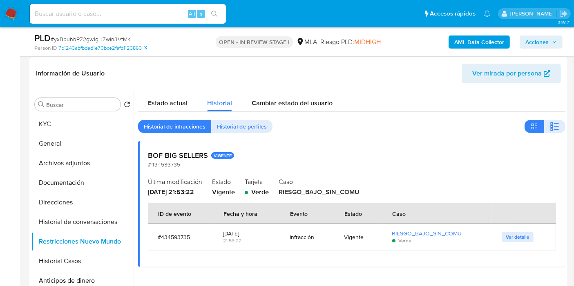
scroll to position [136, 0]
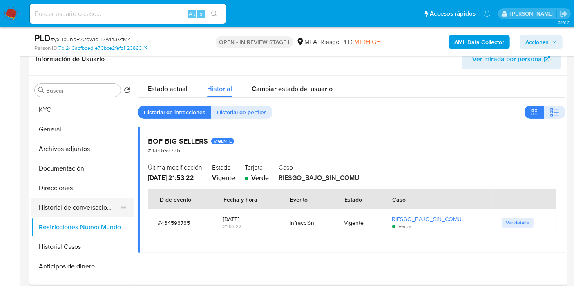
click at [101, 202] on button "Historial de conversaciones" at bounding box center [79, 208] width 96 height 20
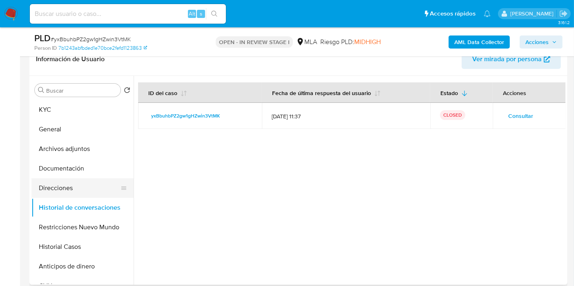
click at [48, 187] on button "Direcciones" at bounding box center [79, 189] width 96 height 20
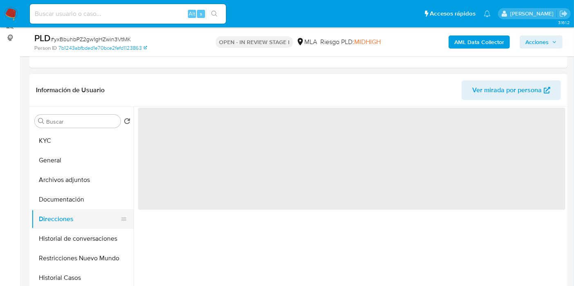
scroll to position [91, 0]
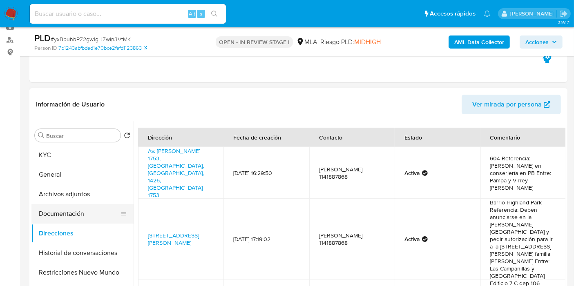
click at [59, 207] on button "Documentación" at bounding box center [79, 214] width 96 height 20
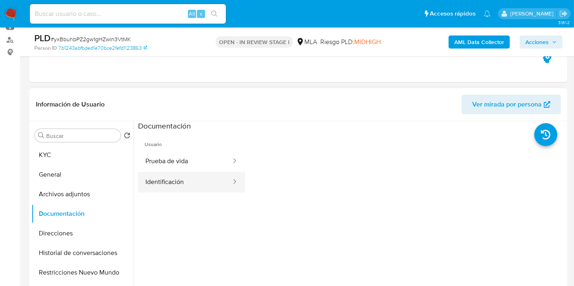
click at [175, 183] on button "Identificación" at bounding box center [185, 182] width 94 height 21
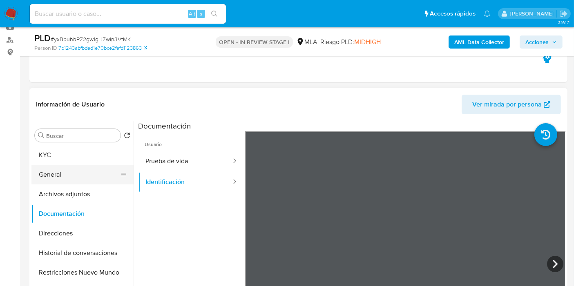
click at [101, 184] on button "General" at bounding box center [79, 175] width 96 height 20
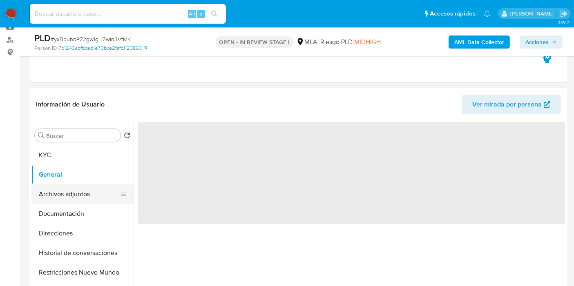
click at [92, 194] on button "Archivos adjuntos" at bounding box center [79, 195] width 96 height 20
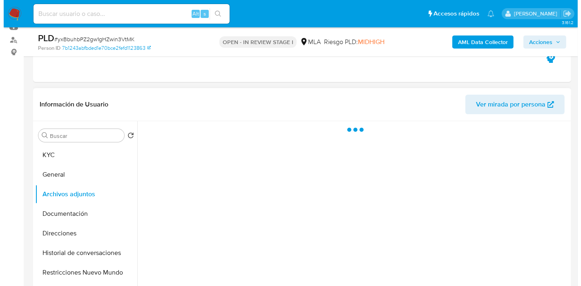
scroll to position [136, 0]
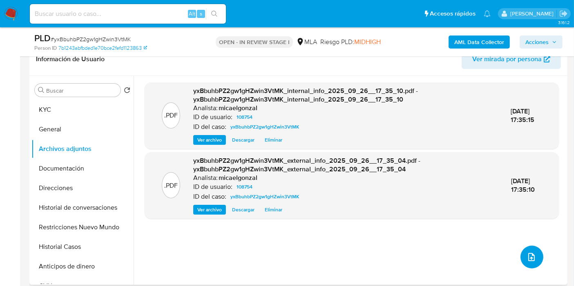
click at [527, 255] on icon "upload-file" at bounding box center [532, 258] width 10 height 10
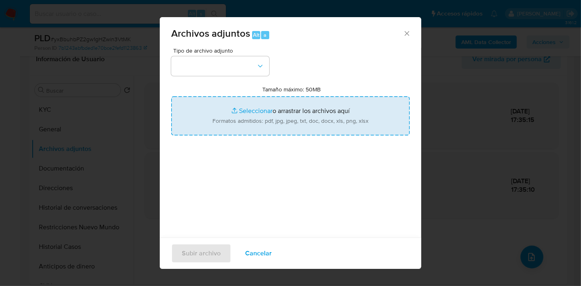
click at [302, 107] on input "Tamaño máximo: 50MB Seleccionar archivos" at bounding box center [290, 115] width 239 height 39
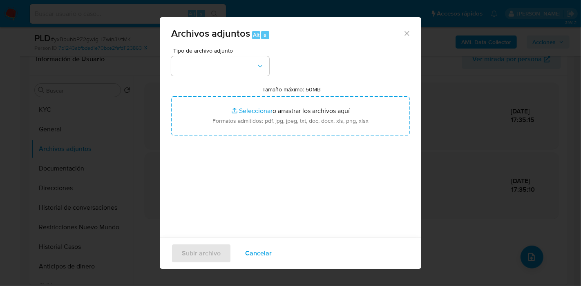
click at [270, 136] on div "Tipo de archivo adjunto Tamaño máximo: 50MB Seleccionar archivos Seleccionar o …" at bounding box center [290, 144] width 239 height 193
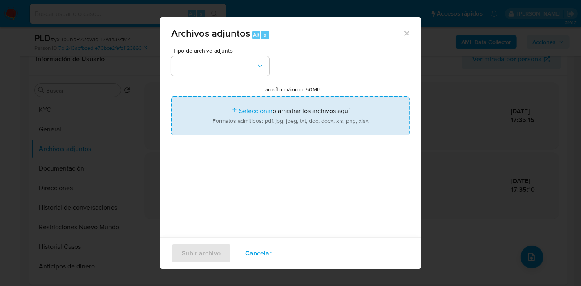
click at [278, 131] on input "Tamaño máximo: 50MB Seleccionar archivos" at bounding box center [290, 115] width 239 height 39
type input "C:\fakepath\Documentación Adicional de Venta.pdf"
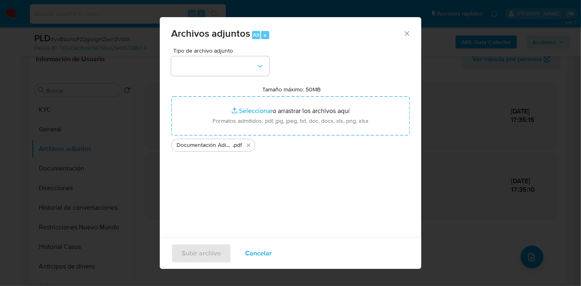
drag, startPoint x: 278, startPoint y: 131, endPoint x: 205, endPoint y: 219, distance: 113.7
click at [228, 213] on div "Tipo de archivo adjunto Tamaño máximo: 50MB Seleccionar archivos Seleccionar o …" at bounding box center [290, 144] width 239 height 193
click at [224, 58] on button "button" at bounding box center [220, 66] width 98 height 20
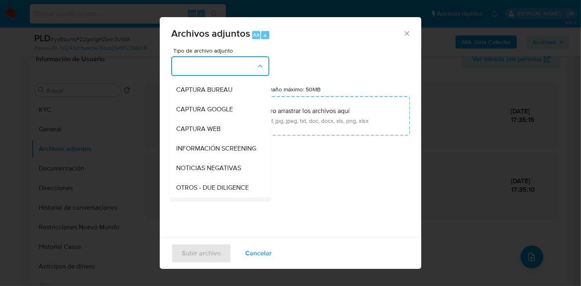
scroll to position [91, 0]
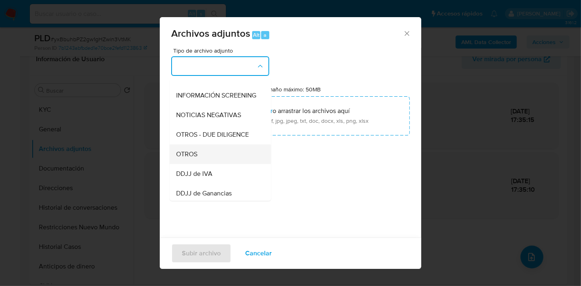
click at [216, 164] on div "OTROS" at bounding box center [217, 155] width 83 height 20
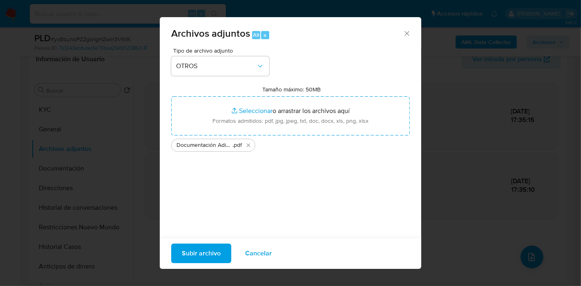
click at [190, 246] on span "Subir archivo" at bounding box center [201, 254] width 39 height 18
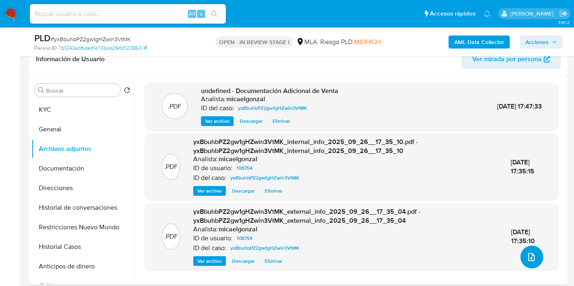
click at [525, 250] on button "upload-file" at bounding box center [532, 257] width 23 height 23
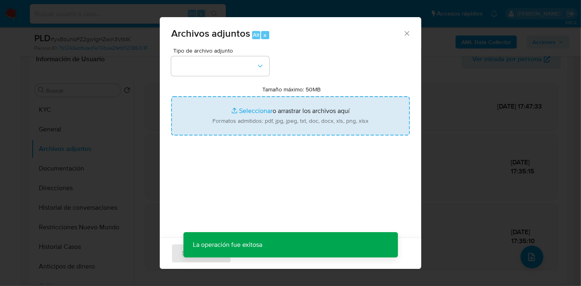
click at [250, 115] on input "Tamaño máximo: 50MB Seleccionar archivos" at bounding box center [290, 115] width 239 height 39
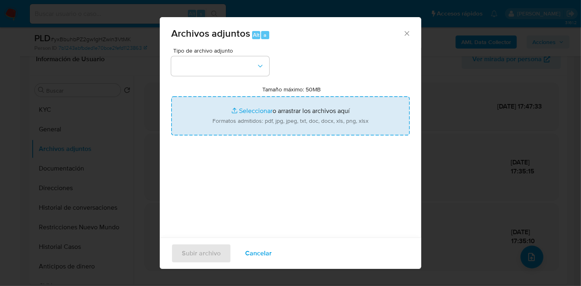
type input "C:\fakepath\NOSIS de Matias Emilio Saracco.pdf"
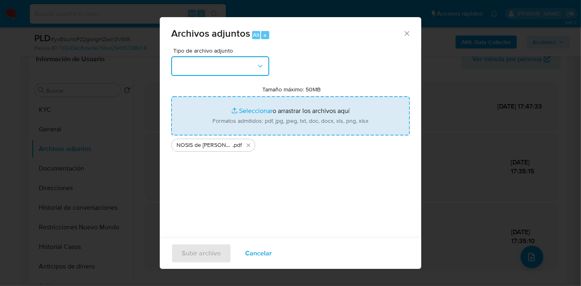
click at [181, 65] on button "button" at bounding box center [220, 66] width 98 height 20
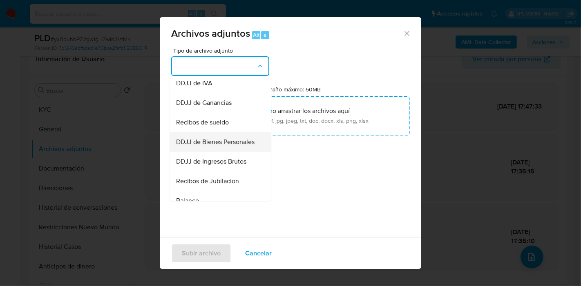
scroll to position [272, 0]
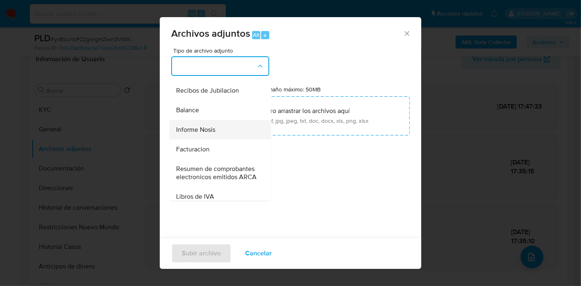
click at [226, 140] on div "Informe Nosis" at bounding box center [217, 130] width 83 height 20
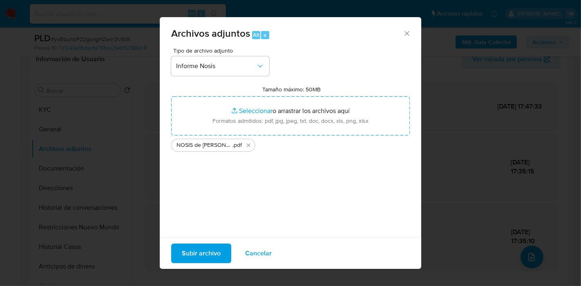
click at [193, 257] on span "Subir archivo" at bounding box center [201, 254] width 39 height 18
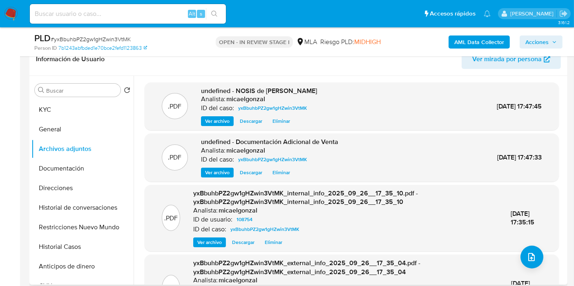
click at [529, 231] on div ".PDF yxBbuhbPZ2gw1gHZwin3VtMK_internal_info_2025_09_26__17_35_10.pdf - yxBbuhbP…" at bounding box center [352, 218] width 406 height 58
click at [527, 257] on icon "upload-file" at bounding box center [532, 258] width 10 height 10
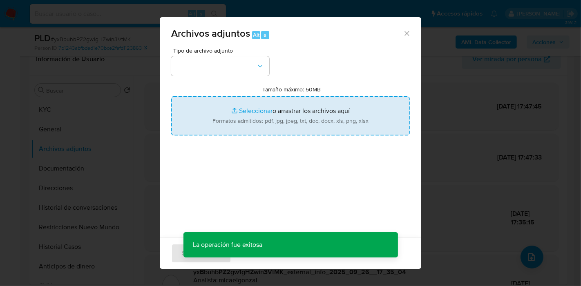
click at [256, 118] on input "Tamaño máximo: 50MB Seleccionar archivos" at bounding box center [290, 115] width 239 height 39
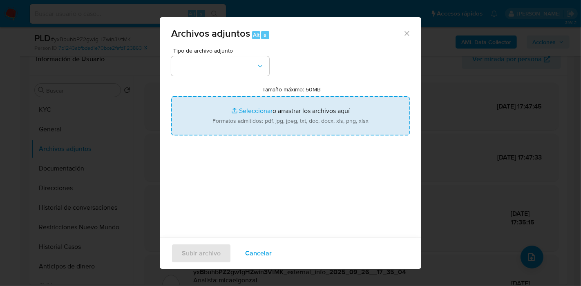
type input "C:\fakepath\Declaracion Jurada.pdf"
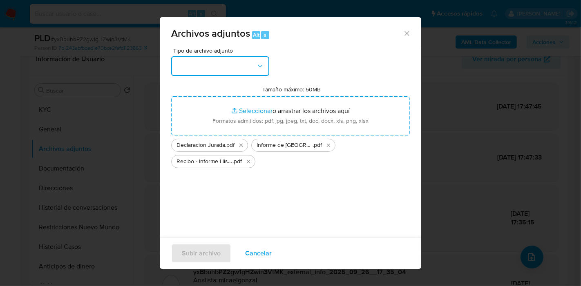
click at [183, 57] on button "button" at bounding box center [220, 66] width 98 height 20
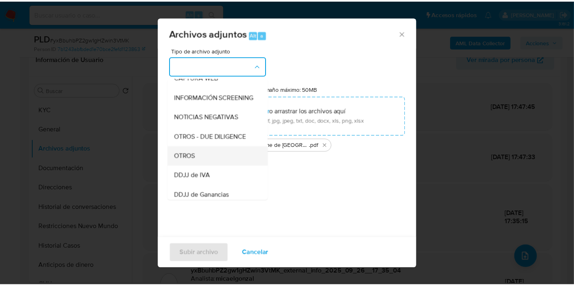
scroll to position [91, 0]
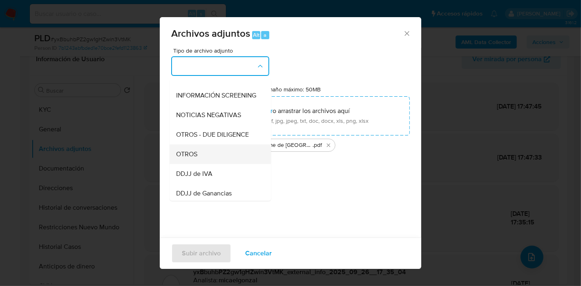
click at [212, 158] on div "OTROS" at bounding box center [217, 155] width 83 height 20
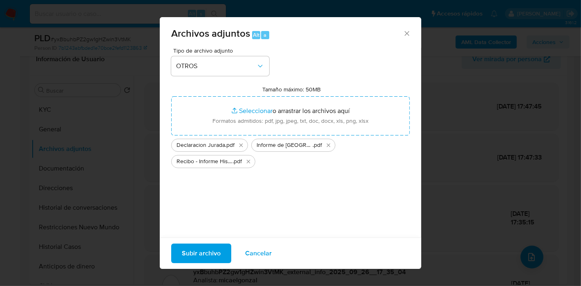
click at [210, 242] on div "Subir archivo Cancelar" at bounding box center [290, 253] width 261 height 31
click at [209, 245] on span "Subir archivo" at bounding box center [201, 254] width 39 height 18
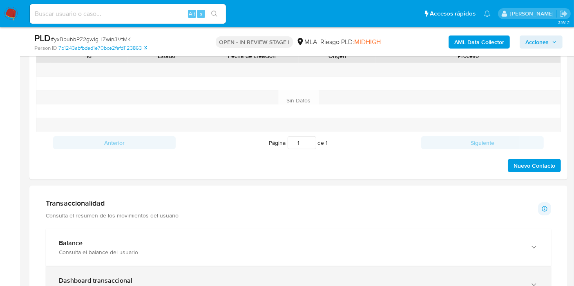
scroll to position [363, 0]
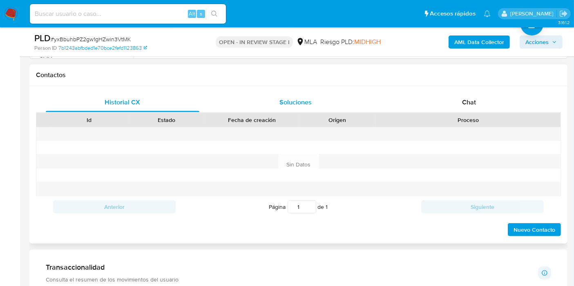
click at [279, 96] on div "Soluciones" at bounding box center [296, 103] width 154 height 20
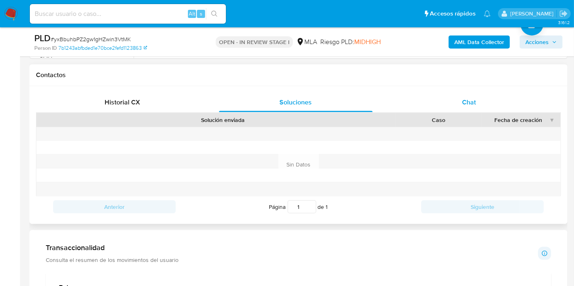
click at [435, 103] on div "Chat" at bounding box center [469, 103] width 154 height 20
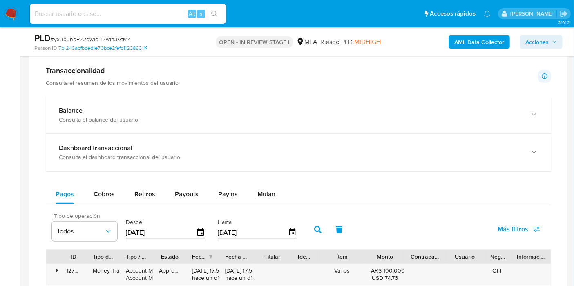
scroll to position [590, 0]
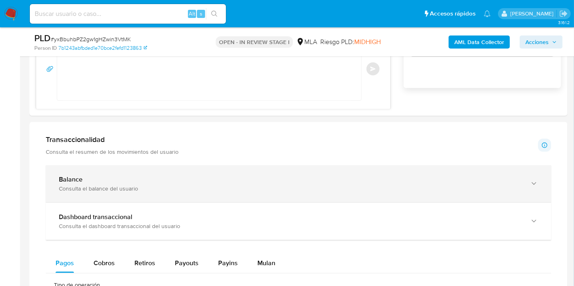
click at [114, 189] on div "Consulta el balance del usuario" at bounding box center [290, 188] width 463 height 7
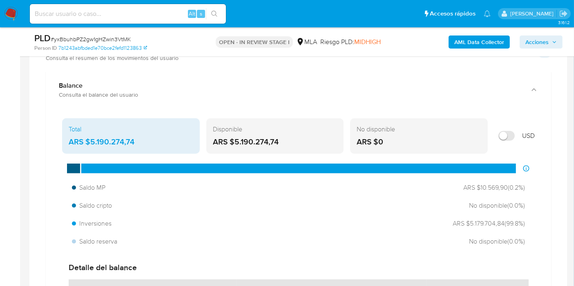
scroll to position [681, 0]
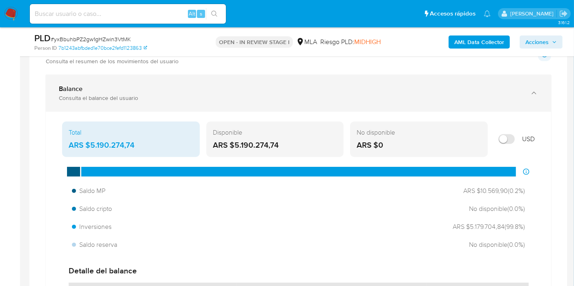
click at [503, 103] on div "Balance Consulta el balance del usuario" at bounding box center [298, 93] width 505 height 37
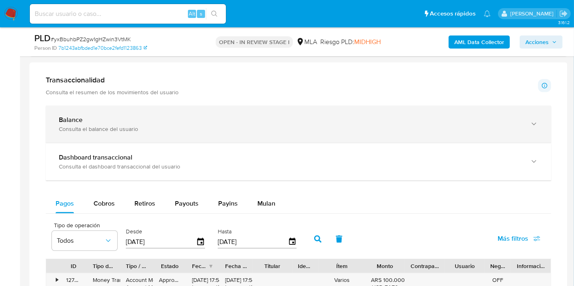
scroll to position [635, 0]
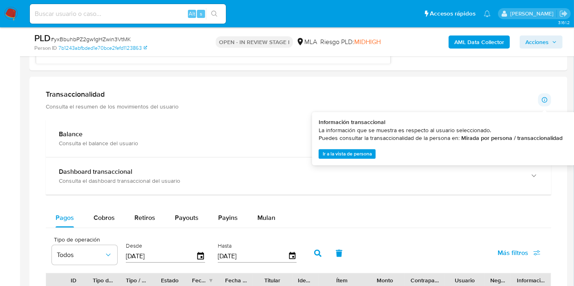
click at [18, 136] on aside "Bandeja Tablero Screening Búsqueda en Listas Watchlist Herramientas Operaciones…" at bounding box center [10, 141] width 20 height 1553
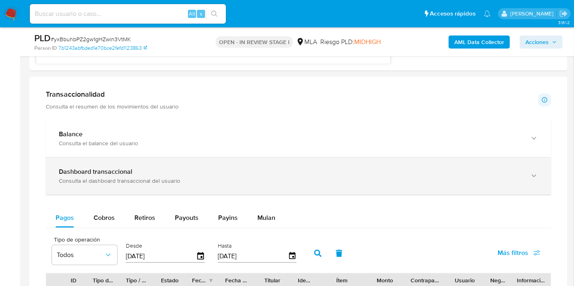
click at [139, 178] on div "Consulta el dashboard transaccional del usuario" at bounding box center [290, 180] width 463 height 7
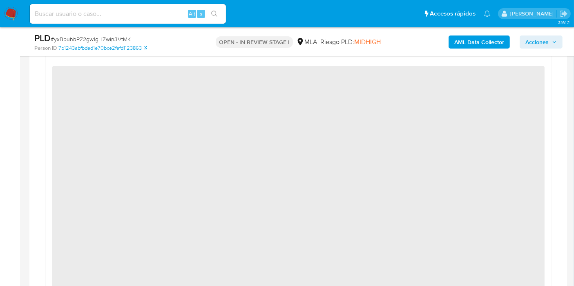
scroll to position [590, 0]
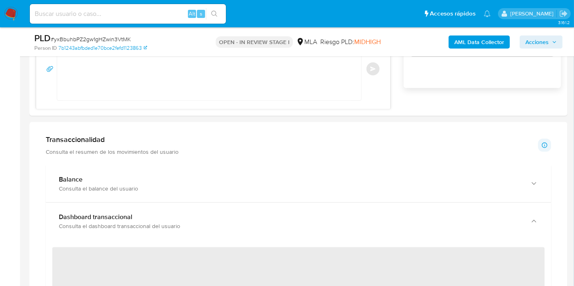
drag, startPoint x: 199, startPoint y: 121, endPoint x: 186, endPoint y: 140, distance: 23.2
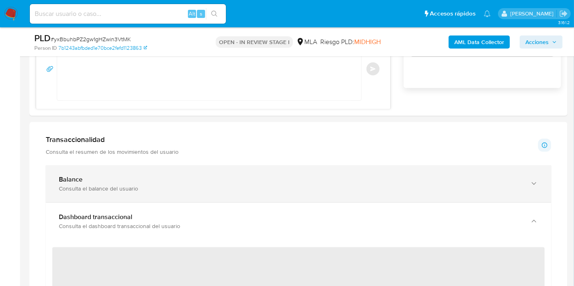
click at [168, 165] on div "Balance Consulta el balance del usuario" at bounding box center [298, 183] width 505 height 37
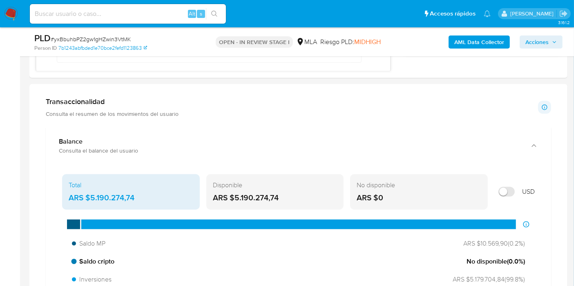
scroll to position [681, 0]
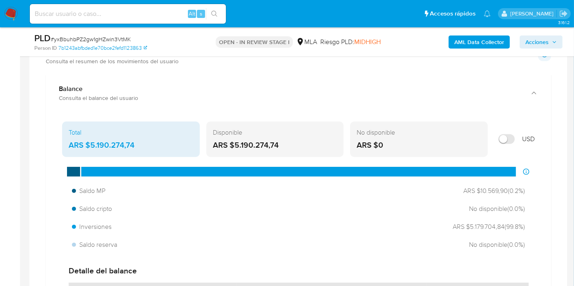
click at [87, 144] on div "ARS $5.190.274,74" at bounding box center [131, 145] width 125 height 11
click at [270, 151] on div "Disponible ARS $5.190.274,74" at bounding box center [275, 140] width 138 height 36
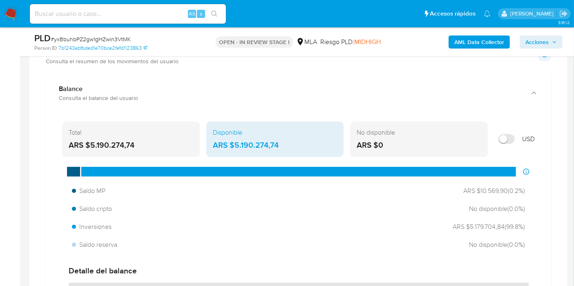
click at [219, 170] on div at bounding box center [298, 172] width 435 height 10
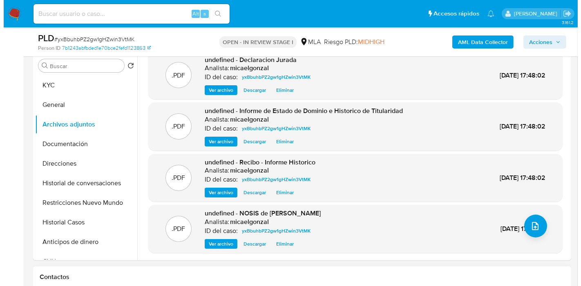
scroll to position [227, 0]
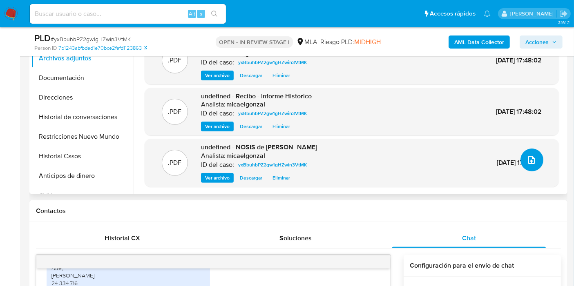
click at [534, 149] on button "upload-file" at bounding box center [532, 160] width 23 height 23
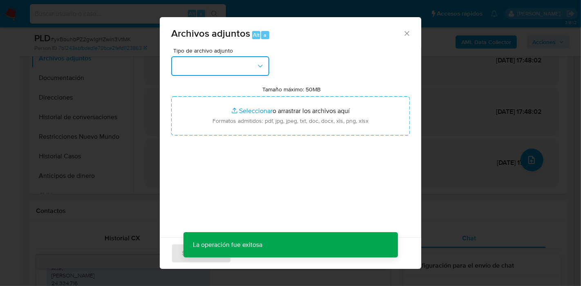
click at [250, 71] on button "button" at bounding box center [220, 66] width 98 height 20
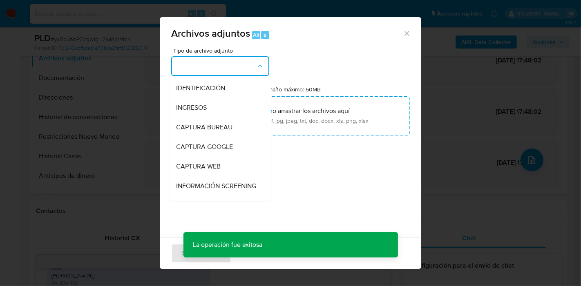
click at [250, 71] on button "button" at bounding box center [220, 66] width 98 height 20
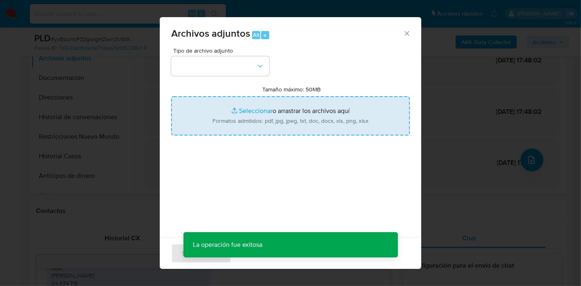
click at [304, 116] on input "Tamaño máximo: 50MB Seleccionar archivos" at bounding box center [290, 115] width 239 height 39
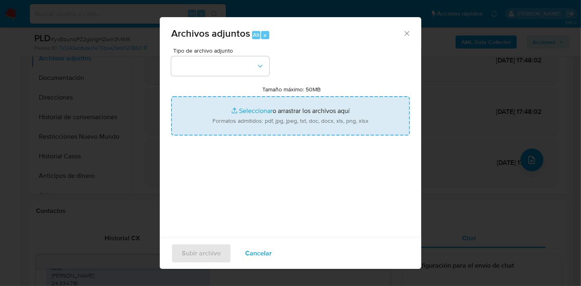
type input "C:\fakepath\Caselog yxBbuhbPZ2gw1gHZwin3VtMK_2025_09_17_13_15_18.docx"
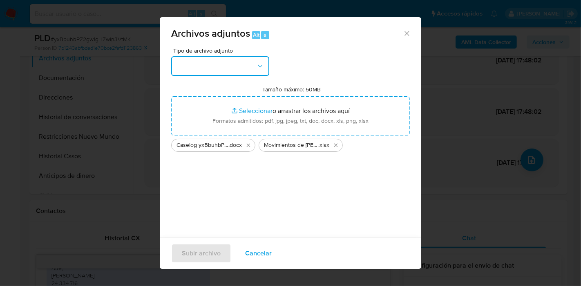
click at [239, 56] on button "button" at bounding box center [220, 66] width 98 height 20
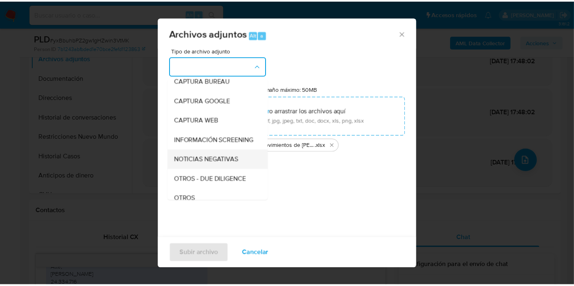
scroll to position [91, 0]
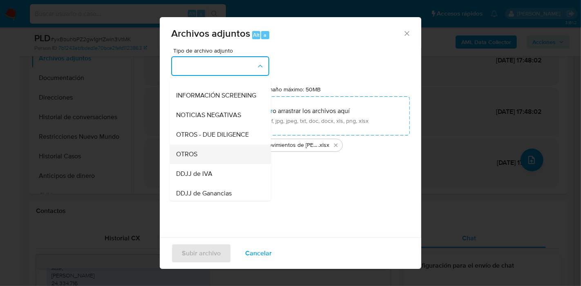
click at [217, 164] on div "OTROS" at bounding box center [217, 155] width 83 height 20
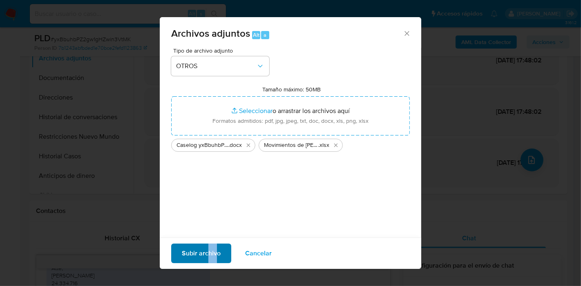
drag, startPoint x: 209, startPoint y: 264, endPoint x: 217, endPoint y: 255, distance: 11.9
click at [217, 255] on div "Subir archivo Cancelar" at bounding box center [290, 253] width 261 height 31
click at [217, 255] on span "Subir archivo" at bounding box center [201, 254] width 39 height 18
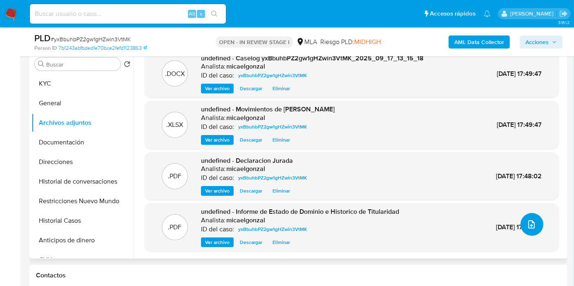
scroll to position [136, 0]
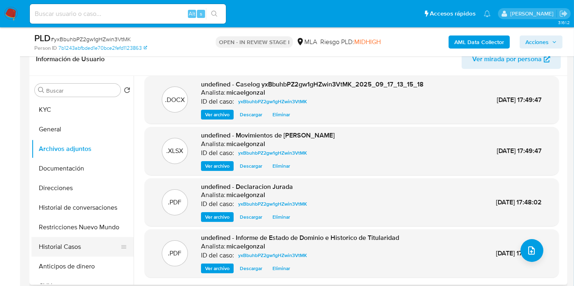
click at [88, 244] on button "Historial Casos" at bounding box center [79, 247] width 96 height 20
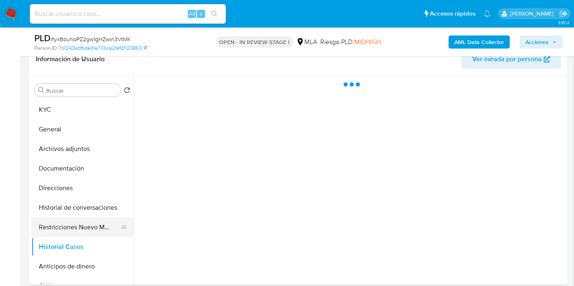
click at [96, 224] on button "Restricciones Nuevo Mundo" at bounding box center [79, 228] width 96 height 20
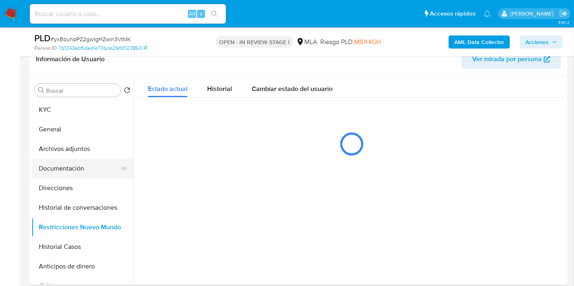
click at [86, 175] on button "Documentación" at bounding box center [79, 169] width 96 height 20
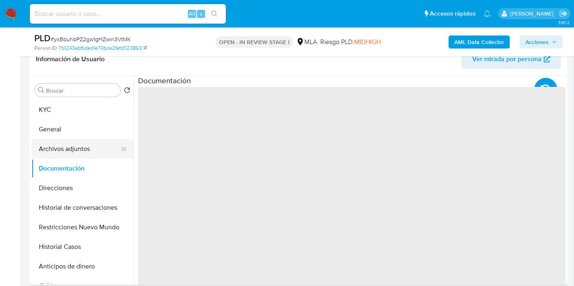
click at [85, 151] on button "Archivos adjuntos" at bounding box center [79, 149] width 96 height 20
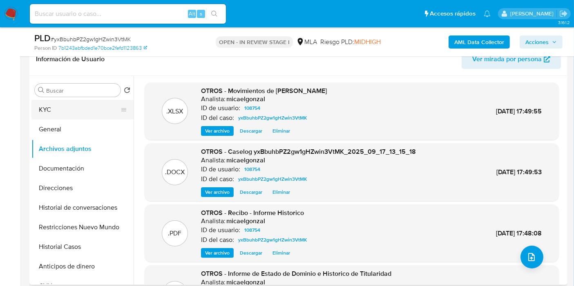
click at [84, 111] on button "KYC" at bounding box center [79, 110] width 96 height 20
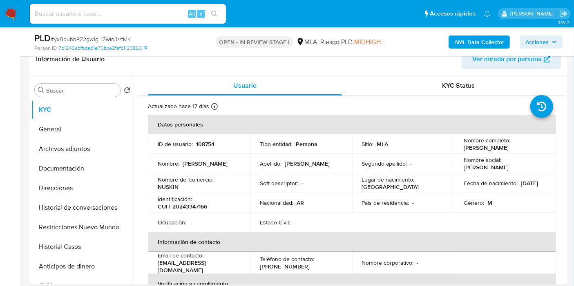
click at [548, 47] on span "Acciones" at bounding box center [536, 42] width 23 height 13
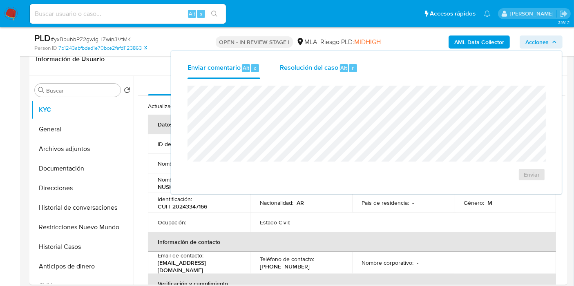
click at [344, 72] on div "Alt" at bounding box center [344, 68] width 8 height 8
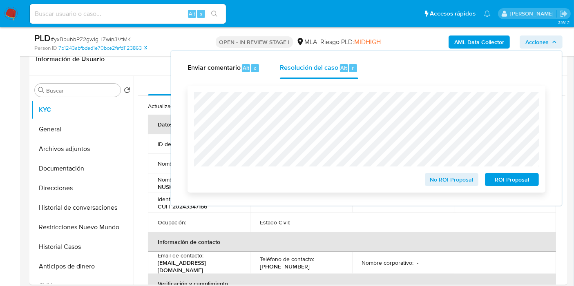
click at [458, 183] on span "No ROI Proposal" at bounding box center [452, 179] width 42 height 11
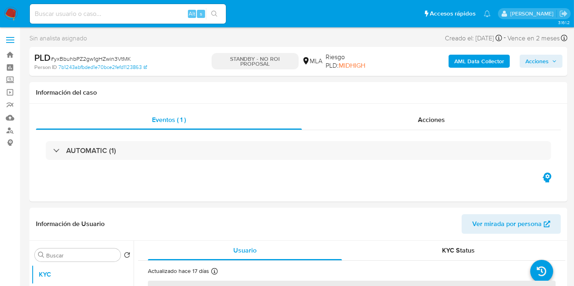
select select "10"
drag, startPoint x: 15, startPoint y: 14, endPoint x: 16, endPoint y: 5, distance: 9.5
click at [16, 14] on img at bounding box center [11, 14] width 14 height 14
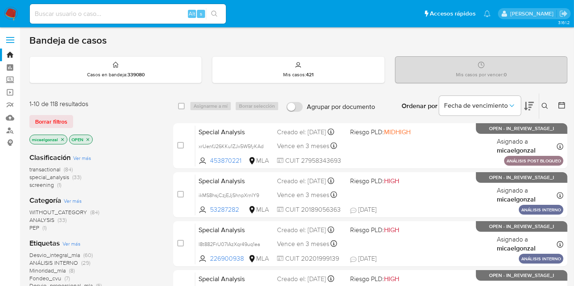
click at [95, 19] on div "Alt s" at bounding box center [128, 14] width 196 height 20
click at [99, 15] on input at bounding box center [128, 14] width 196 height 11
paste input "j3RxmdupoEYf5pWodTCxoupz"
type input "j3RxmdupoEYf5pWodTCxoupz"
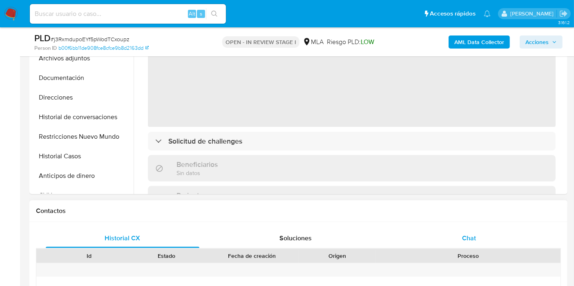
click at [498, 242] on div "Chat" at bounding box center [469, 239] width 154 height 20
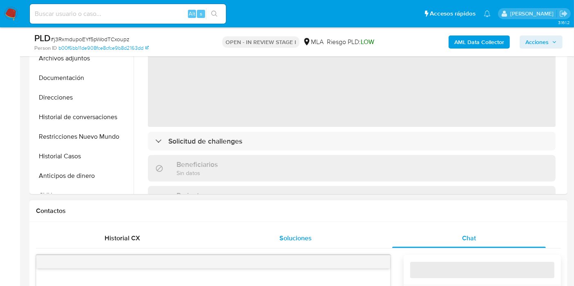
select select "10"
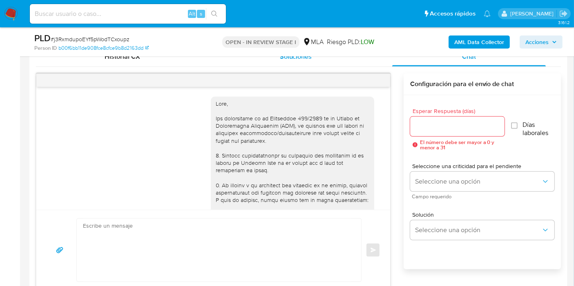
scroll to position [615, 0]
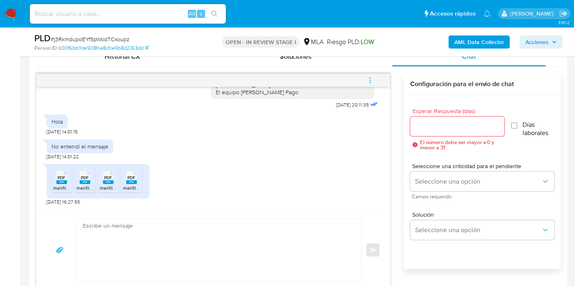
click at [56, 182] on rect at bounding box center [61, 183] width 11 height 4
click at [92, 183] on div "PDF PDF" at bounding box center [84, 177] width 17 height 16
click at [107, 183] on rect at bounding box center [108, 183] width 11 height 4
click at [142, 183] on ul "PDF PDF melifile8088426093426454663.pdf PDF PDF melifile5137550755645225413.pdf…" at bounding box center [97, 182] width 93 height 28
click at [136, 181] on rect at bounding box center [131, 183] width 11 height 4
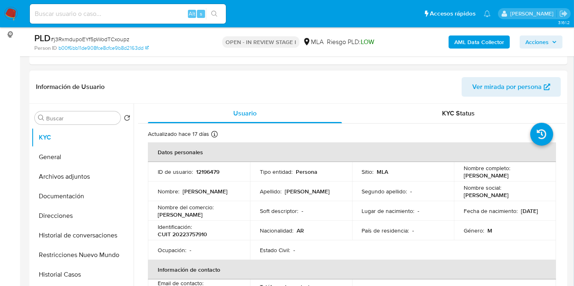
scroll to position [91, 0]
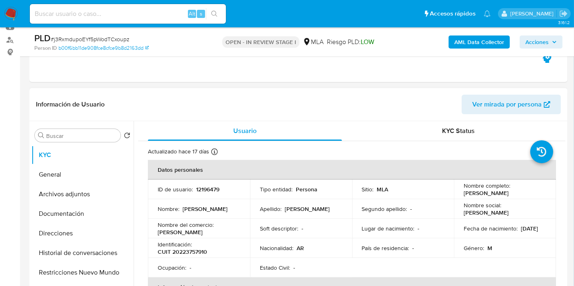
drag, startPoint x: 538, startPoint y: 195, endPoint x: 474, endPoint y: 190, distance: 64.3
click at [457, 198] on td "Nombre completo : [PERSON_NAME]" at bounding box center [505, 190] width 102 height 20
copy p "[PERSON_NAME]"
click at [74, 173] on button "General" at bounding box center [79, 175] width 96 height 20
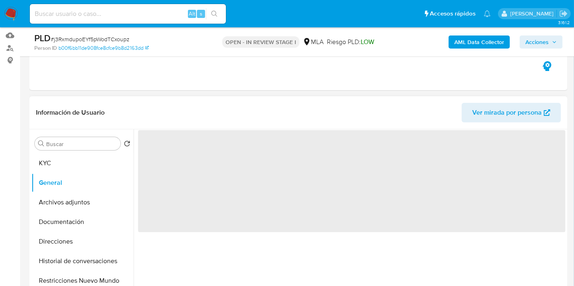
scroll to position [45, 0]
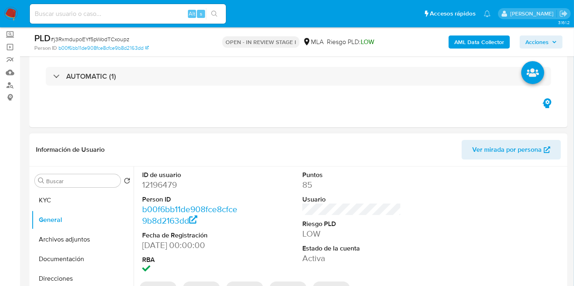
click at [164, 182] on dd "12196479" at bounding box center [191, 184] width 99 height 11
copy dd "12196479"
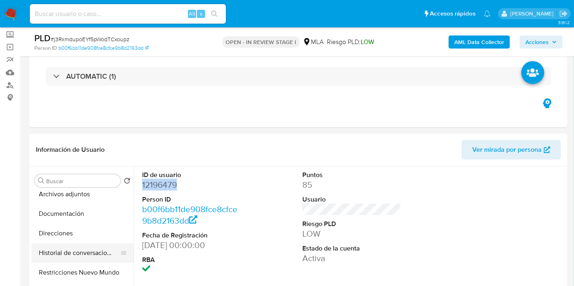
click at [82, 244] on button "Historial de conversaciones" at bounding box center [79, 254] width 96 height 20
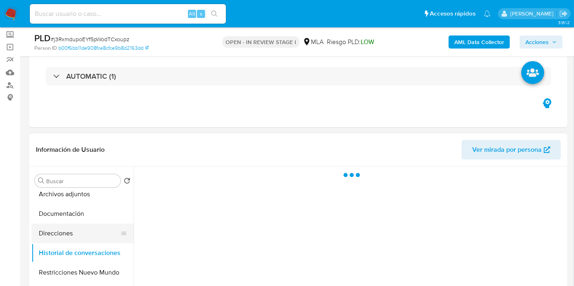
click at [85, 238] on button "Direcciones" at bounding box center [79, 234] width 96 height 20
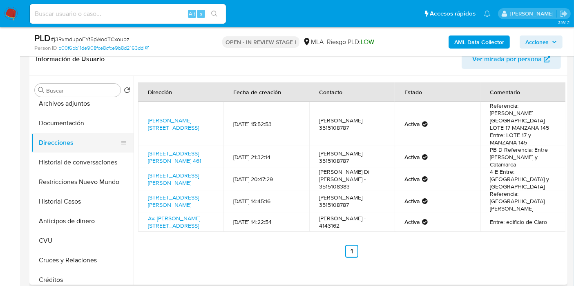
scroll to position [0, 0]
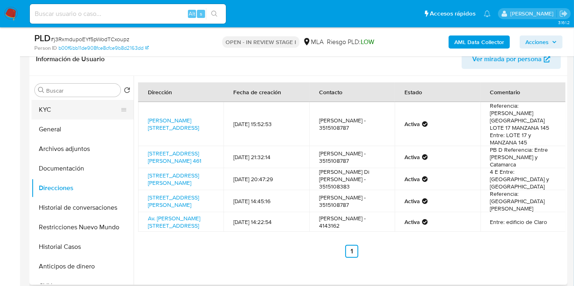
click at [73, 101] on button "KYC" at bounding box center [79, 110] width 96 height 20
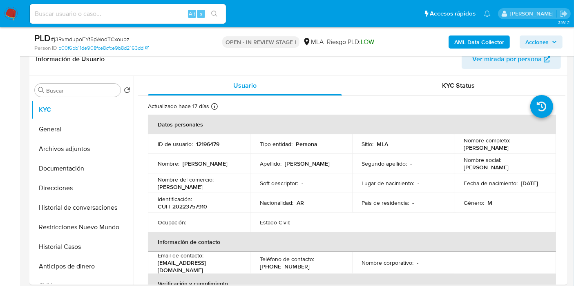
click at [84, 37] on span "# j3RxmdupoEYf5pWodTCxoupz" at bounding box center [90, 39] width 79 height 8
click at [480, 160] on p "Nombre social :" at bounding box center [483, 159] width 38 height 7
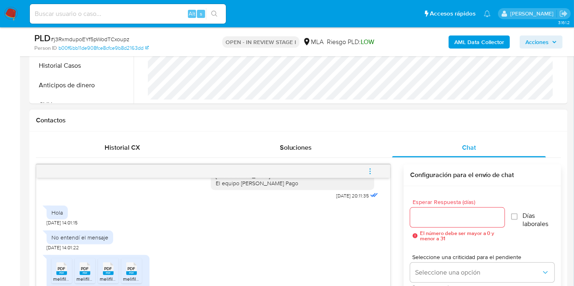
scroll to position [409, 0]
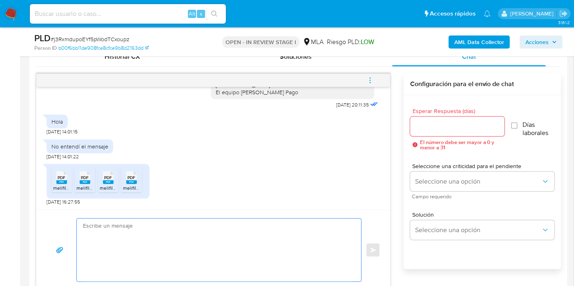
click at [203, 237] on textarea at bounding box center [217, 250] width 268 height 63
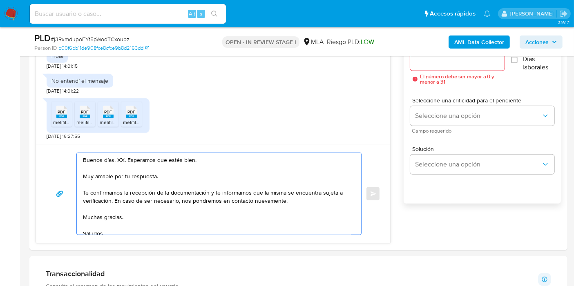
scroll to position [545, 0]
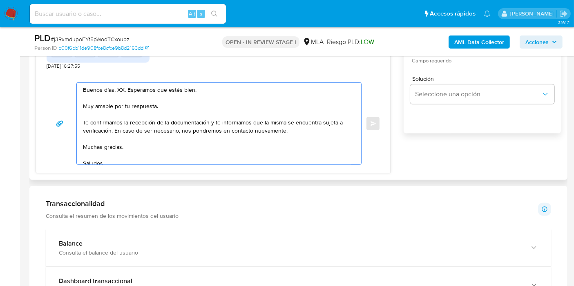
click at [120, 91] on textarea "Buenos días, XX. Esperamos que estés bien. Muy amable por tu respuesta. Te conf…" at bounding box center [217, 124] width 268 height 82
click at [116, 94] on textarea "Buenos días, Juan Martín. Esperamos que estés bien. Muy amable por tu respuesta…" at bounding box center [217, 124] width 268 height 82
click at [121, 102] on textarea "Buenos días, Juan Martín. Esperamos que estés bien. Muy amable por tu respuesta…" at bounding box center [217, 124] width 268 height 82
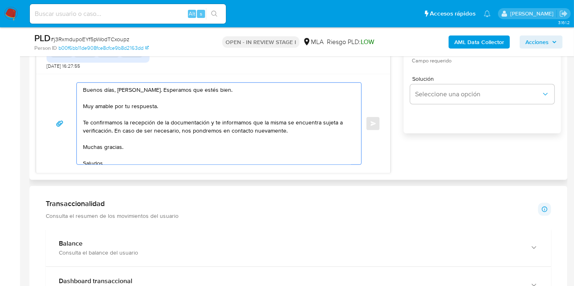
click at [121, 102] on textarea "Buenos días, Juan Martín. Esperamos que estés bien. Muy amable por tu respuesta…" at bounding box center [217, 124] width 268 height 82
click at [204, 123] on textarea "Buenos días, Juan Martín. Esperamos que estés bien. Muchas gracias por tu respu…" at bounding box center [217, 124] width 268 height 82
drag, startPoint x: 210, startPoint y: 123, endPoint x: 111, endPoint y: 129, distance: 99.0
click at [111, 129] on textarea "Buenos días, Juan Martín. Esperamos que estés bien. Muchas gracias por tu respu…" at bounding box center [217, 124] width 268 height 82
click at [124, 143] on textarea "Buenos días, Juan Martín. Esperamos que estés bien. Muchas gracias por tu respu…" at bounding box center [217, 124] width 268 height 82
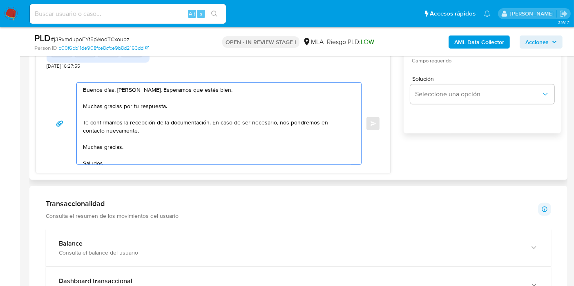
click at [124, 143] on textarea "Buenos días, Juan Martín. Esperamos que estés bien. Muchas gracias por tu respu…" at bounding box center [217, 124] width 268 height 82
click at [102, 168] on div "Buenos días, Juan Martín. Esperamos que estés bien. Muchas gracias por tu respu…" at bounding box center [213, 123] width 354 height 99
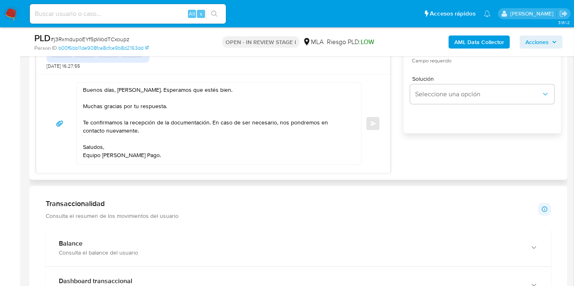
click at [107, 164] on div "Buenos días, Juan Martín. Esperamos que estés bien. Muchas gracias por tu respu…" at bounding box center [213, 123] width 354 height 99
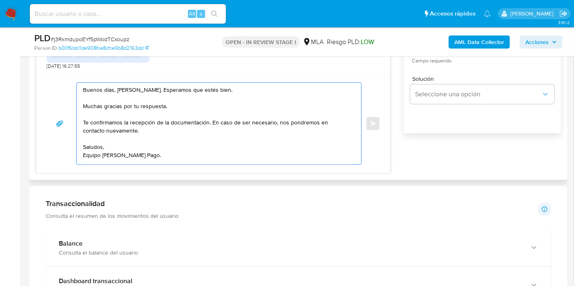
click at [105, 162] on textarea "Buenos [PERSON_NAME], [PERSON_NAME]. Esperamos que estés bien. Muchas gracias p…" at bounding box center [217, 124] width 268 height 82
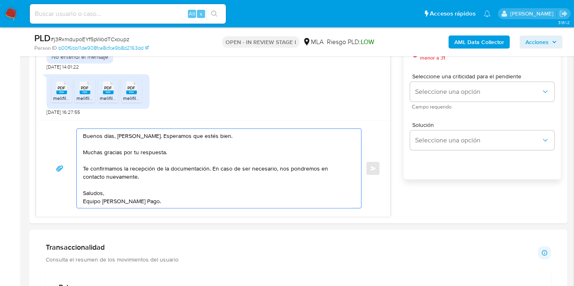
scroll to position [454, 0]
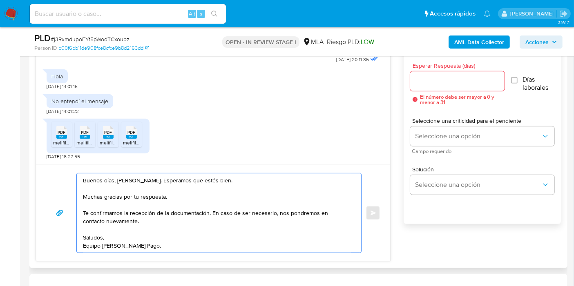
type textarea "Buenos [PERSON_NAME], [PERSON_NAME]. Esperamos que estés bien. Muchas gracias p…"
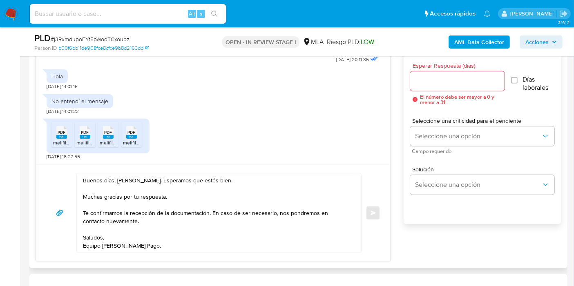
click at [446, 74] on div at bounding box center [457, 82] width 94 height 20
click at [449, 85] on input "Esperar Respuesta (días)" at bounding box center [457, 81] width 94 height 11
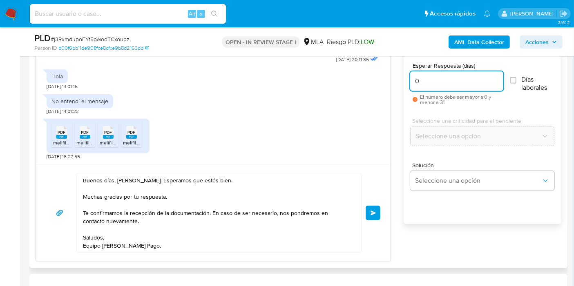
type input "0"
click at [344, 172] on div "Buenos días, Juan Martín. Esperamos que estés bien. Muchas gracias por tu respu…" at bounding box center [213, 213] width 354 height 97
click at [375, 215] on span "Enviar" at bounding box center [374, 213] width 6 height 5
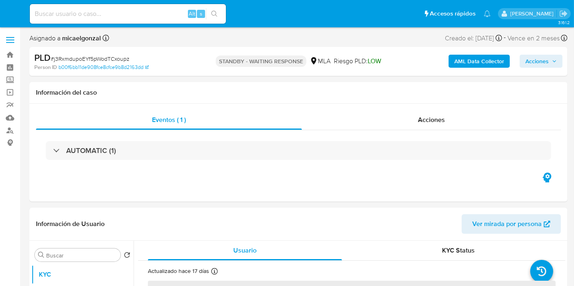
select select "10"
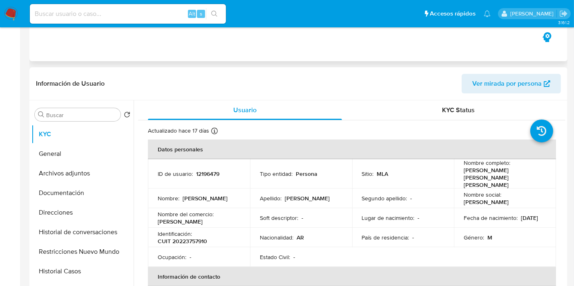
scroll to position [181, 0]
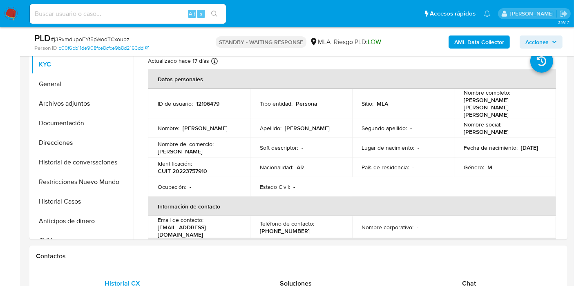
click at [108, 39] on span "# j3RxmdupoEYf5pWodTCxoupz" at bounding box center [90, 39] width 79 height 8
copy span "j3RxmdupoEYf5pWodTCxoupz"
click at [14, 9] on img at bounding box center [11, 14] width 14 height 14
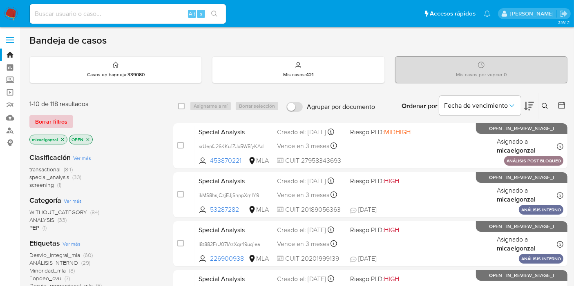
click at [64, 126] on span "Borrar filtros" at bounding box center [51, 121] width 32 height 11
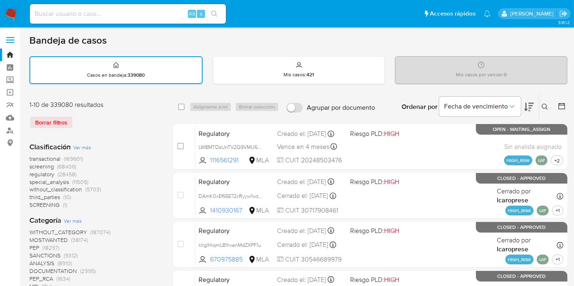
click at [546, 105] on icon at bounding box center [545, 107] width 7 height 7
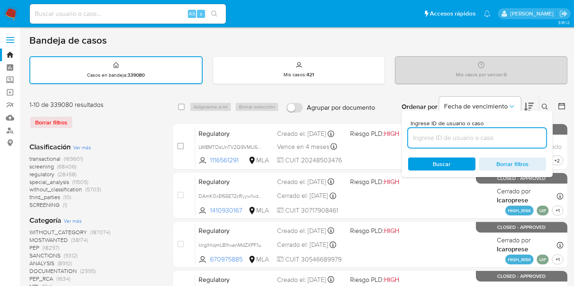
click at [504, 133] on input at bounding box center [477, 138] width 138 height 11
type input "j3RxmdupoEYf5pWodTCxoupz"
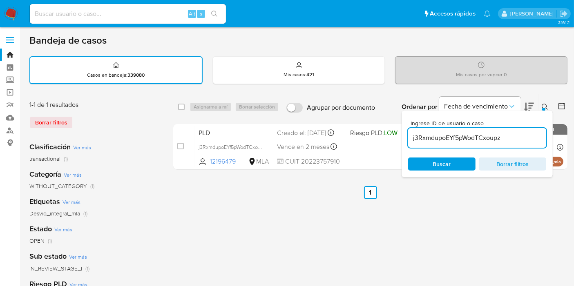
click at [190, 105] on div "Asignarme a mí Borrar selección" at bounding box center [236, 107] width 93 height 10
click at [177, 105] on div "select-all-cases-checkbox Asignarme a mí Borrar selección Agrupar por documento…" at bounding box center [370, 106] width 394 height 25
click at [179, 105] on input "checkbox" at bounding box center [181, 107] width 7 height 7
checkbox input "true"
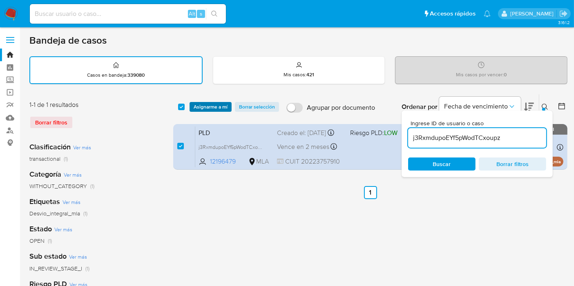
click at [215, 103] on span "Asignarme a mí" at bounding box center [211, 107] width 34 height 8
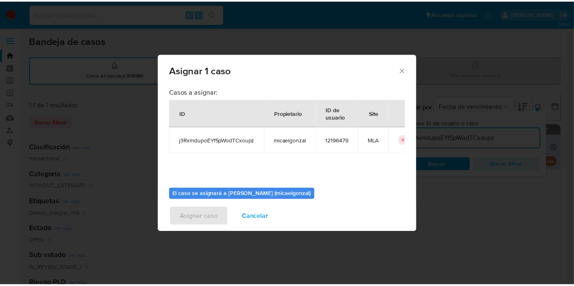
scroll to position [42, 0]
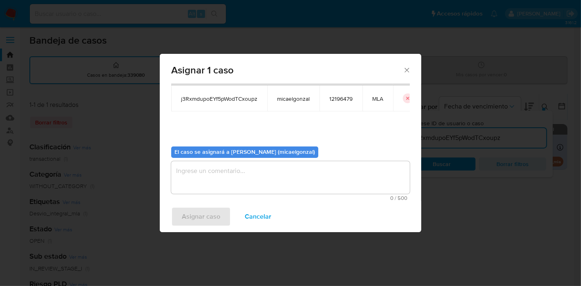
click at [245, 170] on textarea "assign-modal" at bounding box center [290, 177] width 239 height 33
click at [199, 207] on div "Asignar caso Cancelar" at bounding box center [290, 216] width 261 height 31
click at [200, 222] on div "Asignar caso Cancelar" at bounding box center [290, 216] width 261 height 31
click at [224, 185] on textarea "assign-modal" at bounding box center [290, 177] width 239 height 33
click at [193, 219] on span "Asignar caso" at bounding box center [201, 217] width 38 height 18
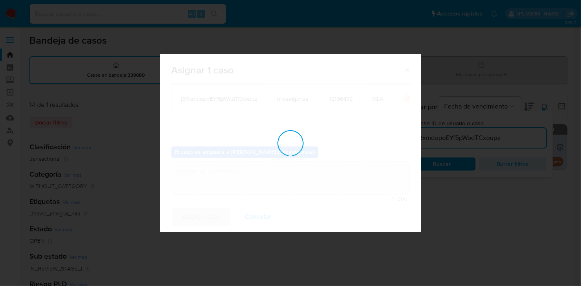
checkbox input "false"
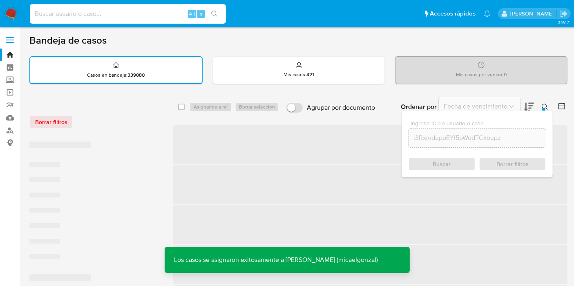
click at [96, 14] on input at bounding box center [128, 14] width 196 height 11
paste input "j3RxmdupoEYf5pWodTCxoupz"
type input "j3RxmdupoEYf5pWodTCxoupz"
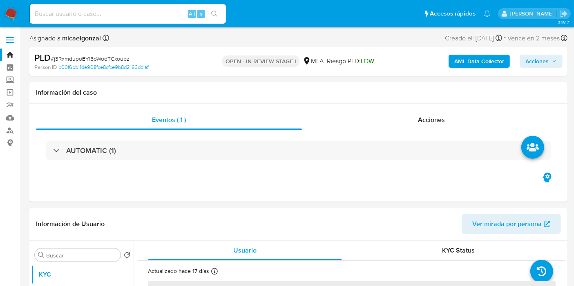
select select "10"
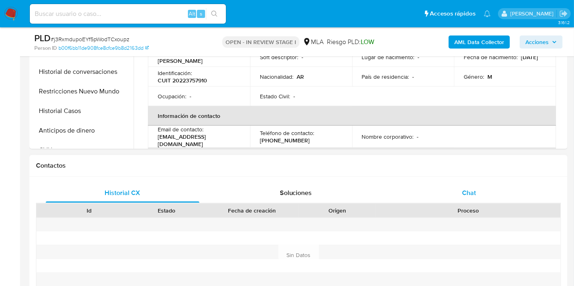
click at [482, 183] on div "Chat" at bounding box center [469, 193] width 154 height 20
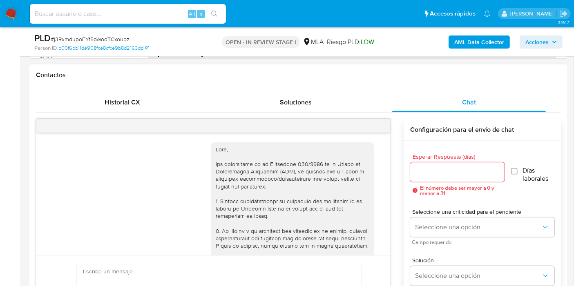
scroll to position [706, 0]
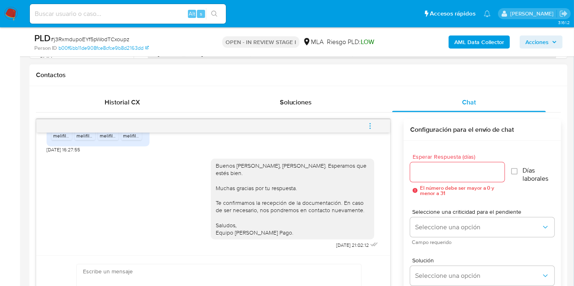
click at [372, 127] on icon "menu-action" at bounding box center [370, 126] width 7 height 7
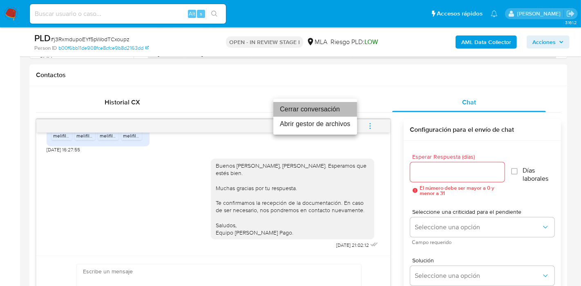
click at [340, 104] on li "Cerrar conversación" at bounding box center [315, 109] width 84 height 15
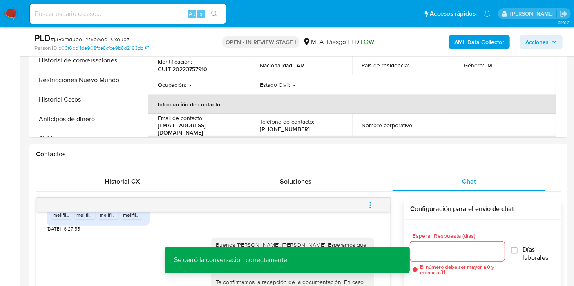
scroll to position [181, 0]
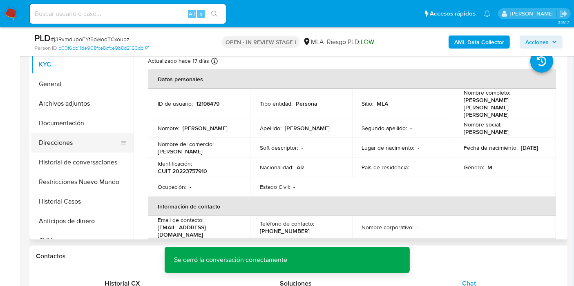
click at [91, 139] on button "Direcciones" at bounding box center [79, 143] width 96 height 20
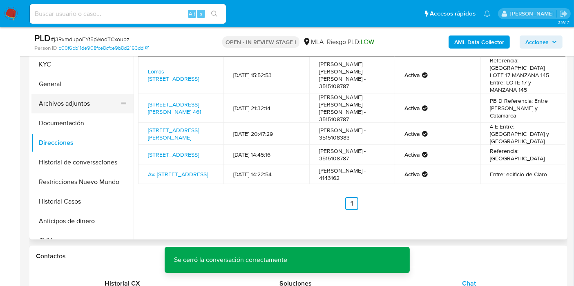
click at [98, 96] on button "Archivos adjuntos" at bounding box center [79, 104] width 96 height 20
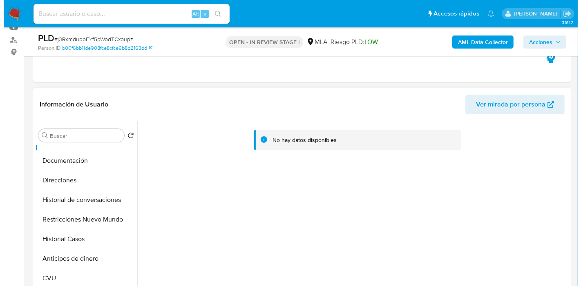
scroll to position [91, 0]
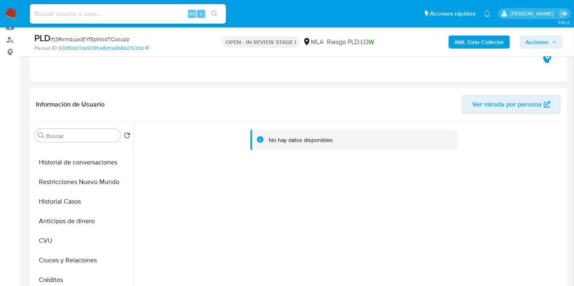
click at [472, 49] on div "AML Data Collector Acciones" at bounding box center [476, 41] width 174 height 19
click at [474, 40] on b "AML Data Collector" at bounding box center [479, 42] width 50 height 13
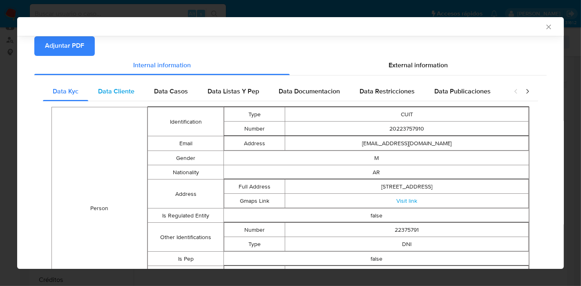
click at [115, 95] on span "Data Cliente" at bounding box center [116, 91] width 36 height 9
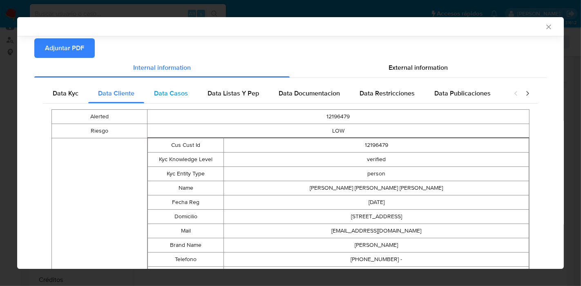
click at [168, 101] on div "Data Casos" at bounding box center [171, 94] width 54 height 20
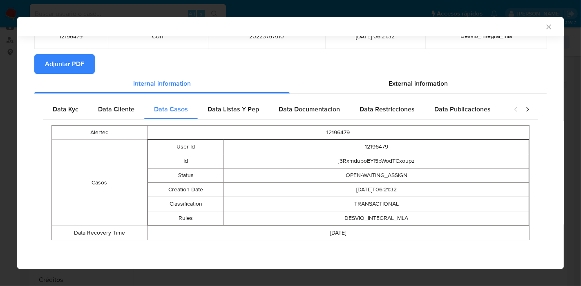
scroll to position [59, 0]
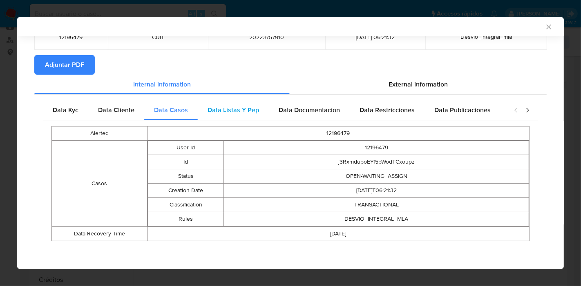
click at [225, 101] on div "Data Listas Y Pep" at bounding box center [233, 111] width 71 height 20
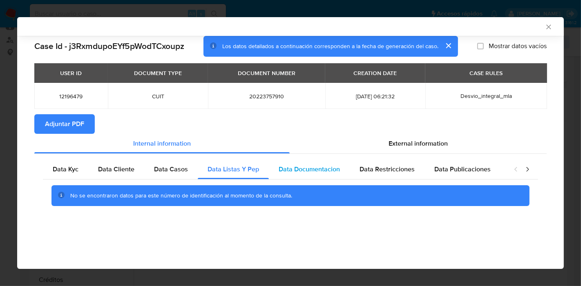
click at [287, 167] on span "Data Documentacion" at bounding box center [309, 169] width 61 height 9
click at [358, 162] on div "Data Restricciones" at bounding box center [387, 170] width 75 height 20
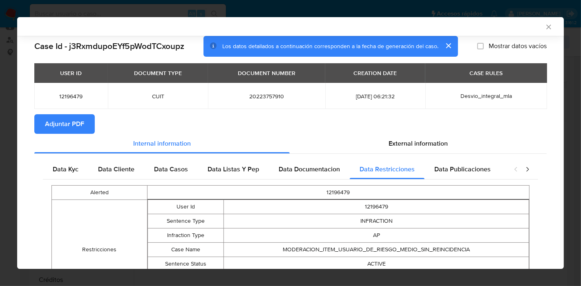
drag, startPoint x: 453, startPoint y: 173, endPoint x: 513, endPoint y: 170, distance: 60.5
click at [453, 173] on span "Data Publicaciones" at bounding box center [462, 169] width 56 height 9
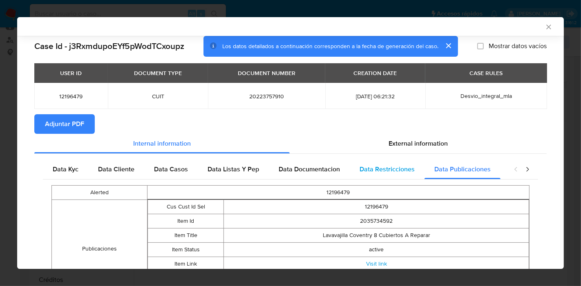
drag, startPoint x: 378, startPoint y: 178, endPoint x: 384, endPoint y: 177, distance: 5.5
click at [382, 177] on div "Data Restricciones" at bounding box center [387, 170] width 75 height 20
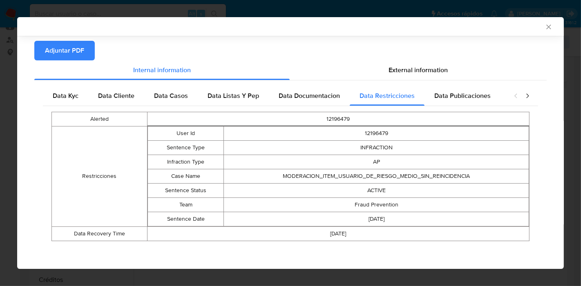
click at [456, 116] on td "12196479" at bounding box center [338, 119] width 382 height 14
drag, startPoint x: 462, startPoint y: 104, endPoint x: 509, endPoint y: 99, distance: 47.3
click at [462, 104] on div "Data Publicaciones" at bounding box center [463, 96] width 76 height 20
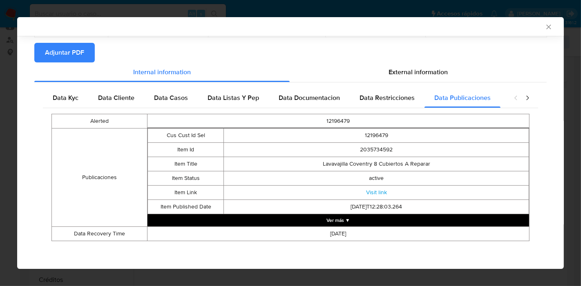
click at [523, 94] on icon "closure-recommendation-modal" at bounding box center [527, 98] width 8 height 8
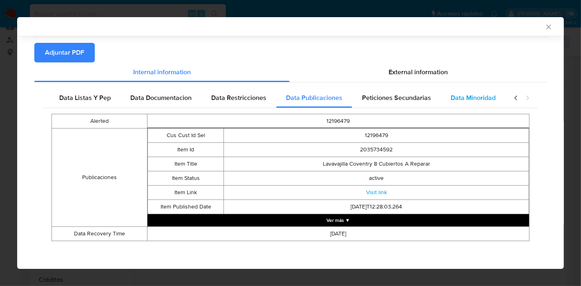
click at [441, 101] on div "Data Minoridad" at bounding box center [473, 98] width 65 height 20
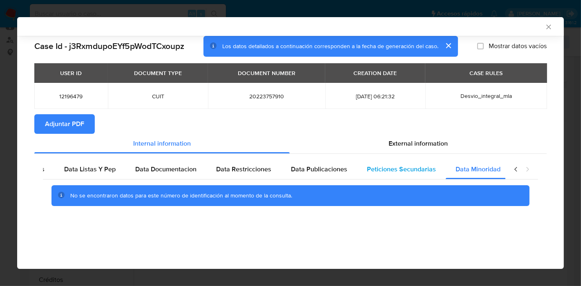
click at [415, 161] on div "Peticiones Secundarias" at bounding box center [401, 170] width 89 height 20
drag, startPoint x: 42, startPoint y: 168, endPoint x: 92, endPoint y: 168, distance: 50.3
click at [44, 168] on div "Data Kyc Data Cliente Data Casos Data Listas Y Pep Data Documentacion Data Rest…" at bounding box center [290, 186] width 512 height 64
drag, startPoint x: 92, startPoint y: 168, endPoint x: 494, endPoint y: 150, distance: 402.1
click at [94, 168] on span "Data Listas Y Pep" at bounding box center [89, 169] width 51 height 9
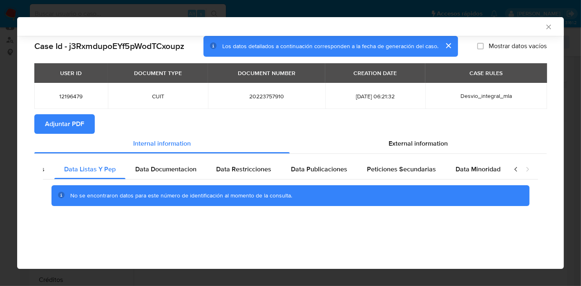
click at [511, 169] on div "closure-recommendation-modal" at bounding box center [521, 170] width 33 height 20
click at [518, 170] on icon "closure-recommendation-modal" at bounding box center [516, 169] width 8 height 8
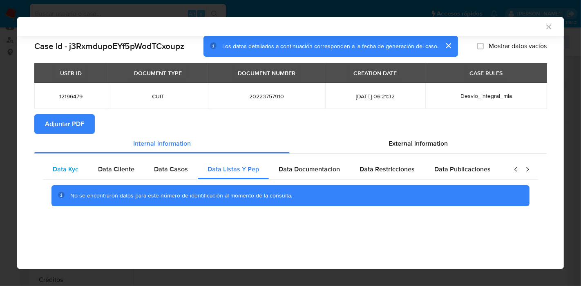
click at [63, 173] on span "Data Kyc" at bounding box center [66, 169] width 26 height 9
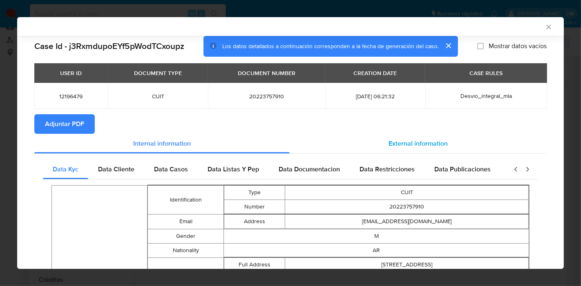
click at [455, 145] on div "External information" at bounding box center [418, 144] width 257 height 20
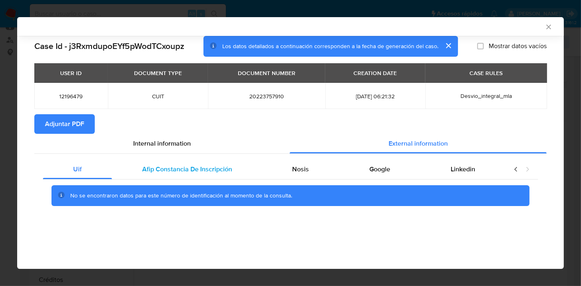
drag, startPoint x: 192, startPoint y: 171, endPoint x: 250, endPoint y: 144, distance: 63.2
click at [194, 171] on span "Afip Constancia De Inscripción" at bounding box center [187, 169] width 90 height 9
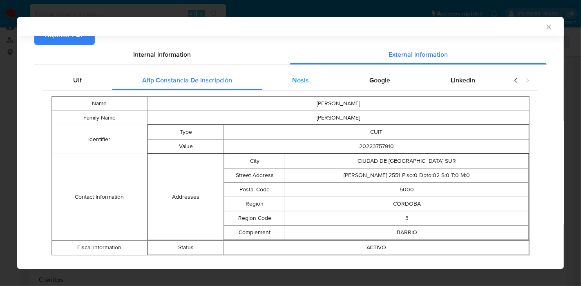
scroll to position [104, 0]
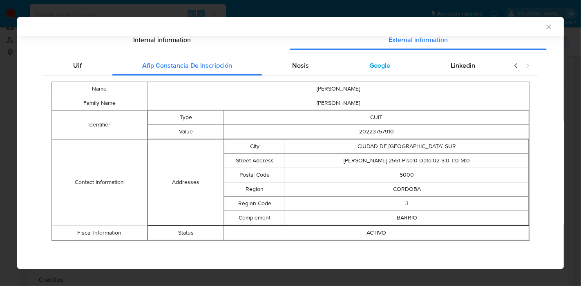
drag, startPoint x: 314, startPoint y: 67, endPoint x: 358, endPoint y: 64, distance: 43.8
click at [314, 66] on div "Nosis" at bounding box center [300, 66] width 77 height 20
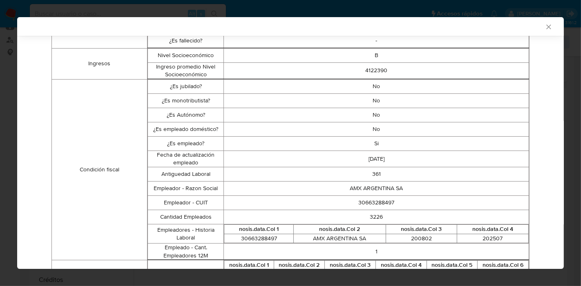
scroll to position [58, 0]
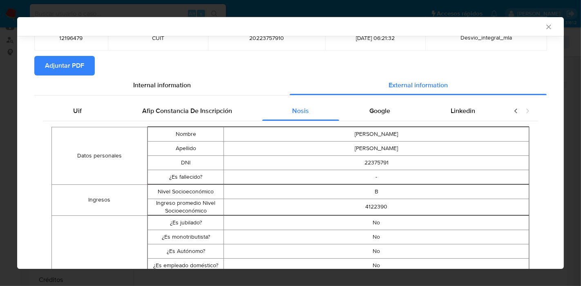
drag, startPoint x: 377, startPoint y: 110, endPoint x: 458, endPoint y: 107, distance: 80.5
click at [377, 110] on span "Google" at bounding box center [379, 110] width 21 height 9
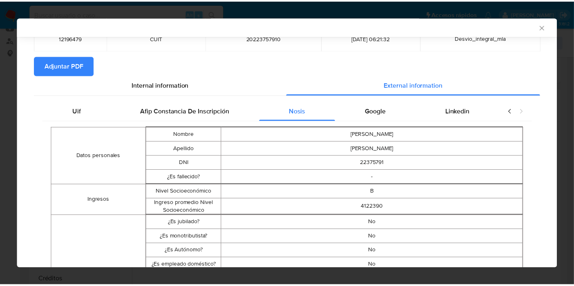
scroll to position [0, 0]
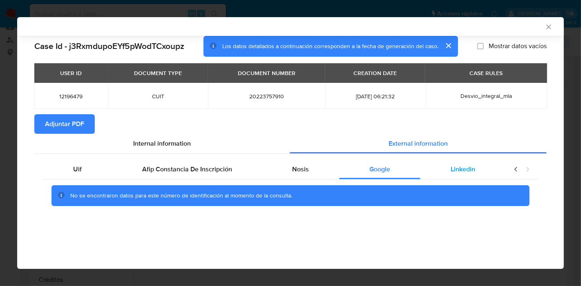
click at [455, 173] on span "Linkedin" at bounding box center [463, 169] width 25 height 9
click at [76, 161] on div "Uif" at bounding box center [77, 170] width 69 height 20
click at [170, 148] on div "Internal information" at bounding box center [161, 144] width 255 height 20
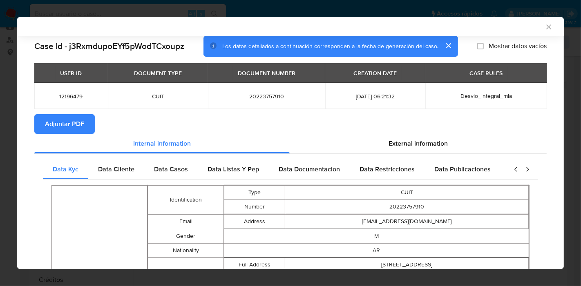
click at [59, 129] on span "Adjuntar PDF" at bounding box center [64, 124] width 39 height 18
click at [545, 29] on icon "Cerrar ventana" at bounding box center [549, 27] width 8 height 8
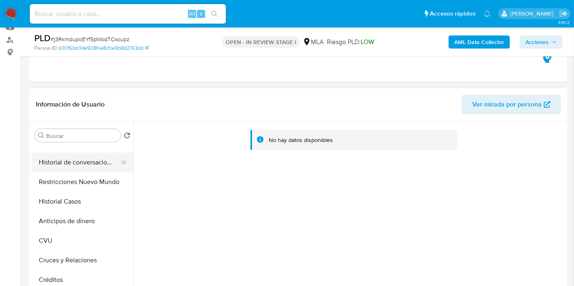
click at [36, 165] on button "Historial de conversaciones" at bounding box center [79, 163] width 96 height 20
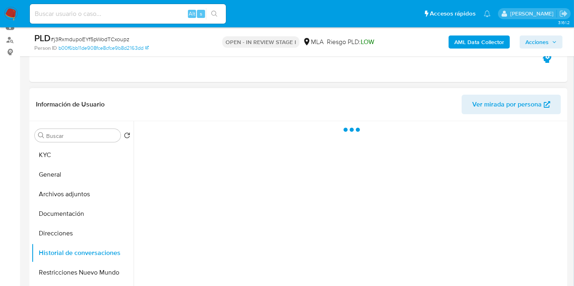
click at [52, 143] on div "Buscar Volver al orden por defecto KYC General Archivos adjuntos Documentación …" at bounding box center [82, 227] width 102 height 208
click at [53, 160] on button "KYC" at bounding box center [79, 155] width 96 height 20
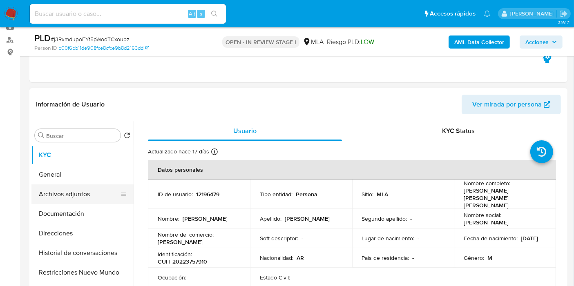
click at [97, 195] on button "Archivos adjuntos" at bounding box center [79, 195] width 96 height 20
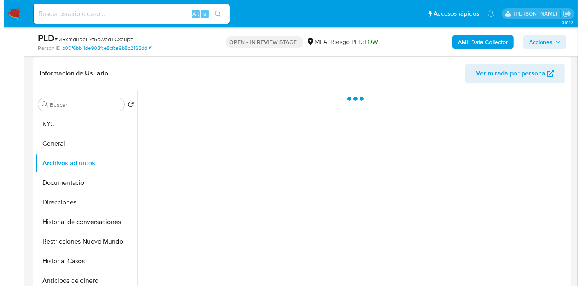
scroll to position [136, 0]
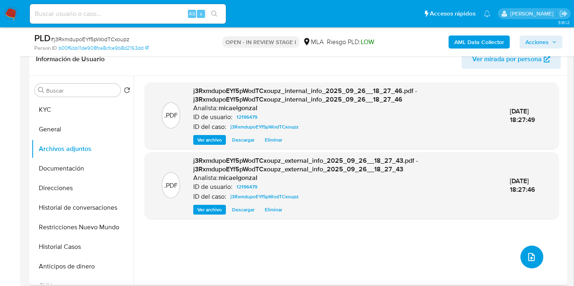
click at [534, 258] on button "upload-file" at bounding box center [532, 257] width 23 height 23
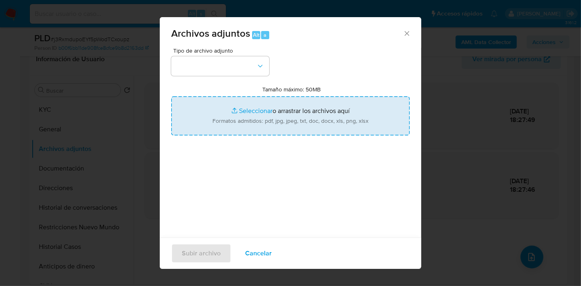
click at [239, 108] on input "Tamaño máximo: 50MB Seleccionar archivos" at bounding box center [290, 115] width 239 height 39
type input "C:\fakepath\Recibo de Sueldo - Agosto 2025.pdf"
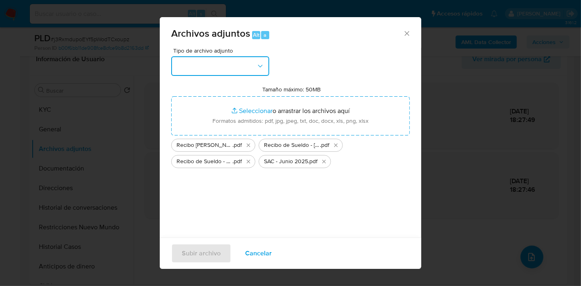
click at [231, 63] on button "button" at bounding box center [220, 66] width 98 height 20
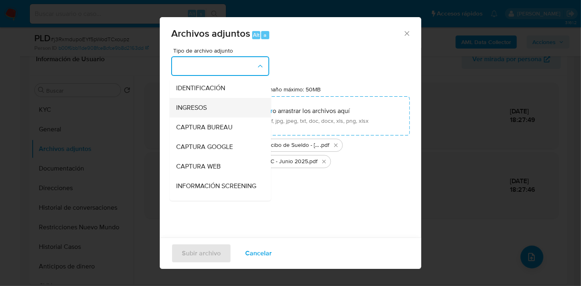
click at [240, 114] on div "INGRESOS" at bounding box center [217, 108] width 83 height 20
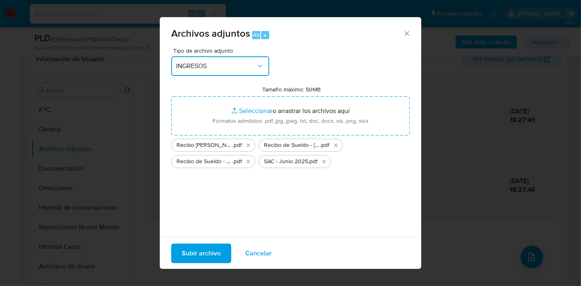
click at [241, 65] on span "INGRESOS" at bounding box center [216, 66] width 80 height 8
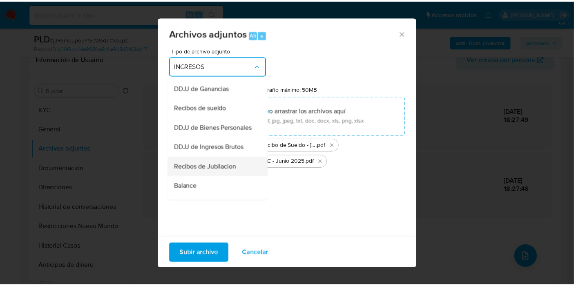
scroll to position [181, 0]
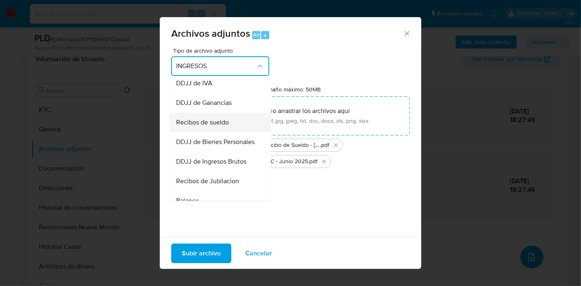
click at [224, 127] on span "Recibos de sueldo" at bounding box center [202, 122] width 53 height 8
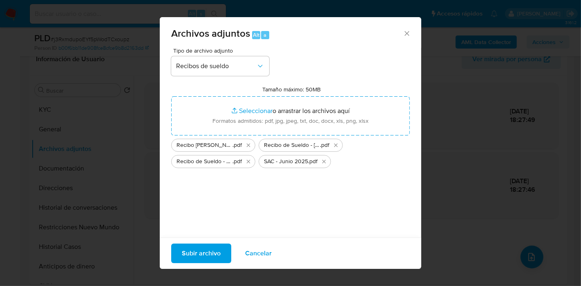
click at [201, 256] on span "Subir archivo" at bounding box center [201, 254] width 39 height 18
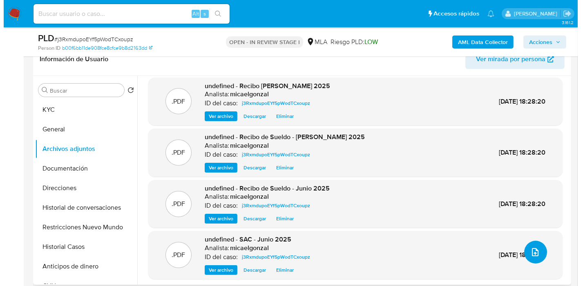
scroll to position [7, 0]
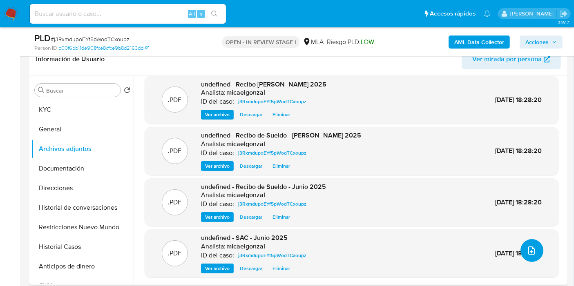
click at [533, 248] on icon "upload-file" at bounding box center [532, 251] width 10 height 10
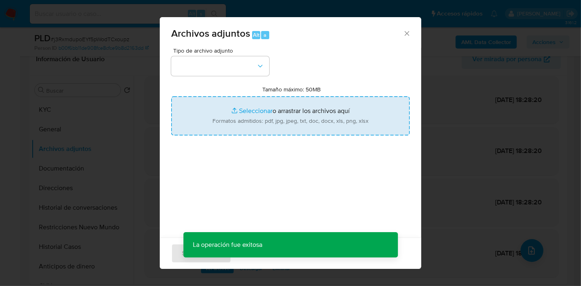
click at [237, 107] on input "Tamaño máximo: 50MB Seleccionar archivos" at bounding box center [290, 115] width 239 height 39
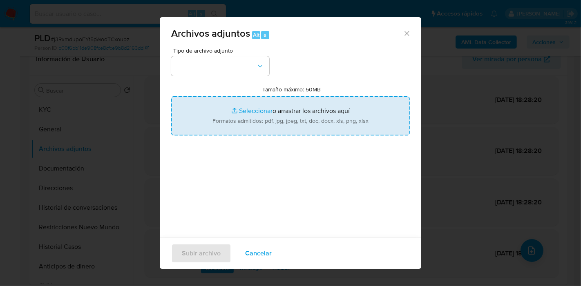
type input "C:\fakepath\Caselog j3RxmdupoEYf5pWodTCxoupz_2025_09_17_12_28_17.docx"
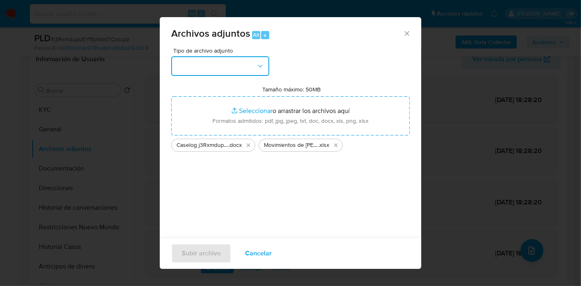
click at [223, 64] on button "button" at bounding box center [220, 66] width 98 height 20
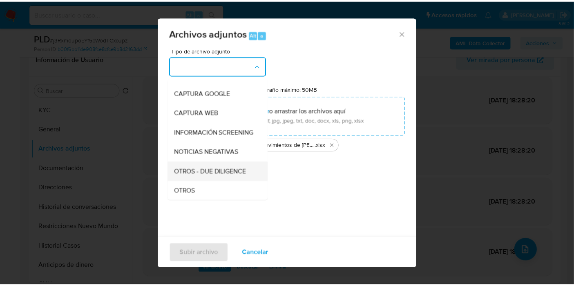
scroll to position [91, 0]
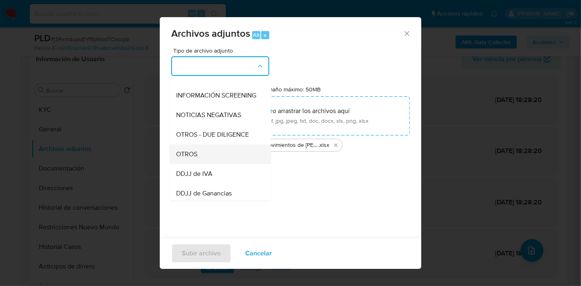
click at [211, 159] on div "OTROS" at bounding box center [217, 155] width 83 height 20
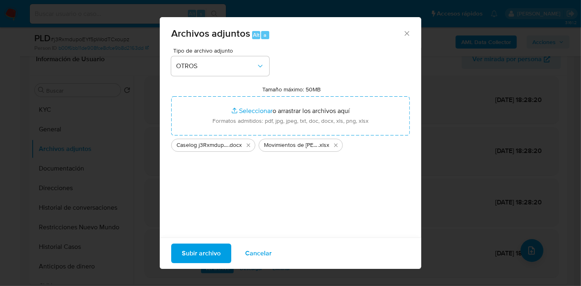
click at [192, 251] on span "Subir archivo" at bounding box center [201, 254] width 39 height 18
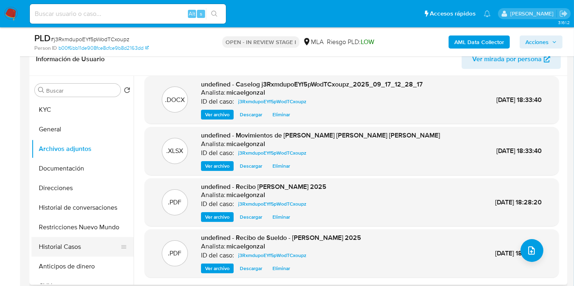
click at [69, 240] on button "Historial Casos" at bounding box center [79, 247] width 96 height 20
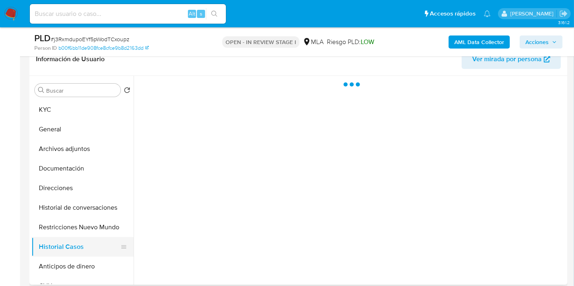
scroll to position [0, 0]
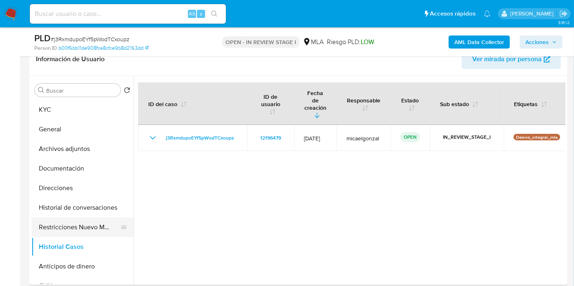
click at [87, 223] on button "Restricciones Nuevo Mundo" at bounding box center [79, 228] width 96 height 20
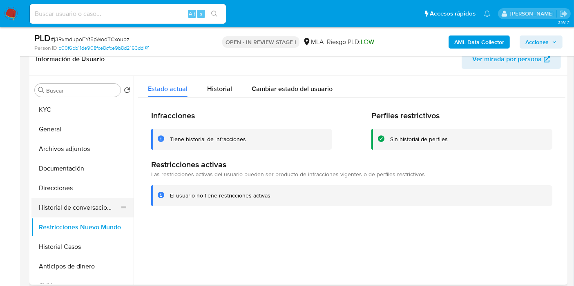
click at [89, 212] on button "Historial de conversaciones" at bounding box center [79, 208] width 96 height 20
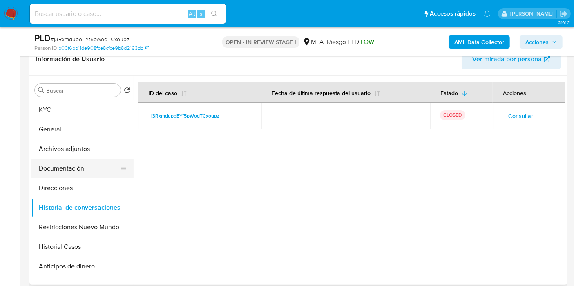
click at [99, 171] on button "Documentación" at bounding box center [79, 169] width 96 height 20
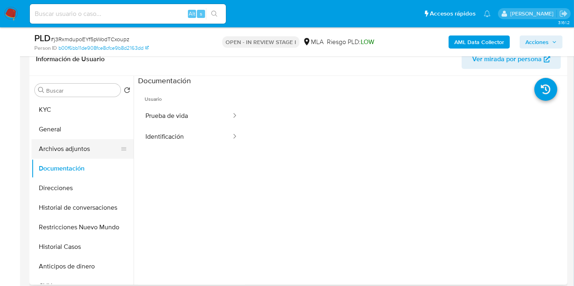
click at [101, 145] on button "Archivos adjuntos" at bounding box center [79, 149] width 96 height 20
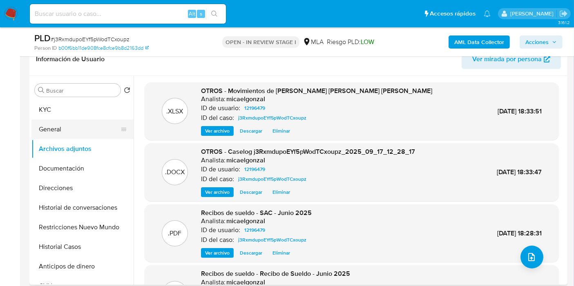
click at [106, 125] on button "General" at bounding box center [79, 130] width 96 height 20
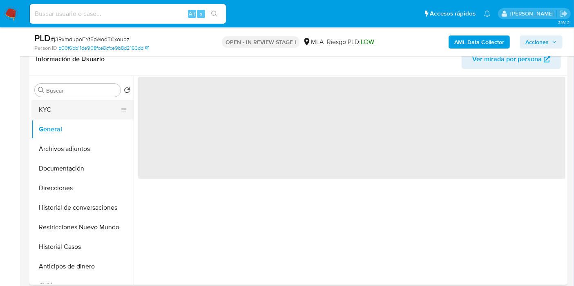
click at [87, 103] on button "KYC" at bounding box center [79, 110] width 96 height 20
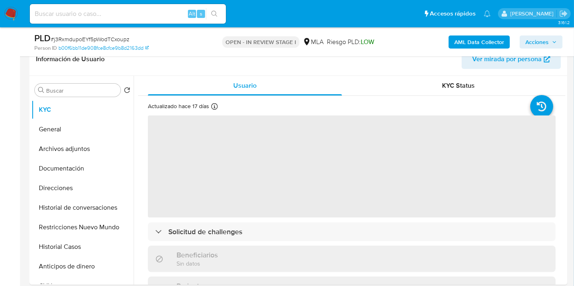
click at [558, 40] on button "Acciones" at bounding box center [541, 42] width 43 height 13
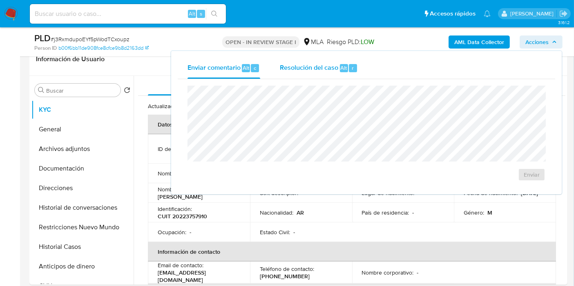
click at [293, 77] on div "Resolución del caso Alt r" at bounding box center [319, 68] width 78 height 21
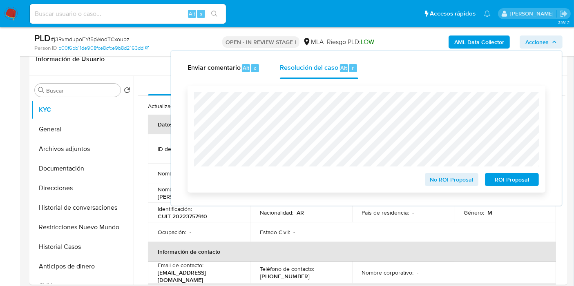
click at [462, 177] on span "No ROI Proposal" at bounding box center [452, 179] width 42 height 11
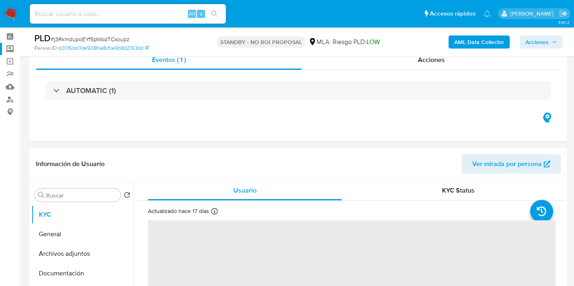
scroll to position [45, 0]
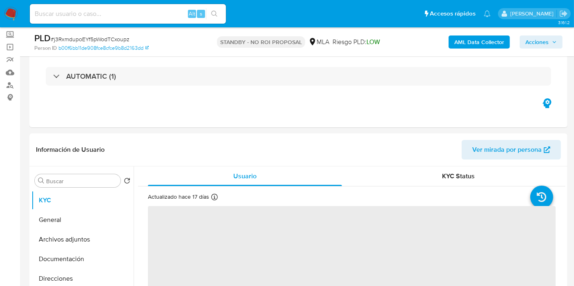
select select "10"
click at [11, 11] on img at bounding box center [11, 14] width 14 height 14
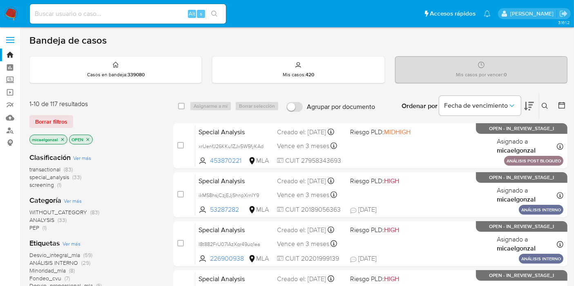
click at [63, 145] on div "micaelgonzal OPEN" at bounding box center [94, 140] width 131 height 11
click at [63, 138] on icon "close-filter" at bounding box center [62, 139] width 3 height 3
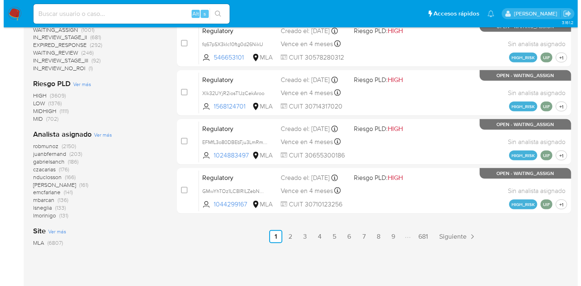
scroll to position [430, 0]
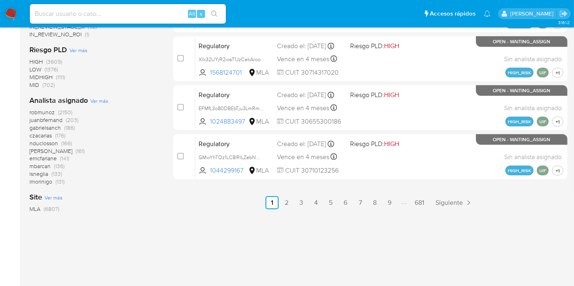
click at [100, 101] on span "Ver más" at bounding box center [99, 100] width 18 height 7
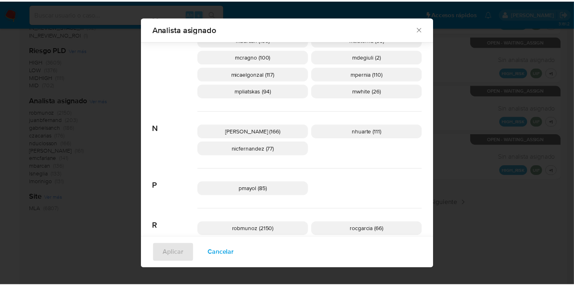
scroll to position [448, 0]
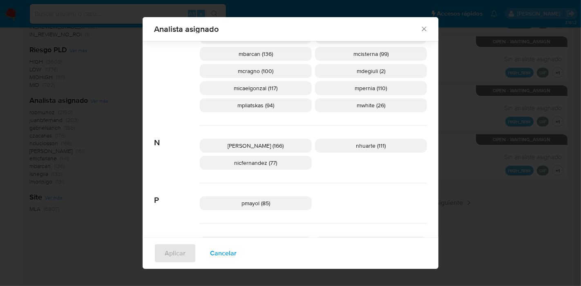
click at [424, 27] on icon "Cerrar" at bounding box center [424, 29] width 8 height 8
